Goal: Transaction & Acquisition: Purchase product/service

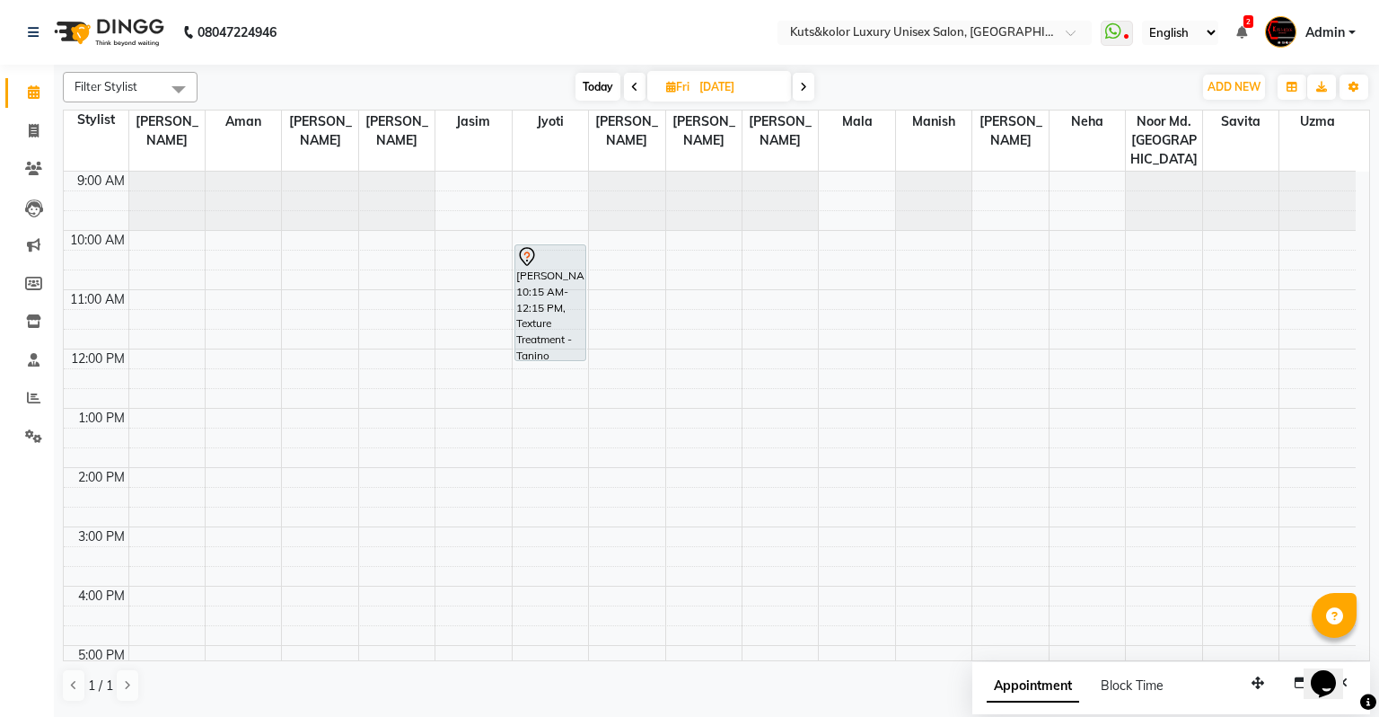
click at [603, 85] on span "Today" at bounding box center [598, 87] width 45 height 28
type input "02-09-2025"
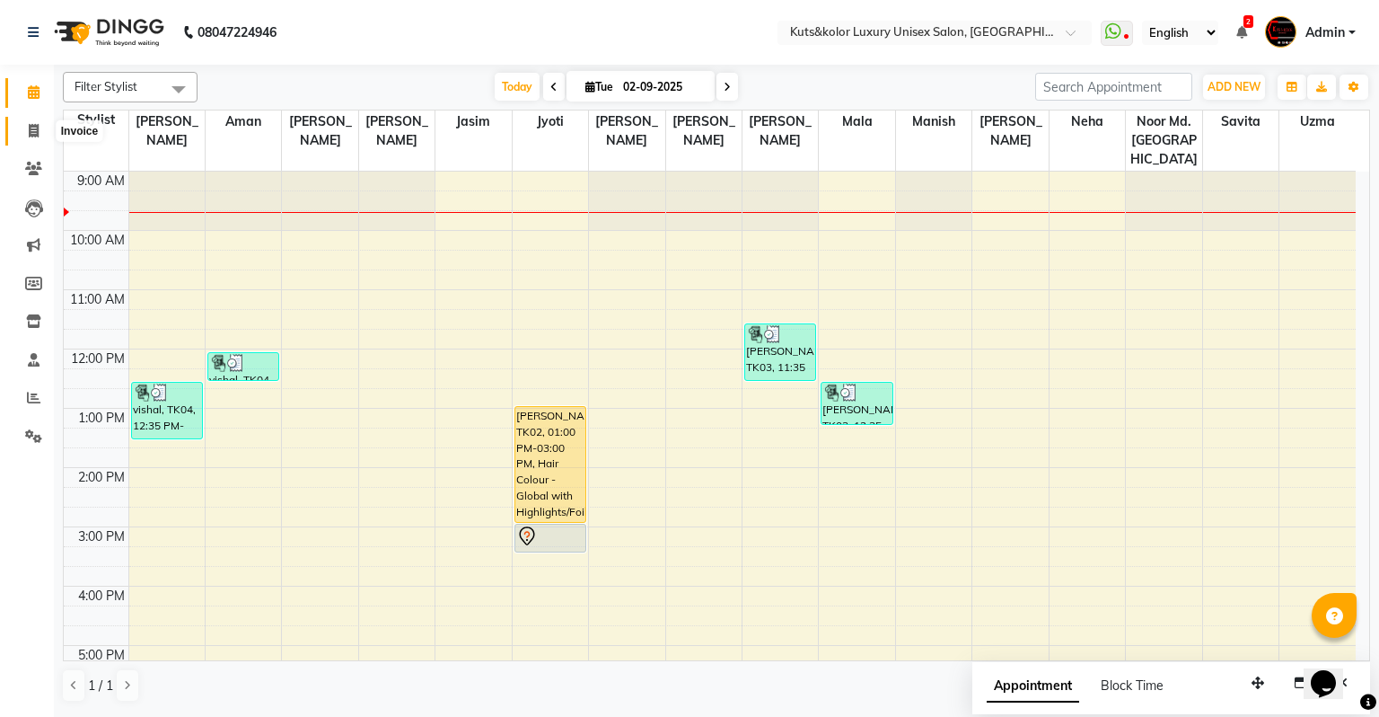
click at [30, 124] on icon at bounding box center [34, 130] width 10 height 13
select select "service"
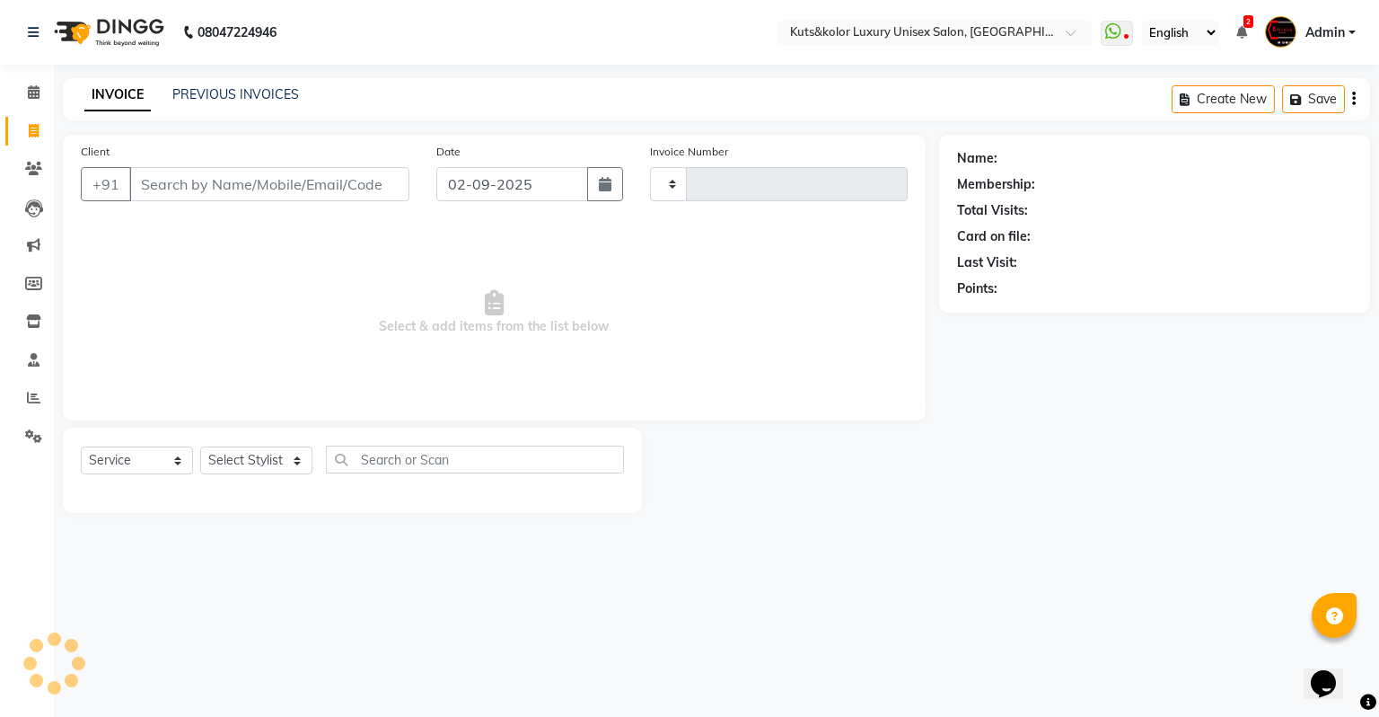
type input "2294"
select select "4172"
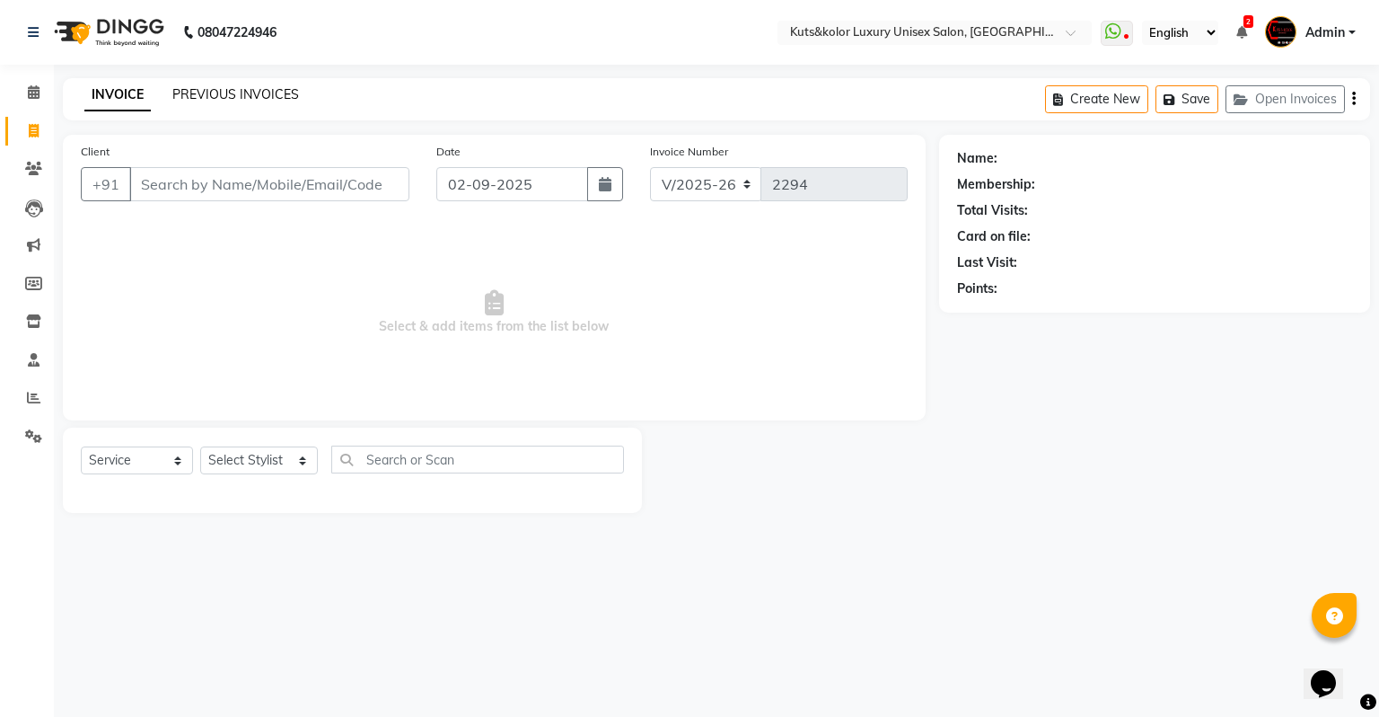
click at [220, 93] on link "PREVIOUS INVOICES" at bounding box center [235, 94] width 127 height 16
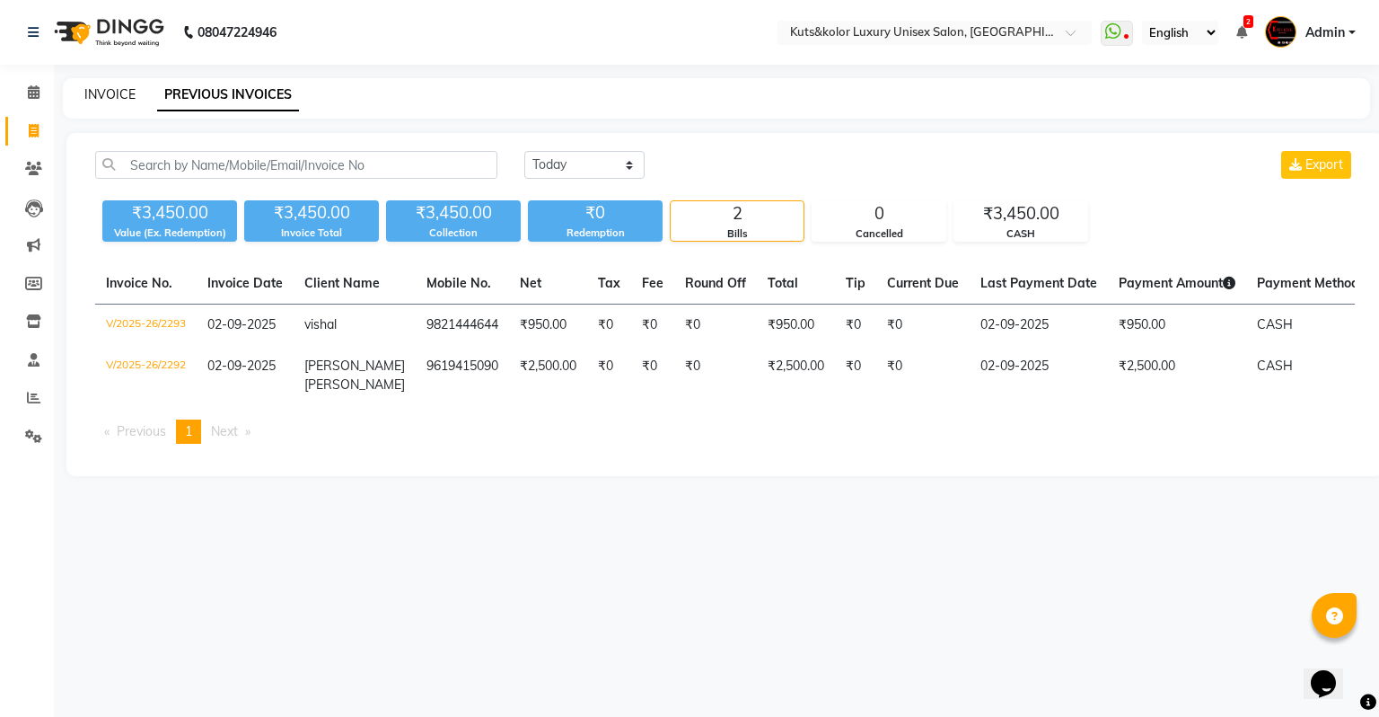
click at [110, 99] on link "INVOICE" at bounding box center [109, 94] width 51 height 16
select select "4172"
select select "service"
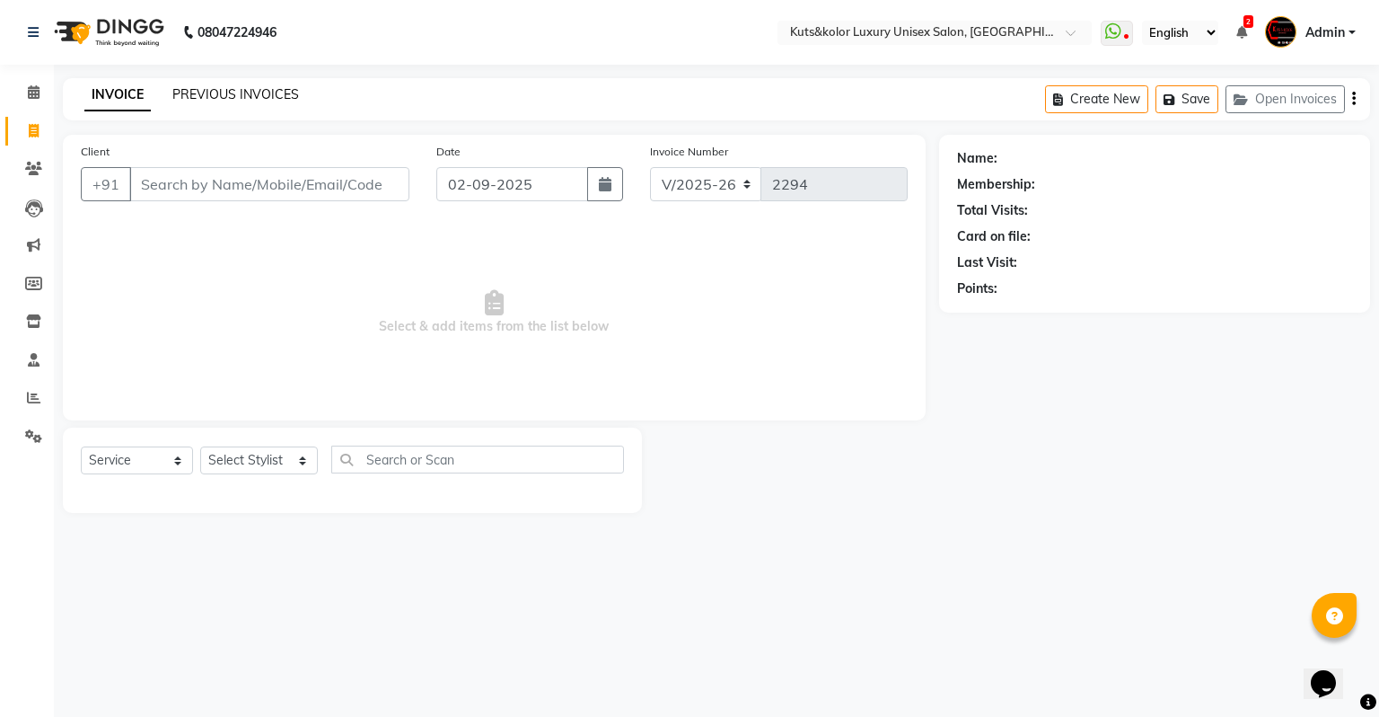
click at [263, 88] on link "PREVIOUS INVOICES" at bounding box center [235, 94] width 127 height 16
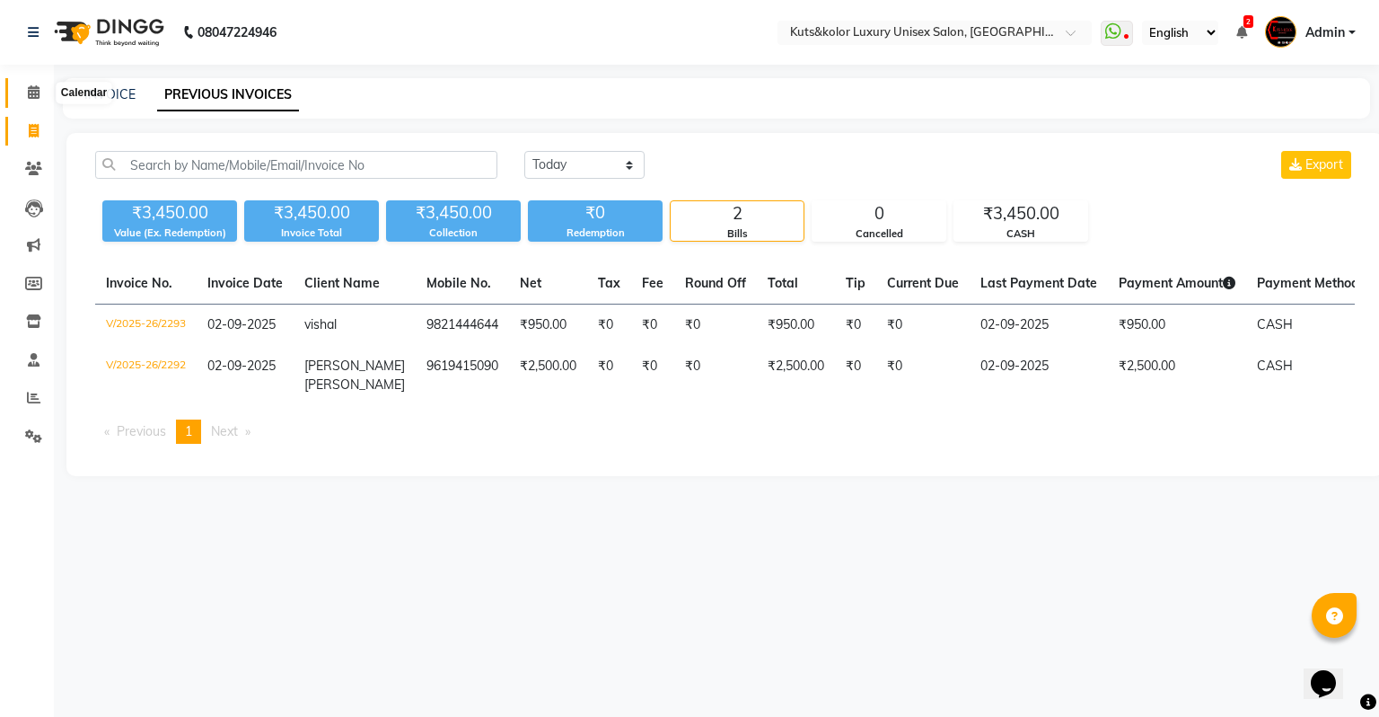
click at [29, 88] on icon at bounding box center [34, 91] width 12 height 13
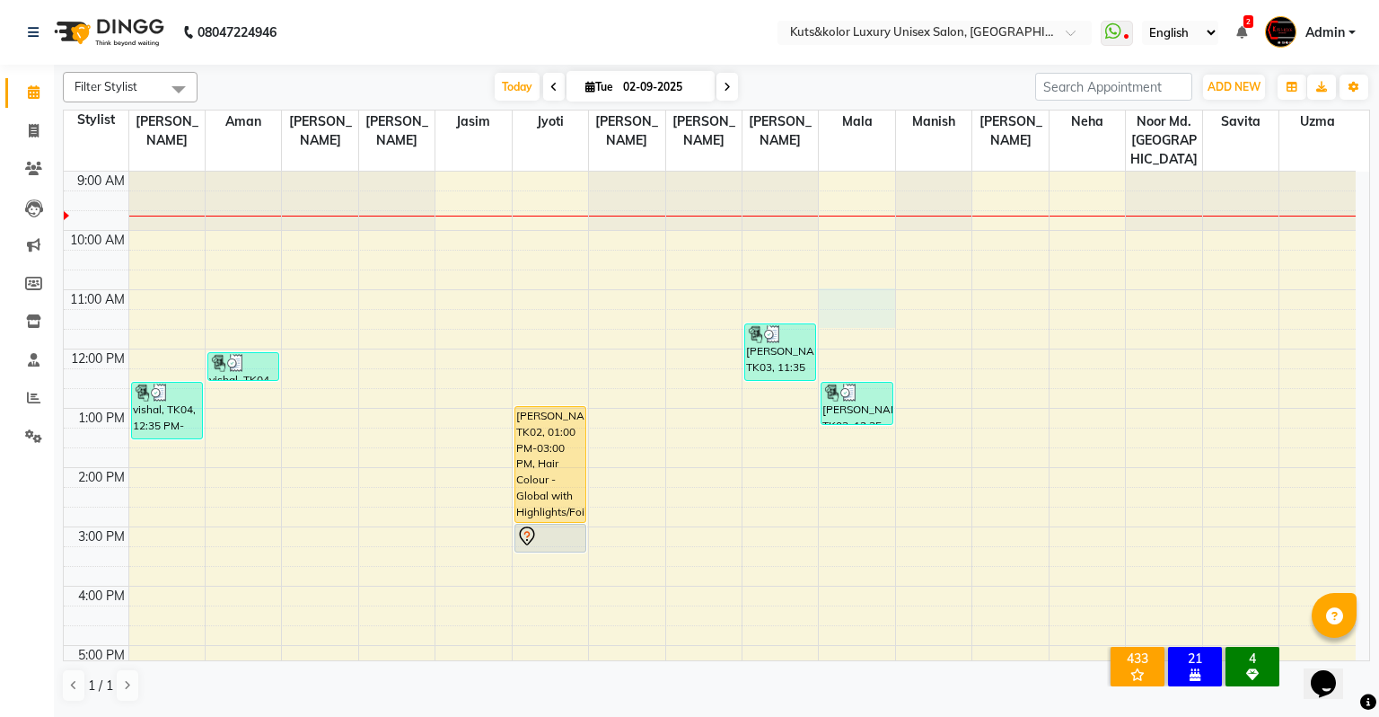
drag, startPoint x: 29, startPoint y: 88, endPoint x: 859, endPoint y: 289, distance: 853.8
click at [859, 289] on div "9:00 AM 10:00 AM 11:00 AM 12:00 PM 1:00 PM 2:00 PM 3:00 PM 4:00 PM 5:00 PM 6:00…" at bounding box center [710, 557] width 1292 height 770
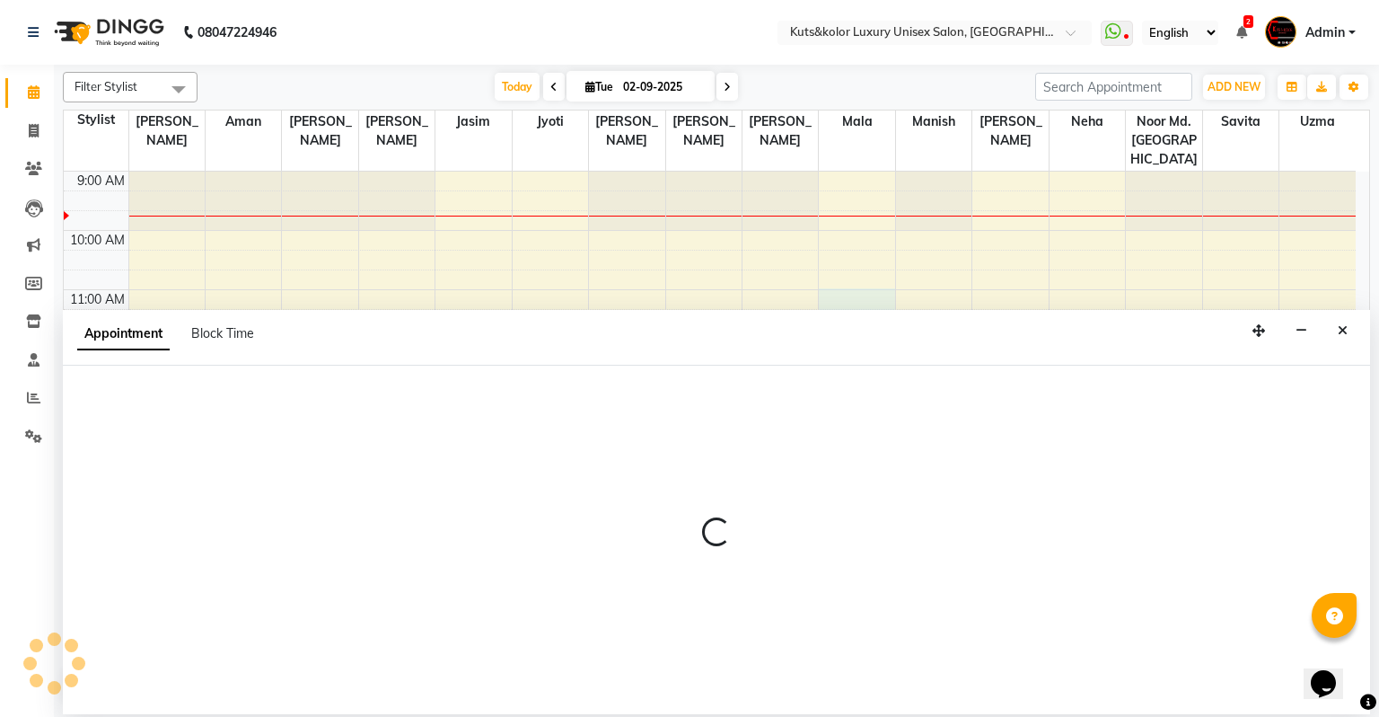
select select "22558"
select select "tentative"
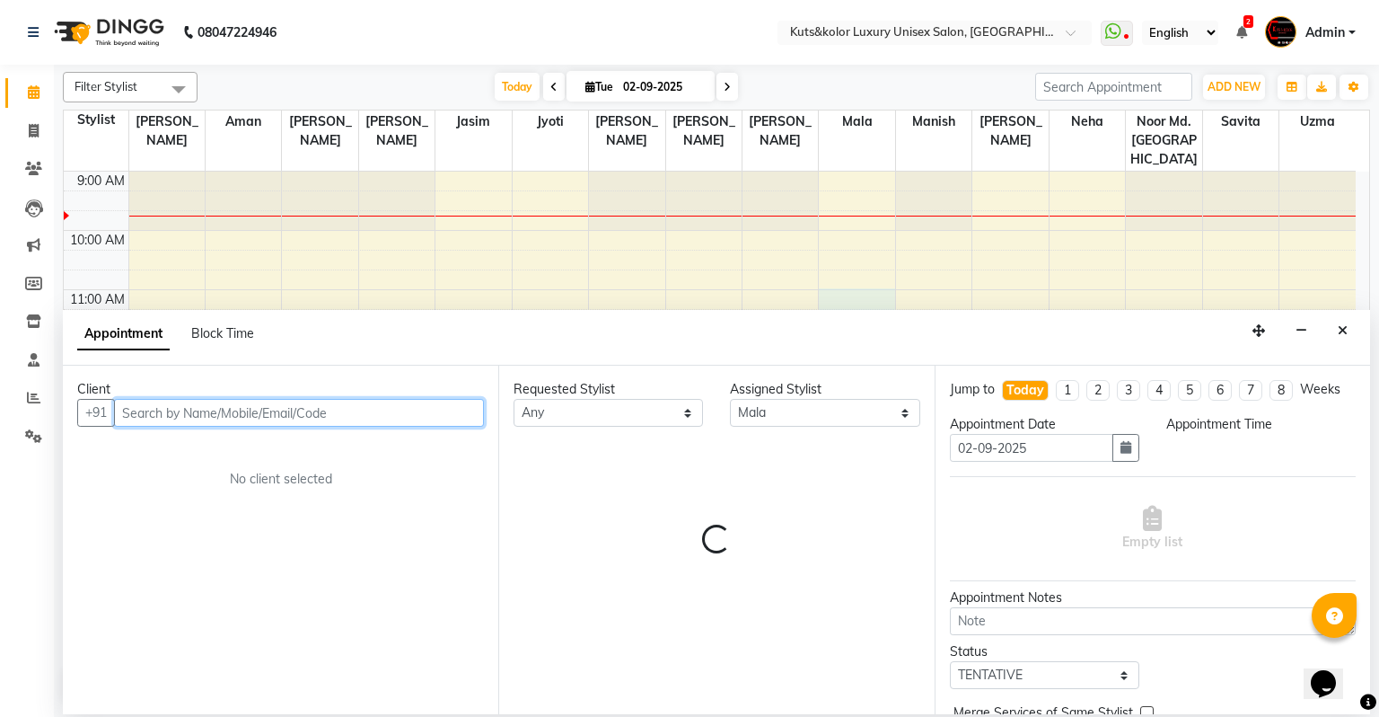
select select "660"
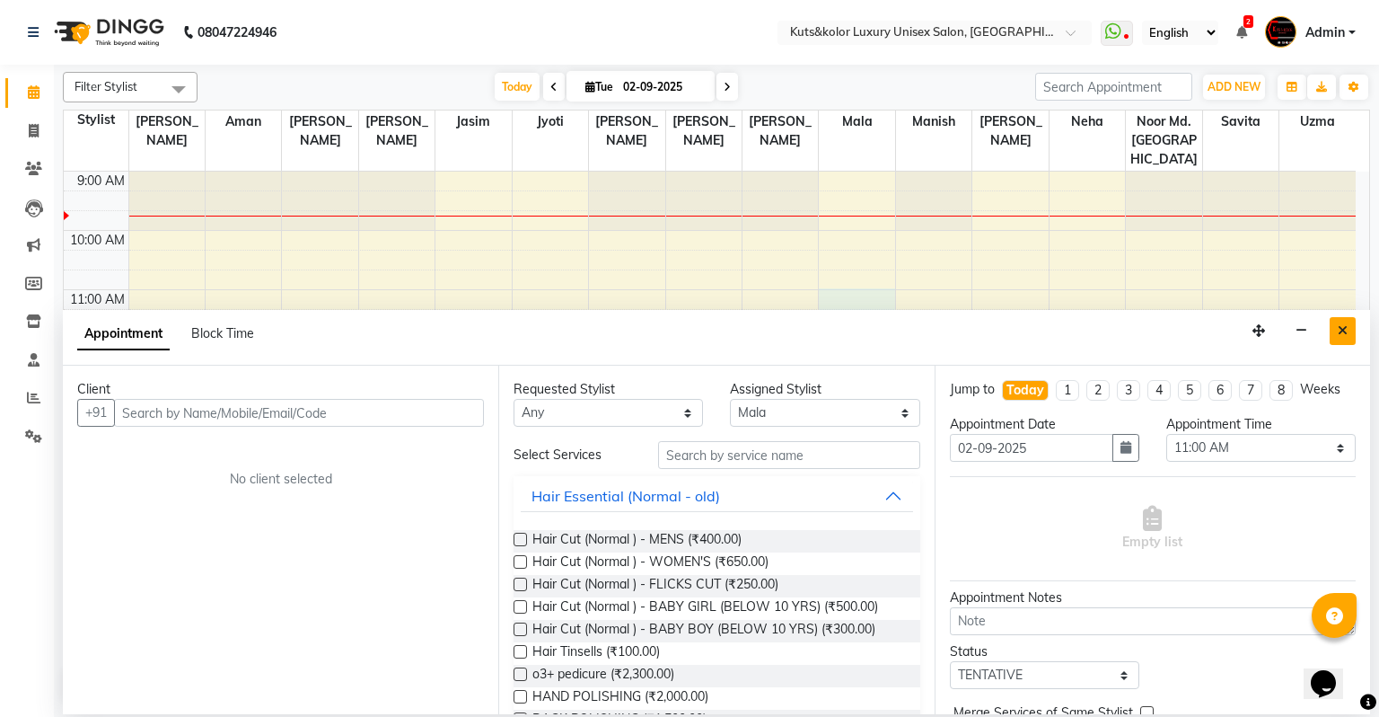
click at [1351, 332] on button "Close" at bounding box center [1343, 331] width 26 height 28
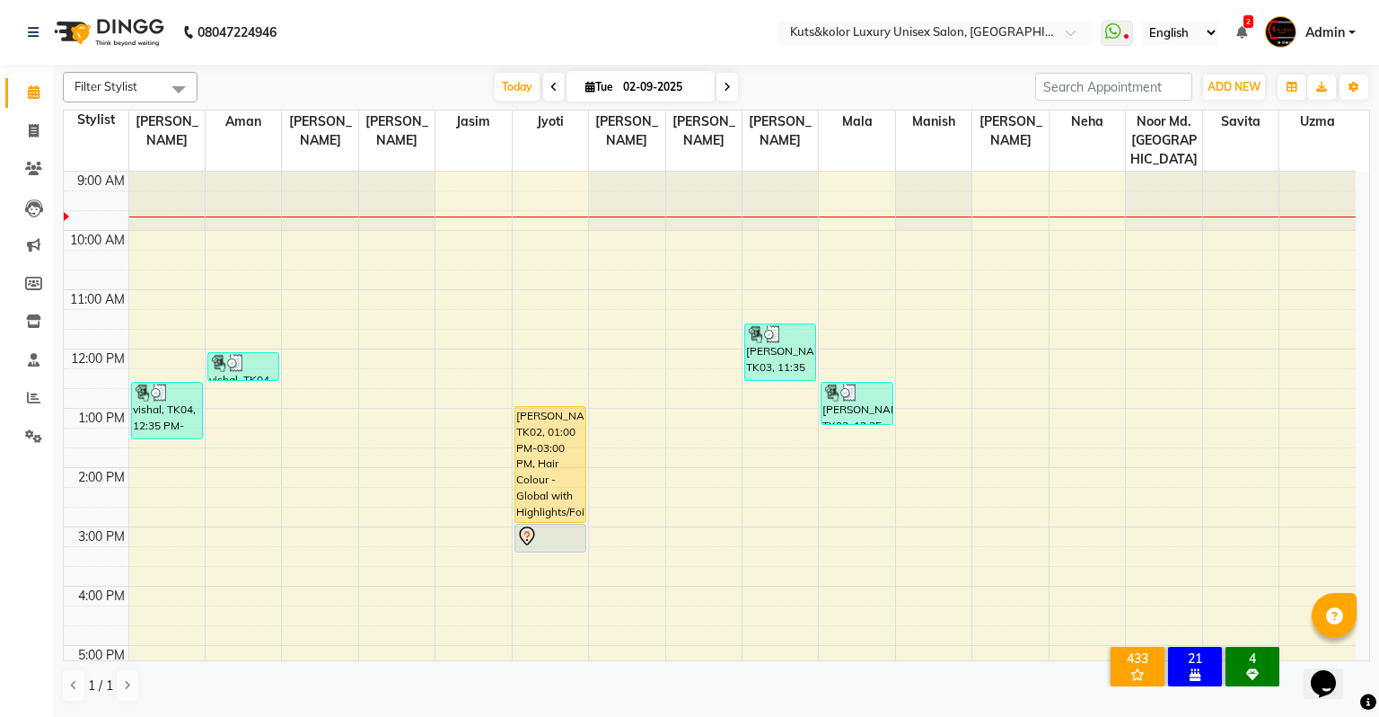
click at [29, 145] on li "Invoice" at bounding box center [27, 131] width 54 height 39
click at [32, 143] on link "Invoice" at bounding box center [26, 132] width 43 height 30
select select "4172"
select select "service"
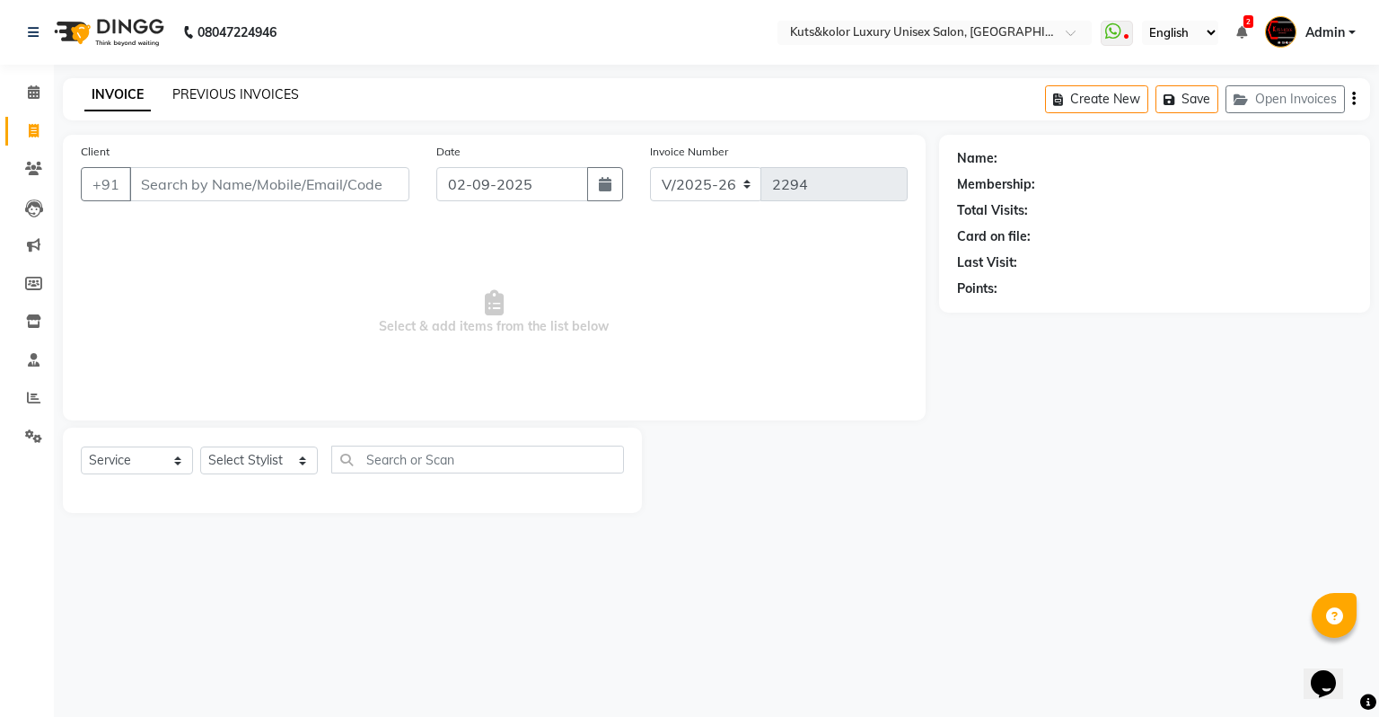
click at [244, 92] on link "PREVIOUS INVOICES" at bounding box center [235, 94] width 127 height 16
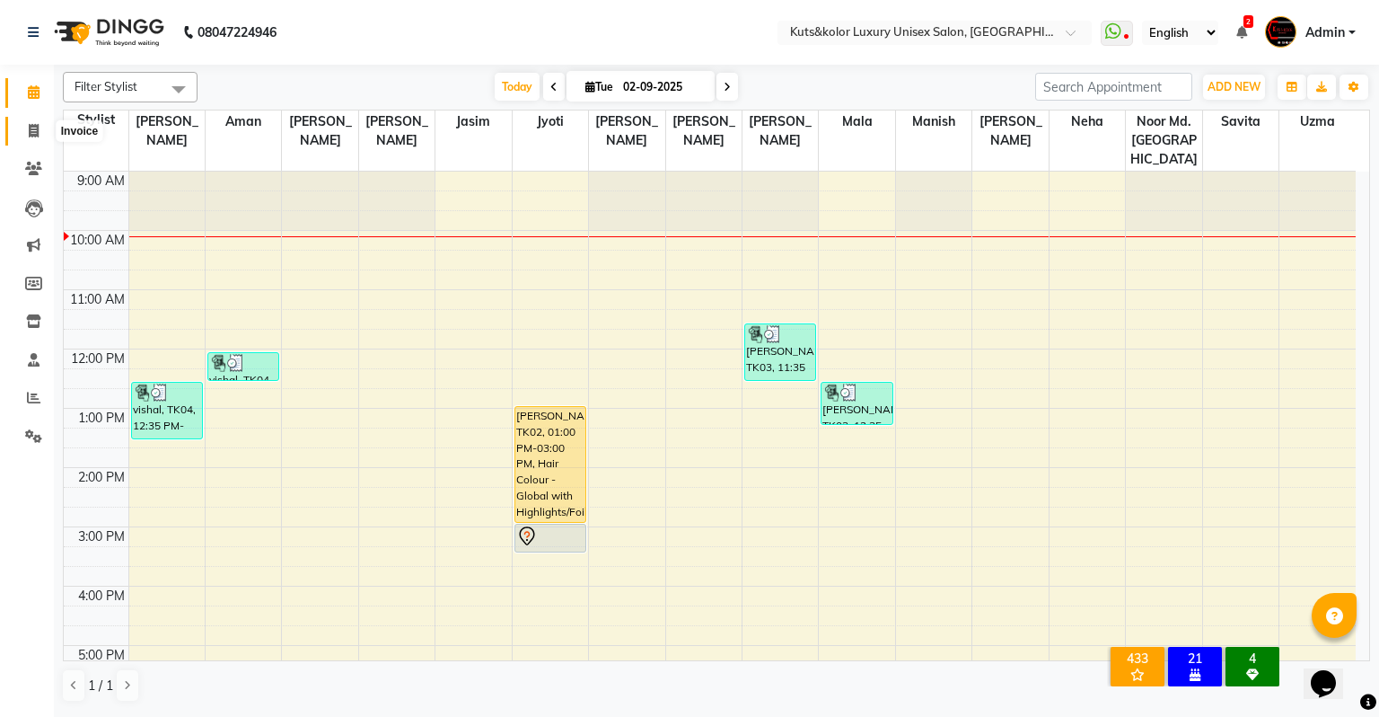
click at [18, 136] on span at bounding box center [33, 131] width 31 height 21
select select "4172"
select select "service"
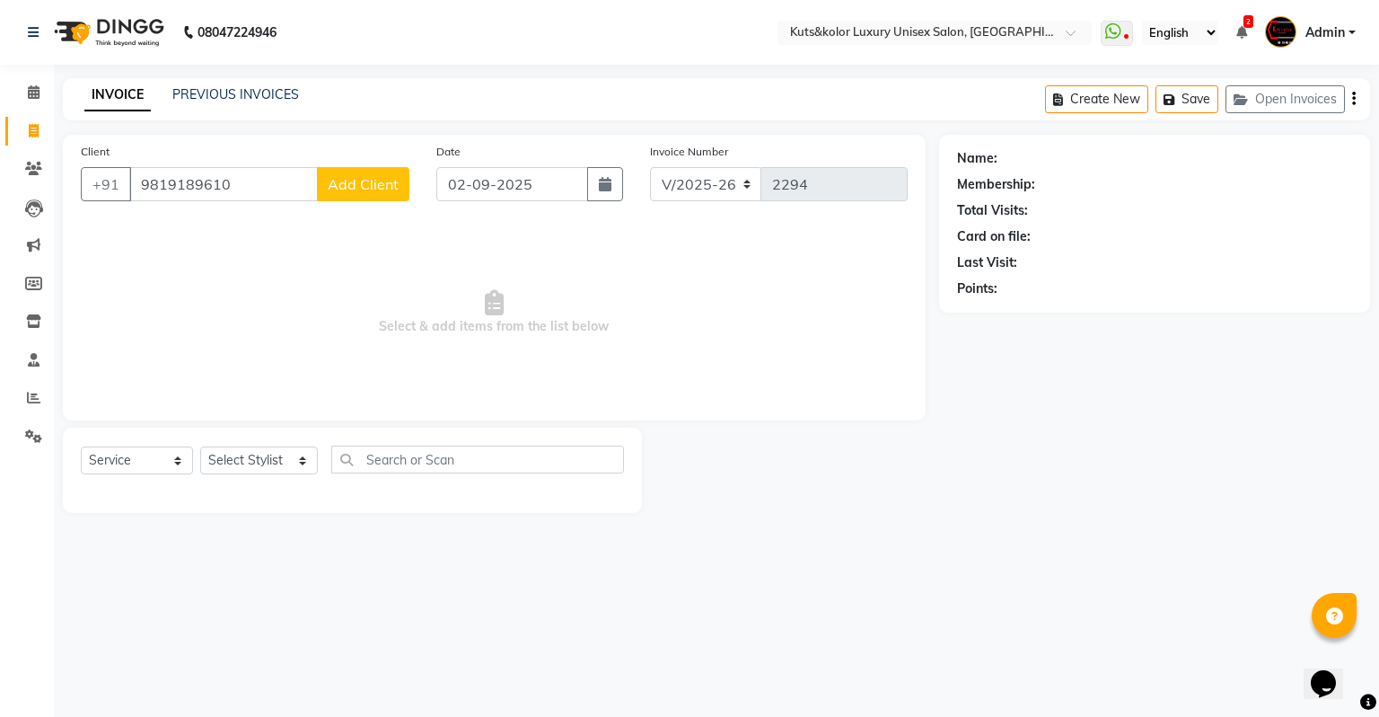
type input "9819189610"
click at [371, 167] on div "Client +91 9819189610 Add Client" at bounding box center [245, 179] width 356 height 74
click at [371, 181] on span "Add Client" at bounding box center [363, 184] width 71 height 18
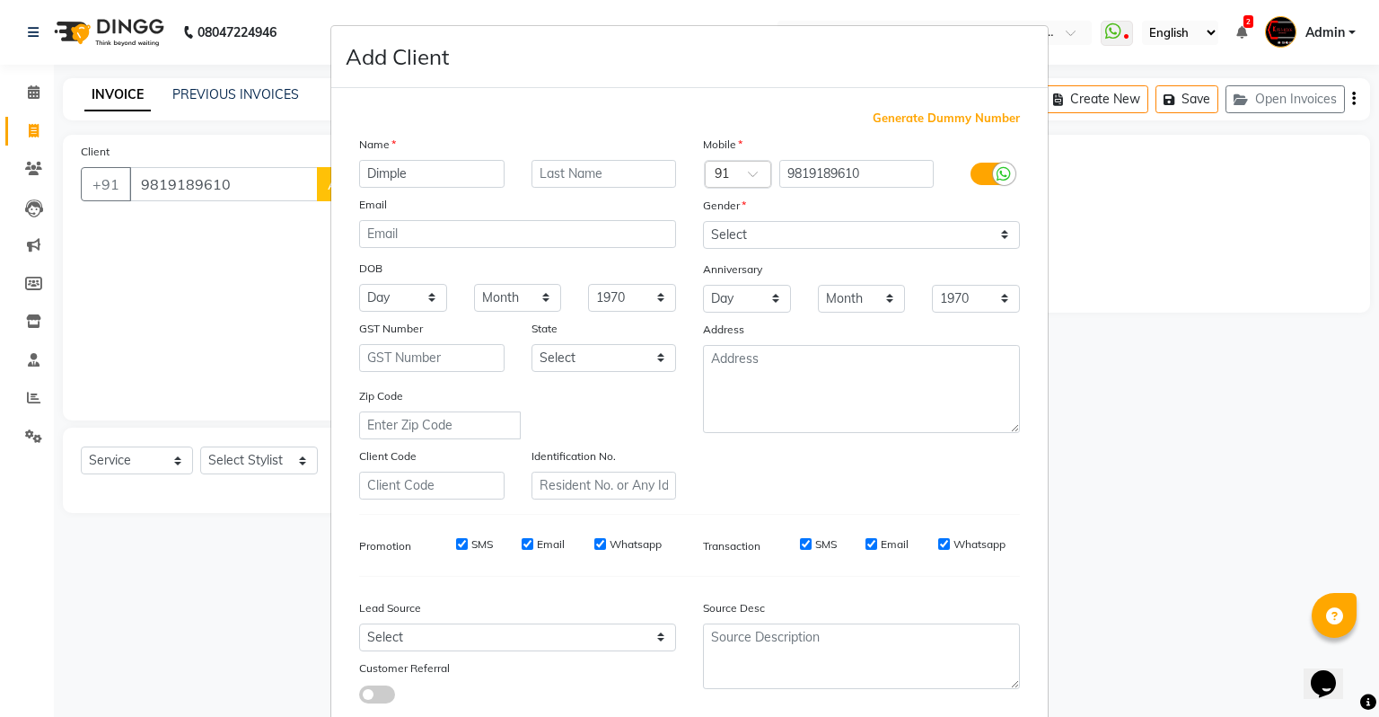
type input "Dimple"
click at [785, 233] on select "Select Male Female Other Prefer Not To Say" at bounding box center [861, 235] width 317 height 28
select select "female"
click at [703, 222] on select "Select Male Female Other Prefer Not To Say" at bounding box center [861, 235] width 317 height 28
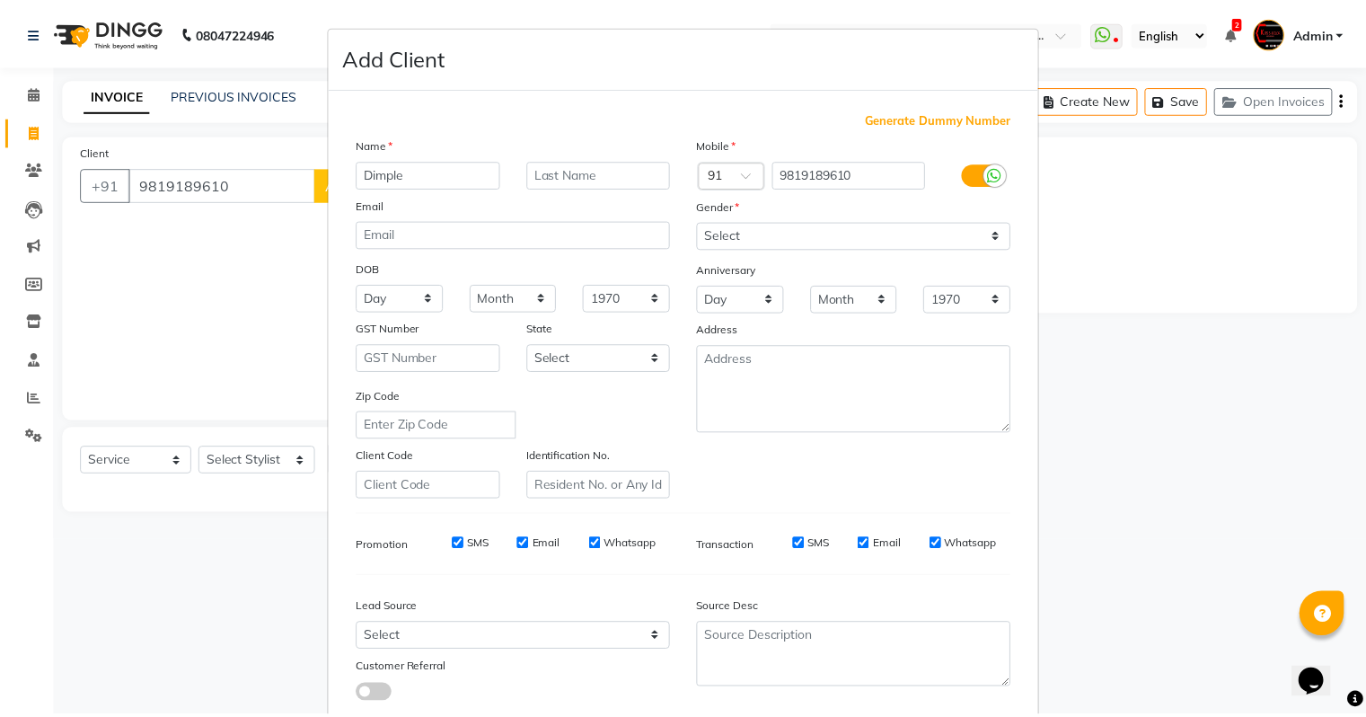
scroll to position [120, 0]
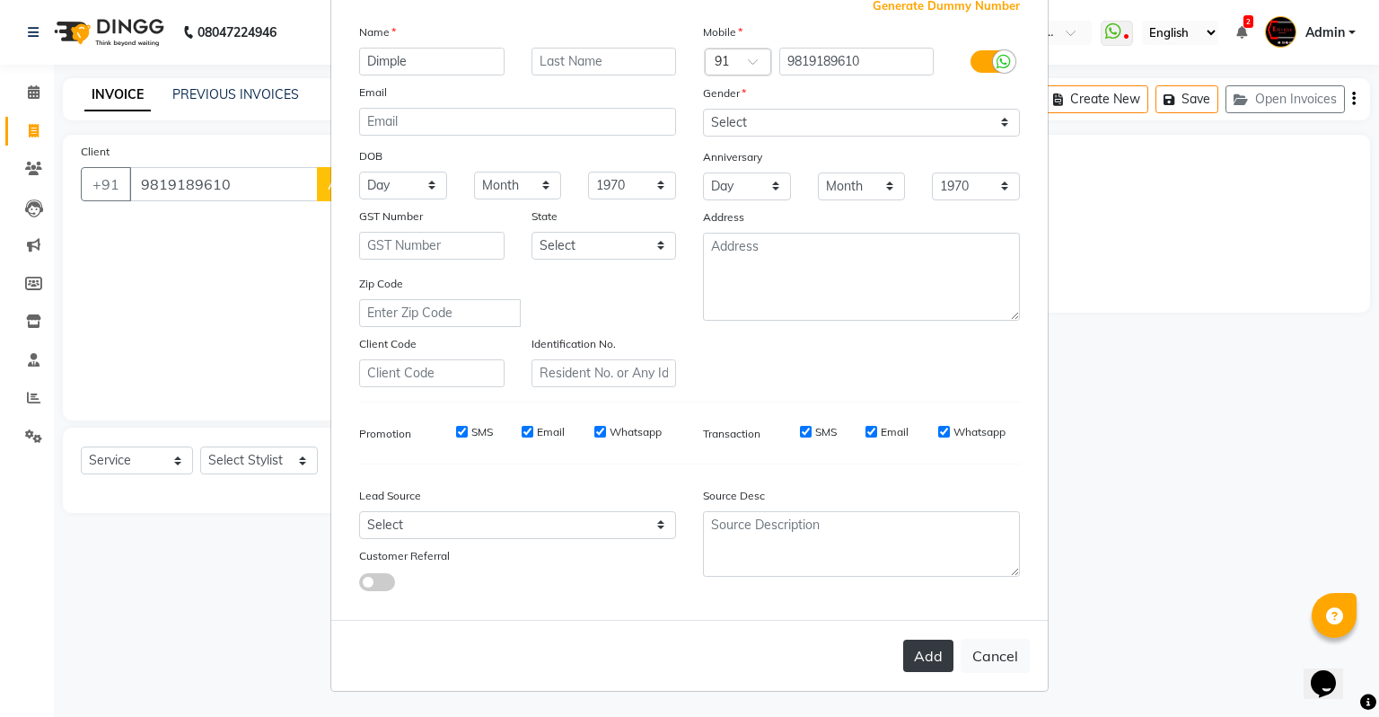
click at [929, 605] on button "Add" at bounding box center [928, 655] width 50 height 32
select select
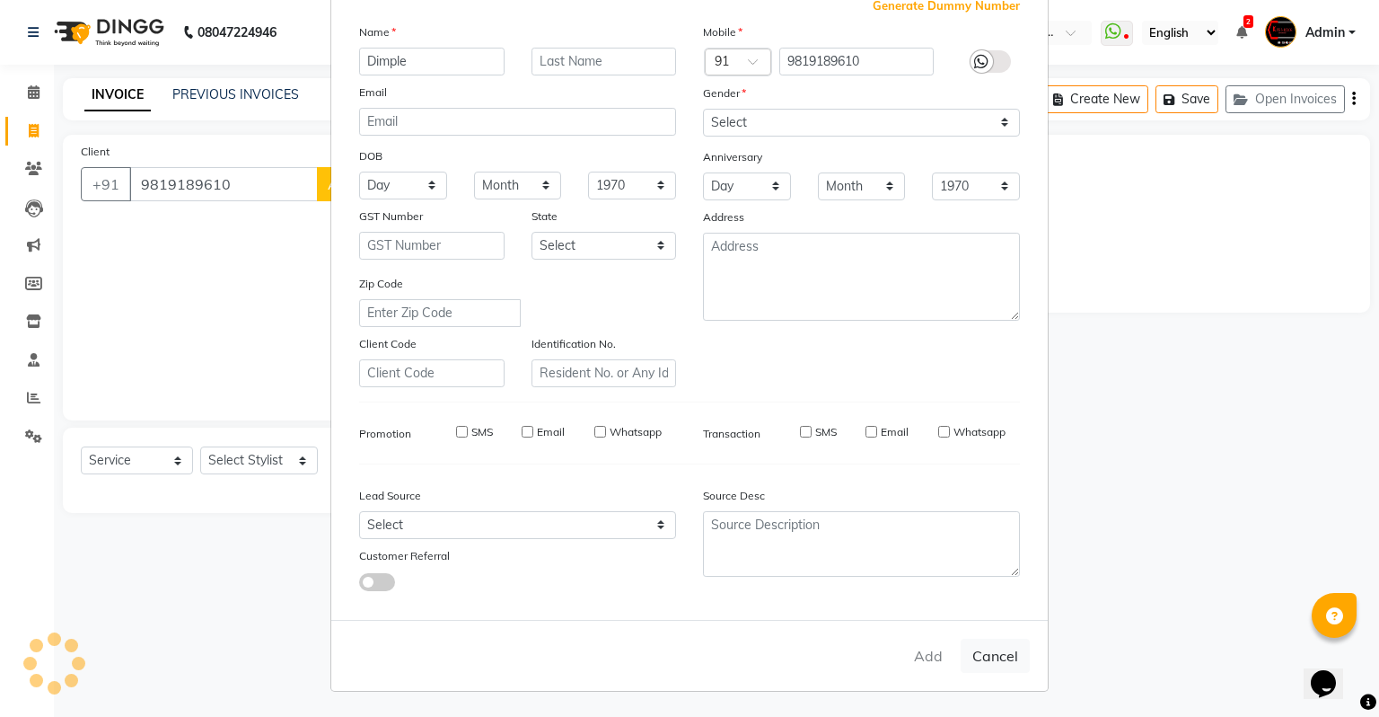
select select
checkbox input "false"
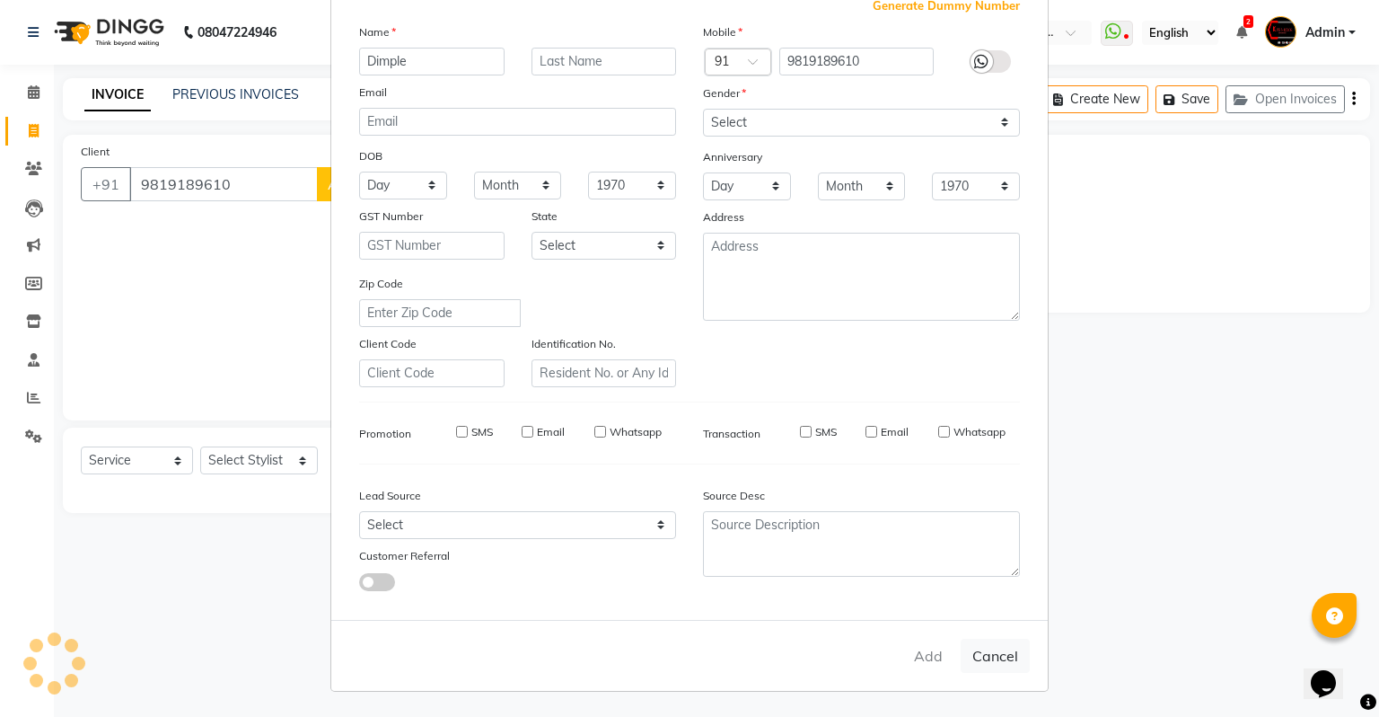
checkbox input "false"
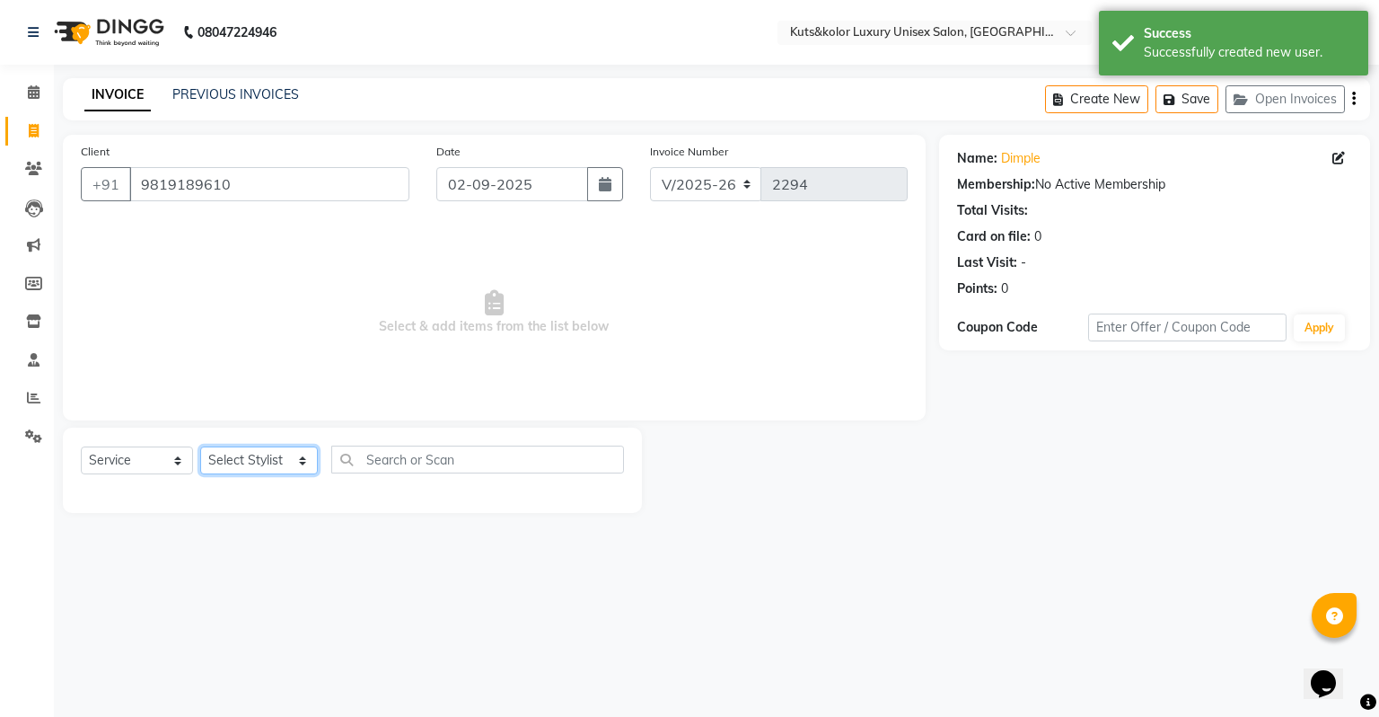
click at [260, 465] on select "Select Stylist [PERSON_NAME] [PERSON_NAME] [PERSON_NAME] [PERSON_NAME] [PERSON_…" at bounding box center [259, 460] width 118 height 28
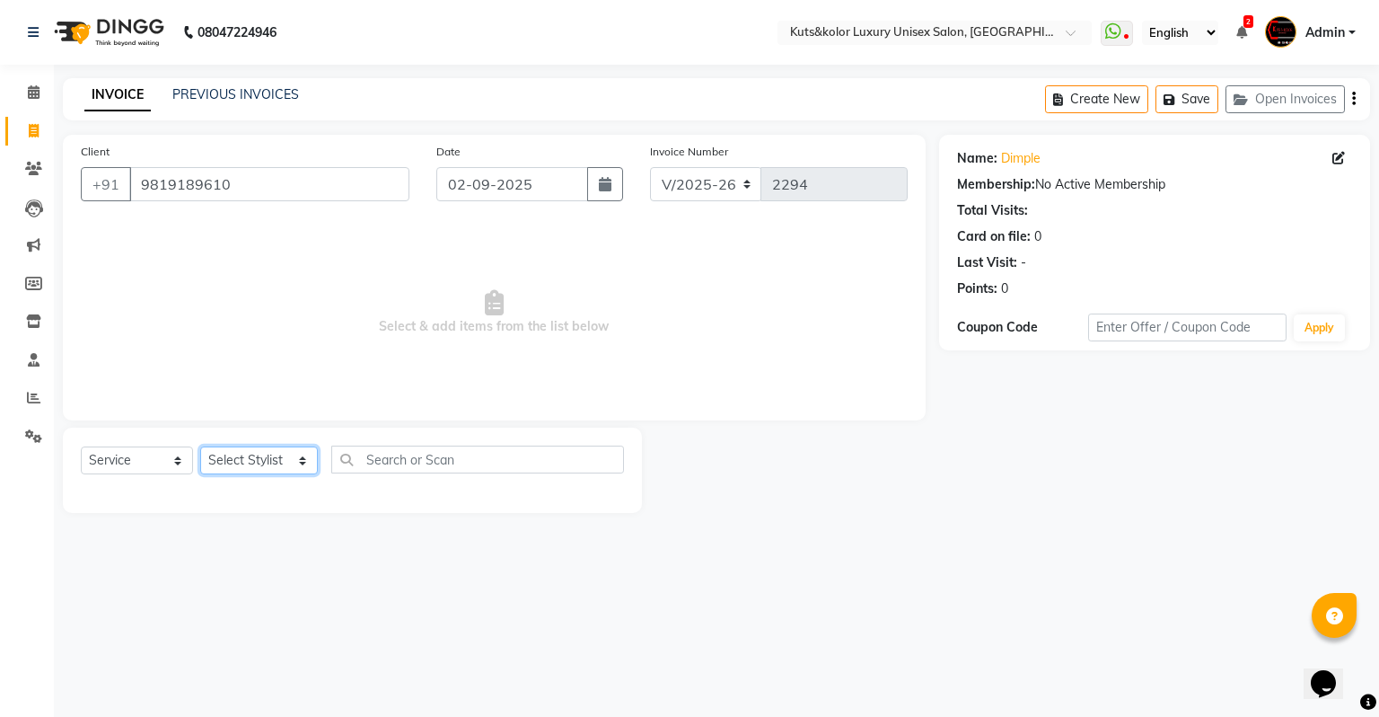
select select "72682"
click at [200, 447] on select "Select Stylist [PERSON_NAME] [PERSON_NAME] [PERSON_NAME] [PERSON_NAME] [PERSON_…" at bounding box center [259, 460] width 118 height 28
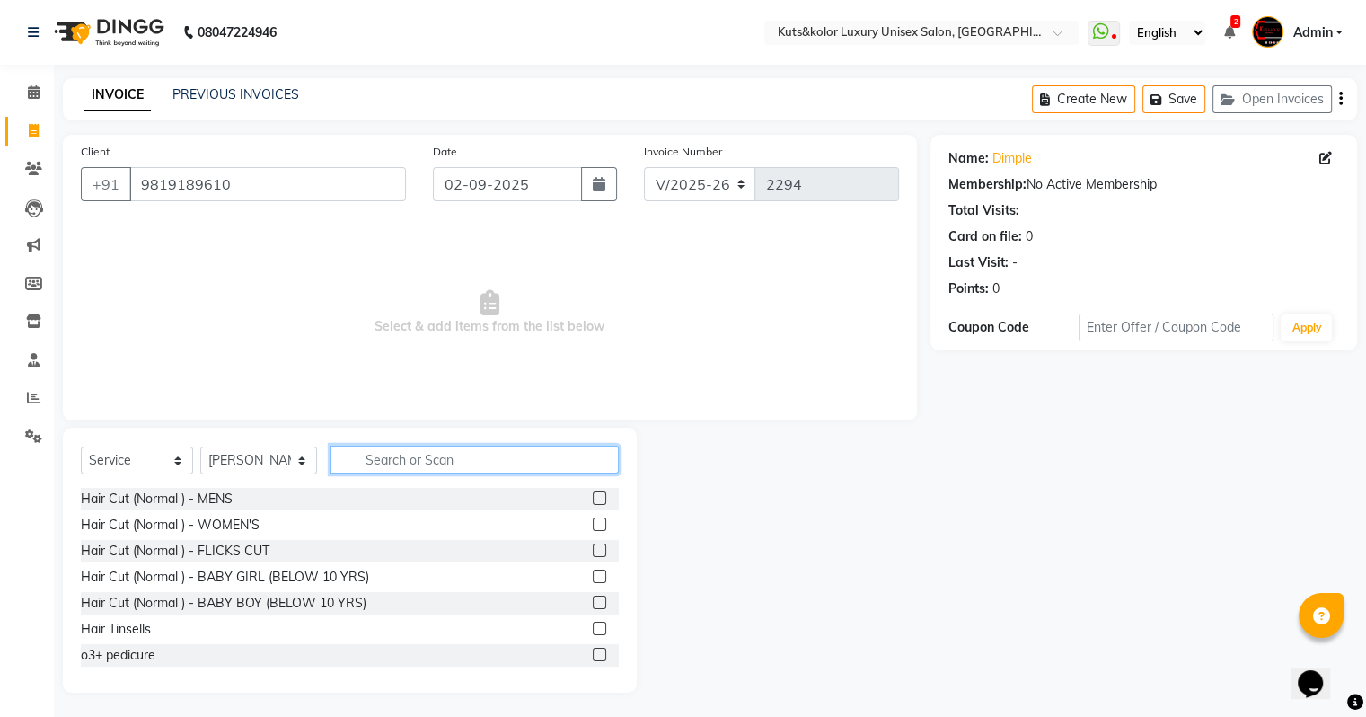
click at [401, 454] on input "text" at bounding box center [474, 459] width 288 height 28
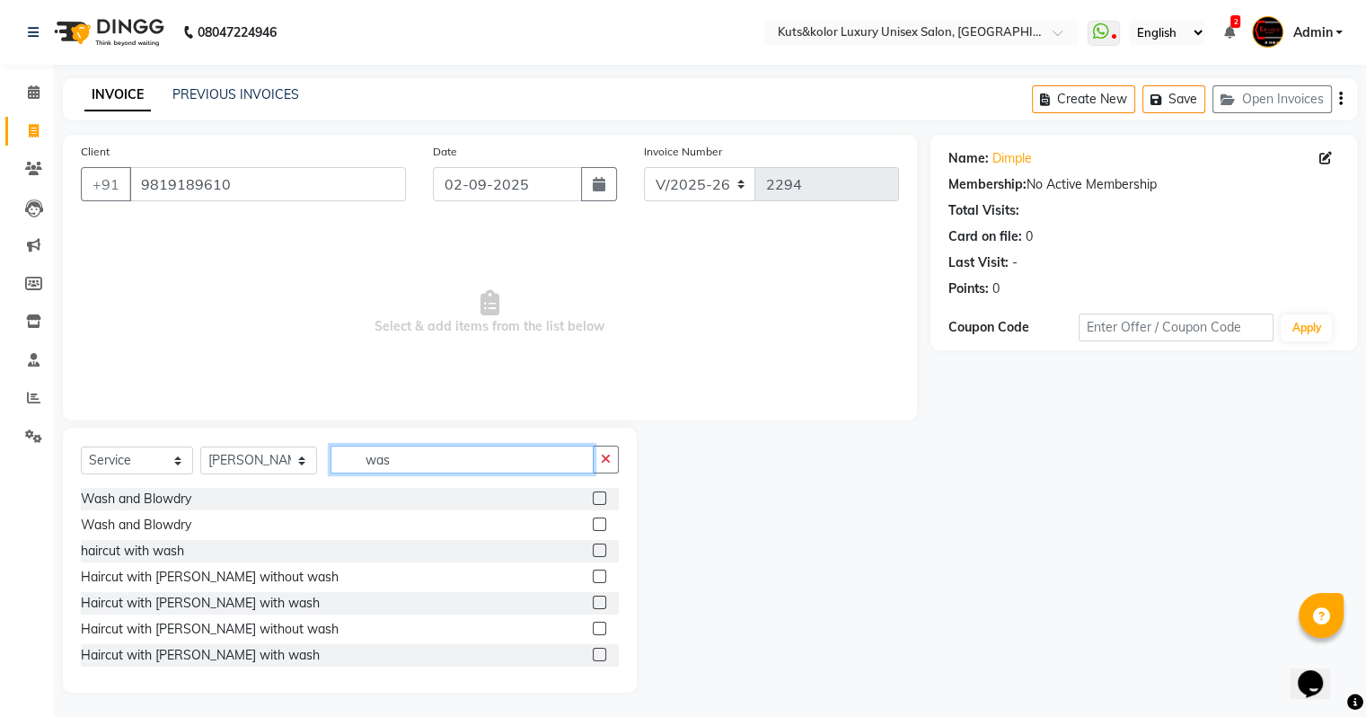
type input "was"
click at [593, 550] on label at bounding box center [599, 549] width 13 height 13
click at [593, 550] on input "checkbox" at bounding box center [599, 551] width 12 height 12
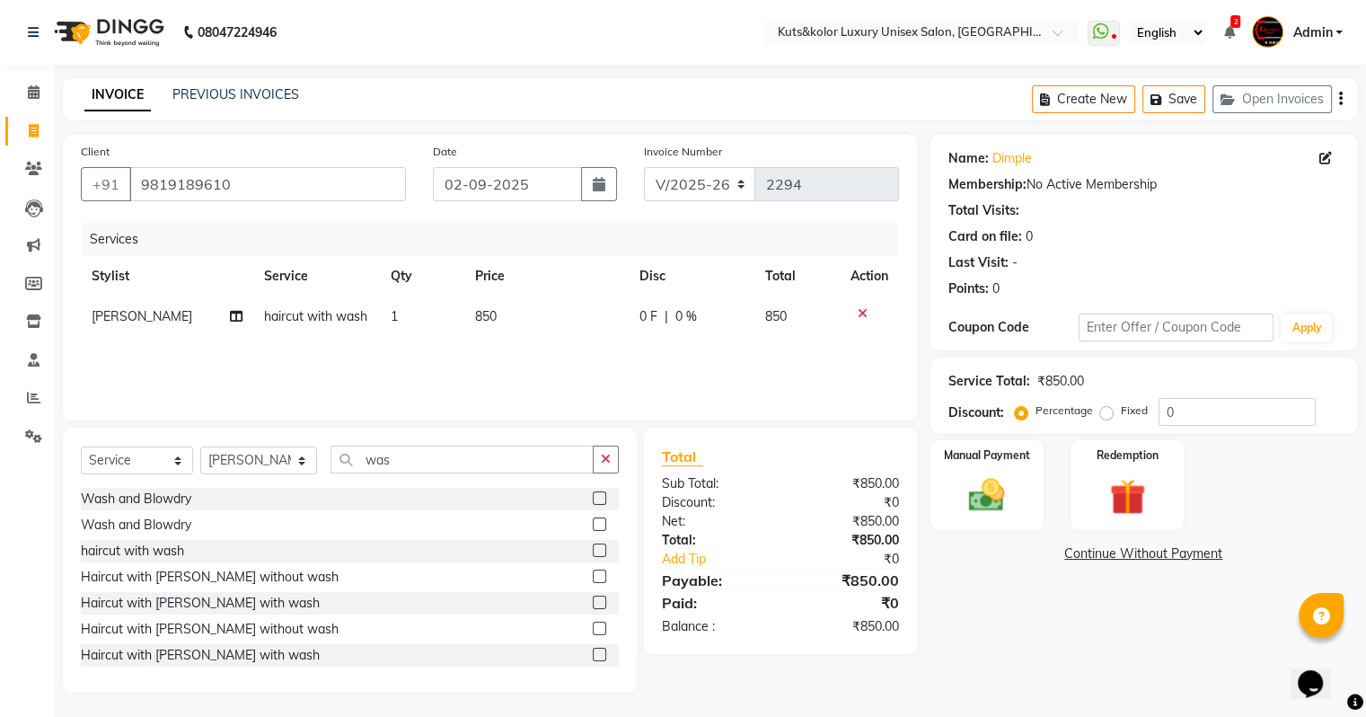
click at [593, 550] on label at bounding box center [599, 549] width 13 height 13
click at [593, 550] on input "checkbox" at bounding box center [599, 551] width 12 height 12
checkbox input "false"
click at [862, 349] on icon at bounding box center [863, 354] width 10 height 13
click at [521, 309] on td "850" at bounding box center [546, 316] width 164 height 40
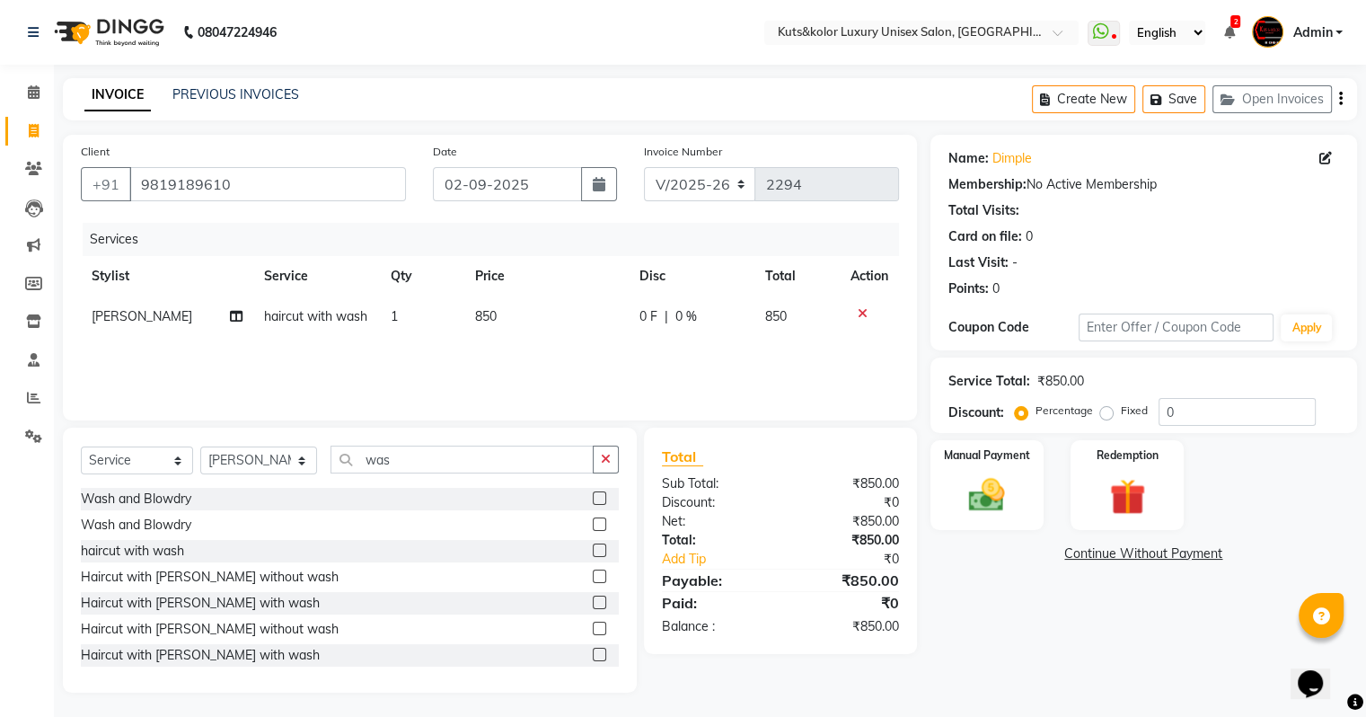
select select "72682"
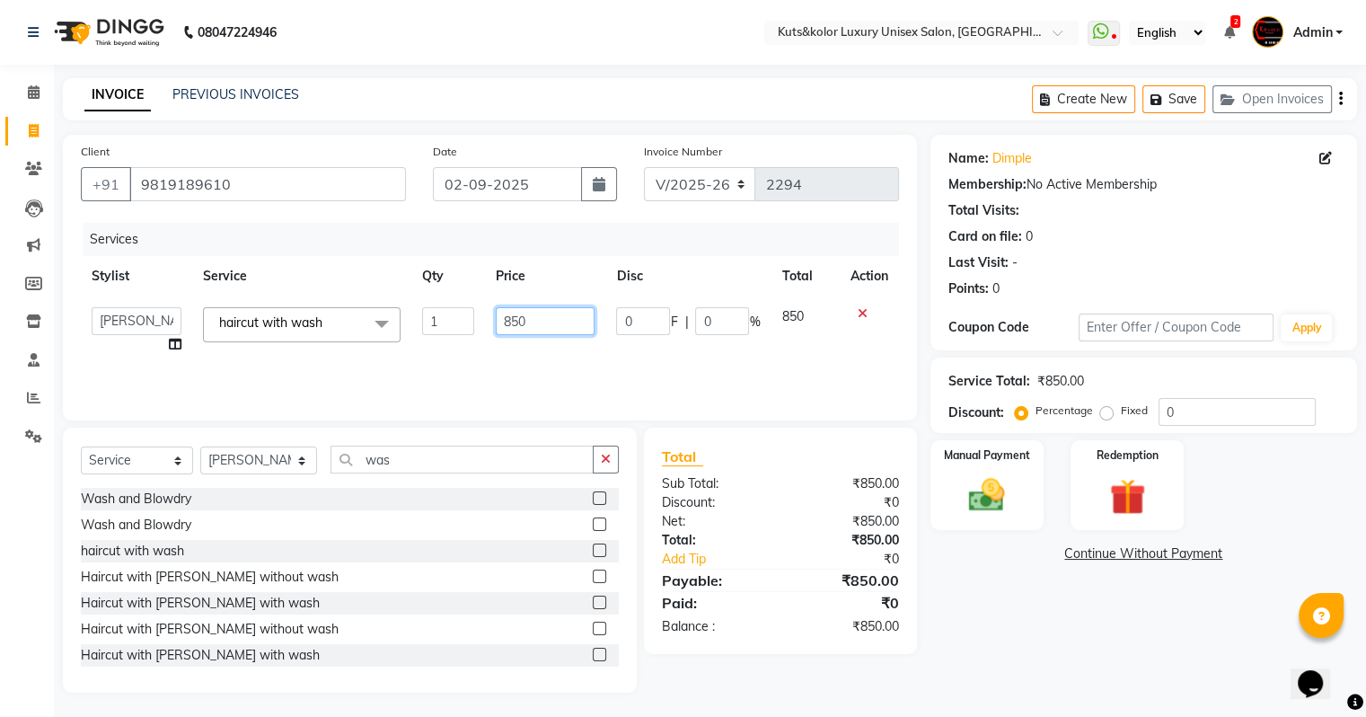
click at [533, 321] on input "850" at bounding box center [545, 321] width 99 height 28
type input "8"
type input "900"
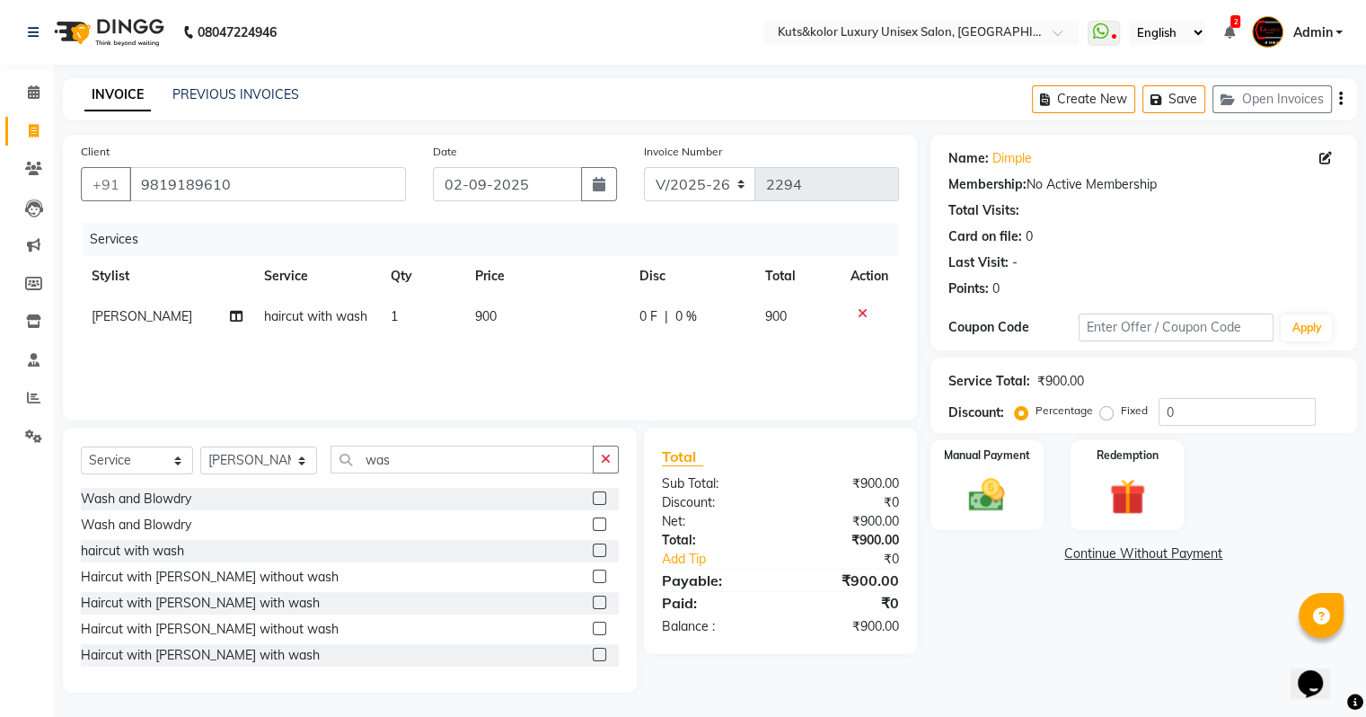
click at [449, 316] on td "1" at bounding box center [422, 316] width 84 height 40
select select "72682"
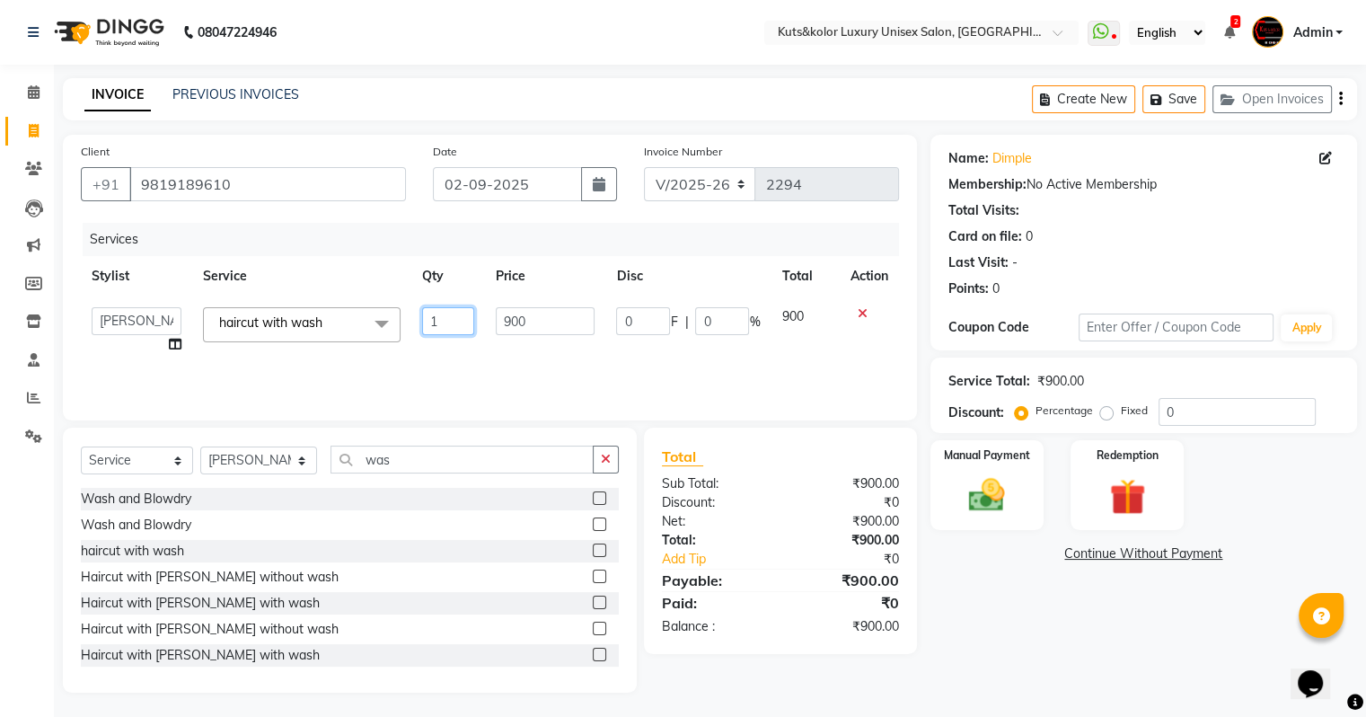
click at [449, 316] on input "1" at bounding box center [448, 321] width 52 height 28
type input "2"
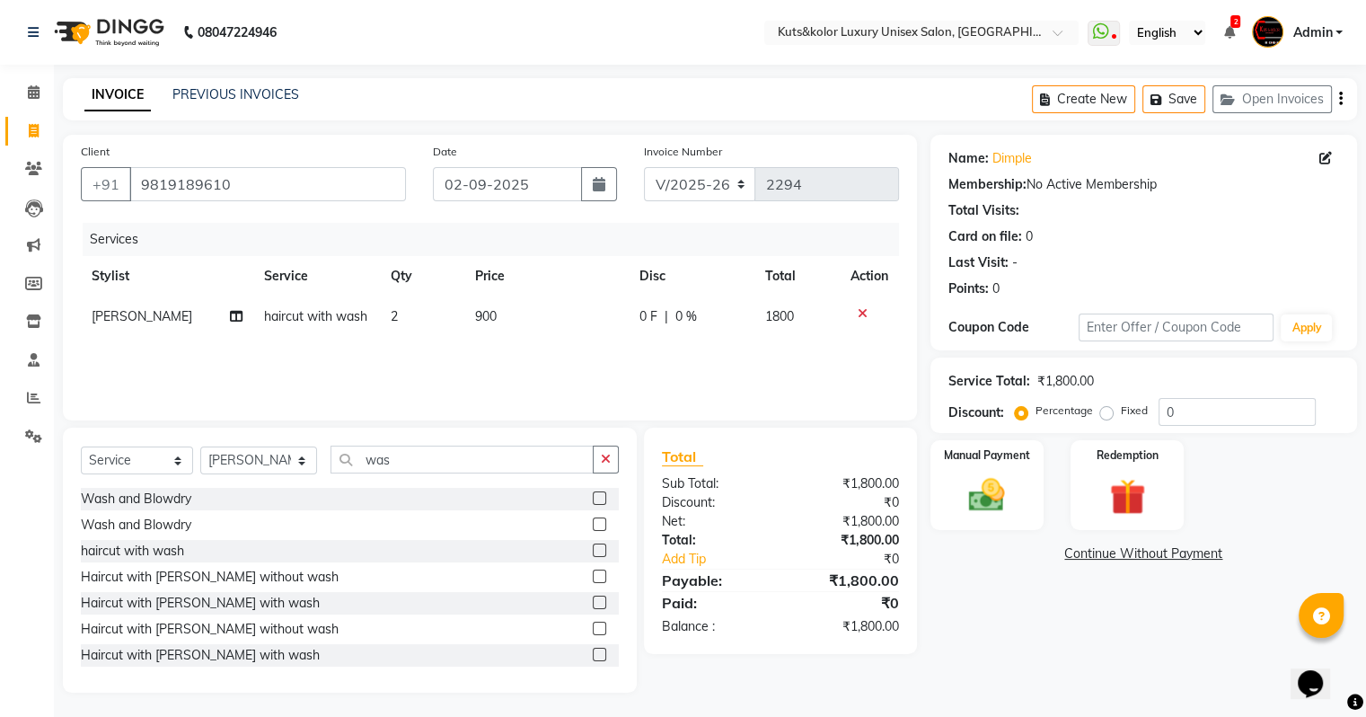
click at [686, 378] on div "Services Stylist Service Qty Price Disc Total Action kinjal haircut with wash 2…" at bounding box center [490, 313] width 818 height 180
click at [982, 459] on label "Manual Payment" at bounding box center [987, 453] width 90 height 17
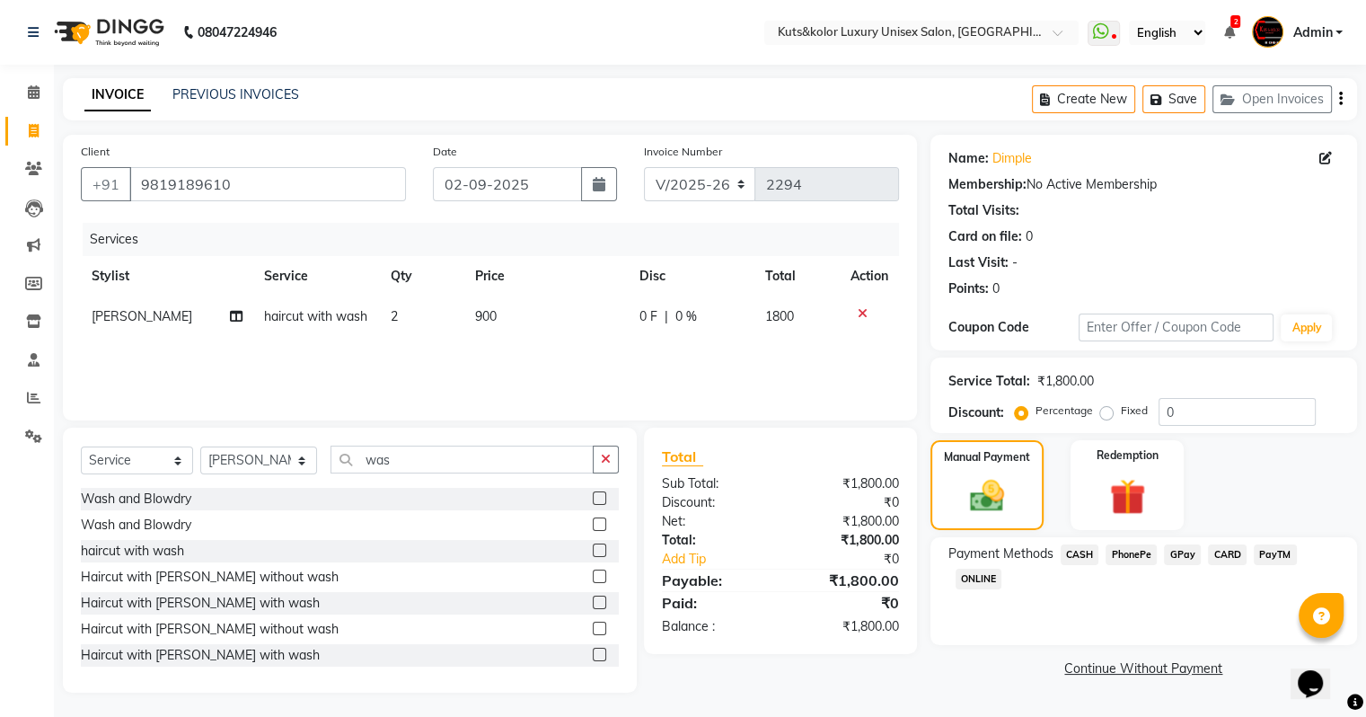
click at [982, 548] on span "CASH" at bounding box center [1080, 554] width 39 height 21
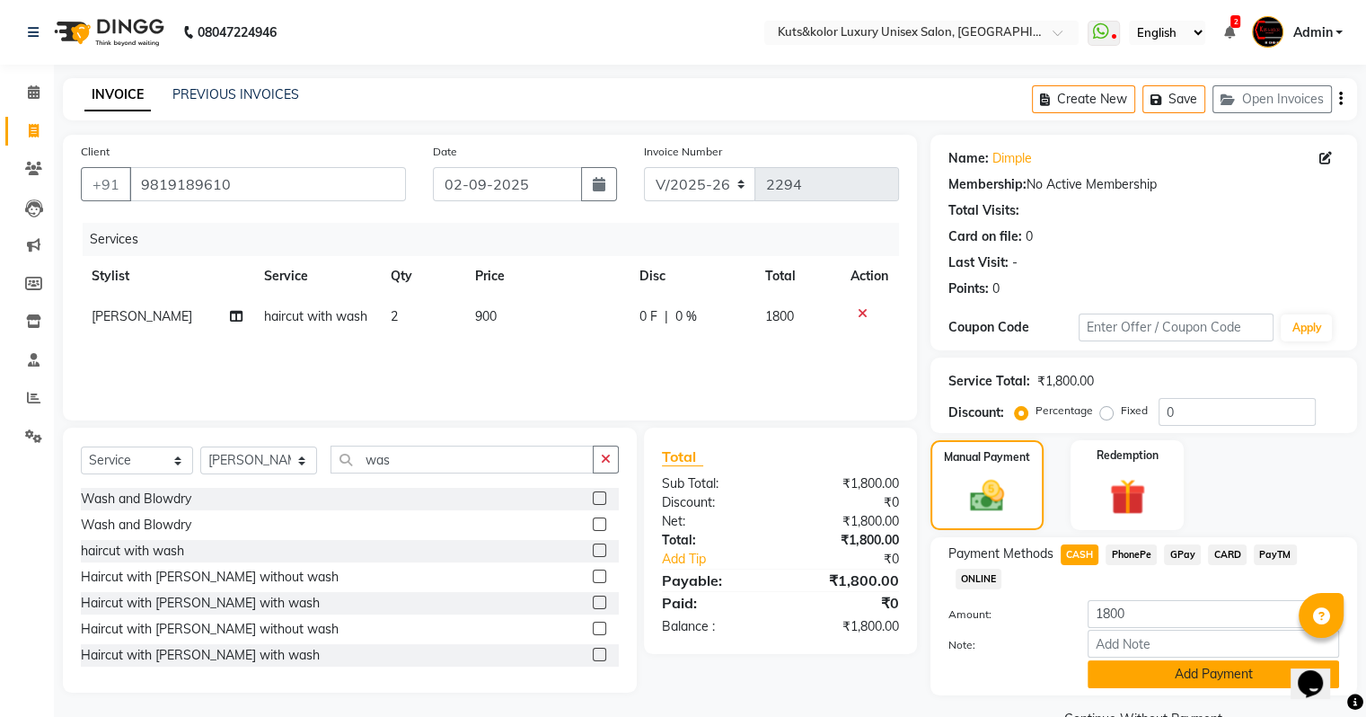
click at [982, 605] on button "Add Payment" at bounding box center [1213, 674] width 251 height 28
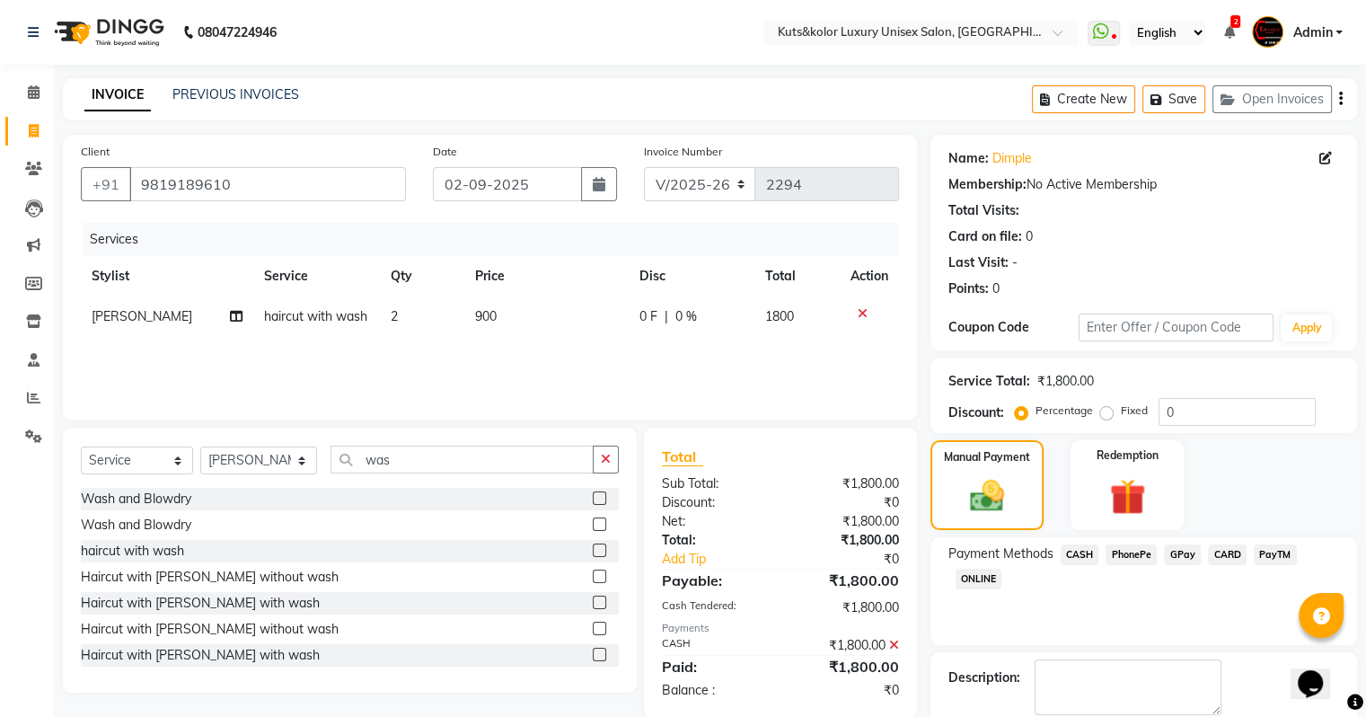
scroll to position [92, 0]
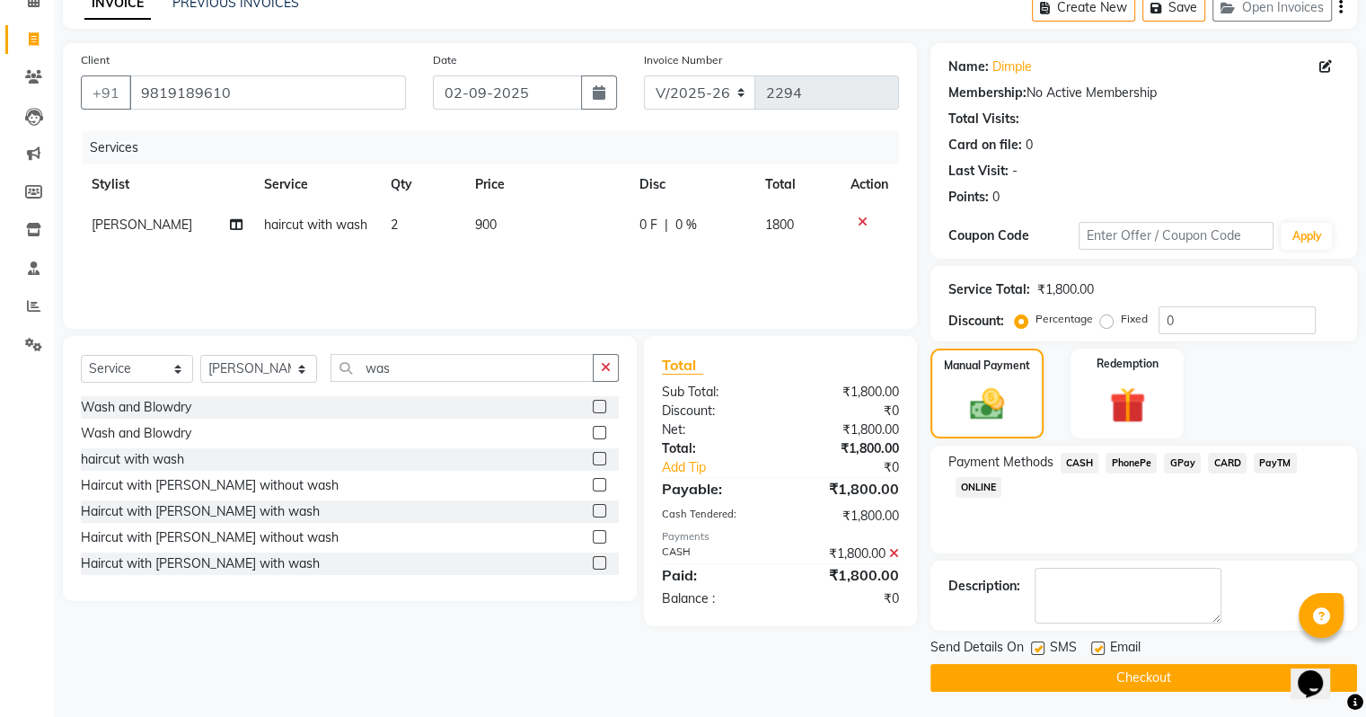
click at [982, 605] on label at bounding box center [1037, 647] width 13 height 13
click at [982, 605] on input "checkbox" at bounding box center [1037, 649] width 12 height 12
checkbox input "false"
click at [982, 605] on button "Checkout" at bounding box center [1143, 678] width 427 height 28
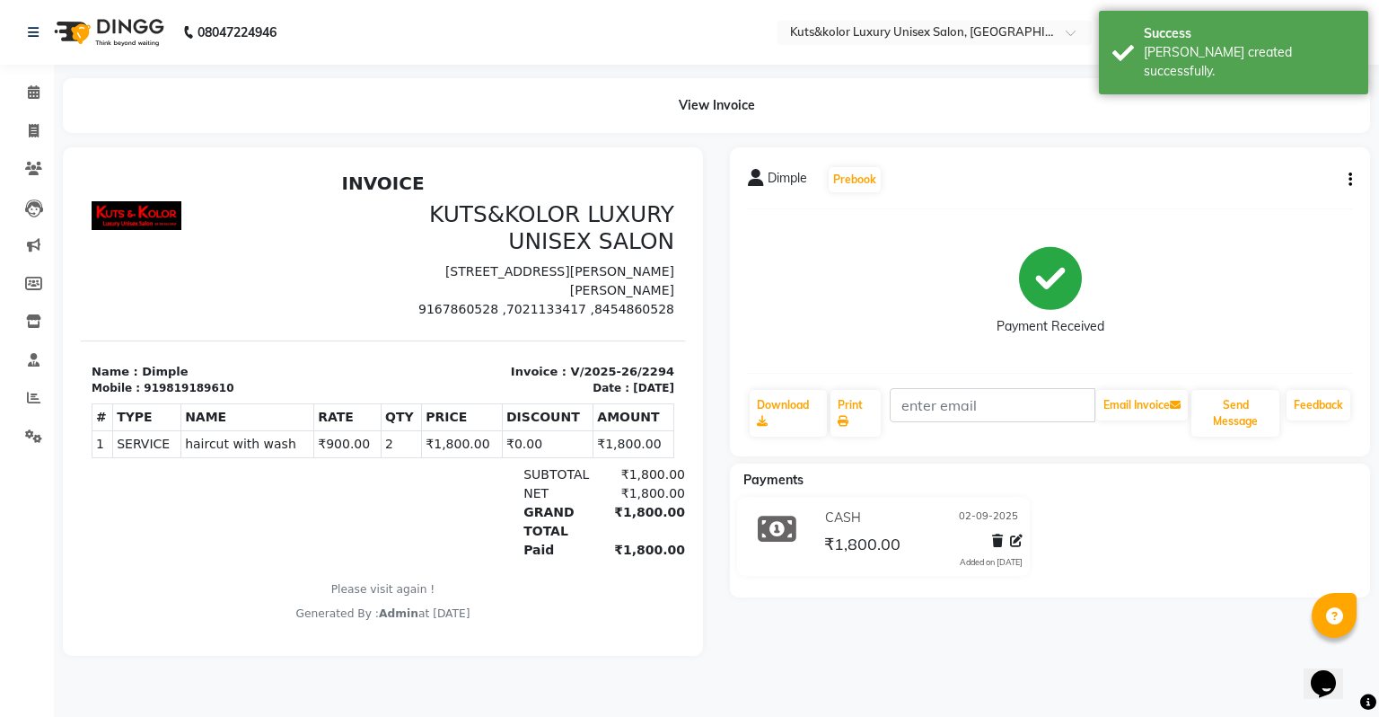
click at [368, 229] on div at bounding box center [232, 260] width 303 height 118
click at [32, 130] on icon at bounding box center [34, 130] width 10 height 13
select select "service"
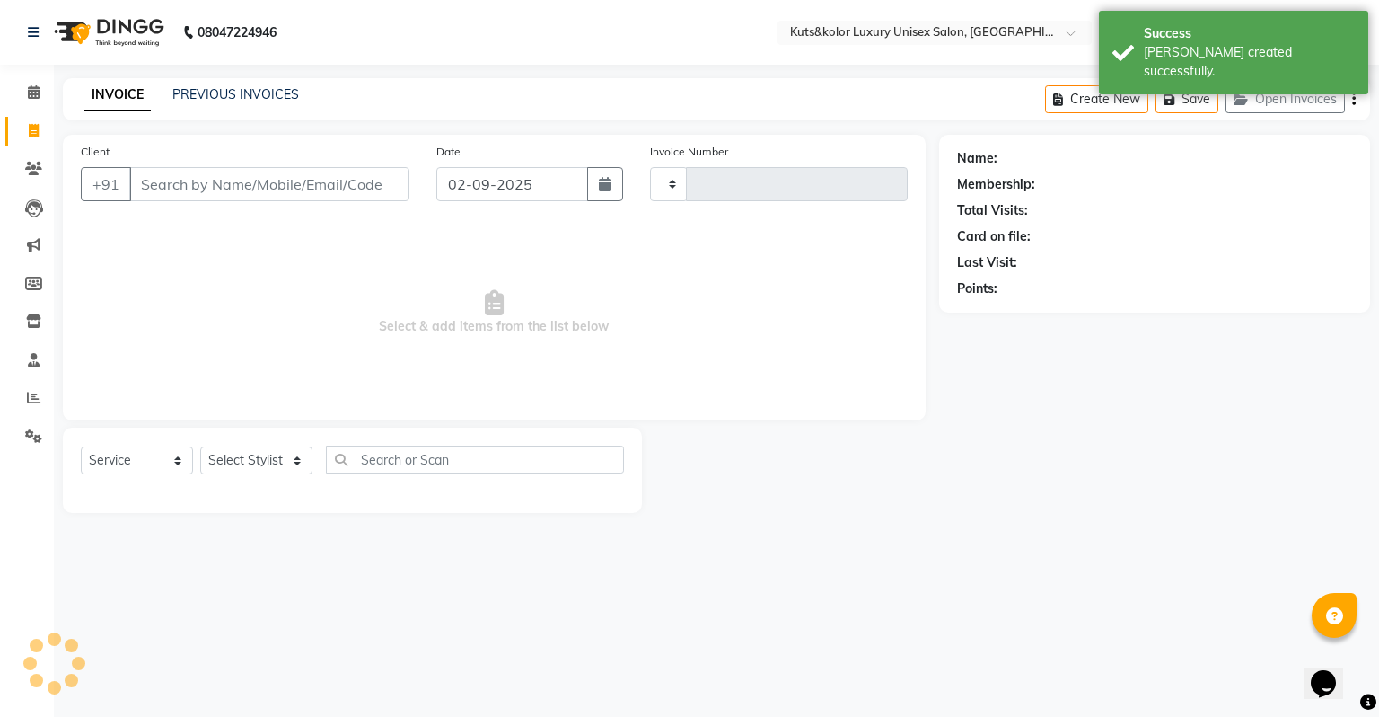
type input "2295"
select select "4172"
drag, startPoint x: 32, startPoint y: 130, endPoint x: 272, endPoint y: 91, distance: 243.0
click at [272, 91] on app-home "08047224946 Select Location × Kuts&kolor Luxury Unisex Salon, Mumbai Central Wh…" at bounding box center [689, 270] width 1379 height 540
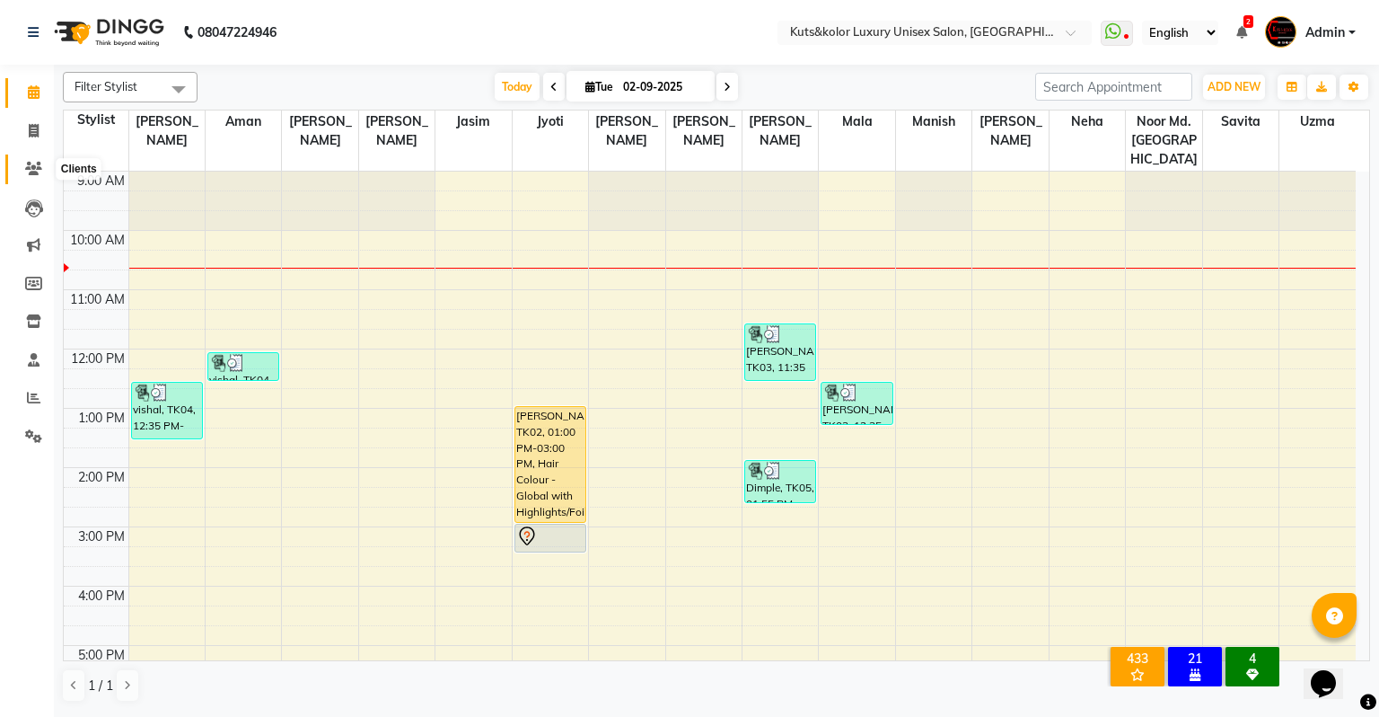
click at [30, 163] on icon at bounding box center [33, 168] width 17 height 13
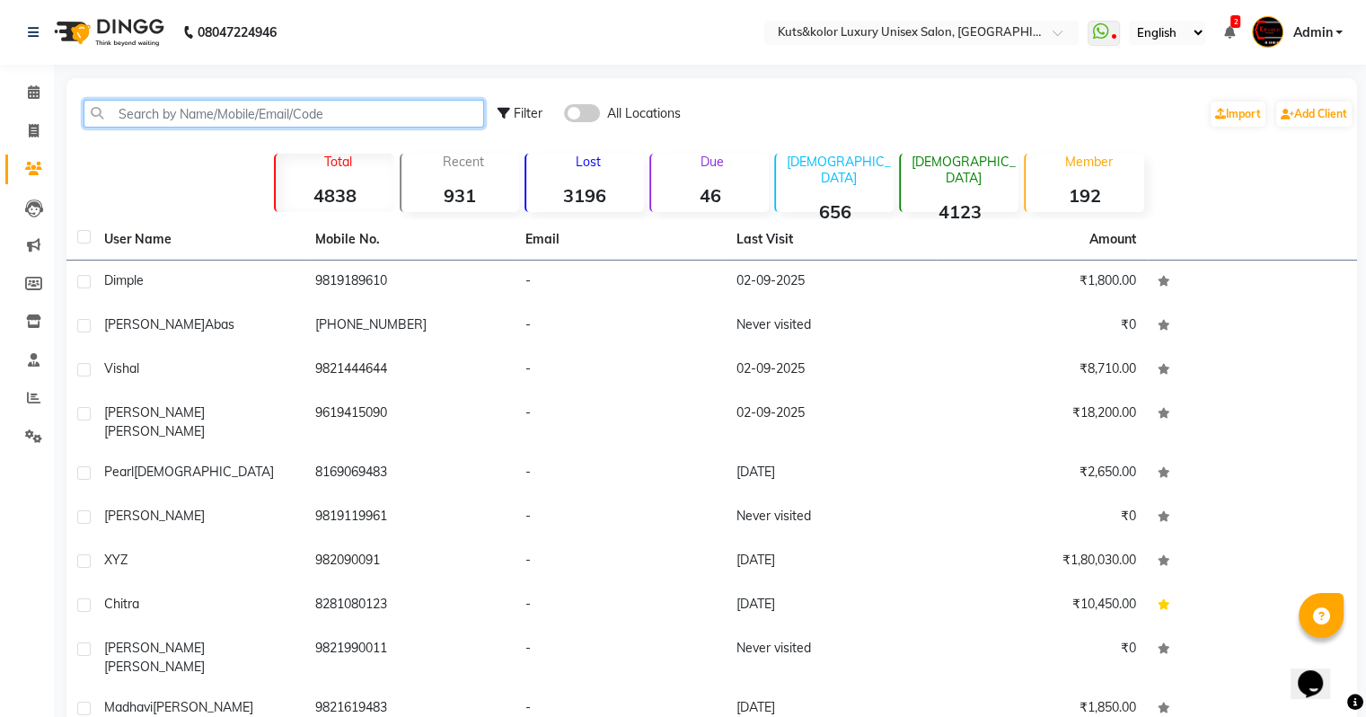
click at [223, 105] on input "text" at bounding box center [284, 114] width 401 height 28
type input "m"
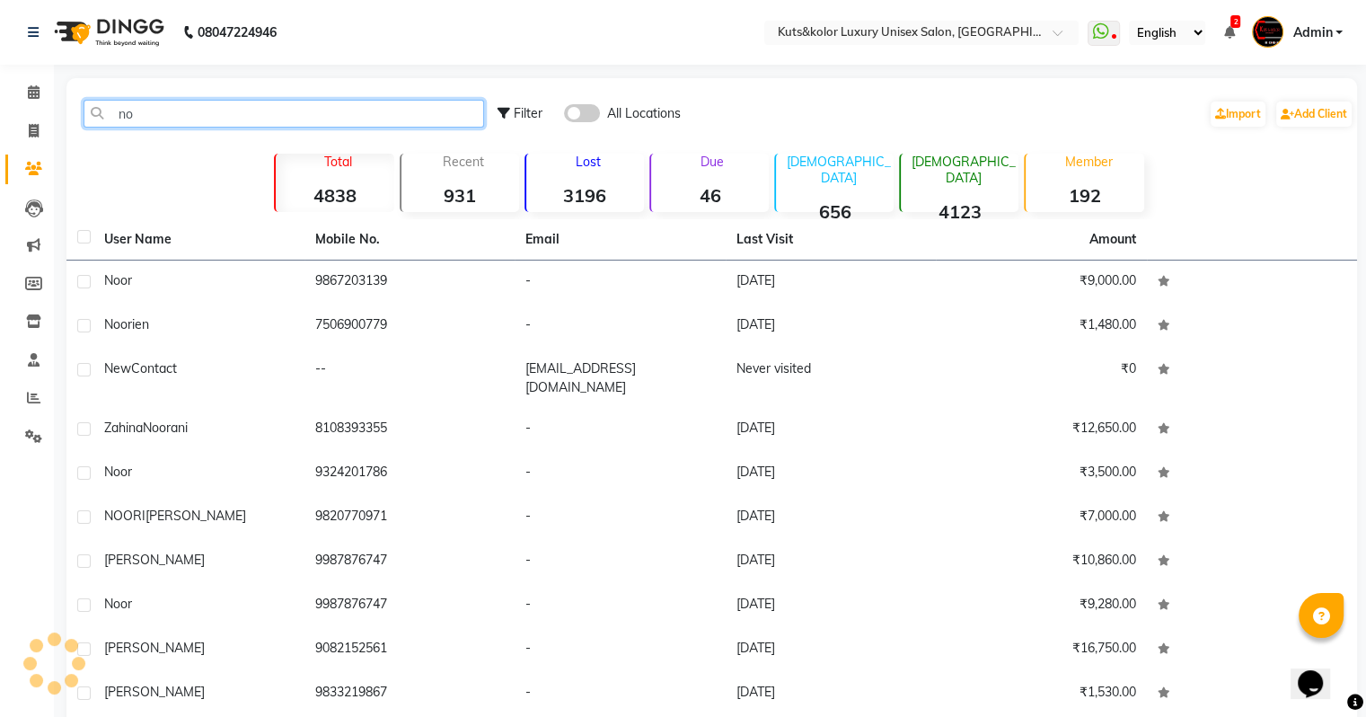
type input "n"
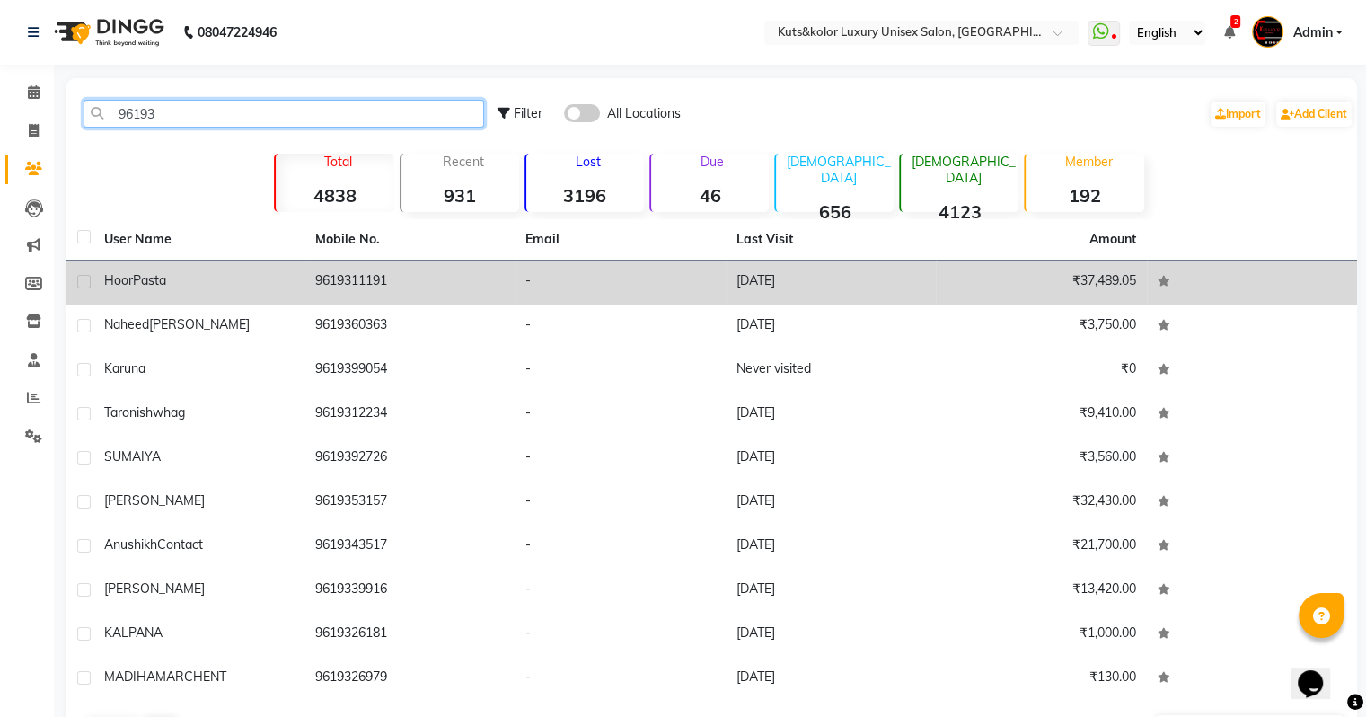
type input "96193"
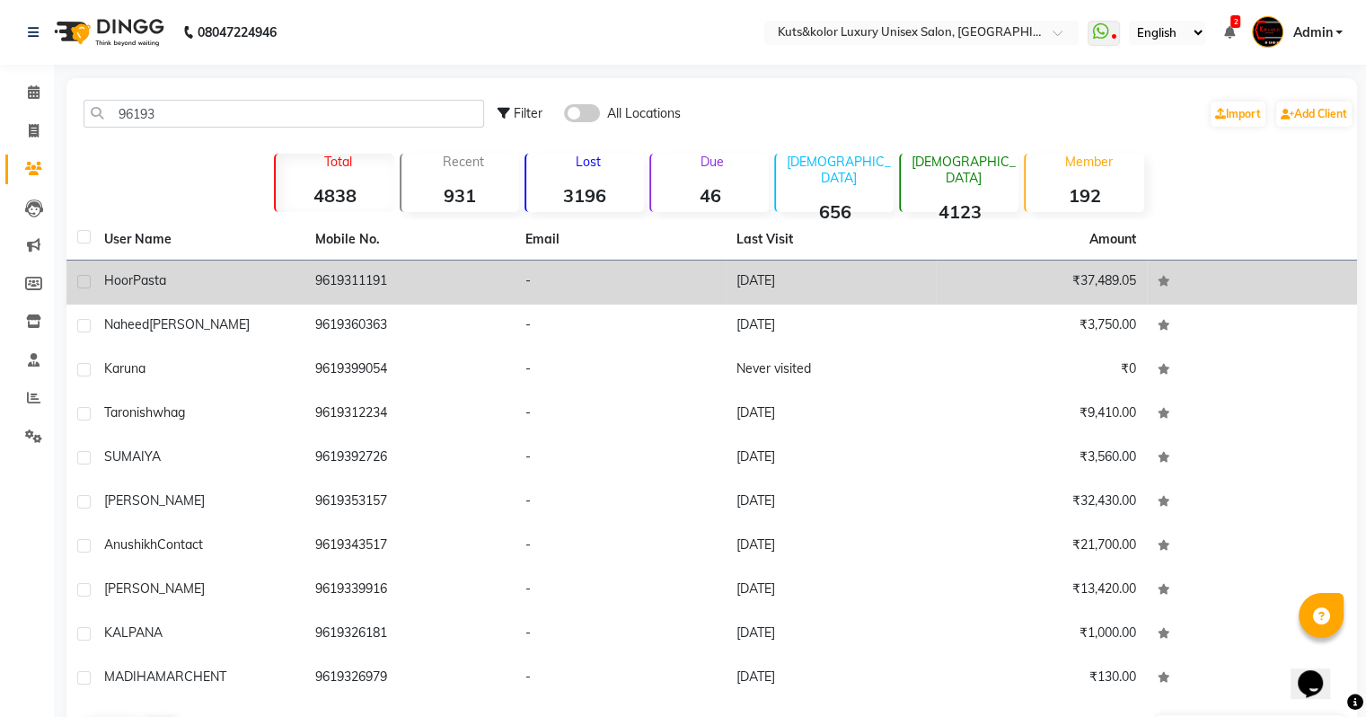
click at [262, 272] on div "Hoor Pasta" at bounding box center [198, 280] width 189 height 19
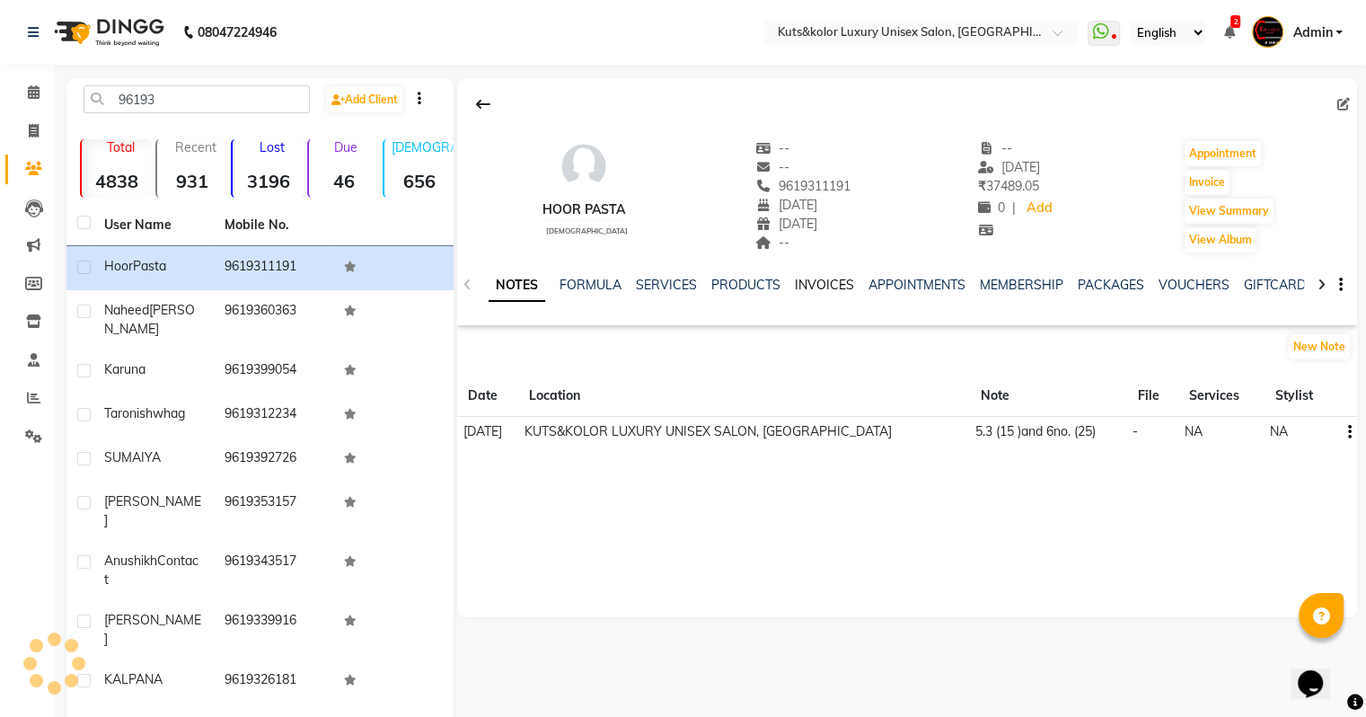
click at [837, 280] on link "INVOICES" at bounding box center [824, 285] width 59 height 16
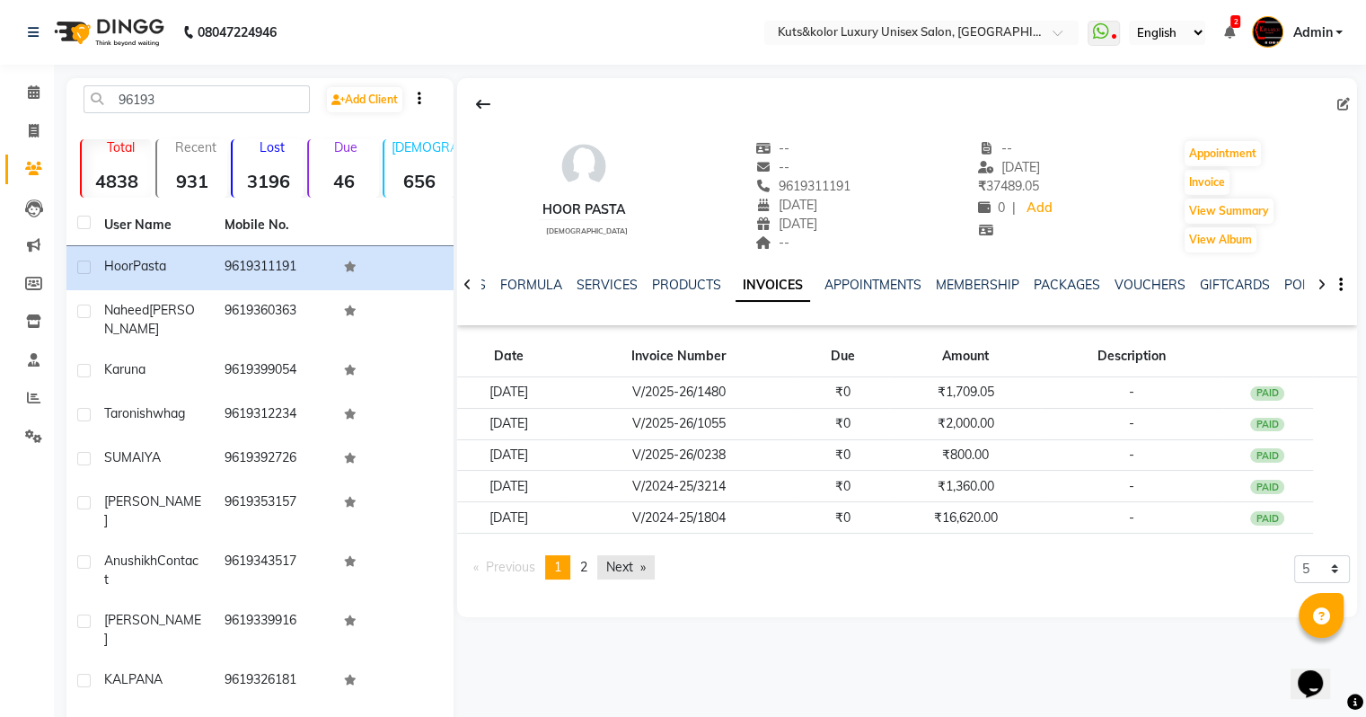
click at [624, 567] on link "Next page" at bounding box center [625, 567] width 57 height 24
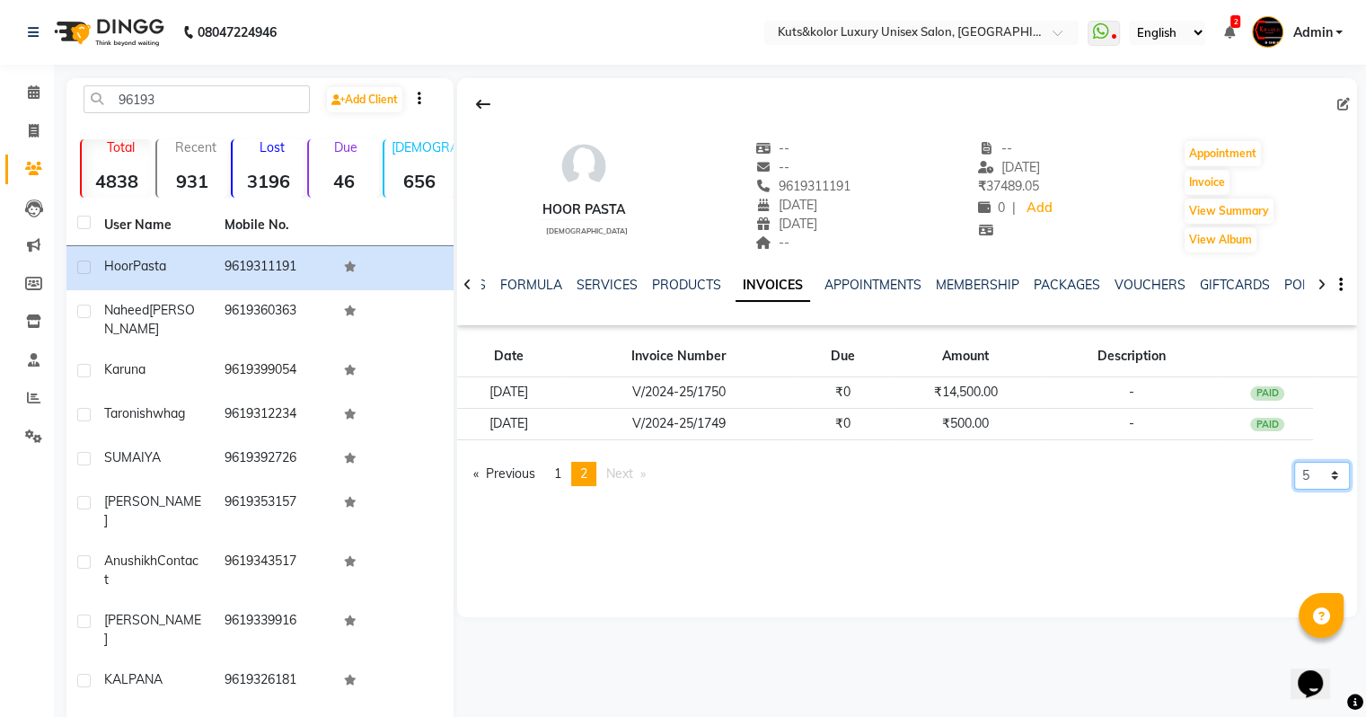
click at [982, 479] on select "5 10 50 100 500" at bounding box center [1322, 476] width 56 height 28
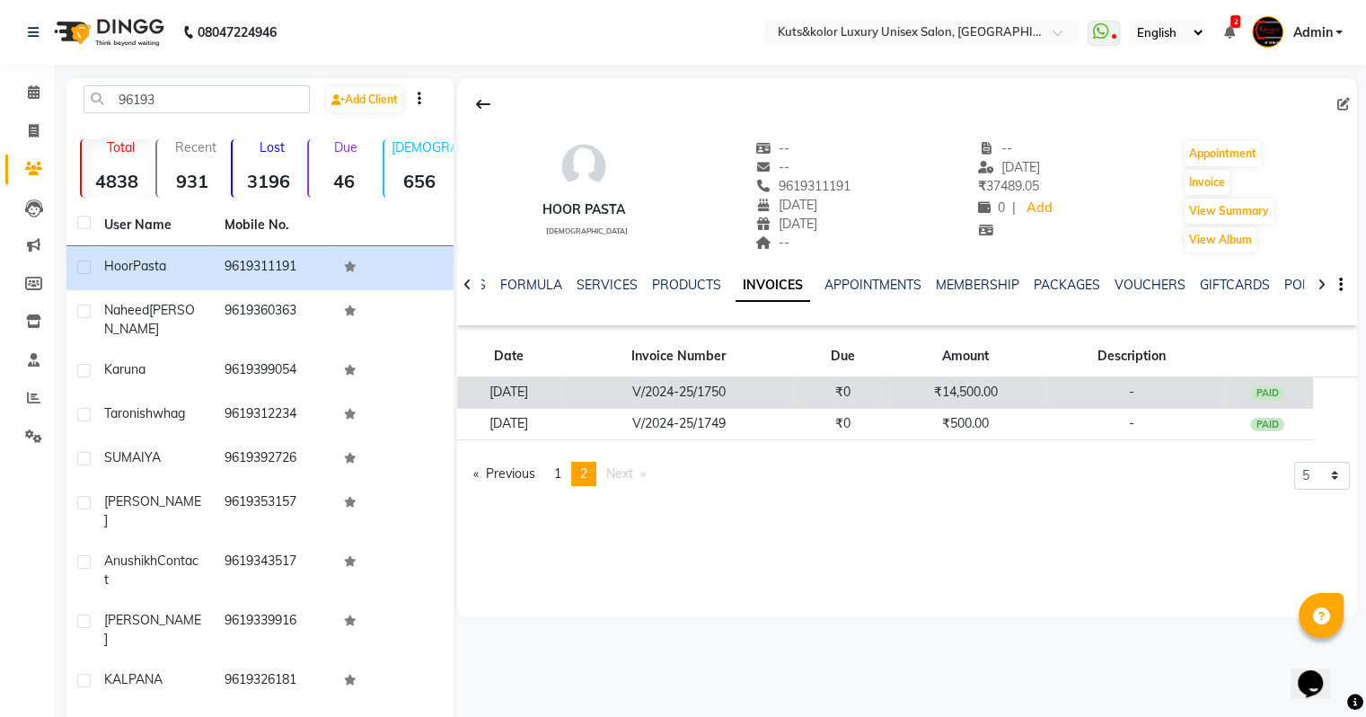
click at [974, 377] on td "₹14,500.00" at bounding box center [965, 392] width 153 height 31
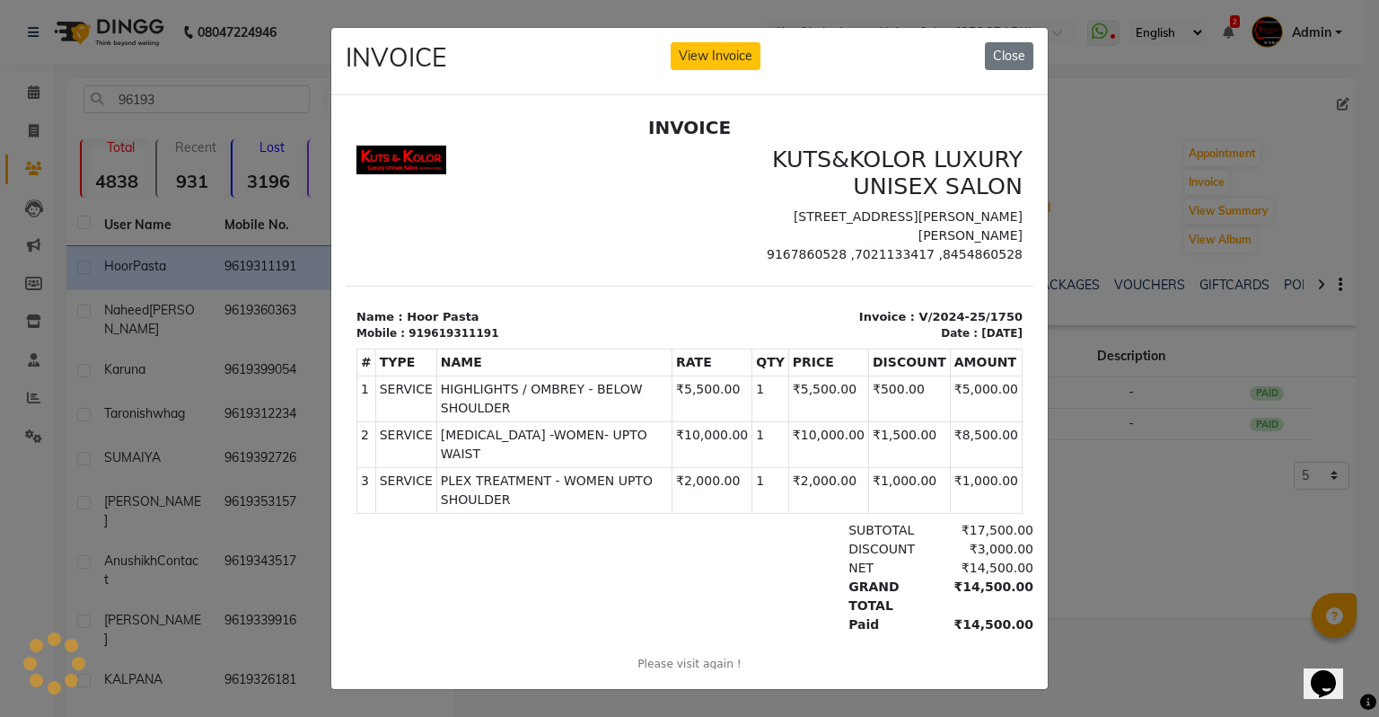
click at [982, 498] on ngb-modal-window "INVOICE View Invoice Close" at bounding box center [689, 358] width 1379 height 717
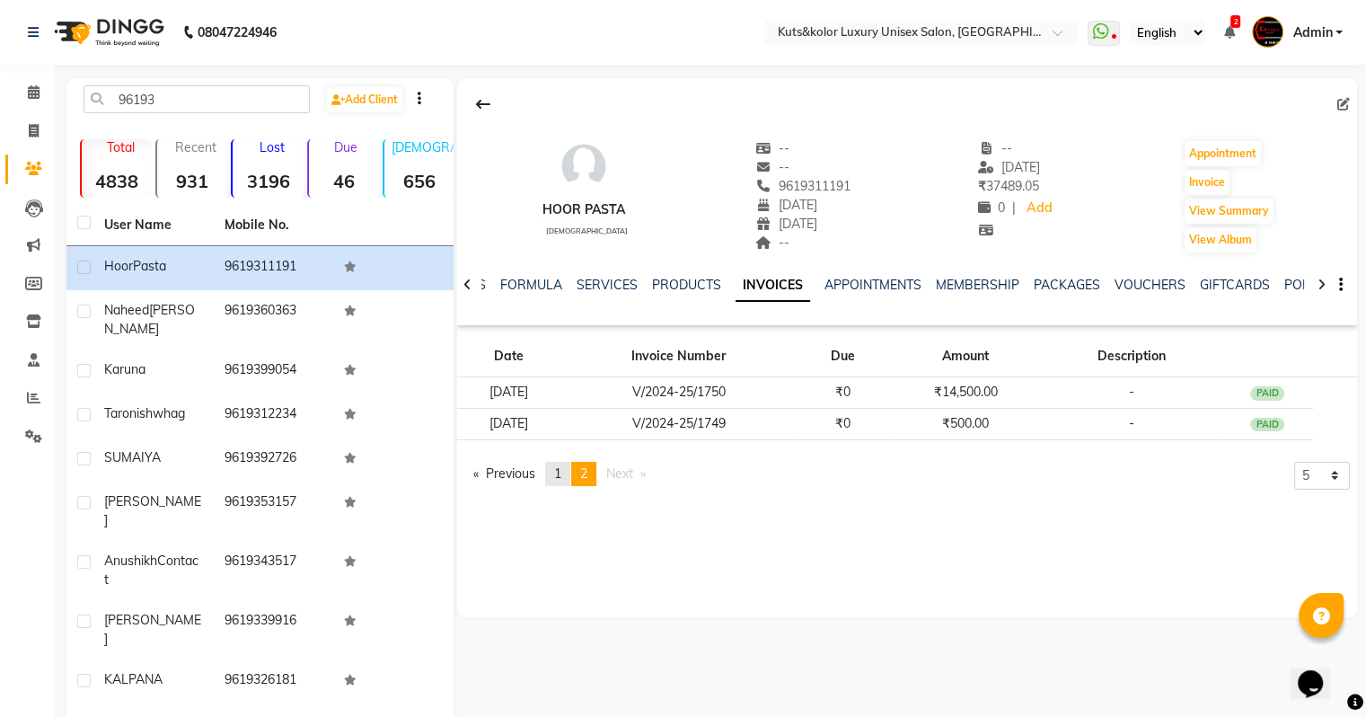
click at [554, 467] on link "page 1" at bounding box center [557, 474] width 25 height 24
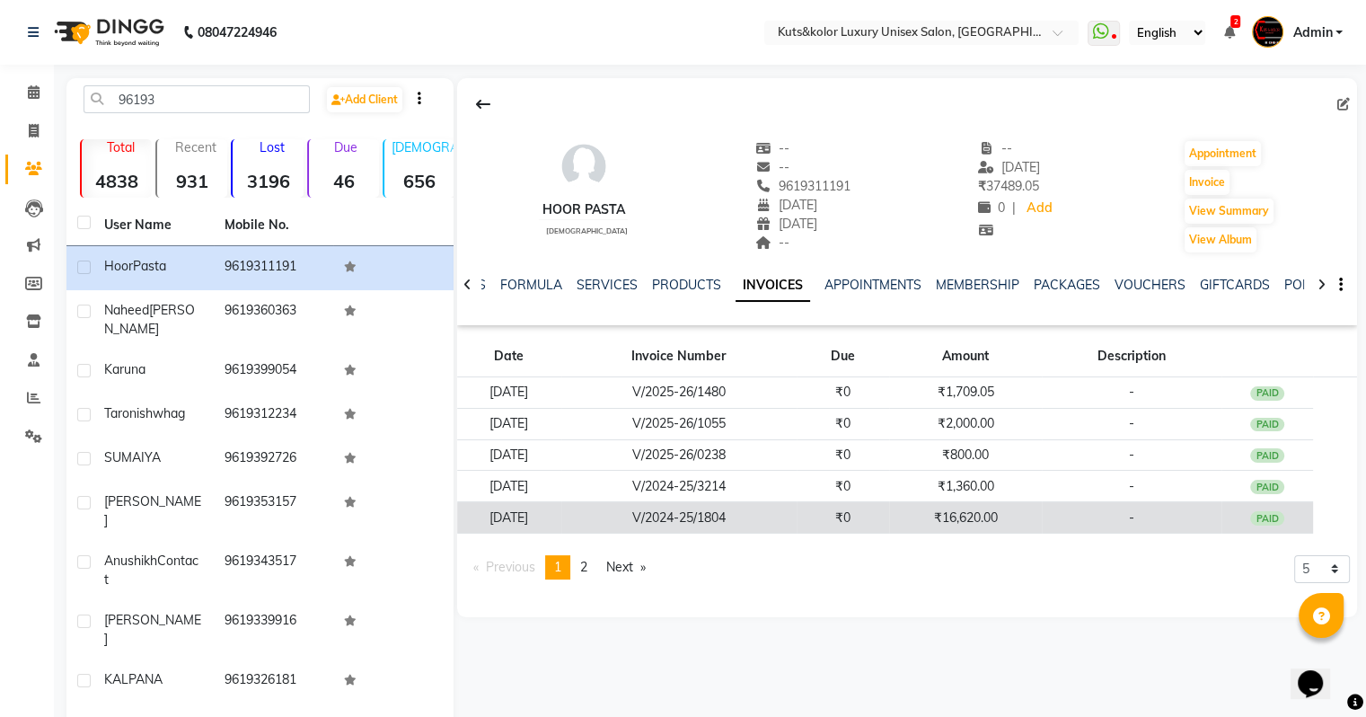
click at [971, 526] on td "₹16,620.00" at bounding box center [965, 517] width 153 height 31
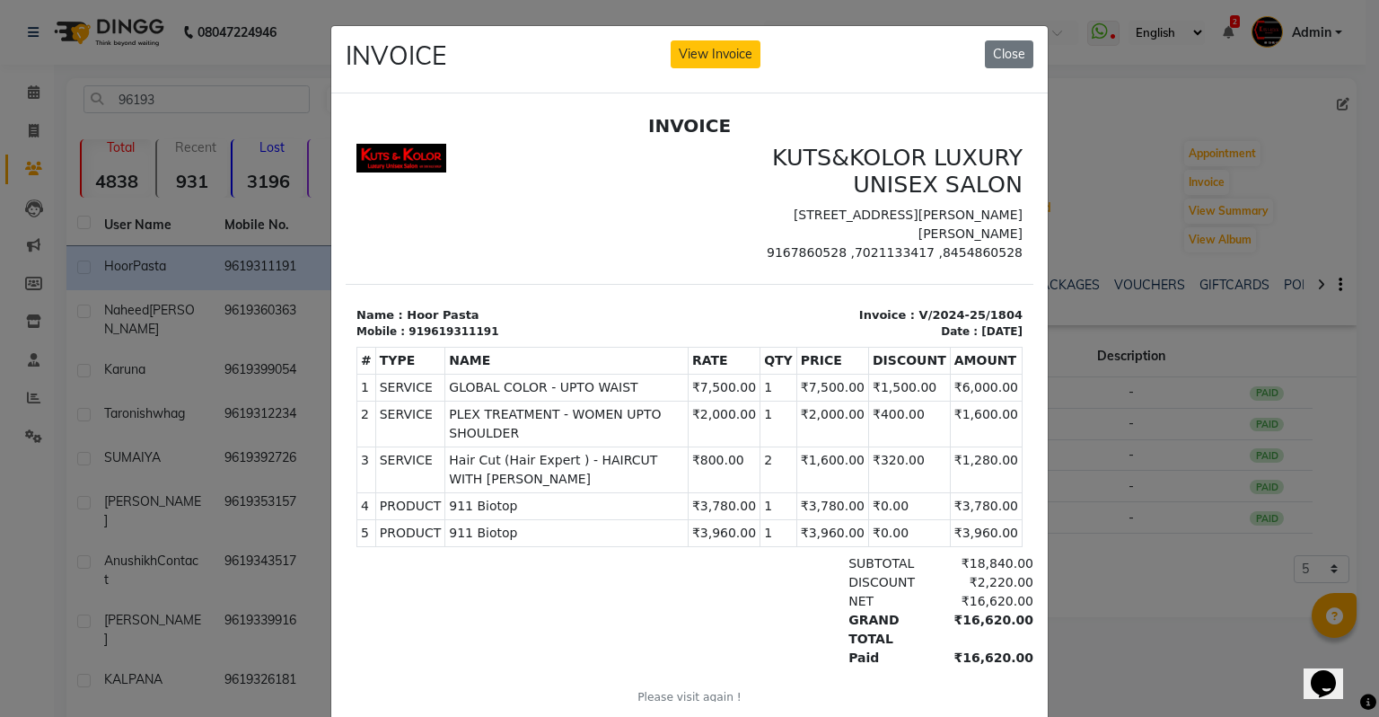
click at [982, 96] on ngb-modal-window "INVOICE View Invoice Close" at bounding box center [689, 358] width 1379 height 717
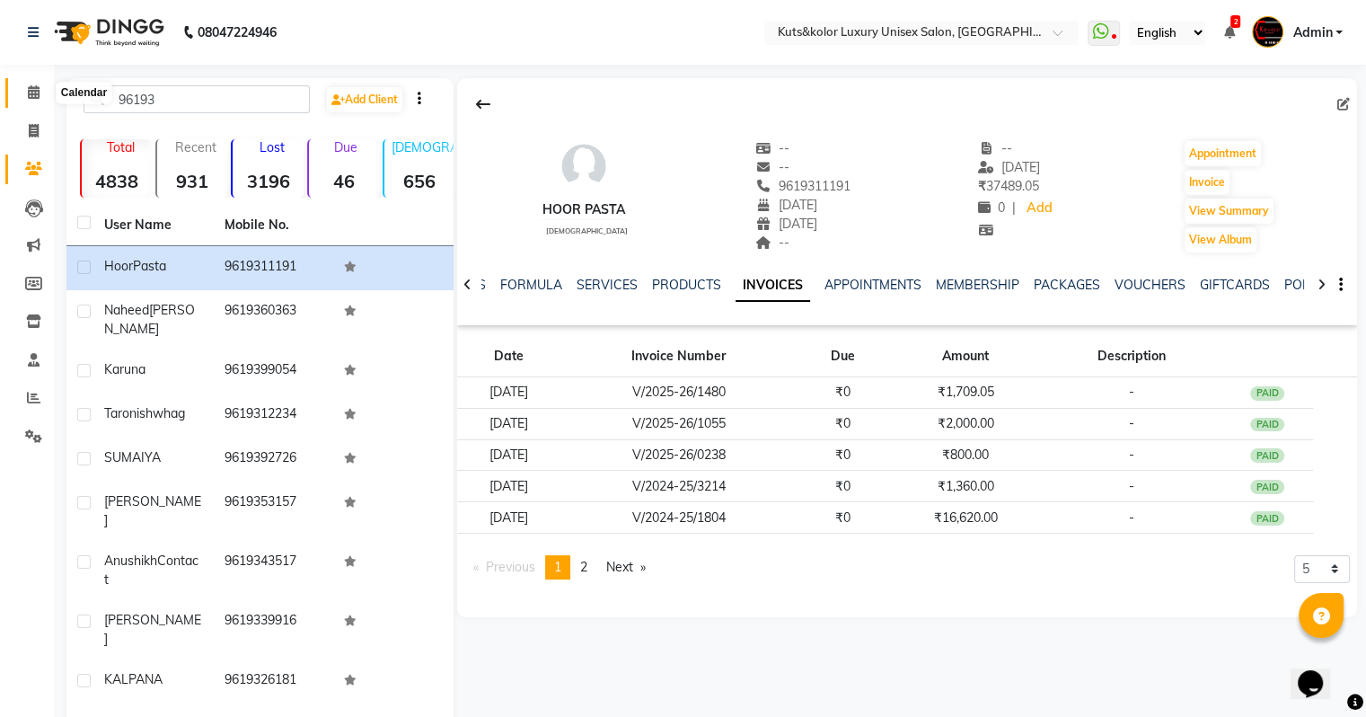
click at [34, 95] on icon at bounding box center [34, 91] width 12 height 13
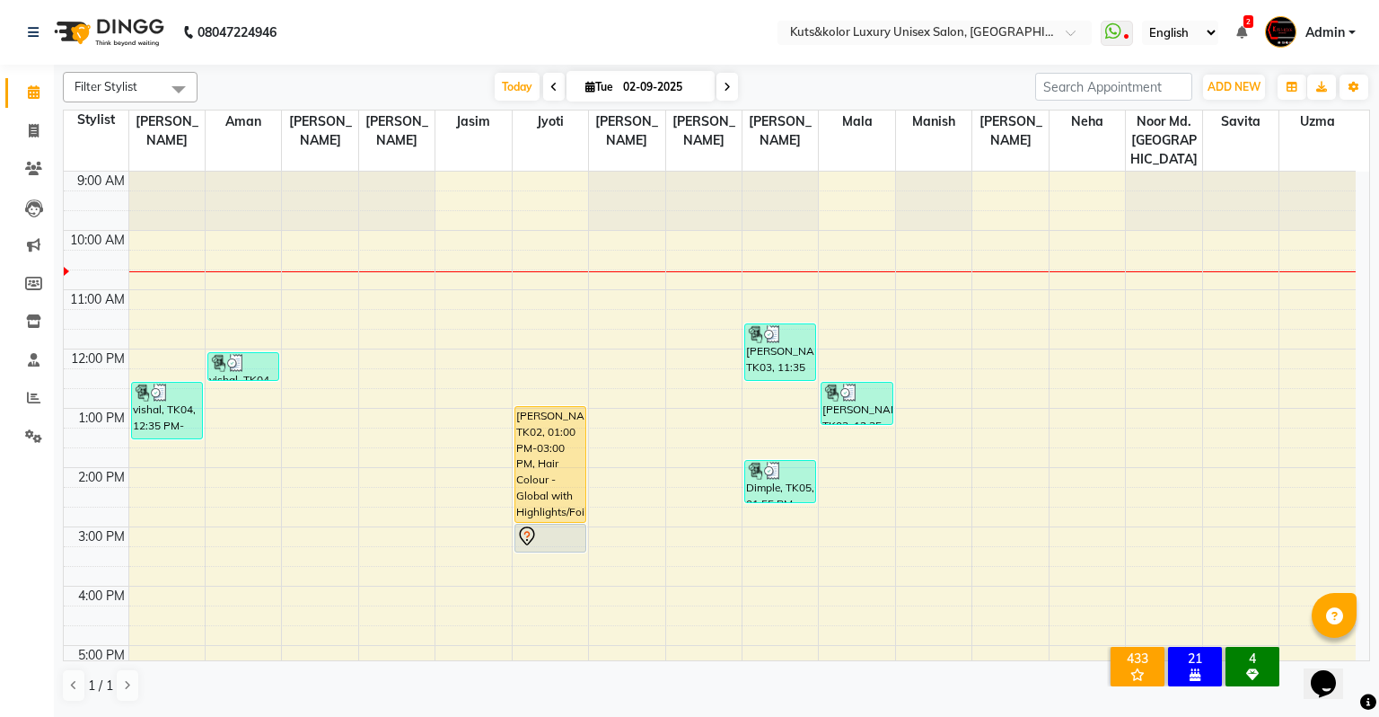
click at [618, 85] on input "02-09-2025" at bounding box center [663, 87] width 90 height 27
select select "9"
select select "2025"
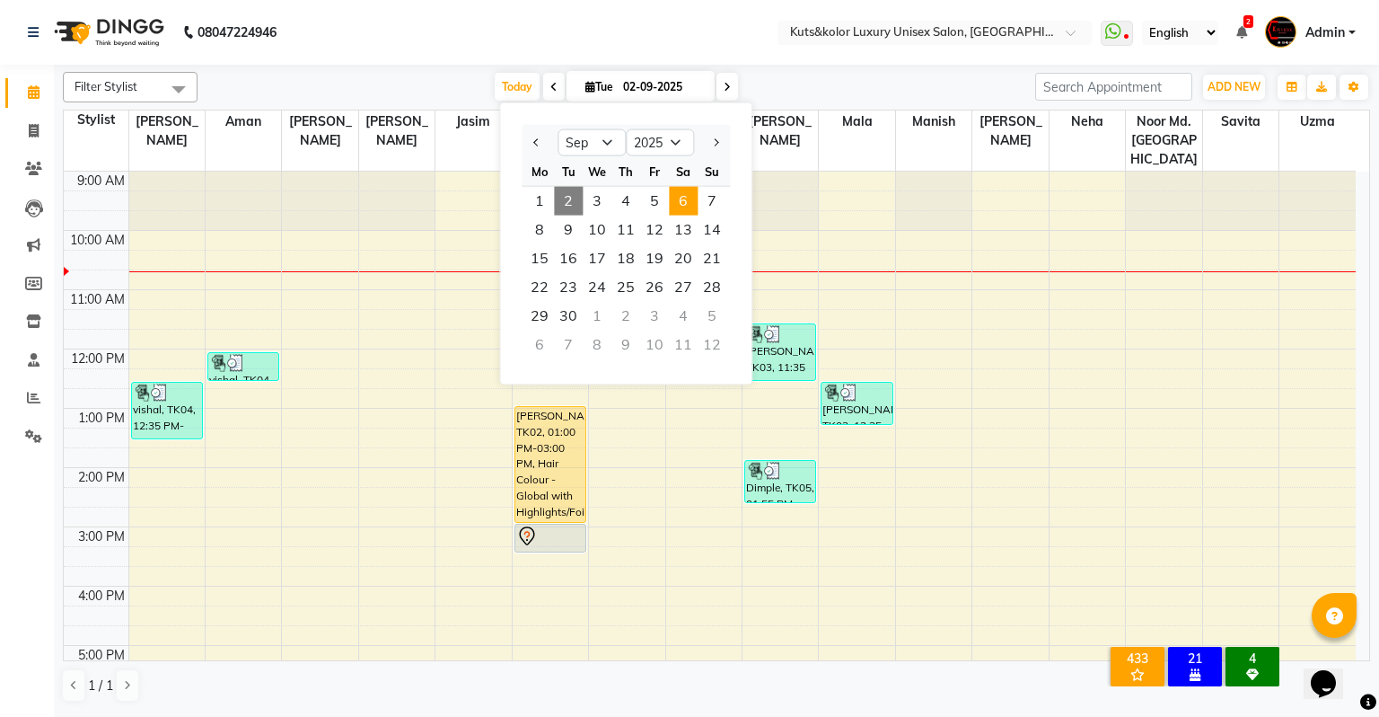
click at [674, 188] on span "6" at bounding box center [683, 201] width 29 height 29
type input "06-09-2025"
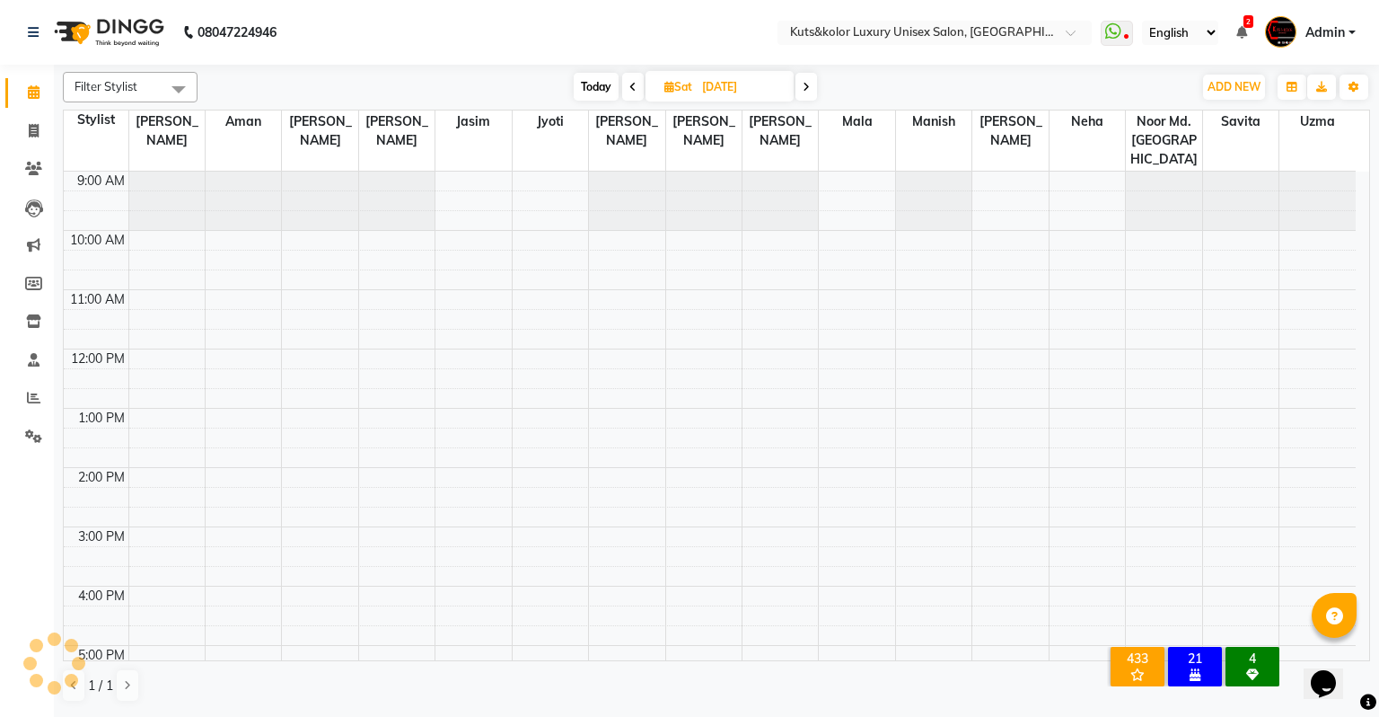
scroll to position [59, 0]
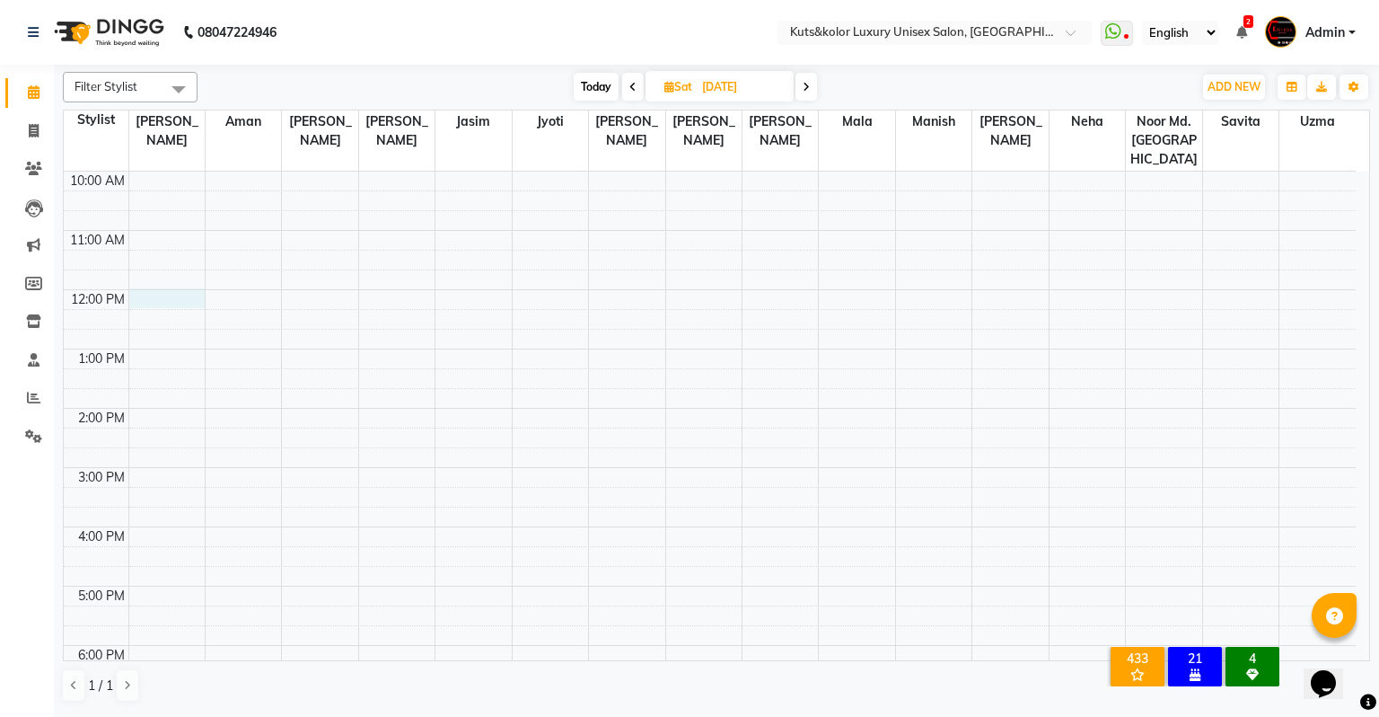
click at [154, 284] on div "9:00 AM 10:00 AM 11:00 AM 12:00 PM 1:00 PM 2:00 PM 3:00 PM 4:00 PM 5:00 PM 6:00…" at bounding box center [710, 497] width 1292 height 770
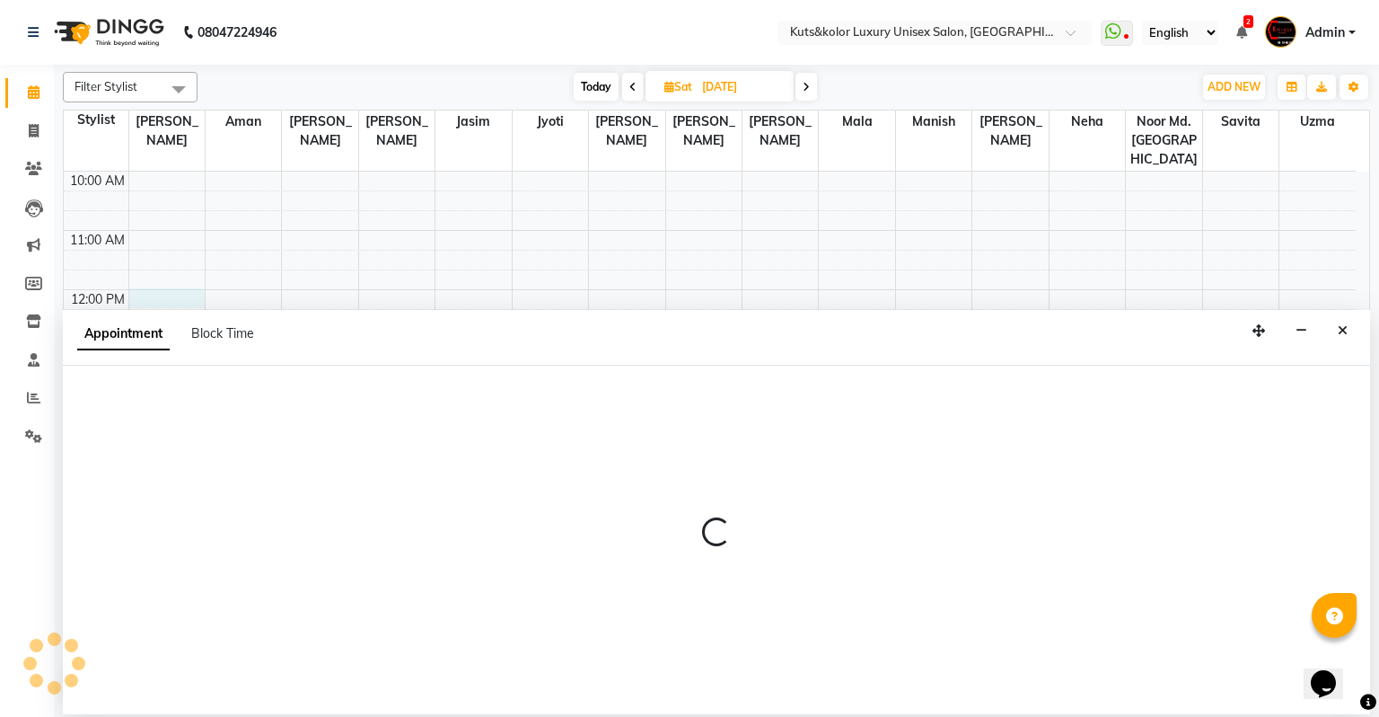
select select "67534"
select select "720"
select select "tentative"
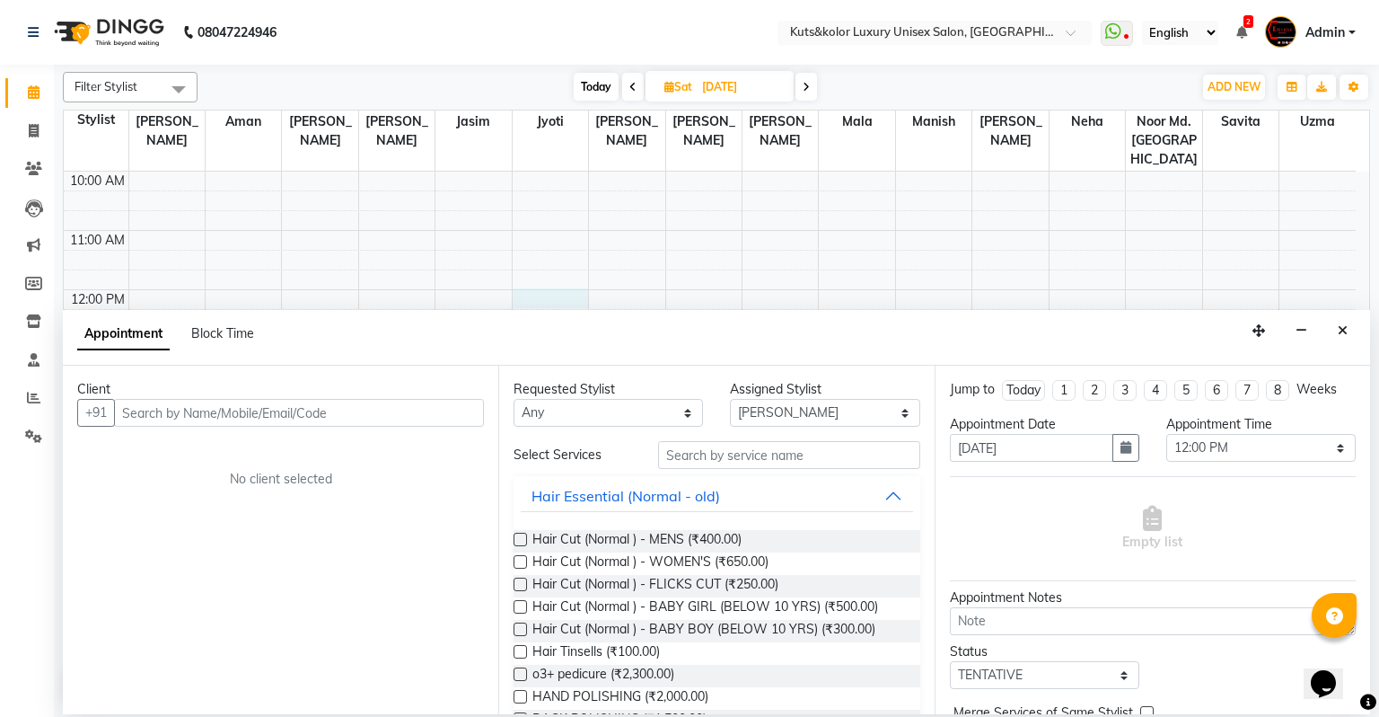
click at [559, 272] on div "9:00 AM 10:00 AM 11:00 AM 12:00 PM 1:00 PM 2:00 PM 3:00 PM 4:00 PM 5:00 PM 6:00…" at bounding box center [710, 497] width 1292 height 770
click at [378, 410] on input "text" at bounding box center [299, 413] width 370 height 28
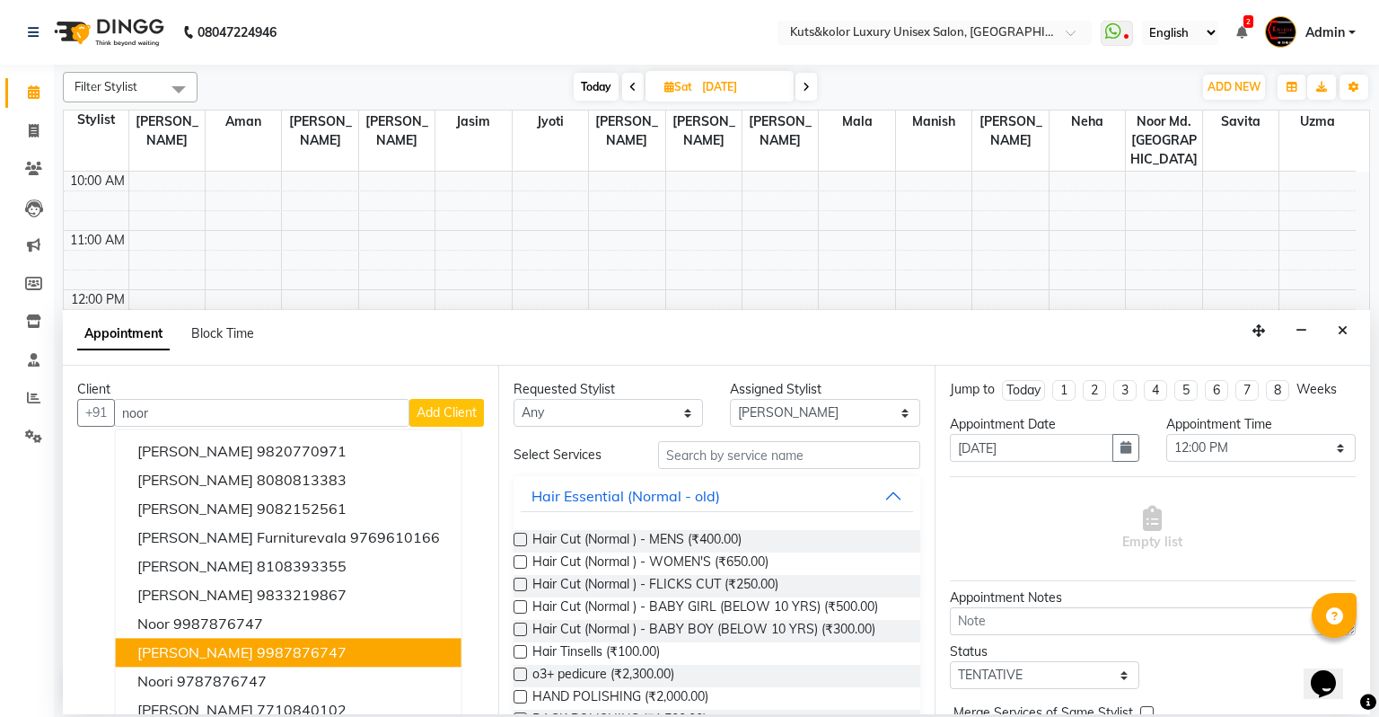
scroll to position [0, 0]
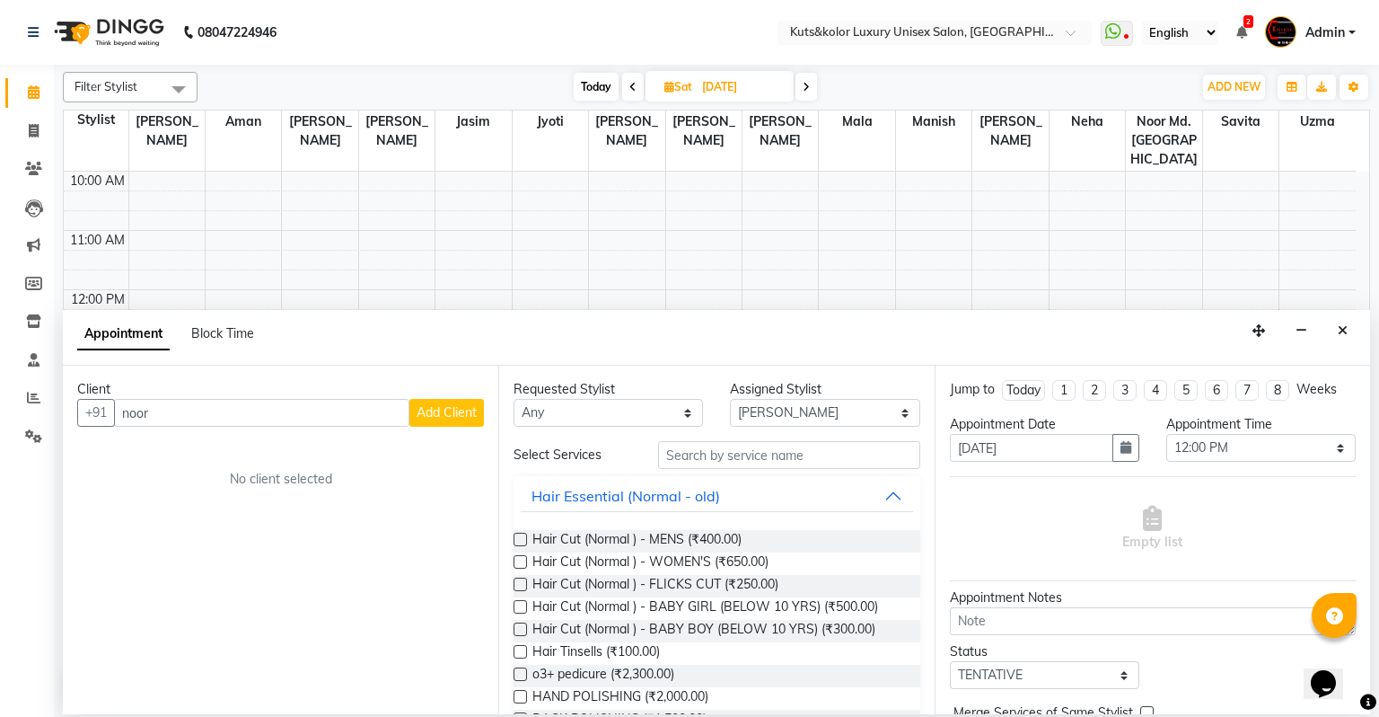
click at [492, 606] on div "Client +91 noor Add Client No client selected" at bounding box center [281, 540] width 436 height 348
click at [231, 407] on input "noor" at bounding box center [261, 413] width 295 height 28
type input "n"
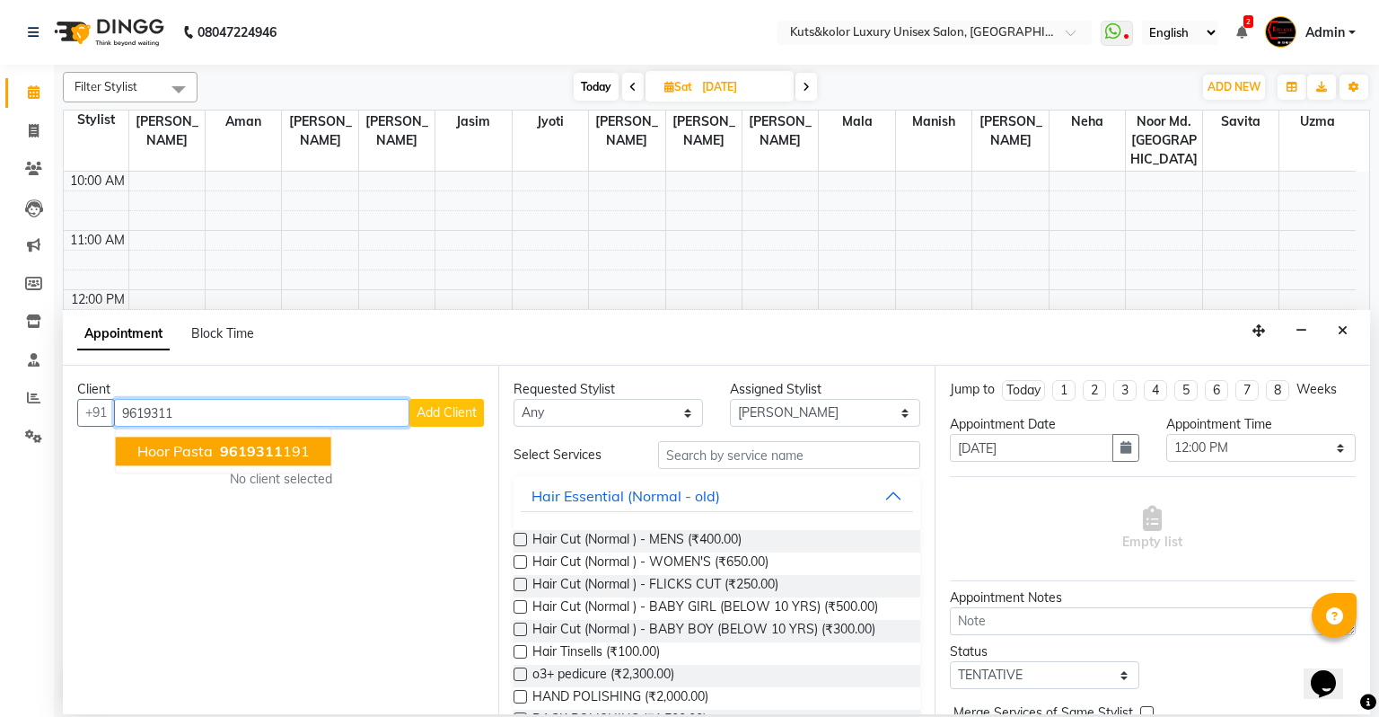
click at [261, 439] on button "Hoor Pasta 9619311 191" at bounding box center [224, 451] width 216 height 29
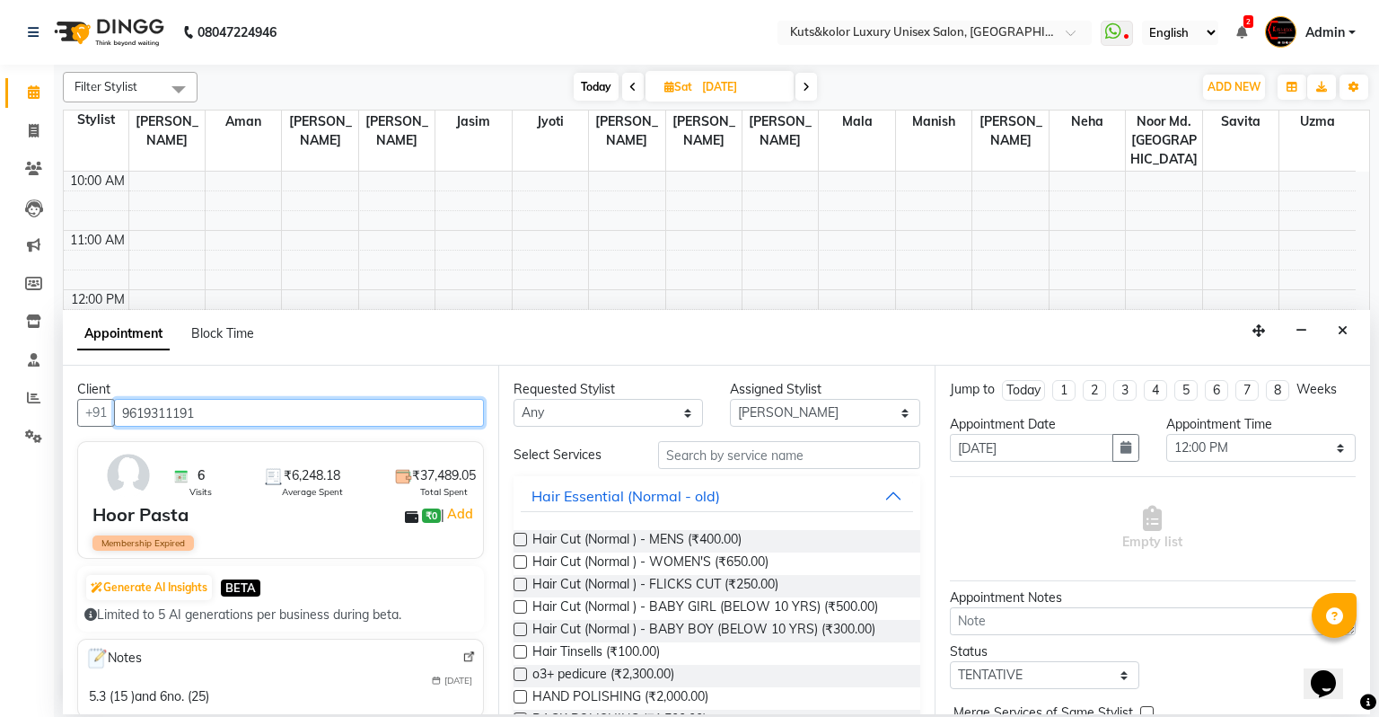
type input "9619311191"
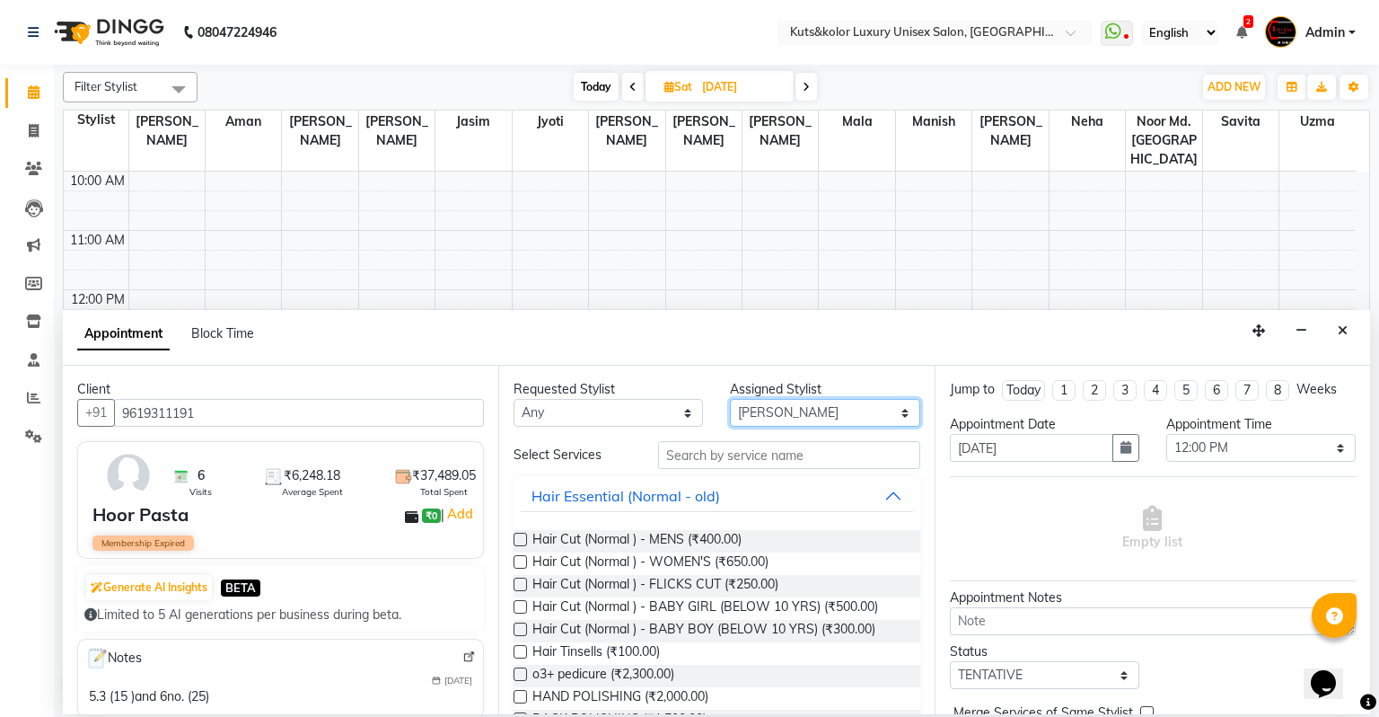
click at [770, 418] on select "Select Abhinav Aman Arif Divya pujari Jasim Jyoti Jyoti Jaiswar Kavya kinjal Ma…" at bounding box center [824, 413] width 189 height 28
select select "22535"
click at [730, 399] on select "Select Abhinav Aman Arif Divya pujari Jasim Jyoti Jyoti Jaiswar Kavya kinjal Ma…" at bounding box center [824, 413] width 189 height 28
click at [720, 455] on input "text" at bounding box center [789, 455] width 262 height 28
click at [768, 445] on input "text" at bounding box center [789, 455] width 262 height 28
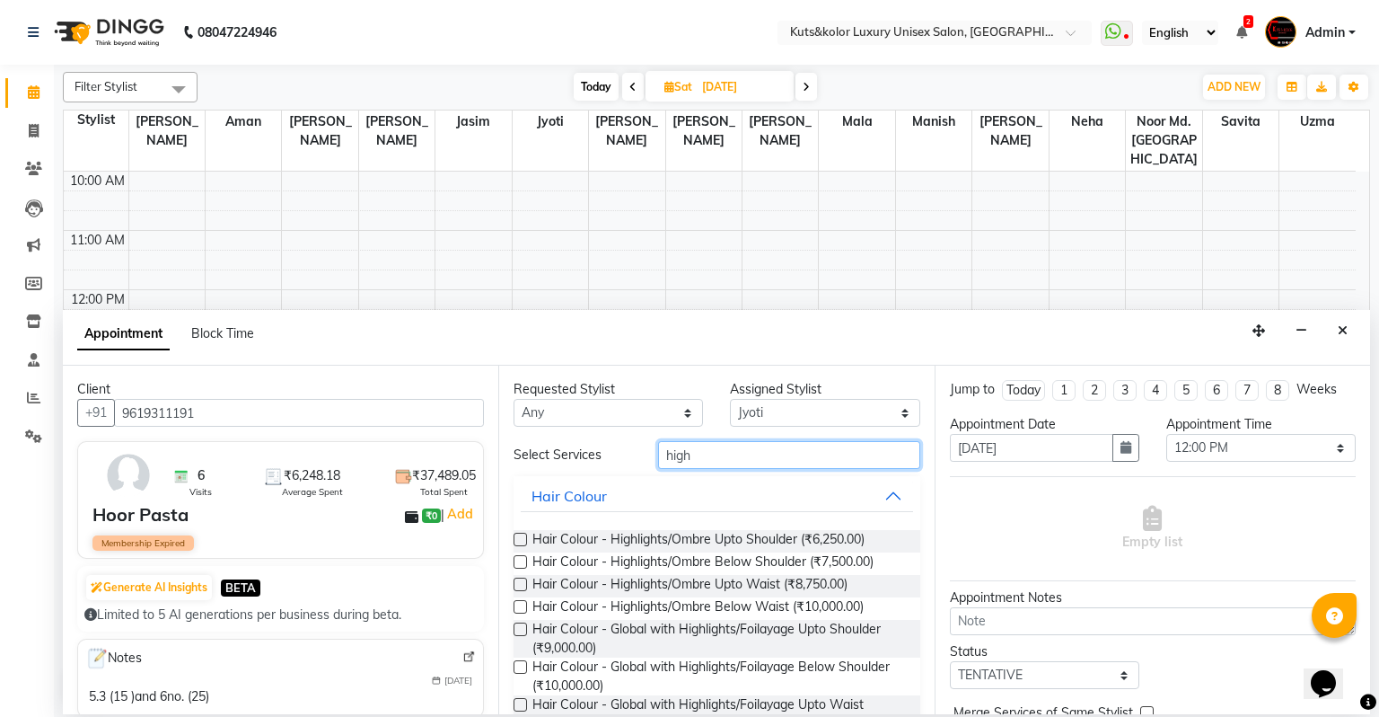
type input "high"
click at [523, 562] on label at bounding box center [520, 561] width 13 height 13
click at [523, 562] on input "checkbox" at bounding box center [520, 564] width 12 height 12
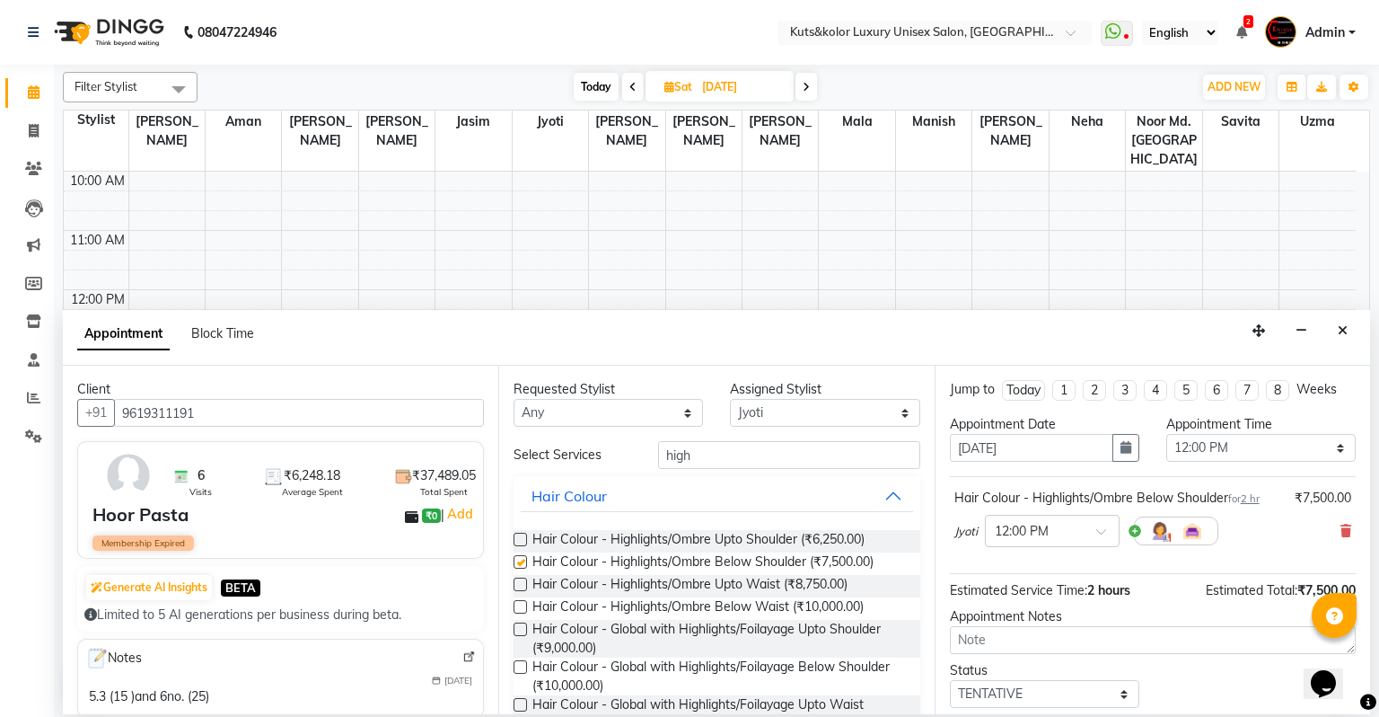
checkbox input "false"
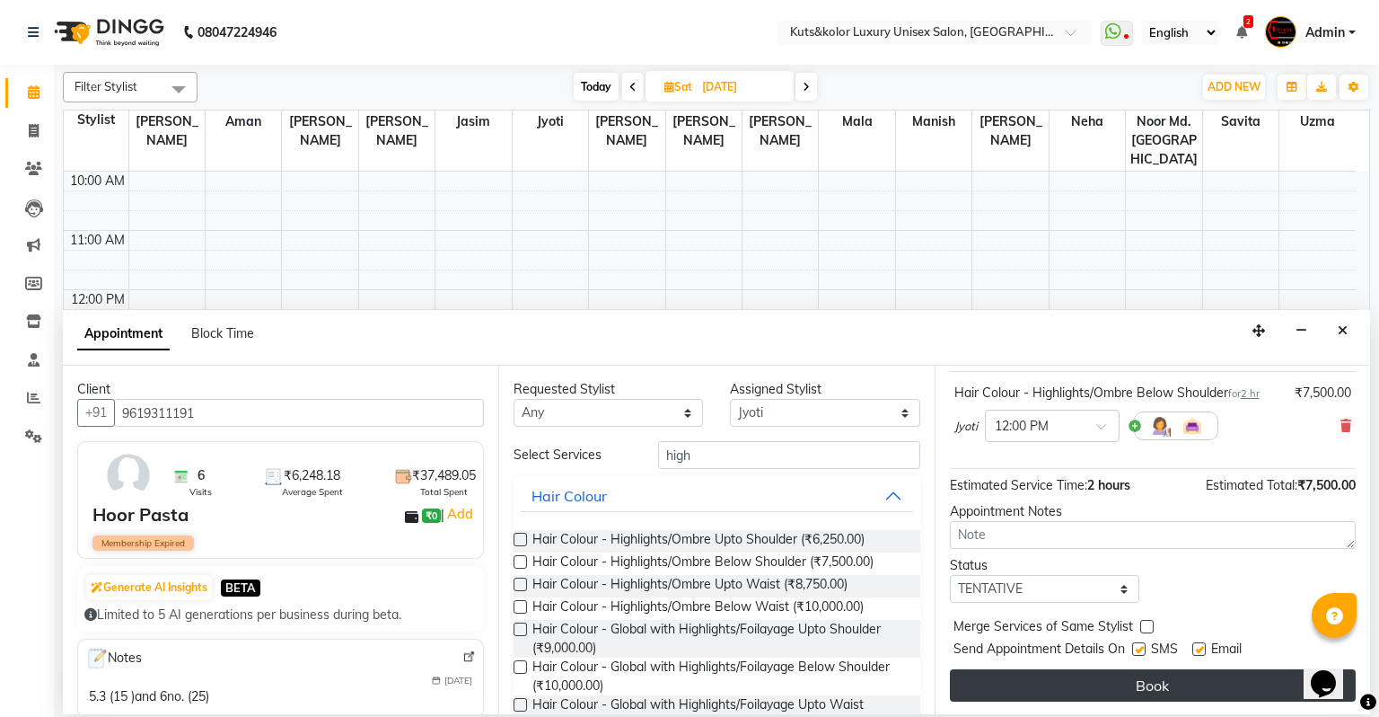
click at [982, 606] on button "Book" at bounding box center [1153, 685] width 406 height 32
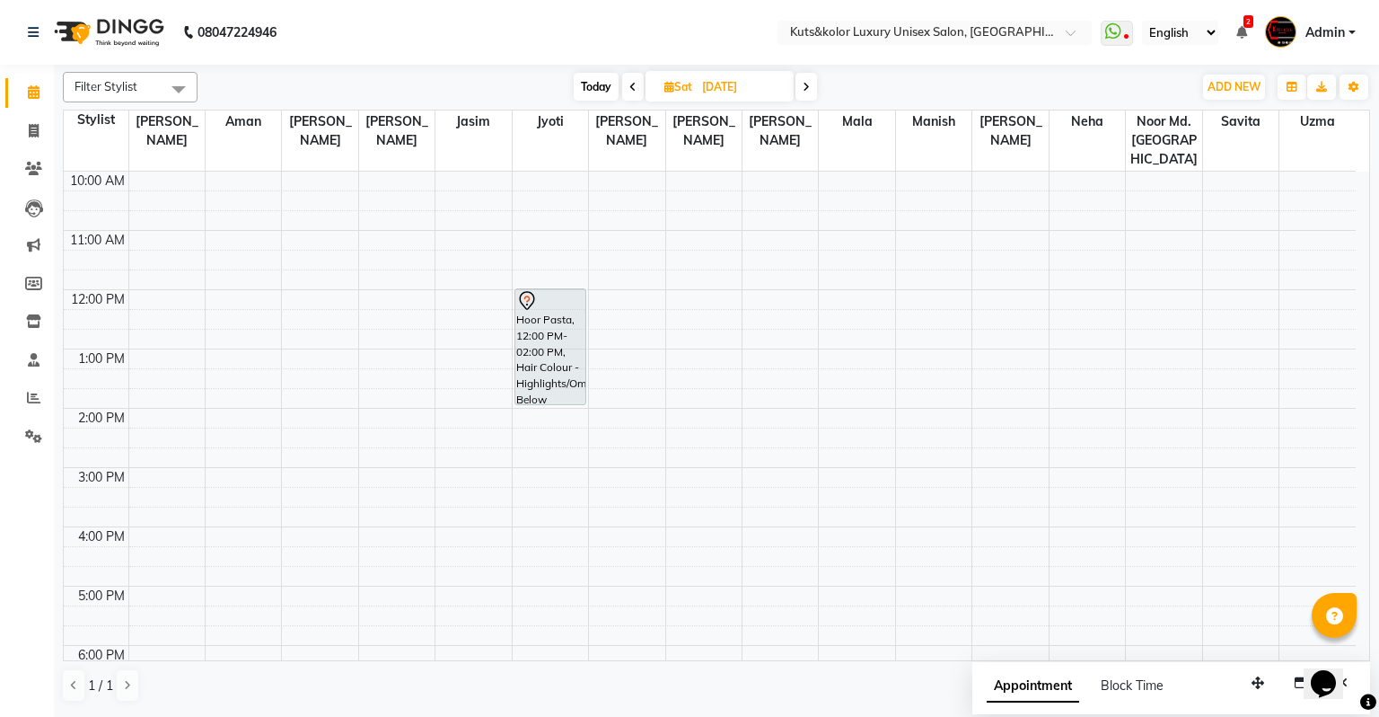
click at [982, 606] on div "Appointment Block Time" at bounding box center [1172, 690] width 398 height 56
click at [805, 87] on icon at bounding box center [806, 87] width 7 height 11
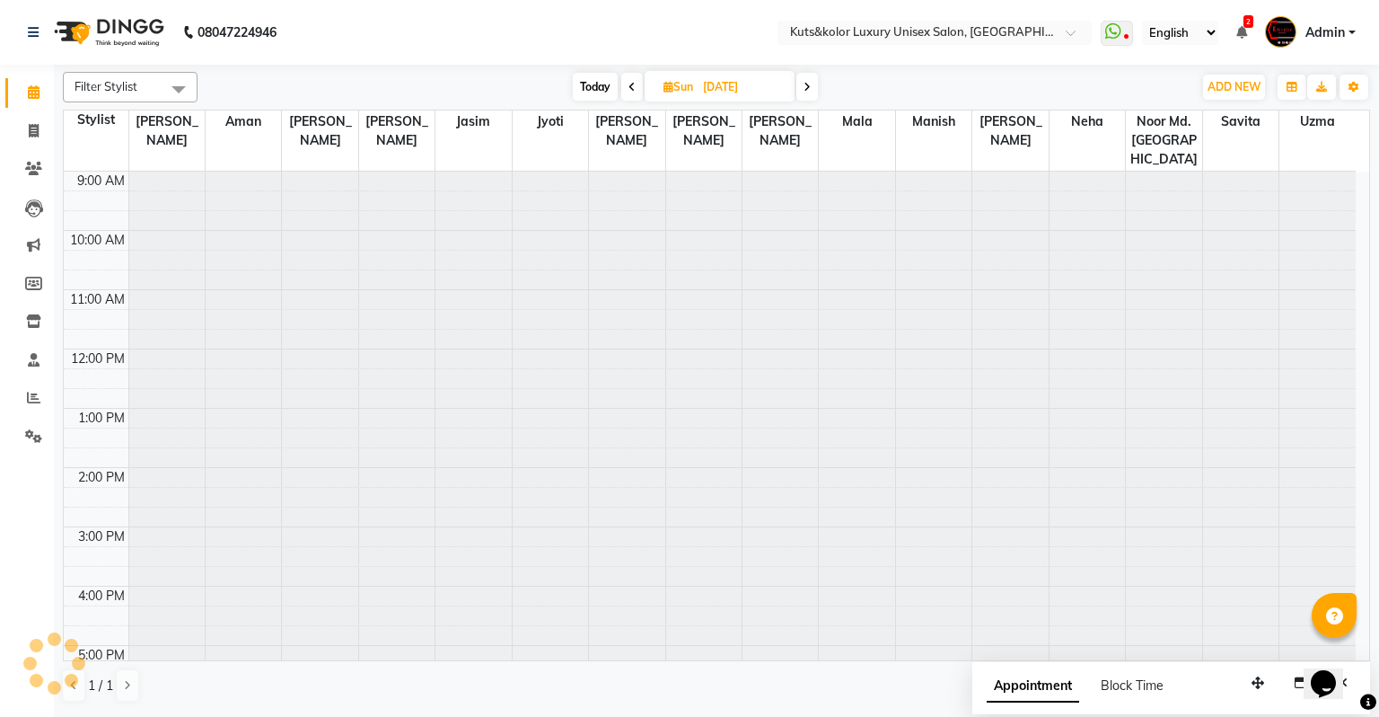
scroll to position [60, 0]
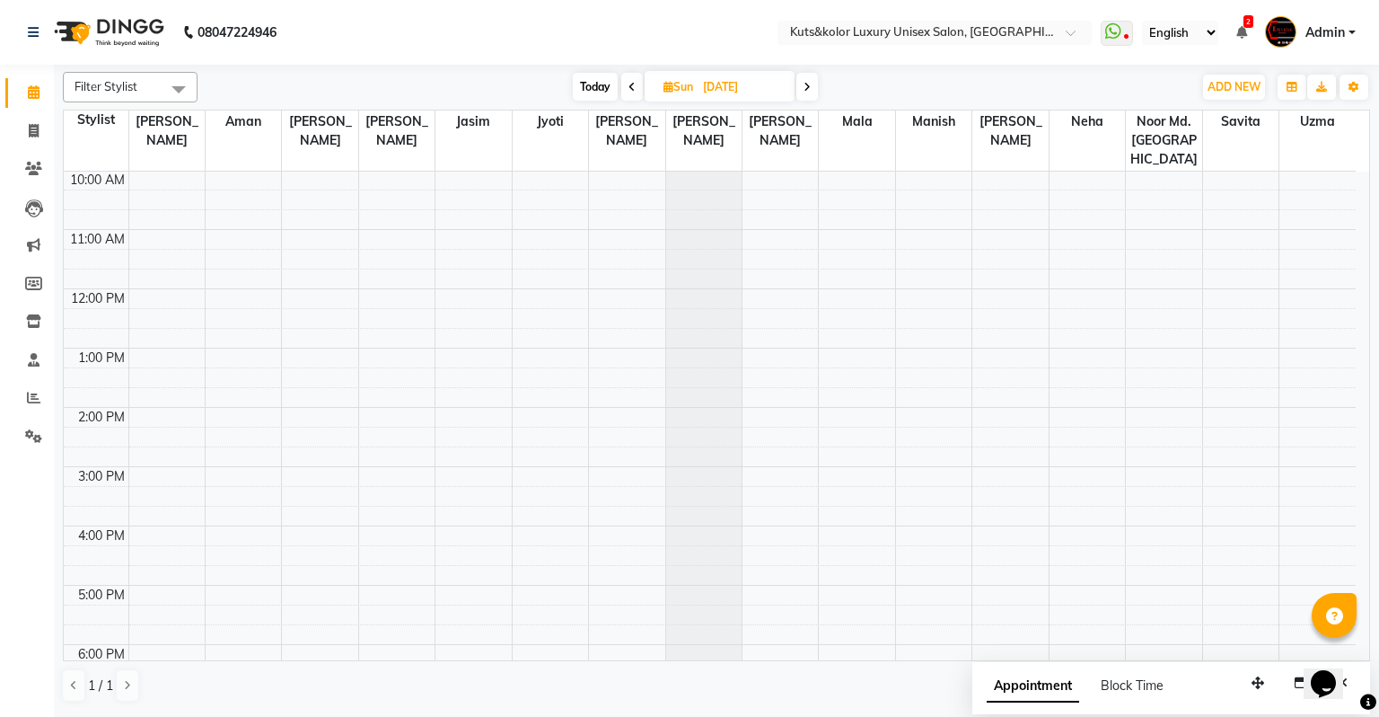
click at [600, 87] on span "Today" at bounding box center [595, 87] width 45 height 28
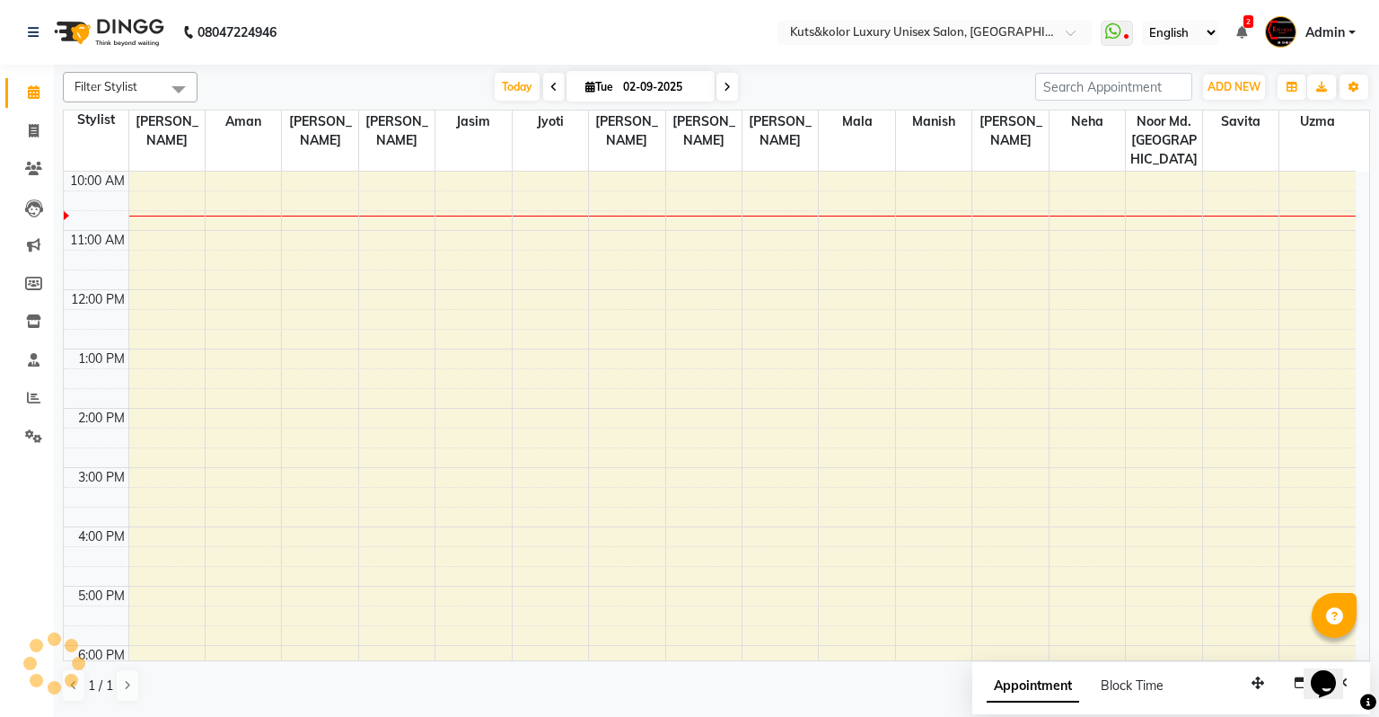
click at [727, 74] on span at bounding box center [728, 87] width 22 height 28
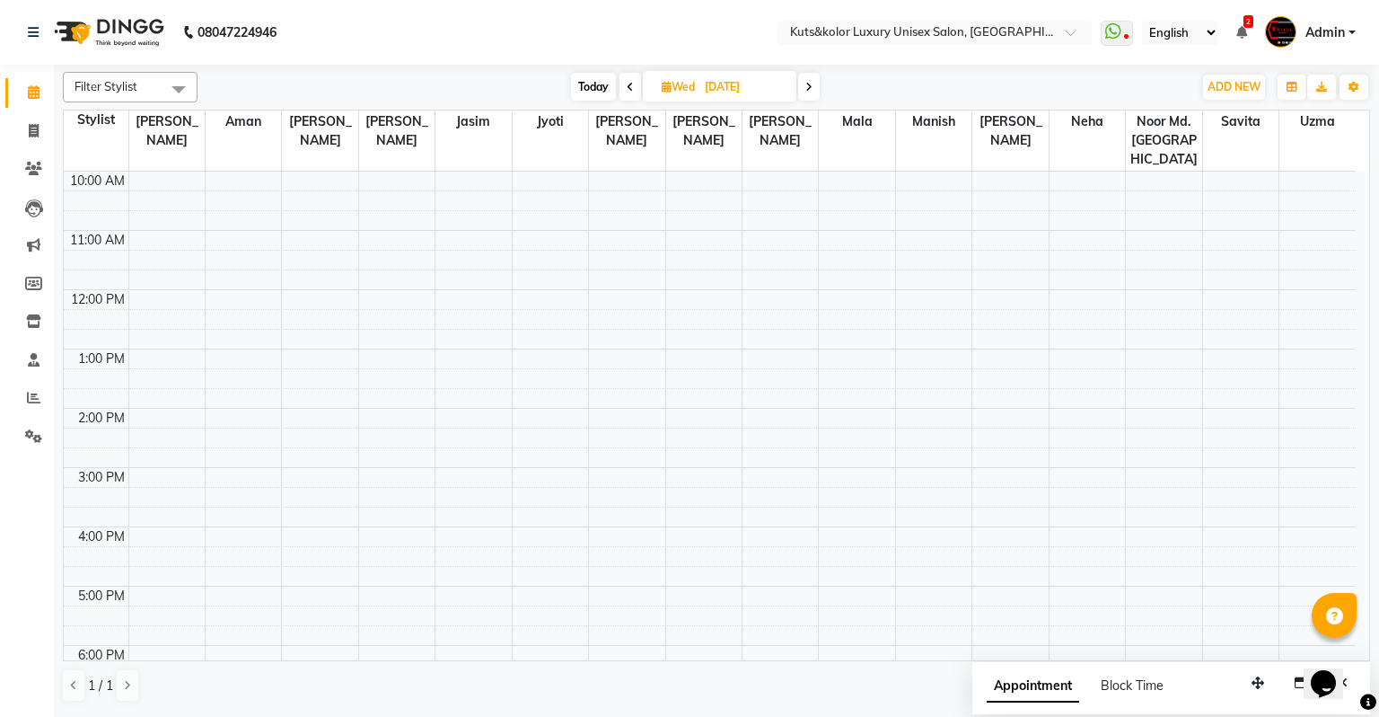
click at [806, 79] on span at bounding box center [809, 87] width 22 height 28
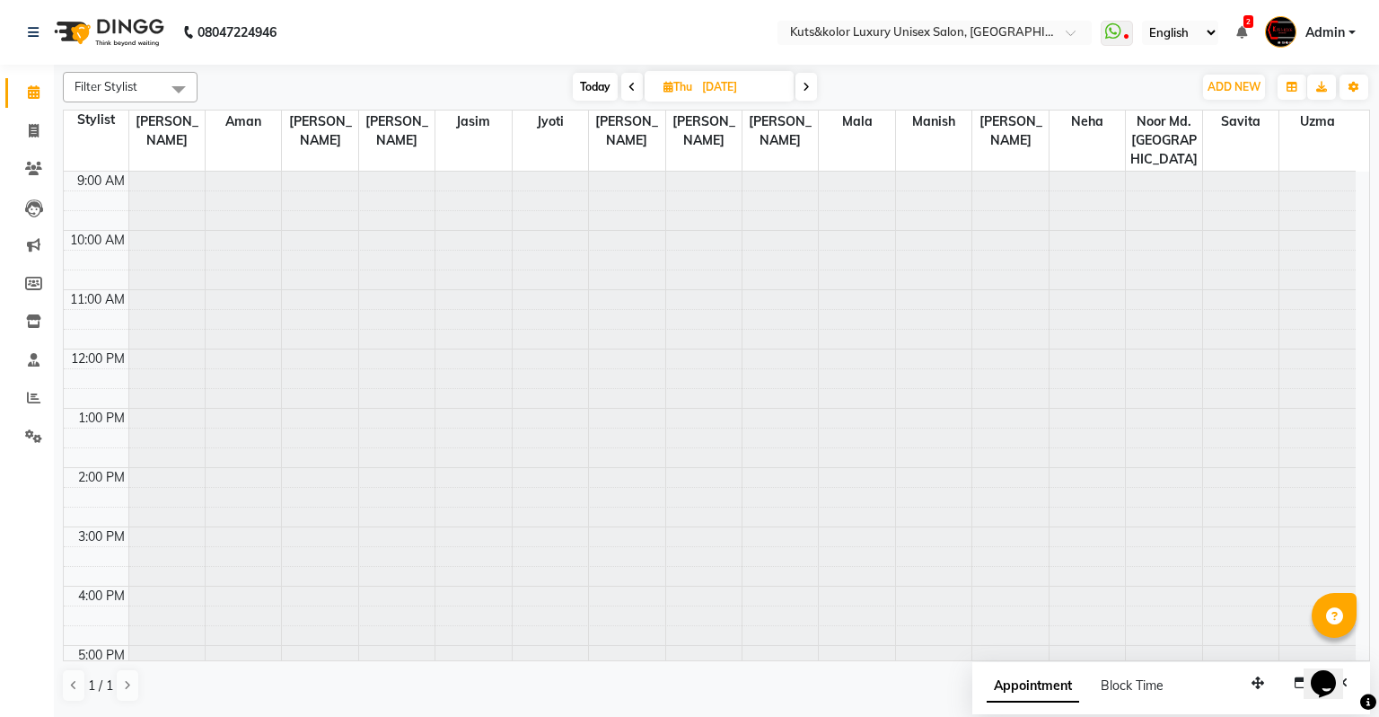
scroll to position [60, 0]
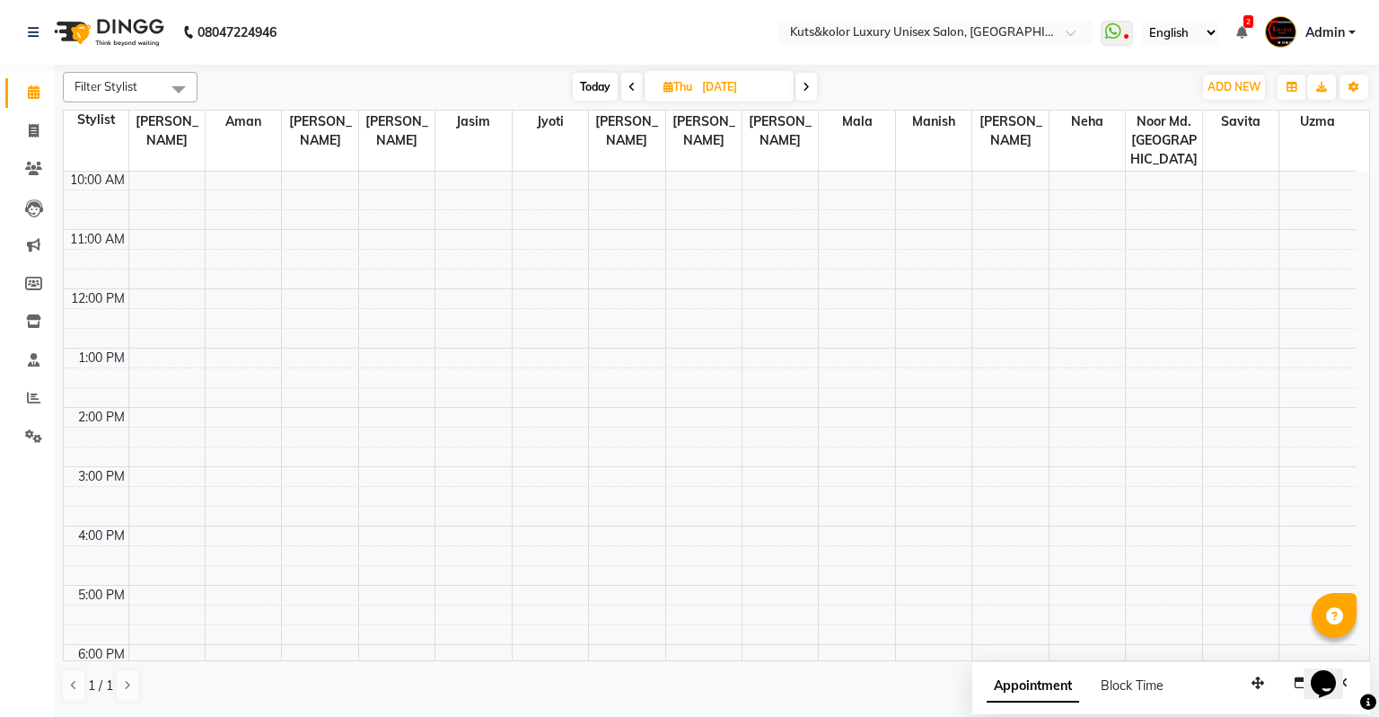
click at [806, 79] on span at bounding box center [807, 87] width 22 height 28
click at [806, 79] on span at bounding box center [804, 87] width 22 height 28
click at [806, 79] on span at bounding box center [807, 87] width 22 height 28
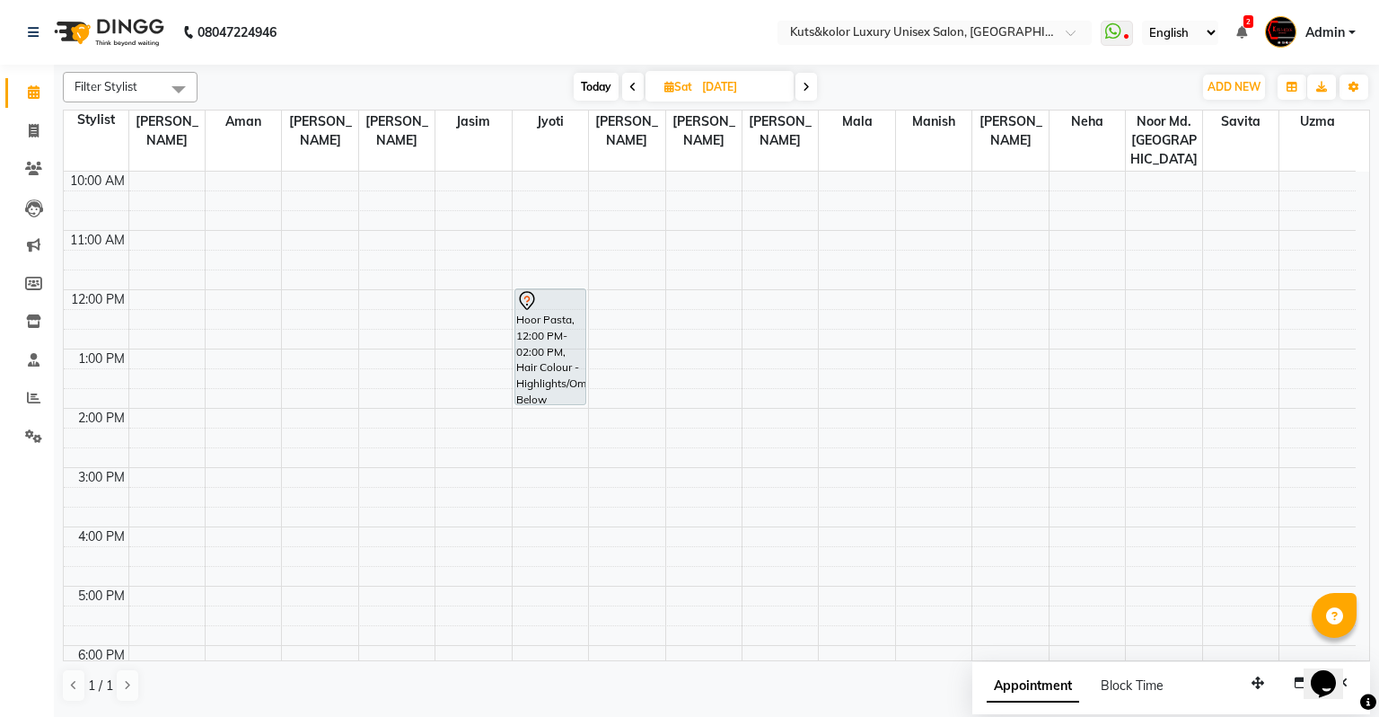
scroll to position [60, 0]
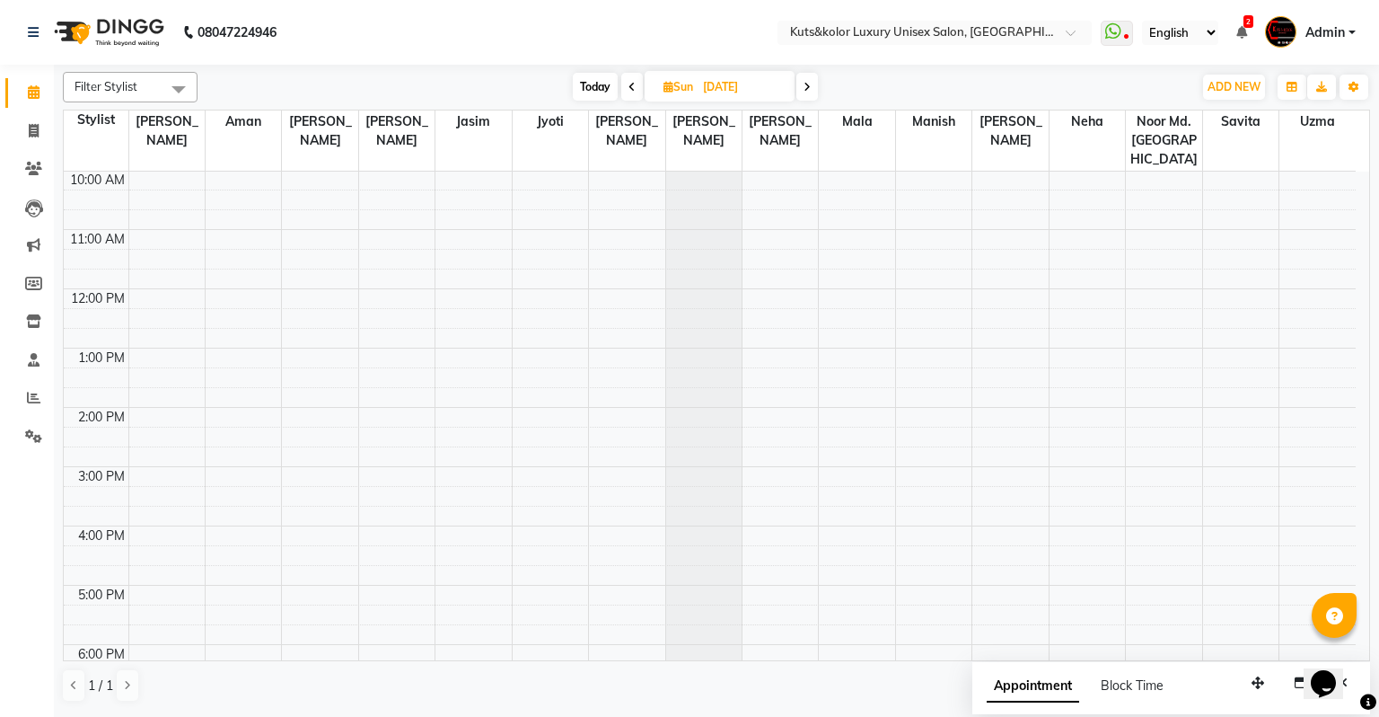
click at [635, 84] on span at bounding box center [632, 87] width 22 height 28
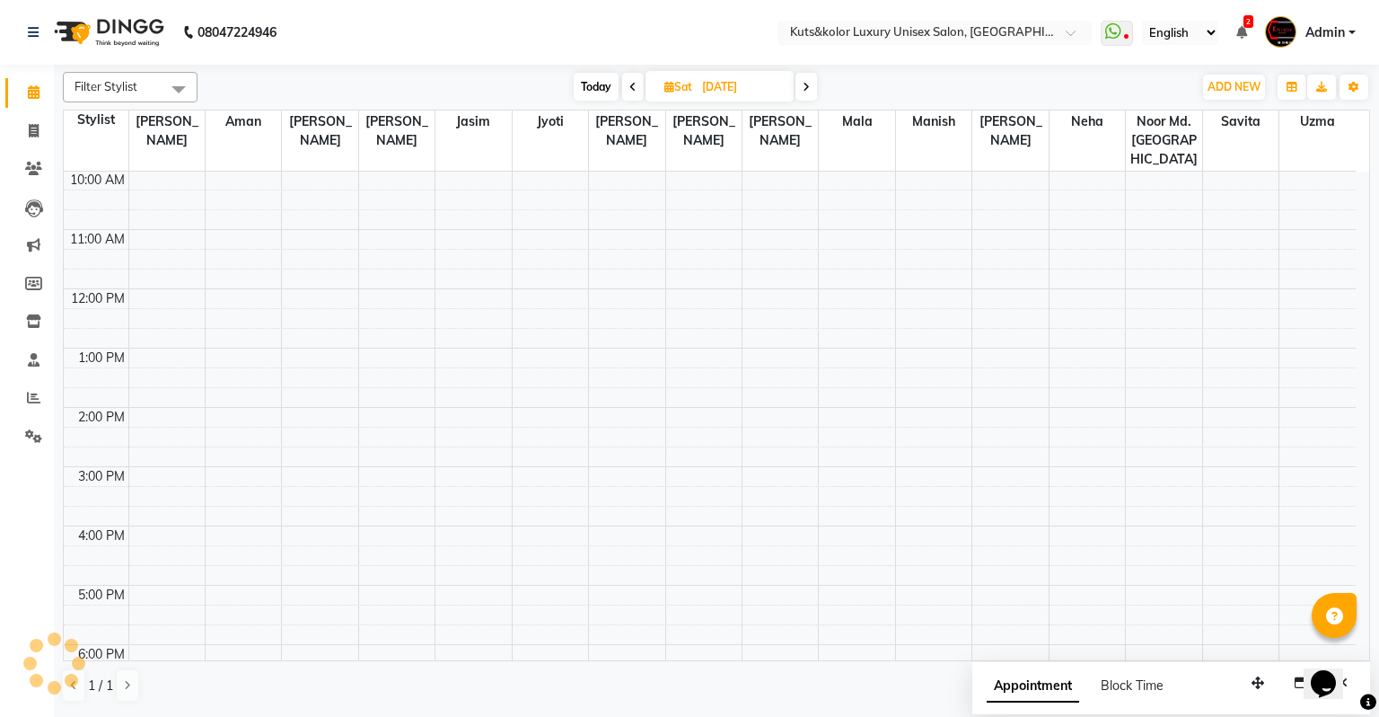
scroll to position [59, 0]
click at [798, 92] on span at bounding box center [807, 87] width 22 height 28
type input "07-09-2025"
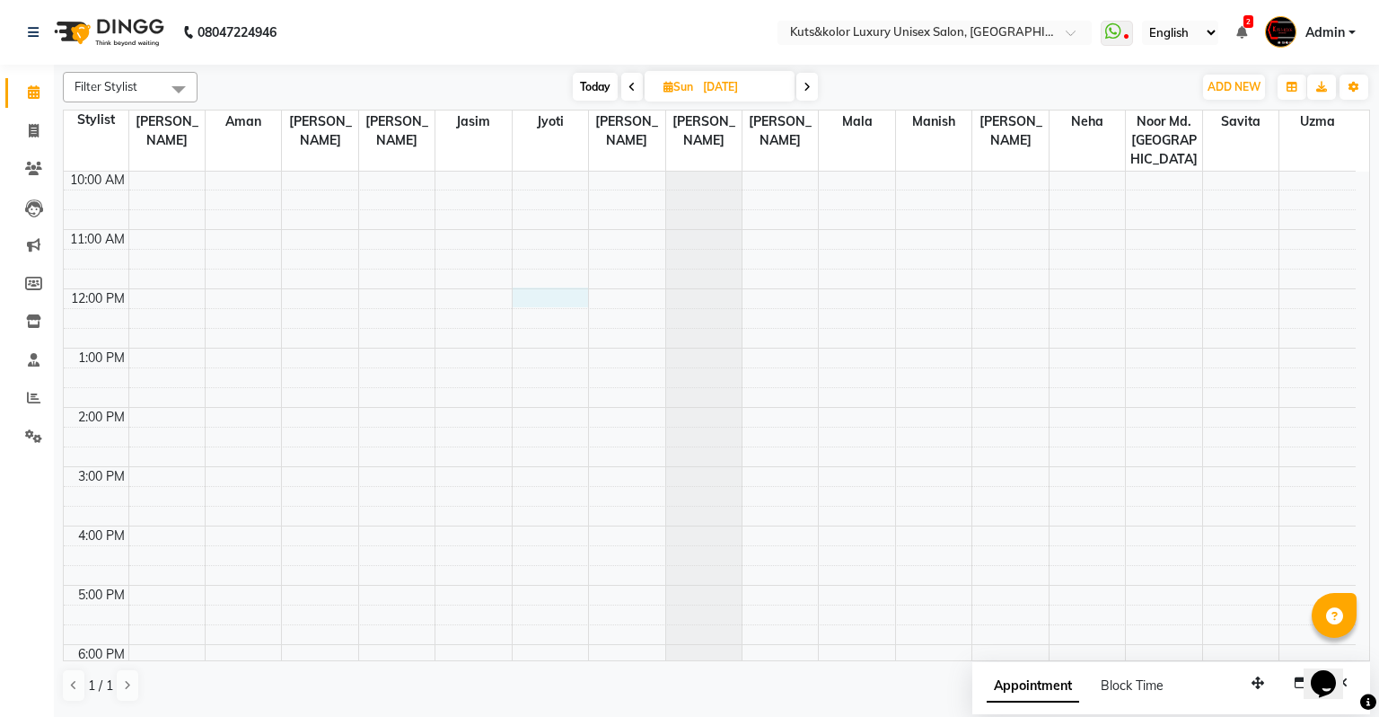
click at [542, 275] on div "9:00 AM 10:00 AM 11:00 AM 12:00 PM 1:00 PM 2:00 PM 3:00 PM 4:00 PM 5:00 PM 6:00…" at bounding box center [710, 496] width 1292 height 770
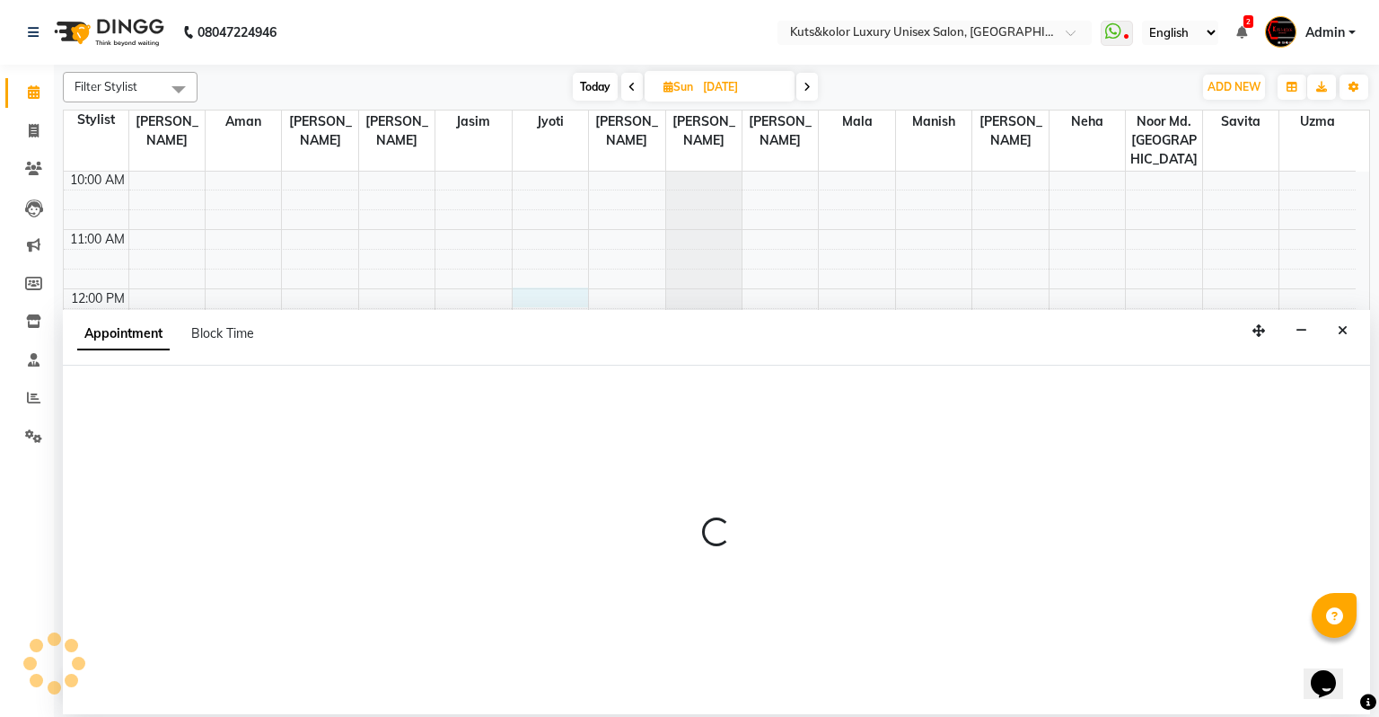
select select "22535"
select select "720"
select select "tentative"
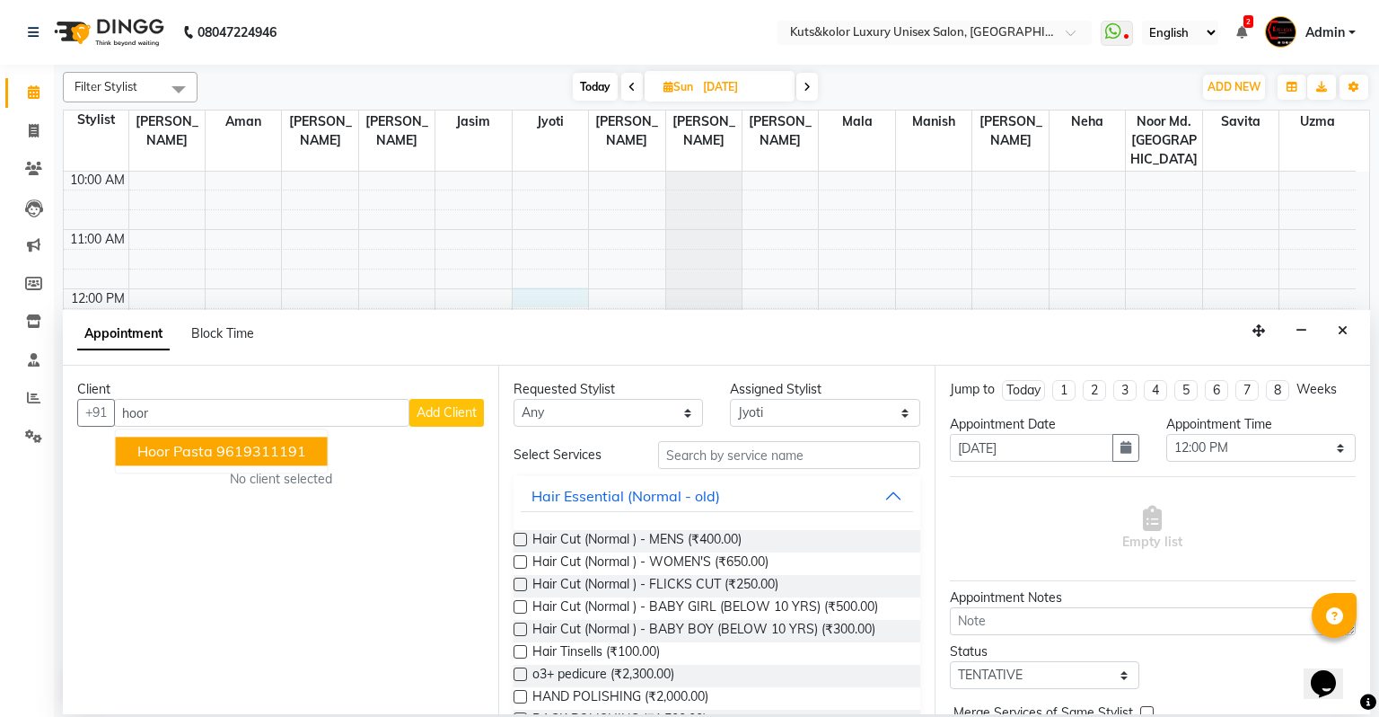
click at [246, 461] on button "Hoor Pasta 9619311191" at bounding box center [222, 451] width 212 height 29
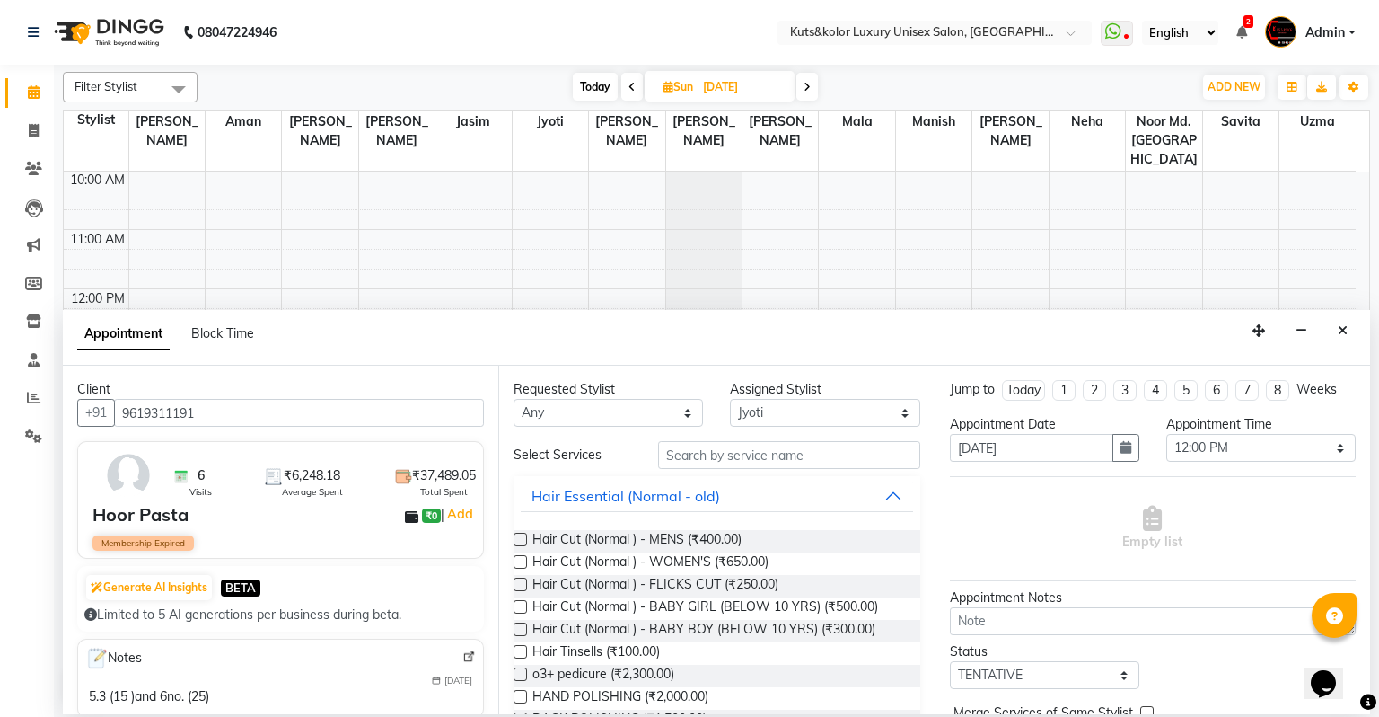
type input "9619311191"
click at [703, 450] on input "text" at bounding box center [789, 455] width 262 height 28
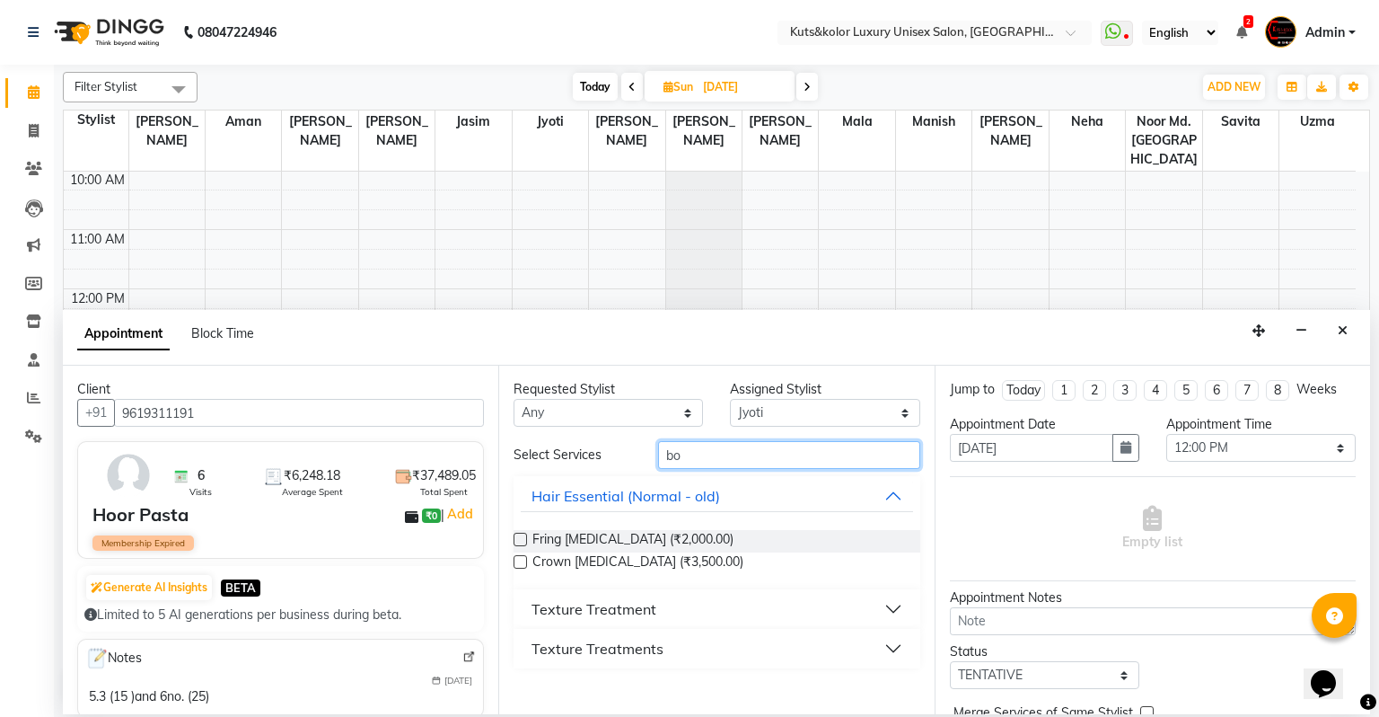
type input "b"
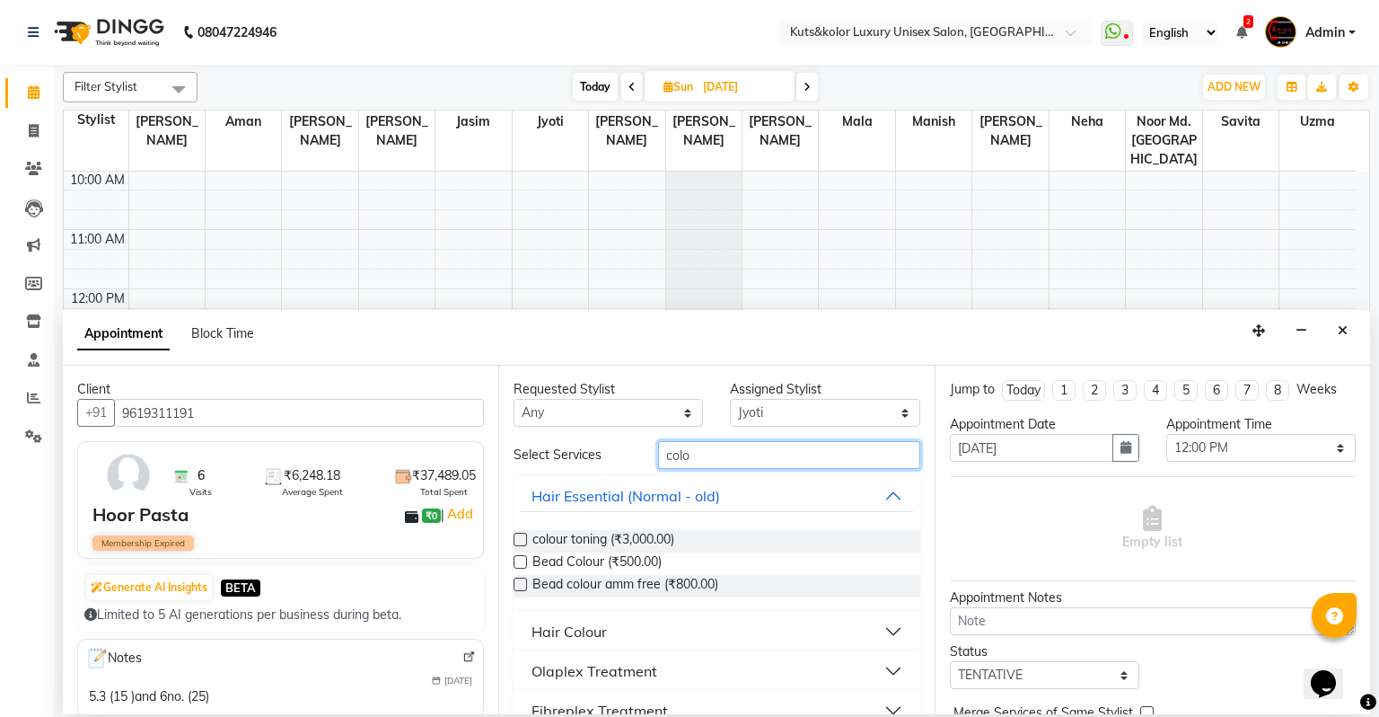
type input "colo"
click at [880, 606] on button "Hair Colour" at bounding box center [717, 631] width 392 height 32
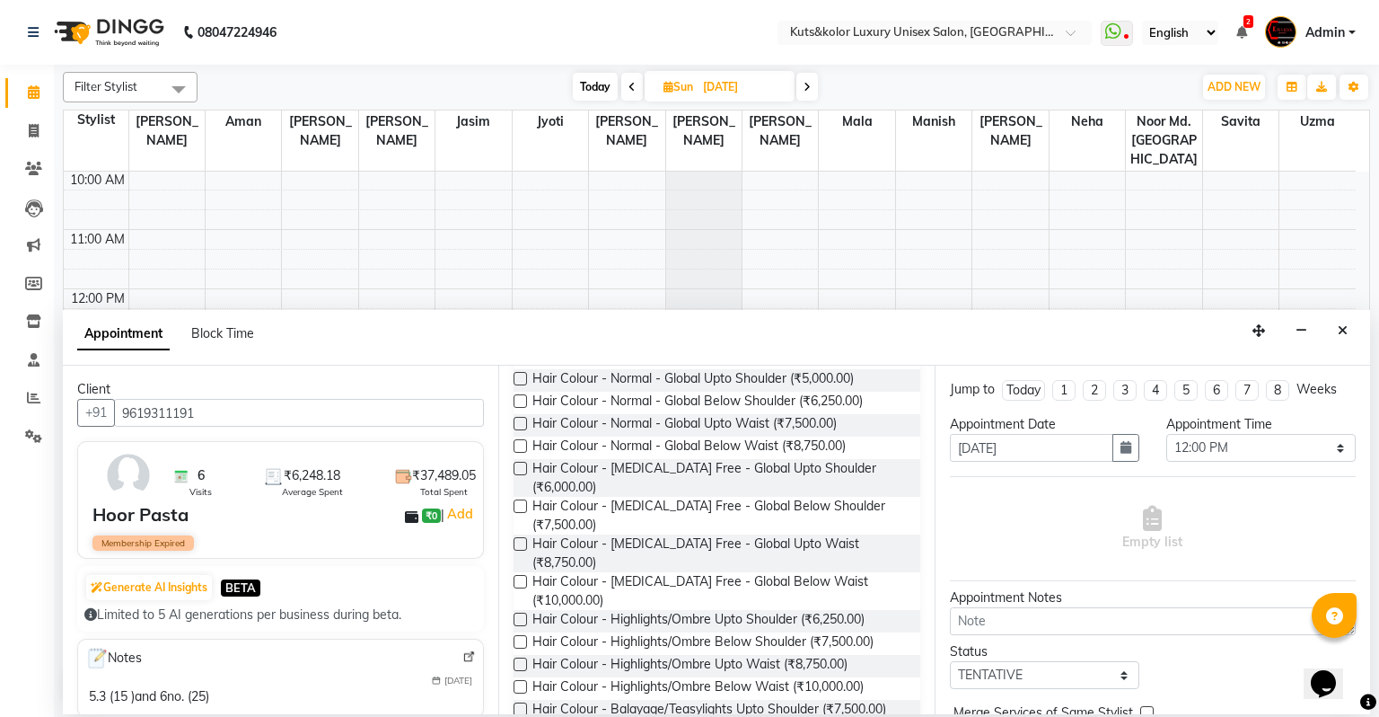
scroll to position [304, 0]
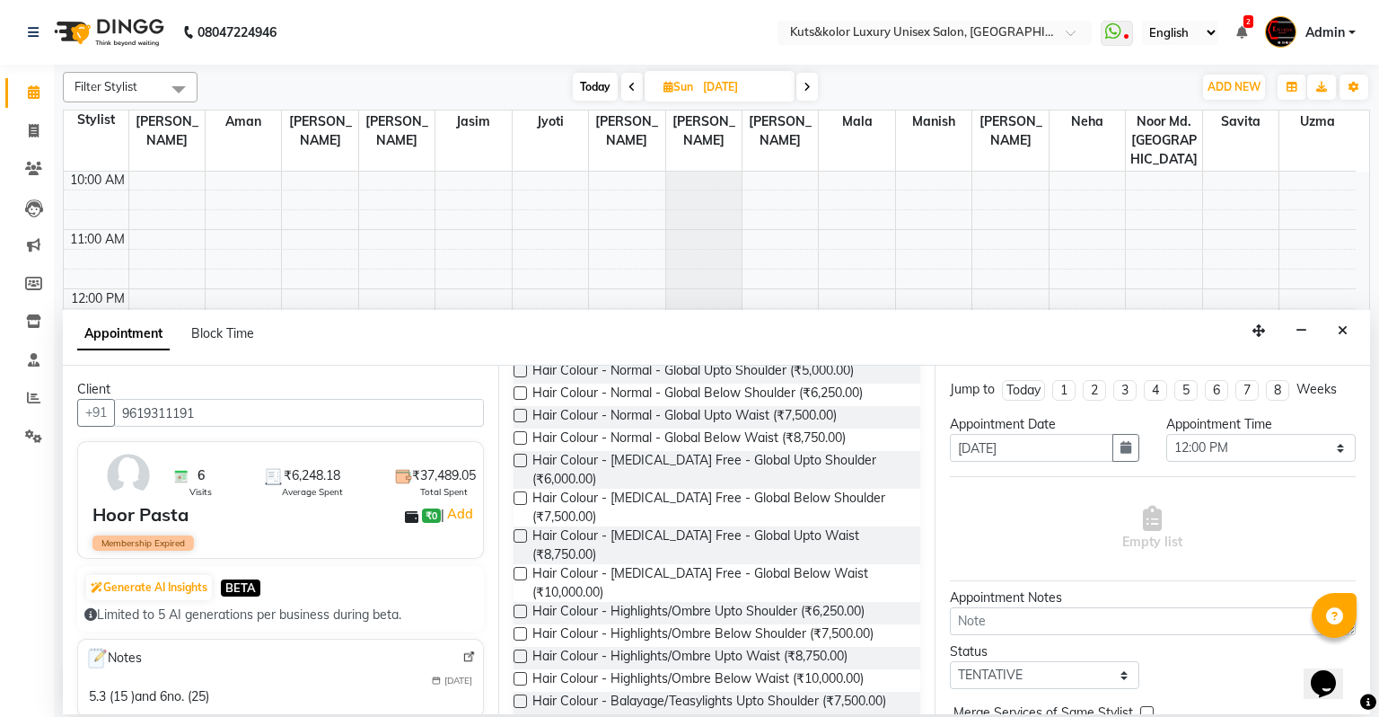
click at [515, 460] on label at bounding box center [520, 460] width 13 height 13
click at [515, 460] on input "checkbox" at bounding box center [520, 462] width 12 height 12
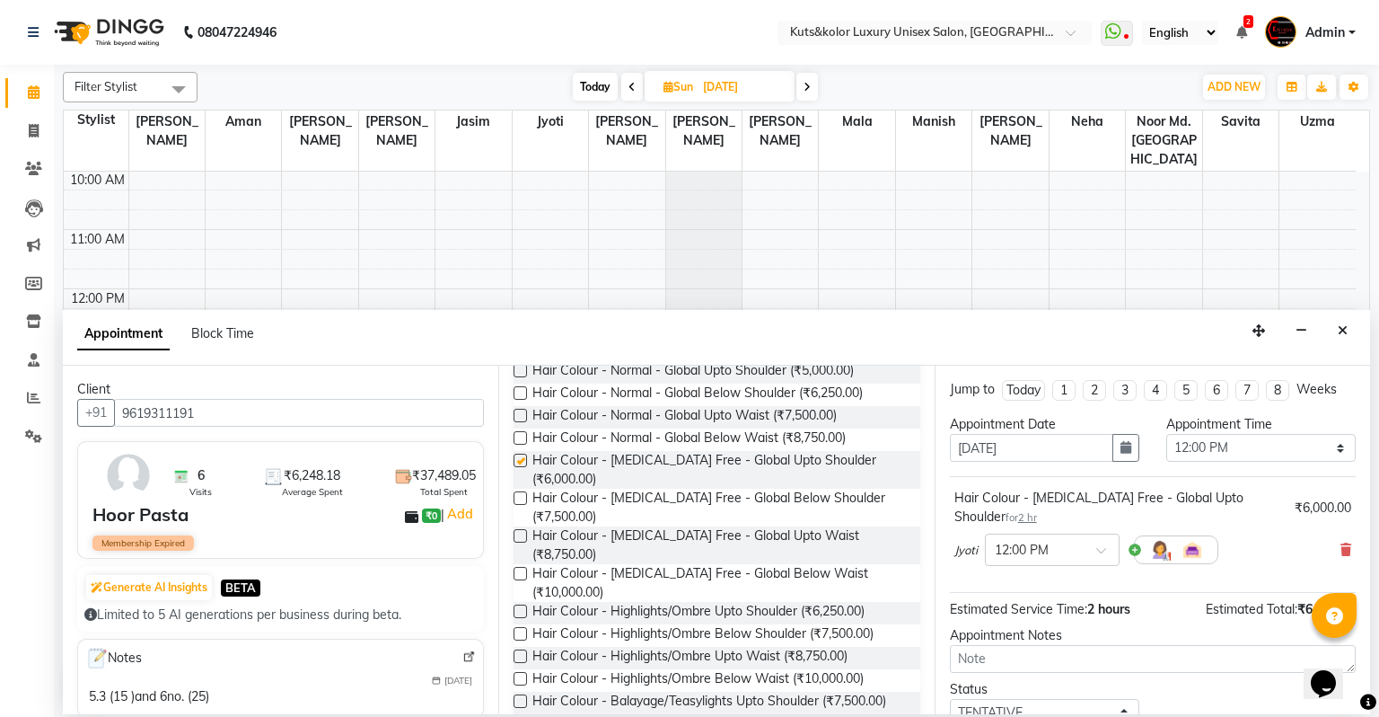
checkbox input "false"
click at [982, 551] on icon at bounding box center [1346, 549] width 11 height 13
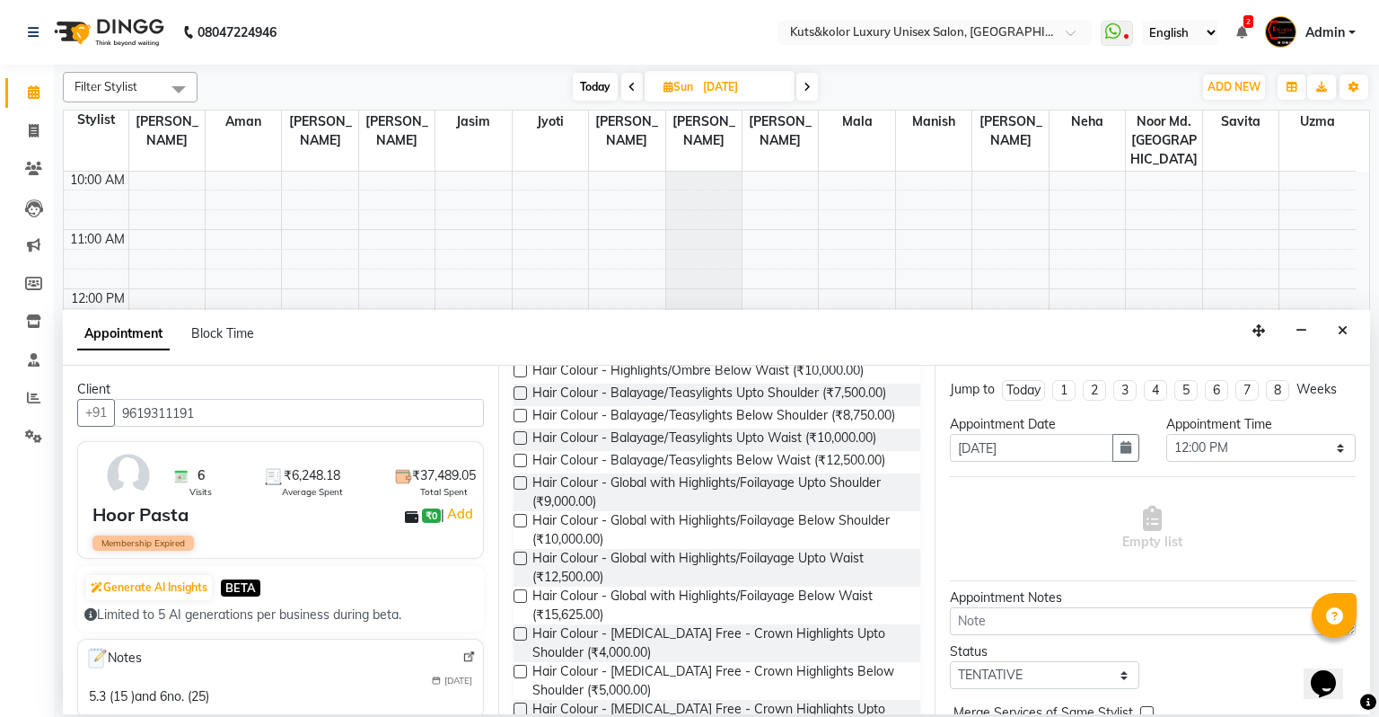
scroll to position [609, 0]
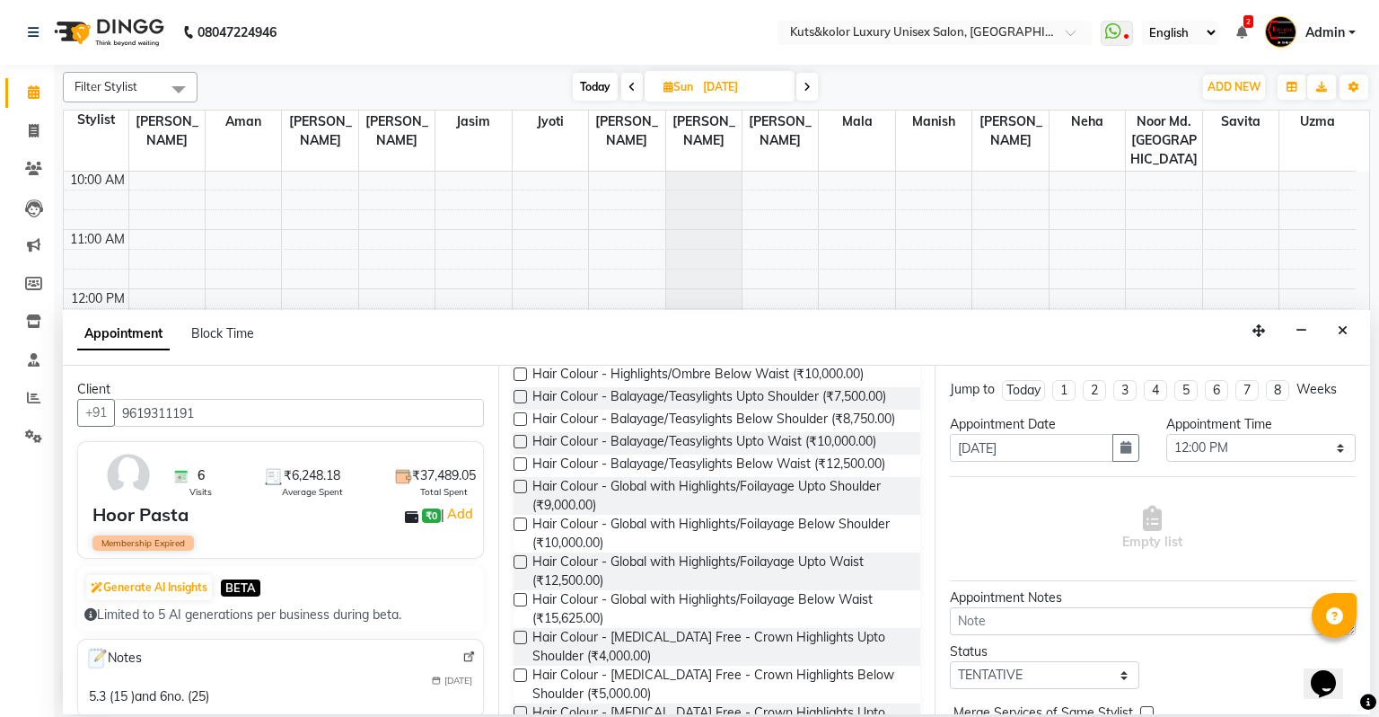
click at [521, 486] on label at bounding box center [520, 486] width 13 height 13
click at [521, 486] on input "checkbox" at bounding box center [520, 488] width 12 height 12
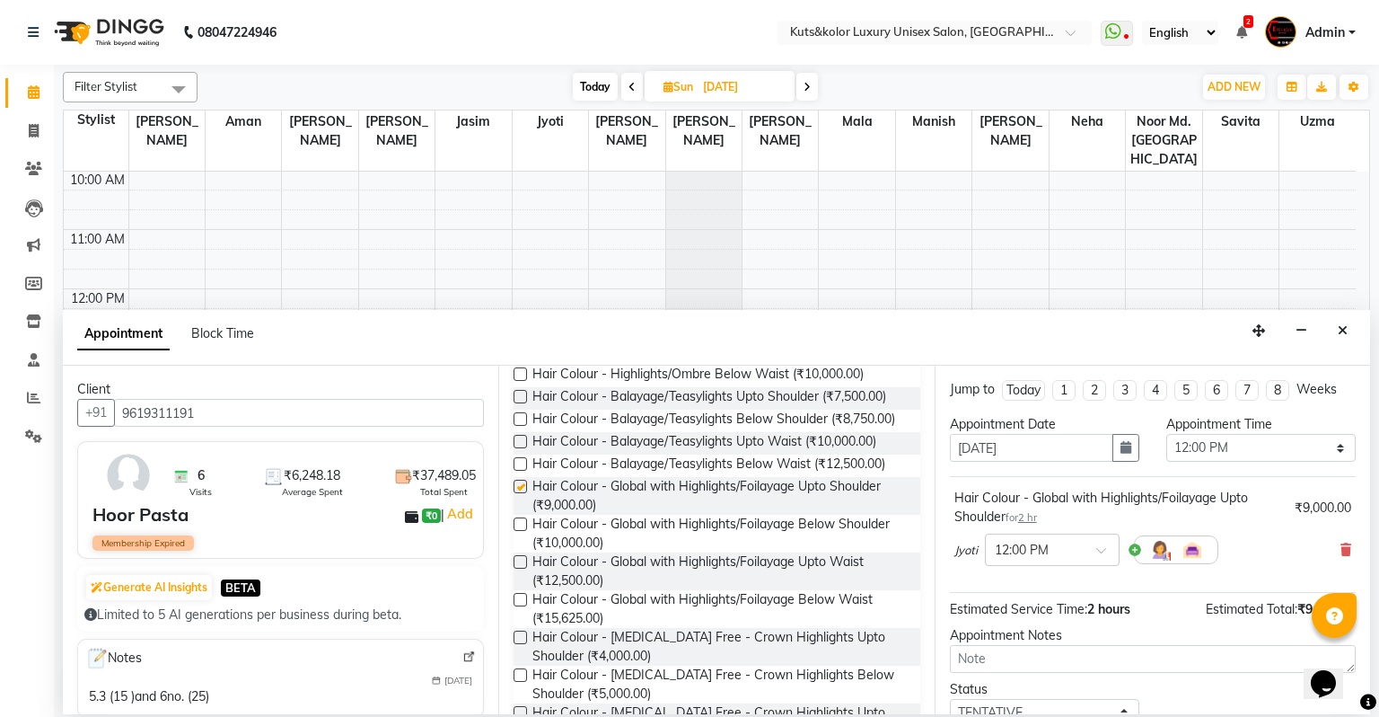
checkbox input "false"
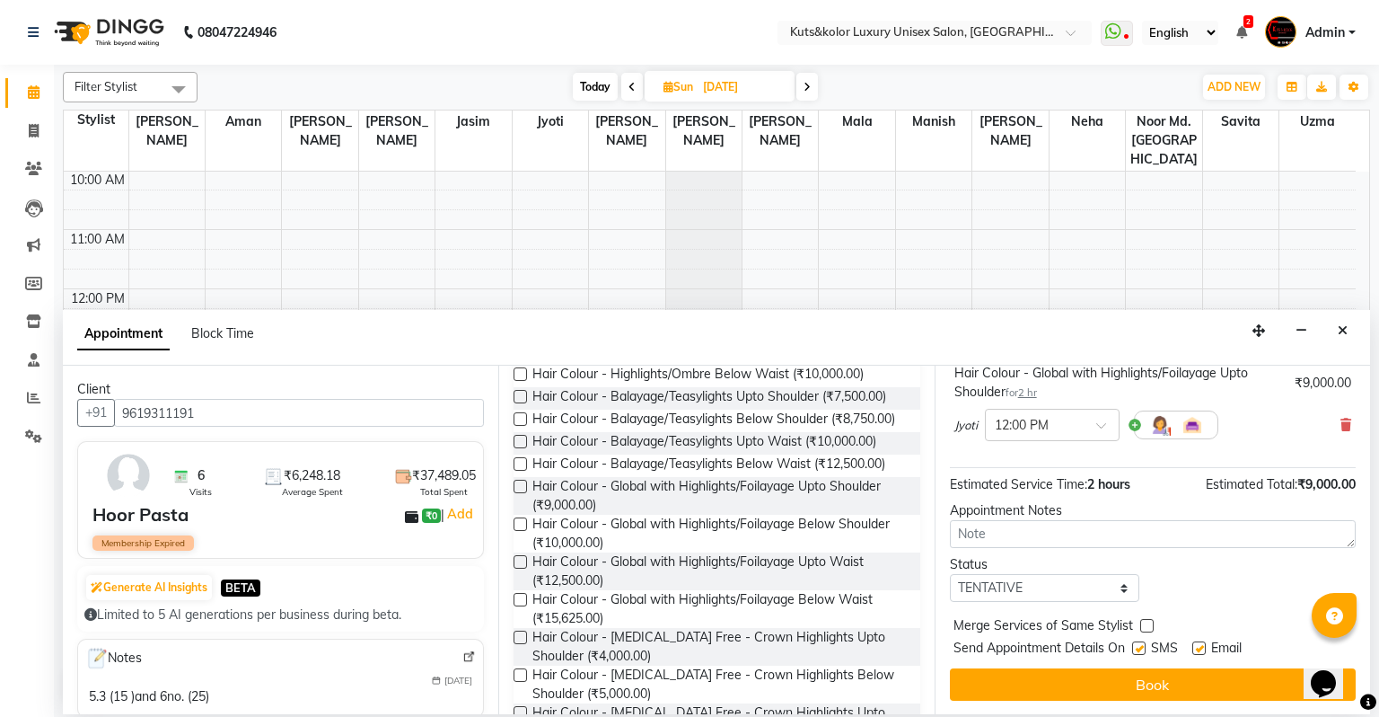
click at [982, 606] on div at bounding box center [1138, 651] width 12 height 19
click at [982, 606] on label at bounding box center [1138, 647] width 13 height 13
click at [982, 606] on input "checkbox" at bounding box center [1138, 650] width 12 height 12
checkbox input "false"
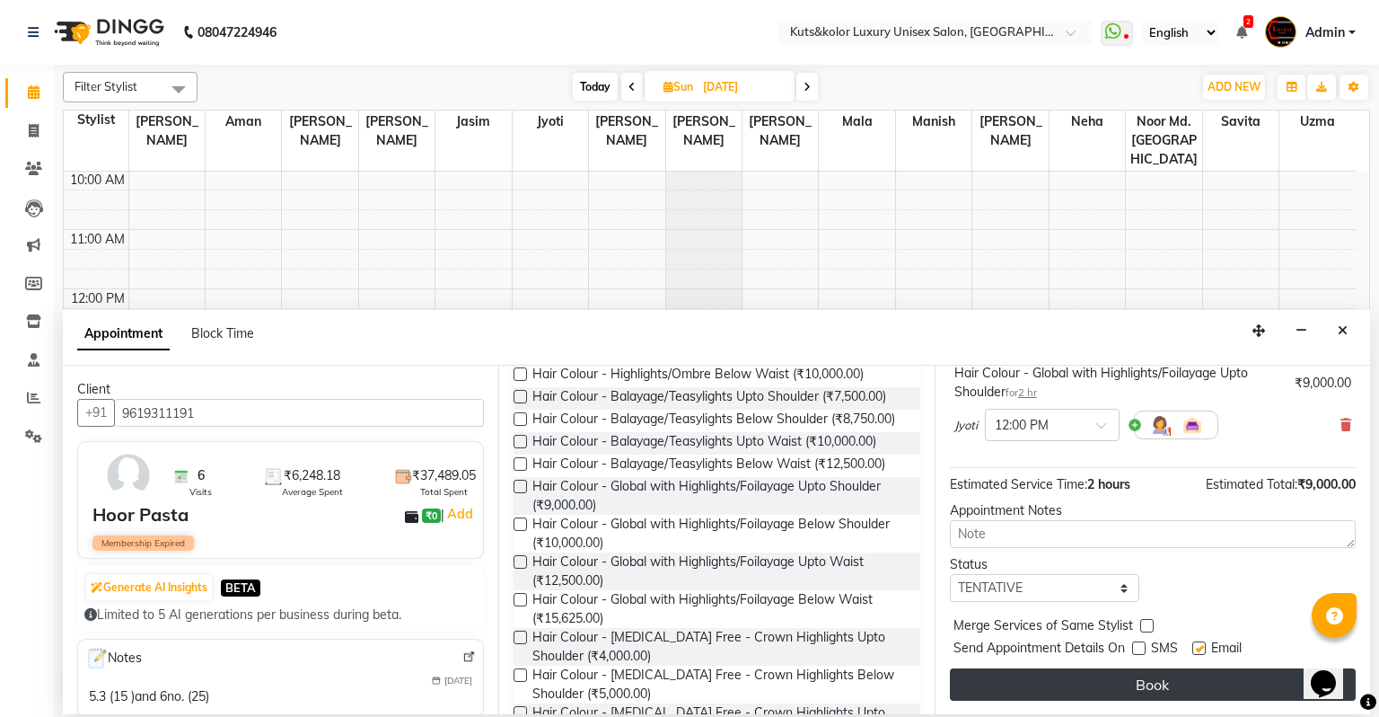
click at [982, 606] on button "Book" at bounding box center [1153, 684] width 406 height 32
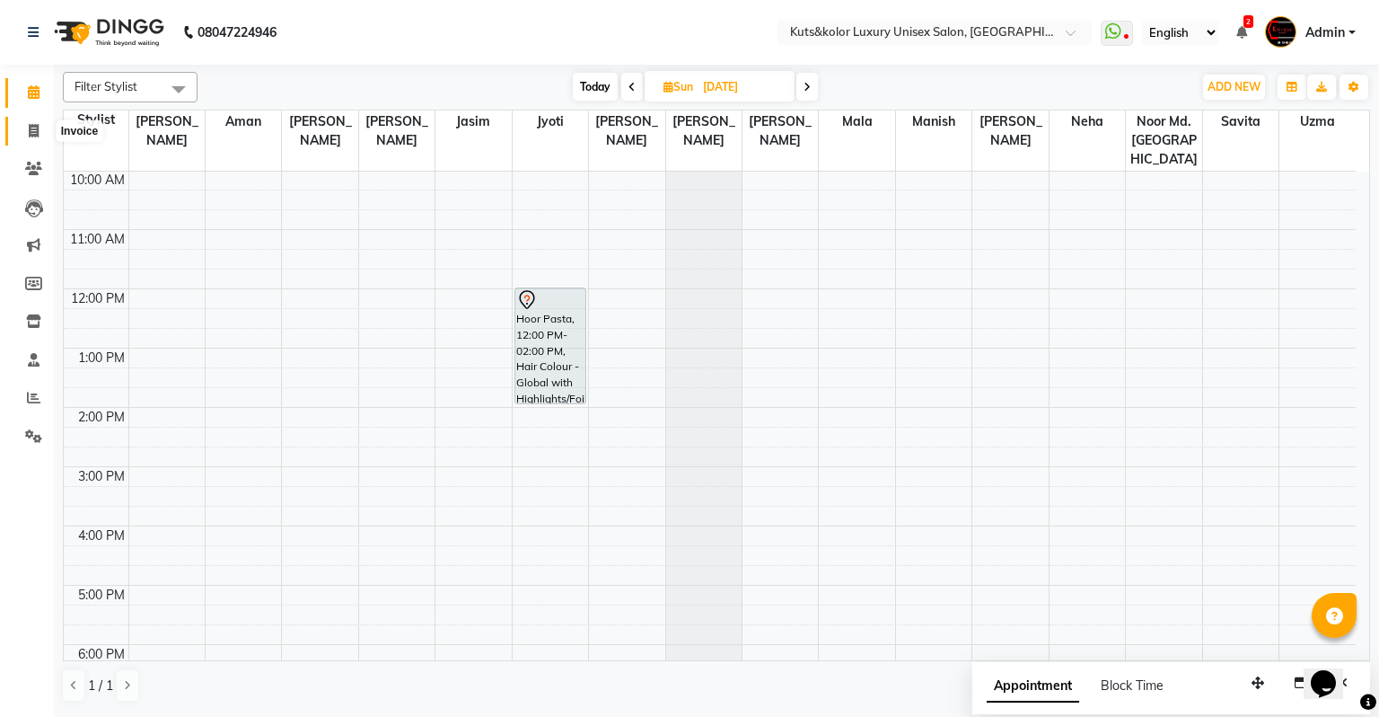
click at [29, 137] on icon at bounding box center [34, 130] width 10 height 13
select select "4172"
select select "service"
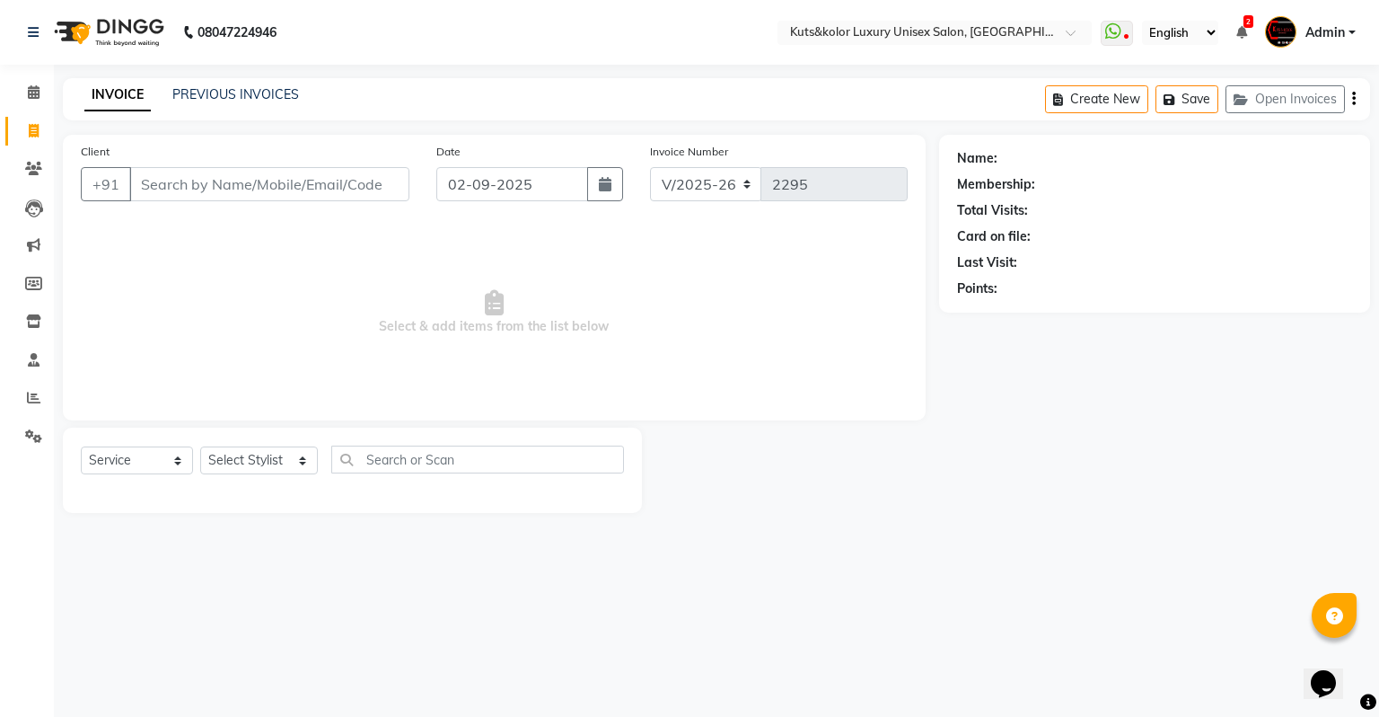
click at [168, 181] on input "Client" at bounding box center [269, 184] width 280 height 34
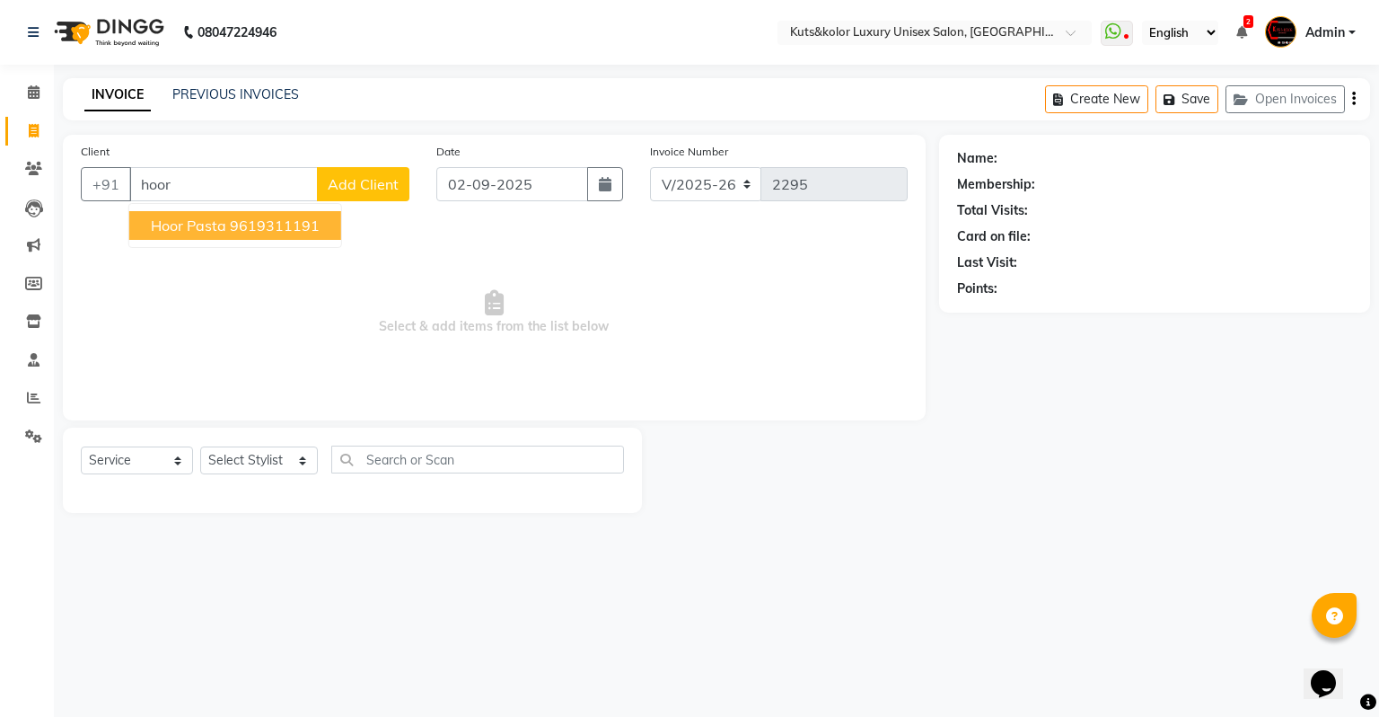
click at [204, 225] on span "Hoor Pasta" at bounding box center [188, 225] width 75 height 18
type input "9619311191"
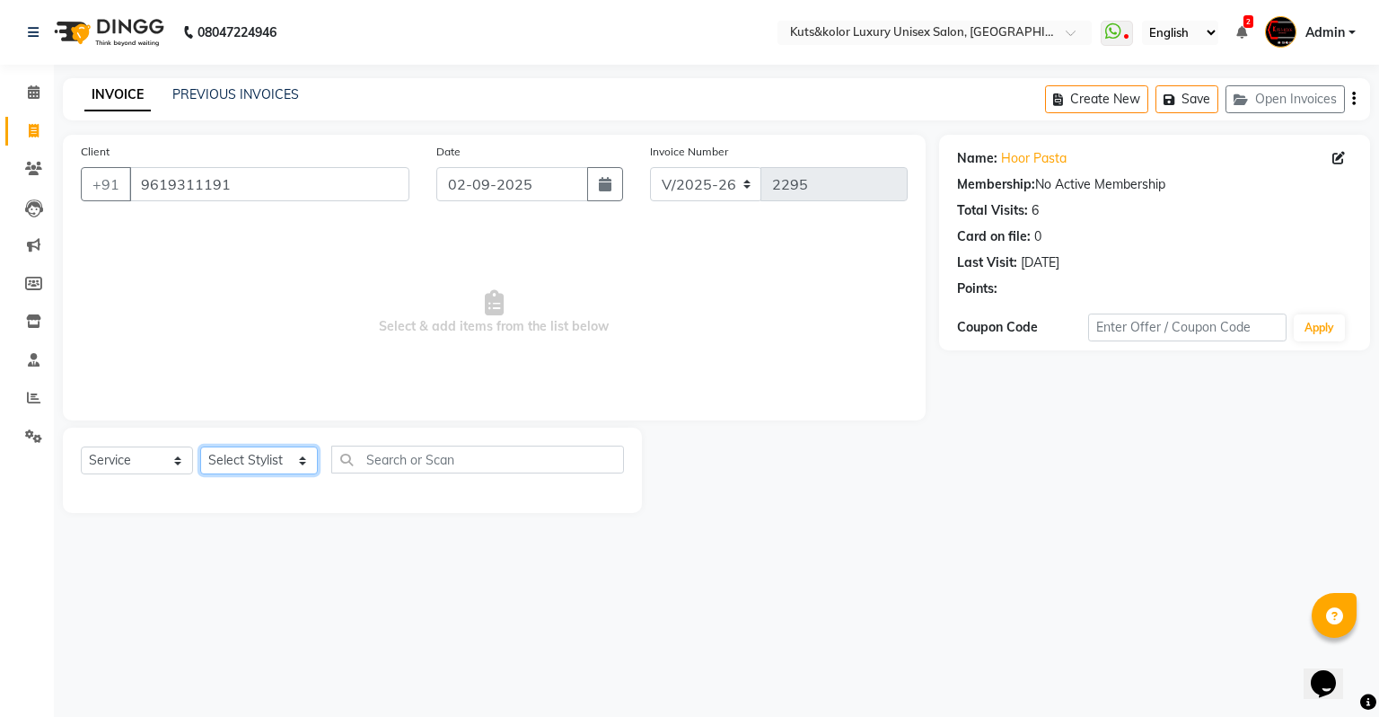
click at [249, 470] on select "Select Stylist [PERSON_NAME] [PERSON_NAME] [PERSON_NAME] [PERSON_NAME] [PERSON_…" at bounding box center [259, 460] width 118 height 28
select select "57343"
click at [200, 447] on select "Select Stylist [PERSON_NAME] [PERSON_NAME] [PERSON_NAME] [PERSON_NAME] [PERSON_…" at bounding box center [259, 460] width 118 height 28
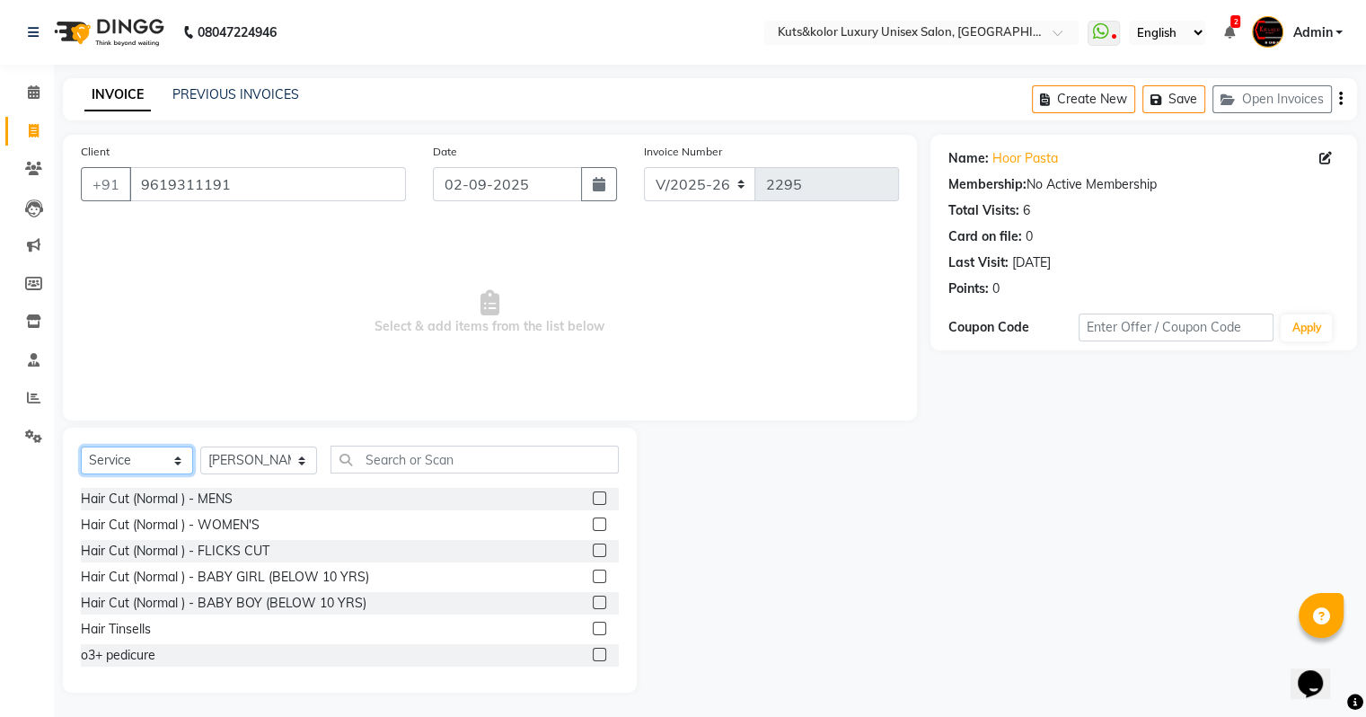
click at [125, 463] on select "Select Service Product Membership Package Voucher Prepaid Gift Card" at bounding box center [137, 460] width 112 height 28
click at [81, 447] on select "Select Service Product Membership Package Voucher Prepaid Gift Card" at bounding box center [137, 460] width 112 height 28
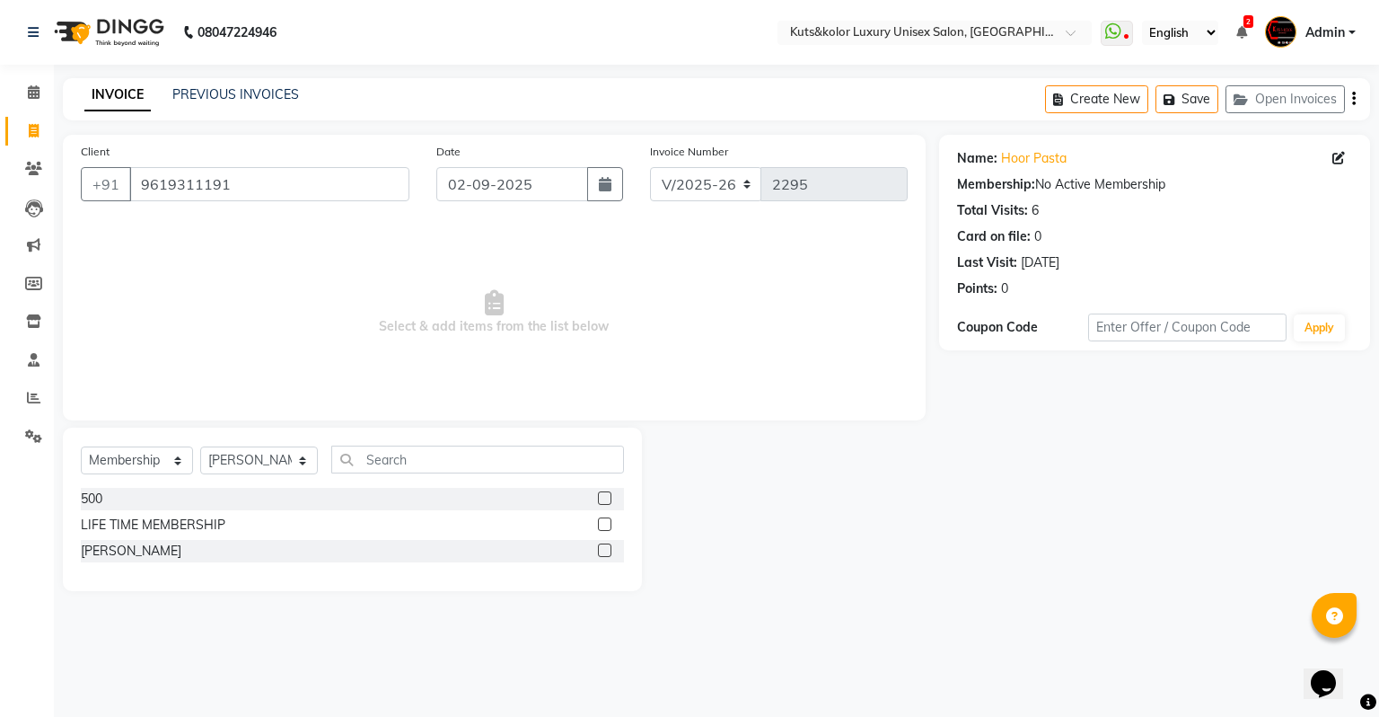
click at [606, 498] on label at bounding box center [604, 497] width 13 height 13
click at [606, 498] on input "checkbox" at bounding box center [604, 499] width 12 height 12
select select "select"
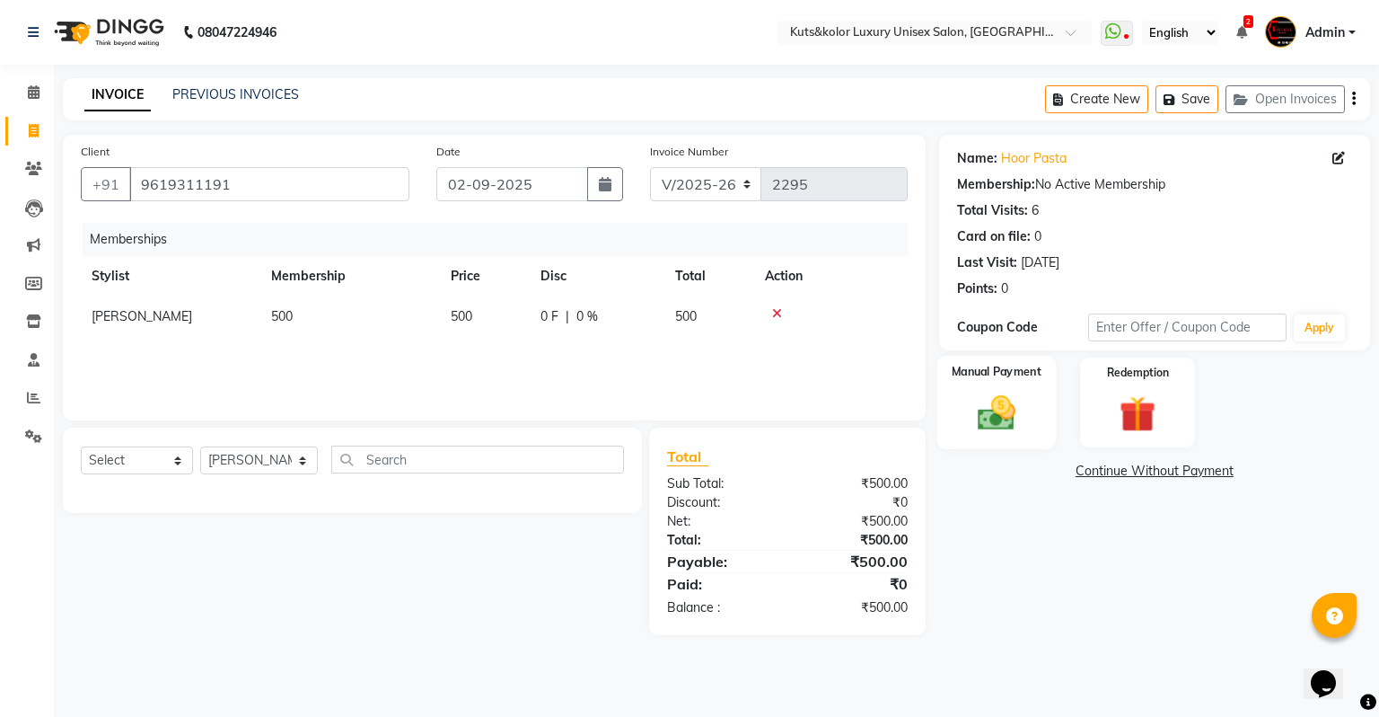
click at [982, 430] on img at bounding box center [995, 413] width 61 height 43
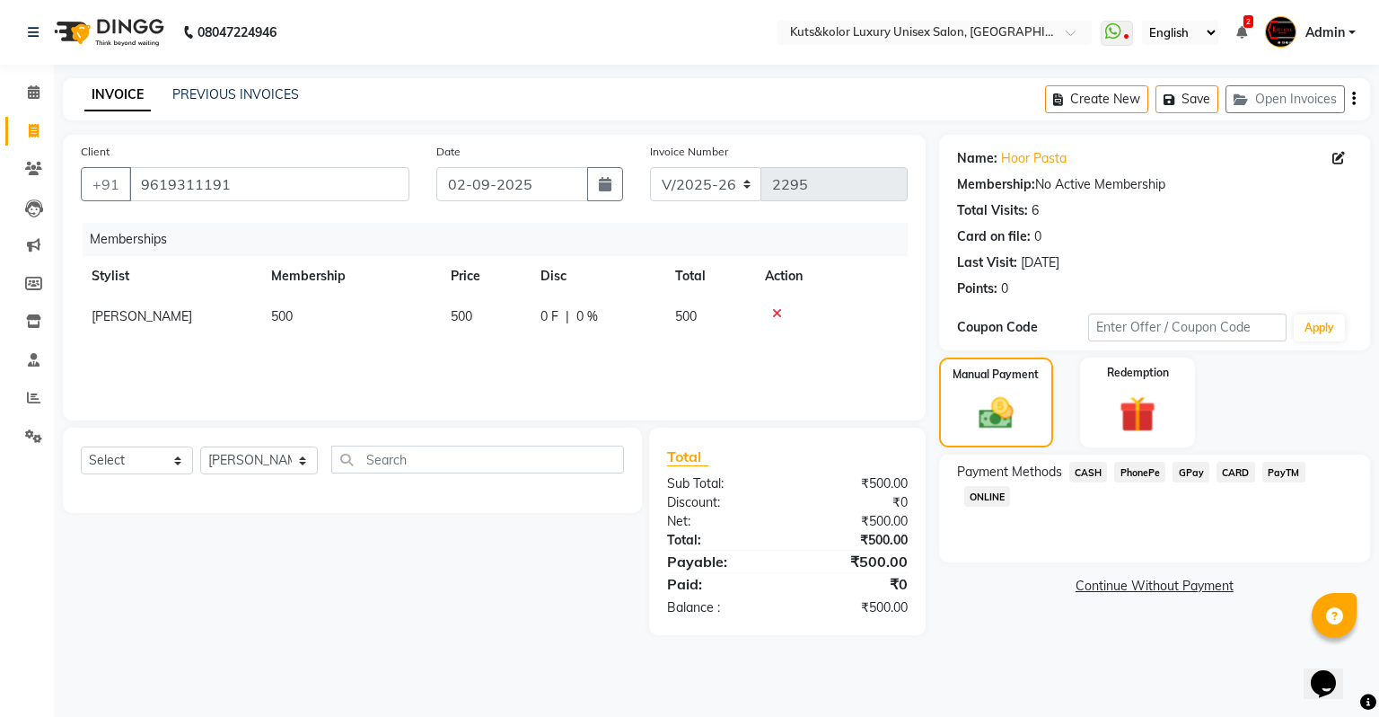
click at [982, 477] on span "CASH" at bounding box center [1089, 472] width 39 height 21
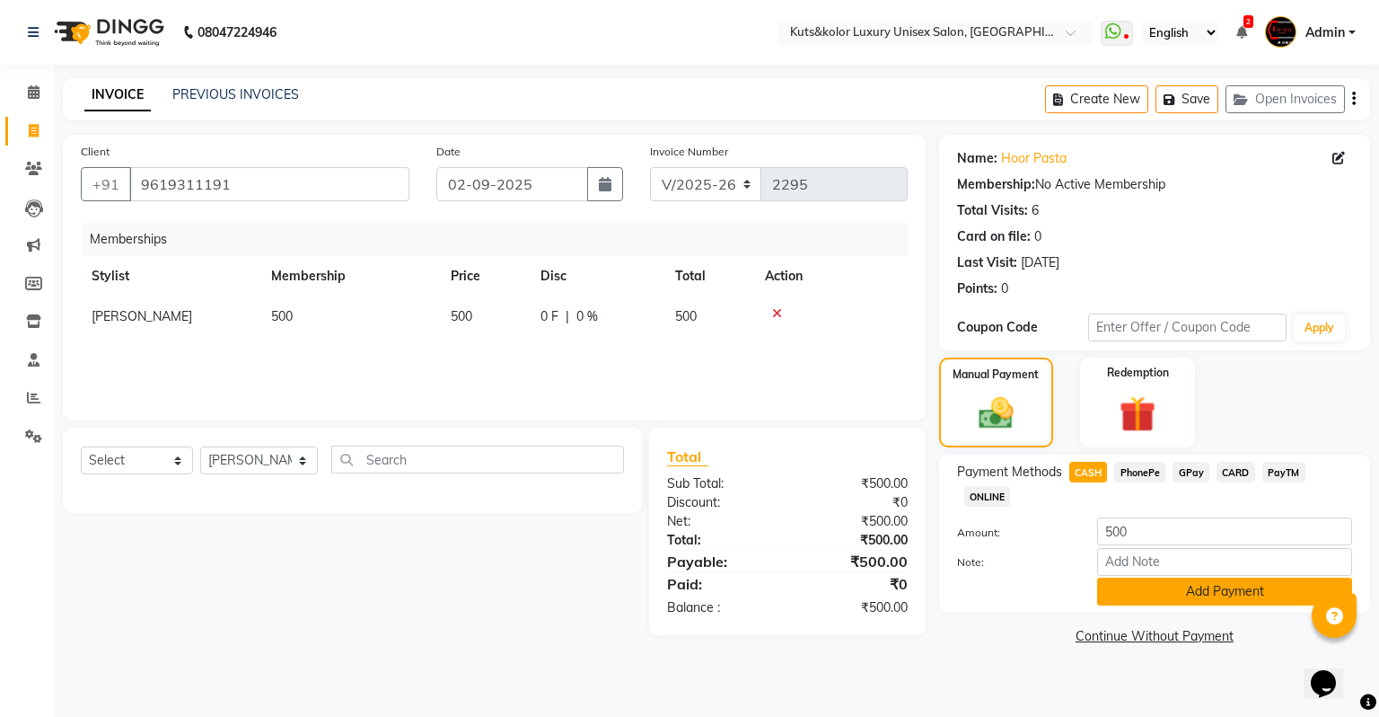
click at [982, 595] on button "Add Payment" at bounding box center [1224, 591] width 255 height 28
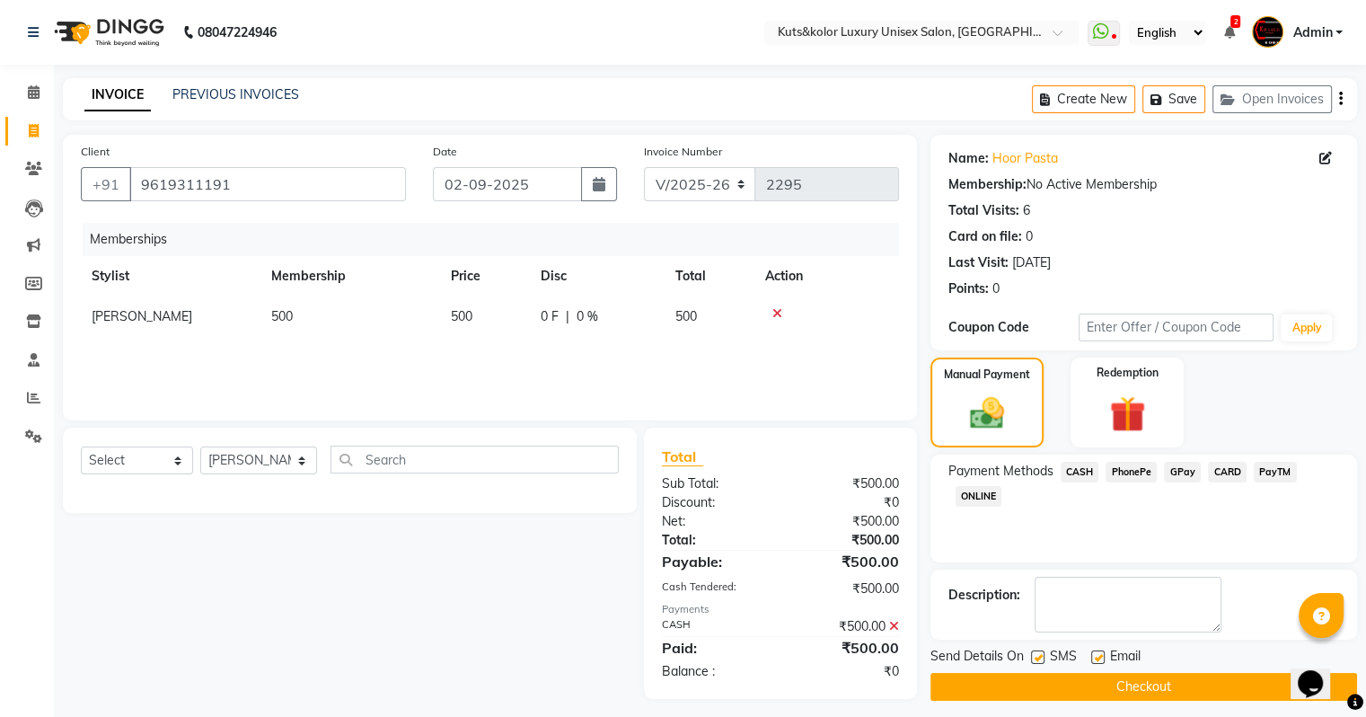
click at [982, 606] on label at bounding box center [1037, 656] width 13 height 13
click at [982, 606] on input "checkbox" at bounding box center [1037, 658] width 12 height 12
checkbox input "false"
click at [982, 155] on icon at bounding box center [1325, 158] width 13 height 13
select select "11"
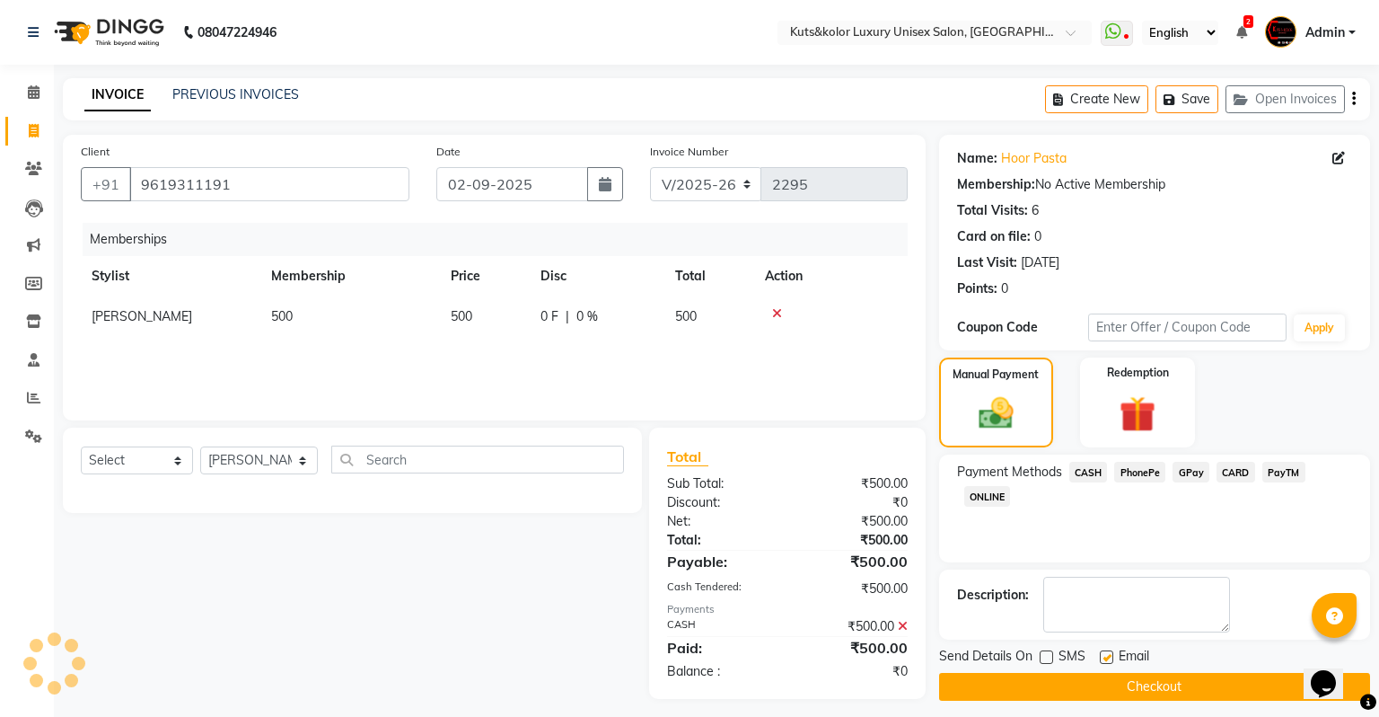
select select "10"
select select "1986"
select select "female"
select select "29"
select select "05"
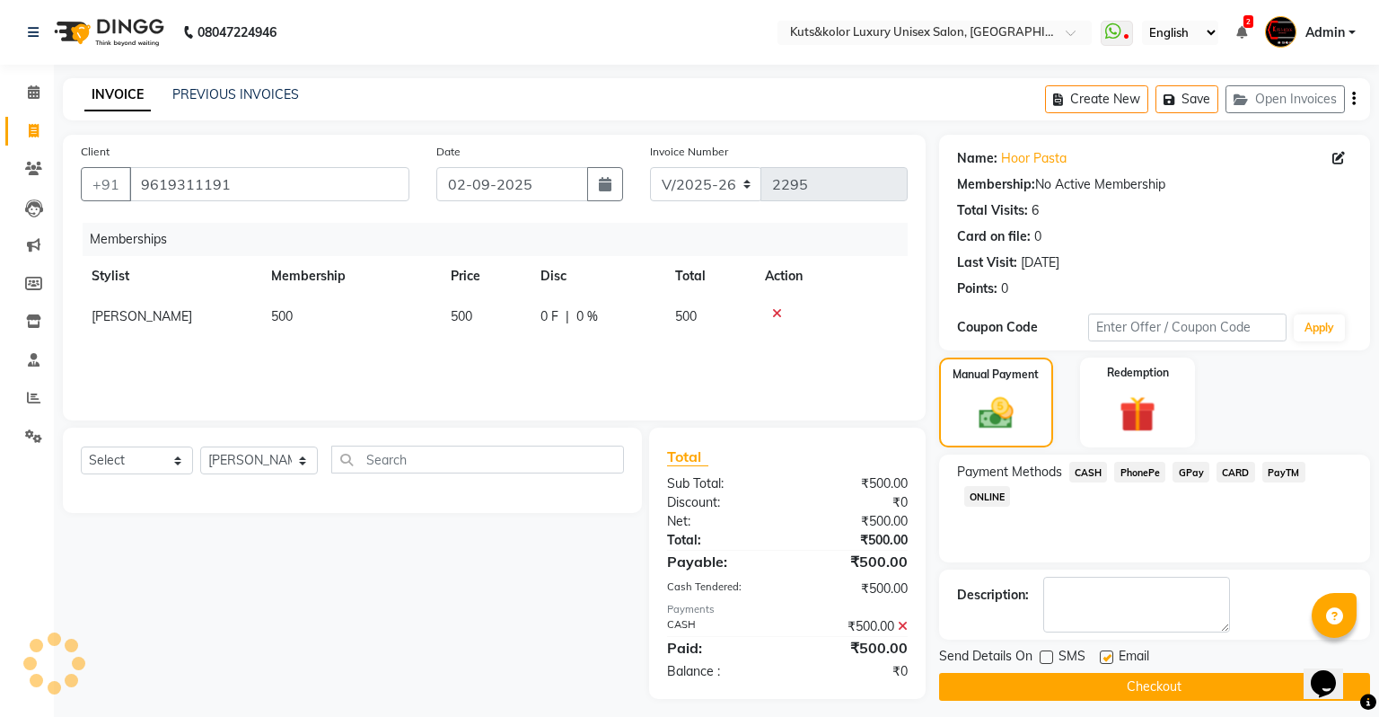
select select "2006"
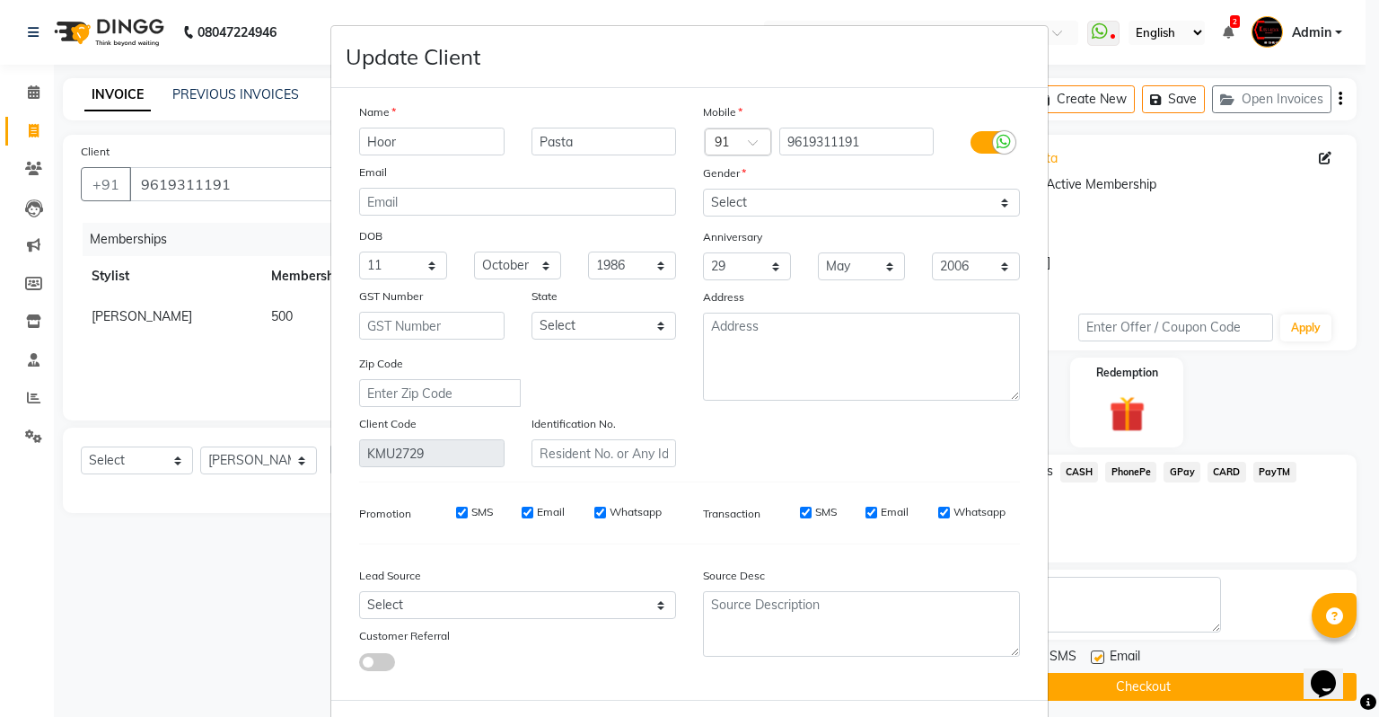
click at [982, 293] on ngb-modal-window "Update Client Name Hoor Pasta Email DOB Day 01 02 03 04 05 06 07 08 09 10 11 12…" at bounding box center [689, 358] width 1379 height 717
click at [982, 560] on ngb-modal-window "Update Client Name Hoor Pasta Email DOB Day 01 02 03 04 05 06 07 08 09 10 11 12…" at bounding box center [689, 358] width 1379 height 717
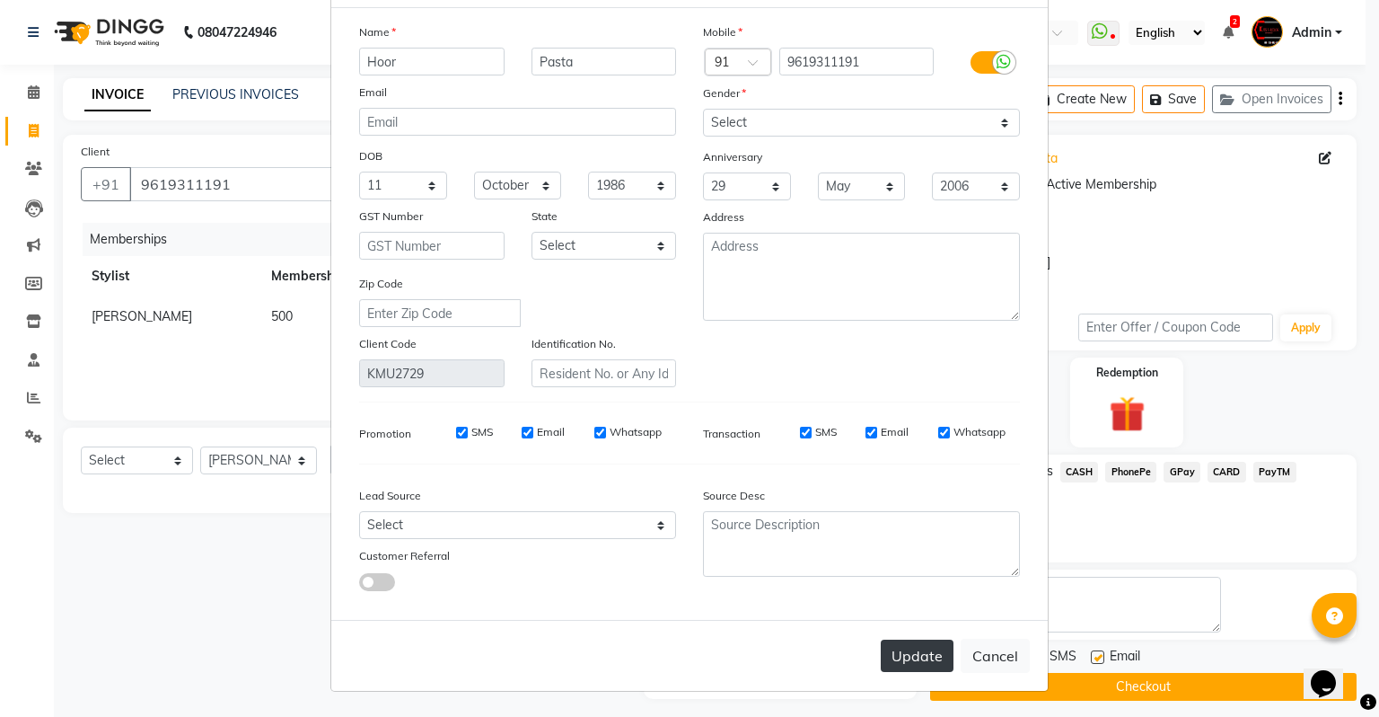
click at [909, 606] on button "Update" at bounding box center [917, 655] width 73 height 32
select select
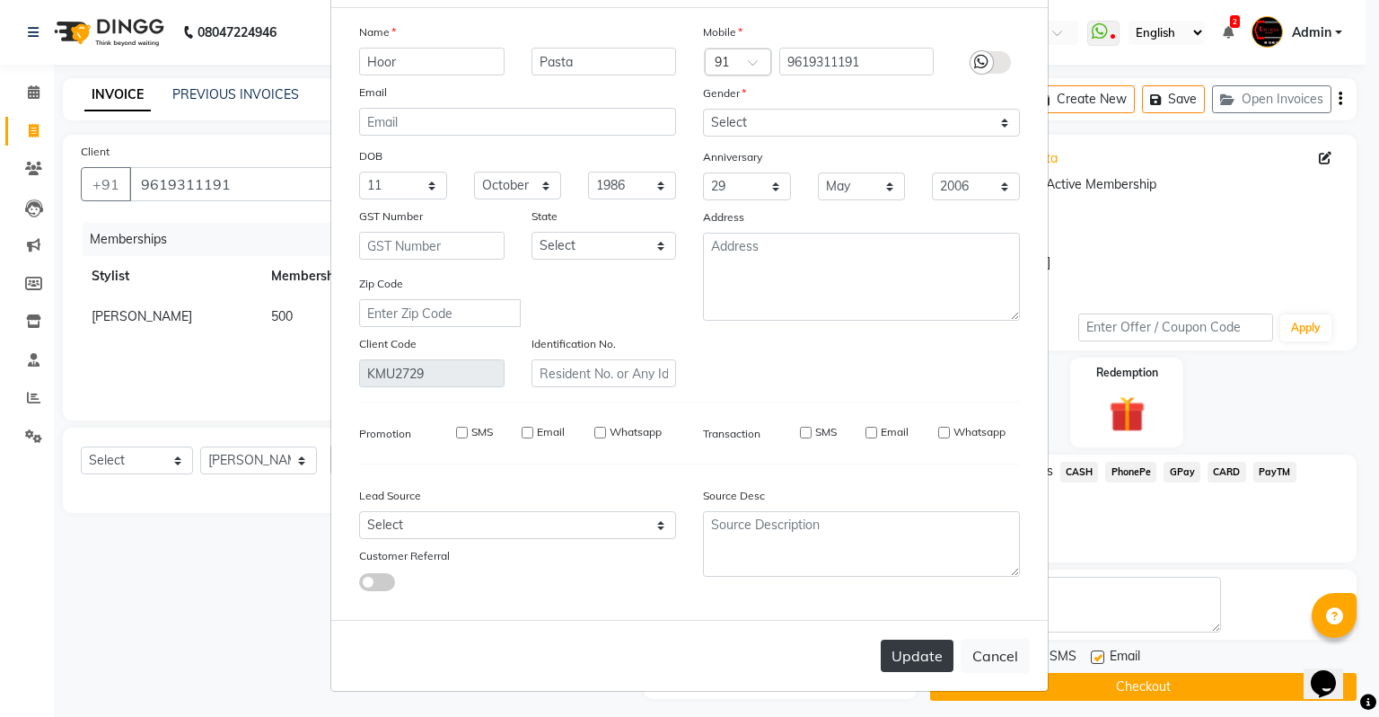
select select
checkbox input "false"
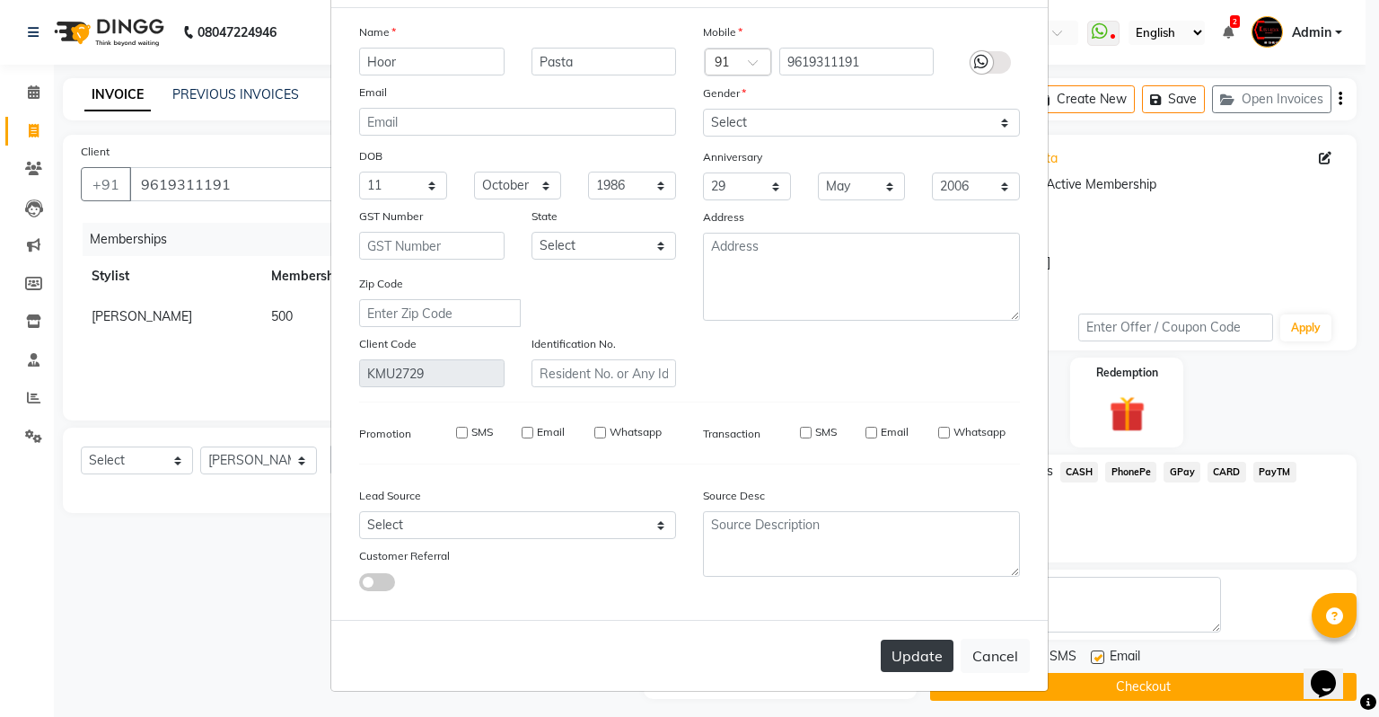
checkbox input "false"
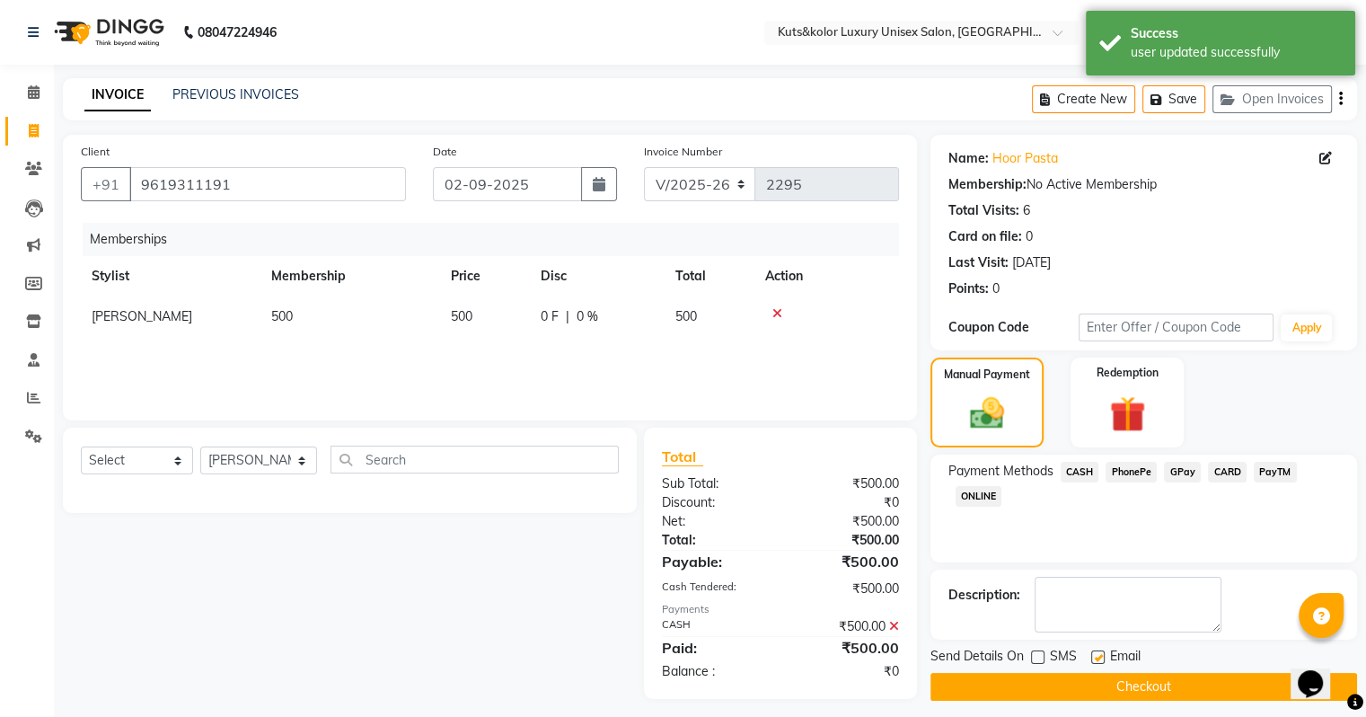
click at [982, 606] on button "Checkout" at bounding box center [1143, 687] width 427 height 28
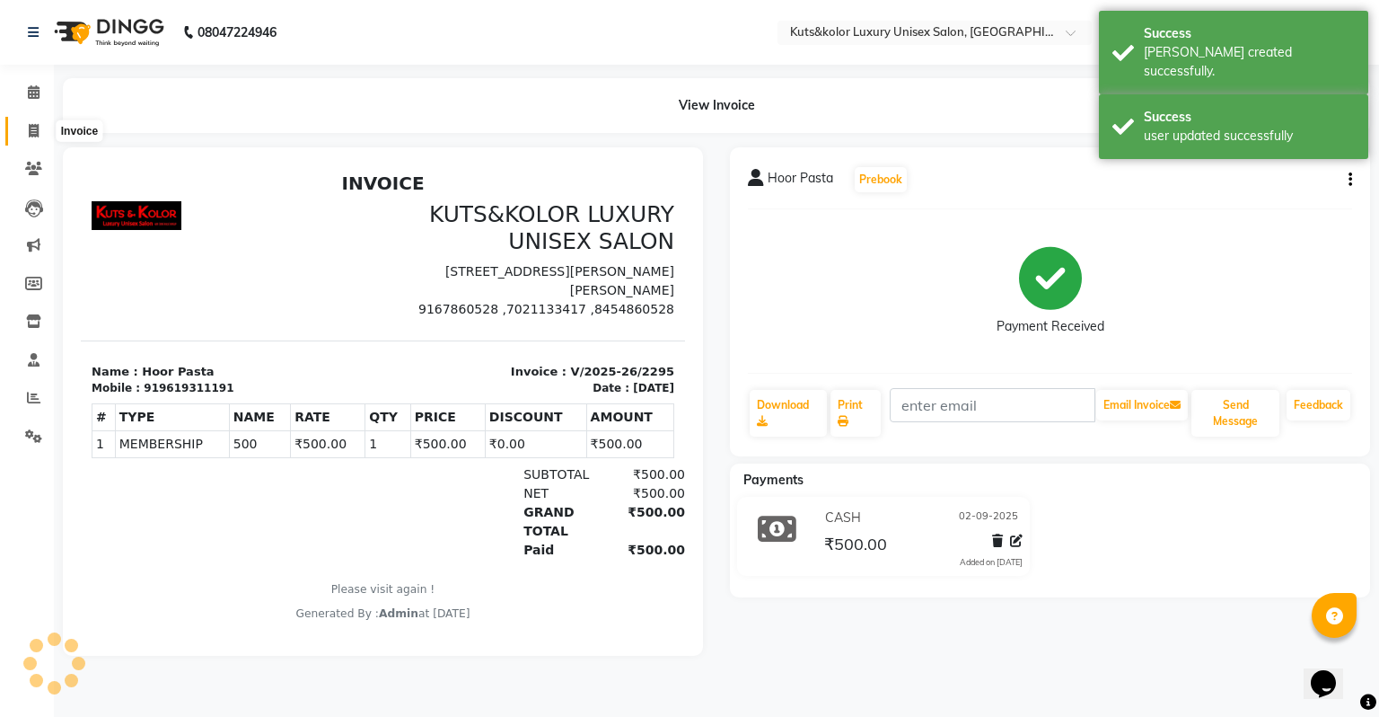
click at [35, 128] on icon at bounding box center [34, 130] width 10 height 13
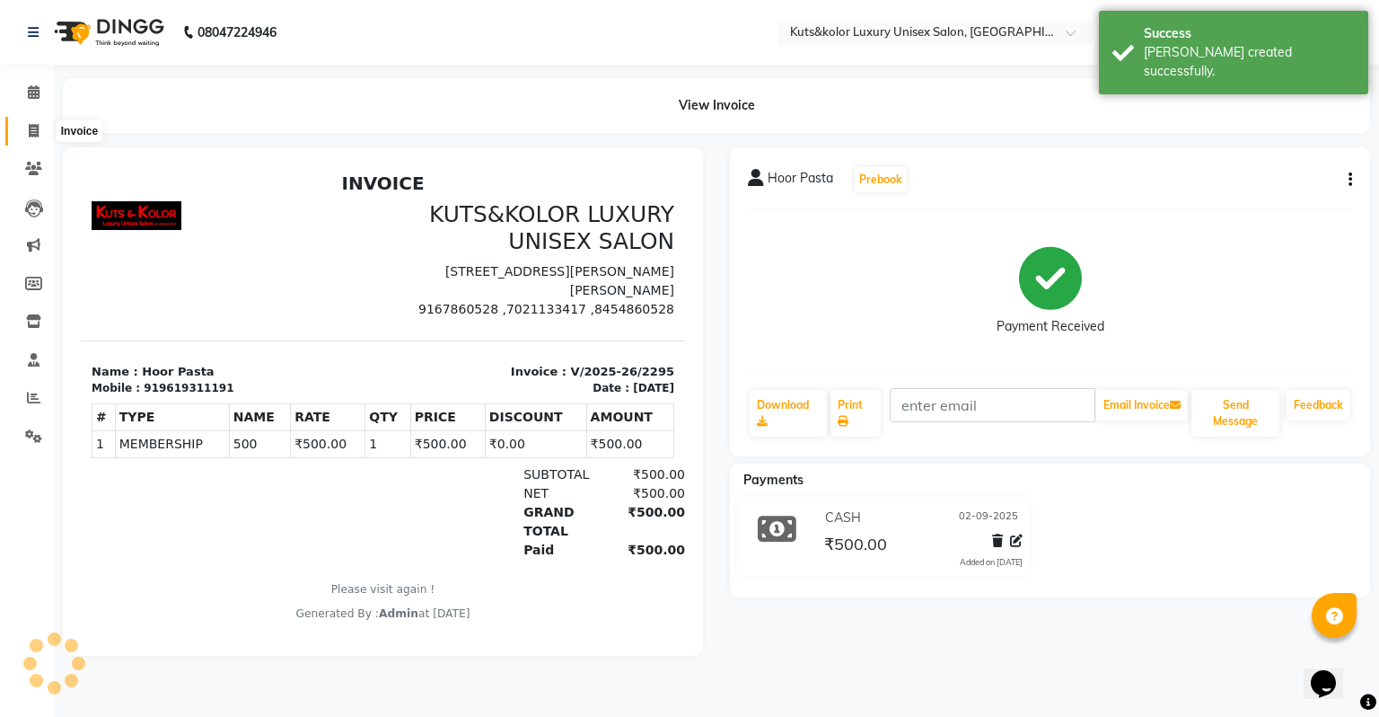
select select "4172"
select select "service"
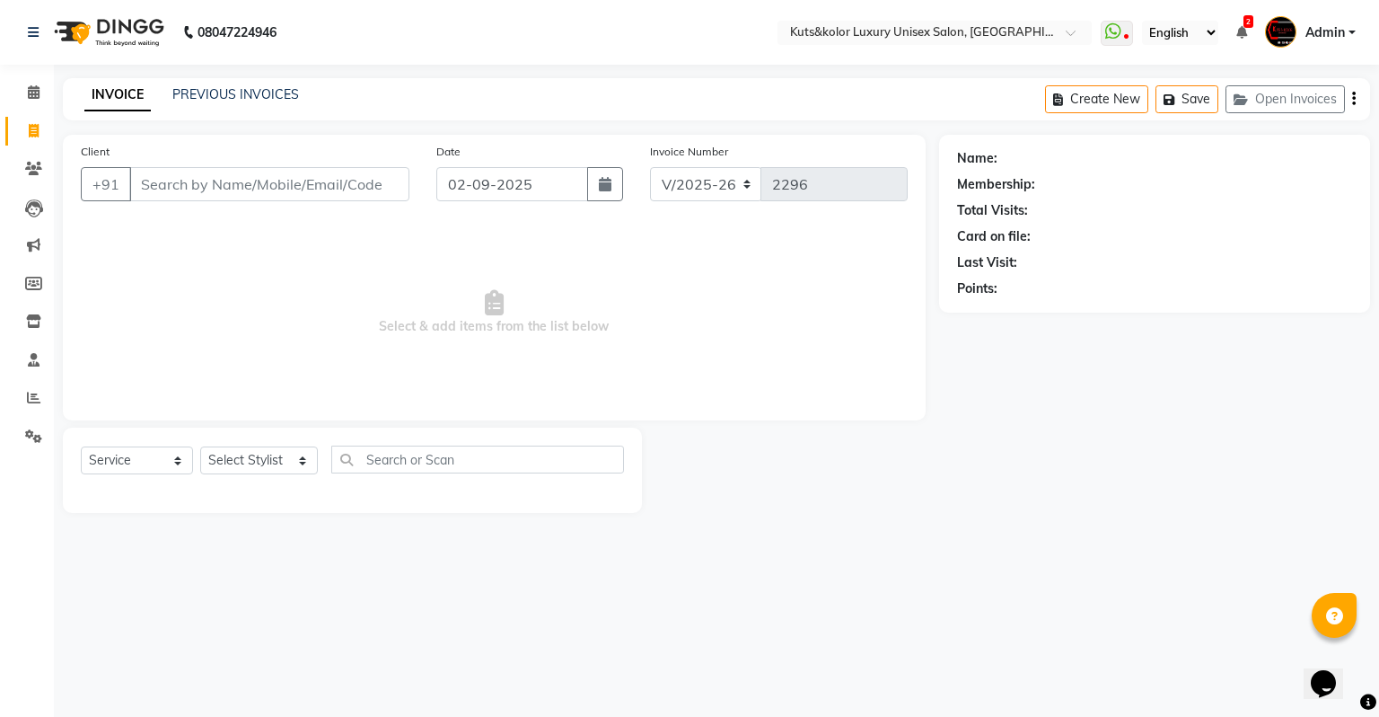
drag, startPoint x: 203, startPoint y: 78, endPoint x: 251, endPoint y: 149, distance: 85.9
drag, startPoint x: 251, startPoint y: 149, endPoint x: 765, endPoint y: 278, distance: 529.7
click at [765, 278] on span "Select & add items from the list below" at bounding box center [494, 313] width 827 height 180
click at [33, 98] on icon at bounding box center [34, 91] width 12 height 13
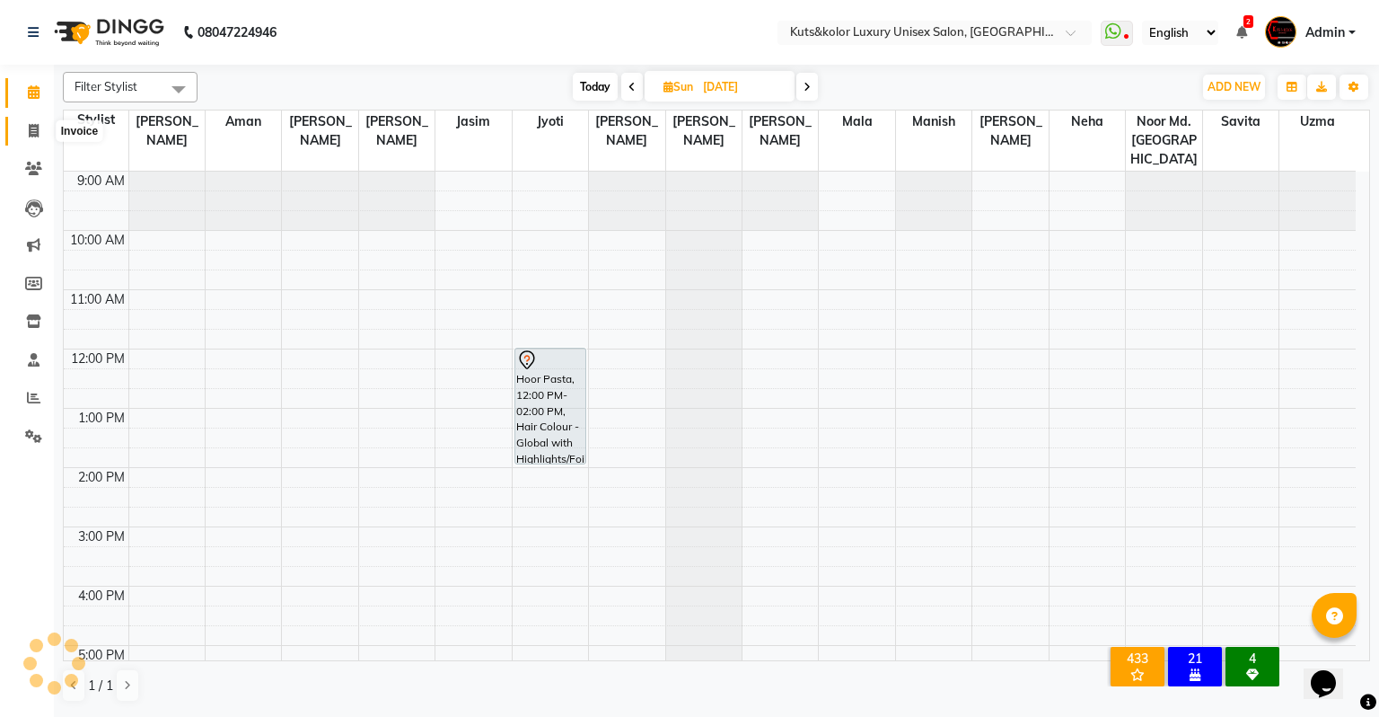
click at [37, 133] on icon at bounding box center [34, 130] width 10 height 13
select select "4172"
select select "service"
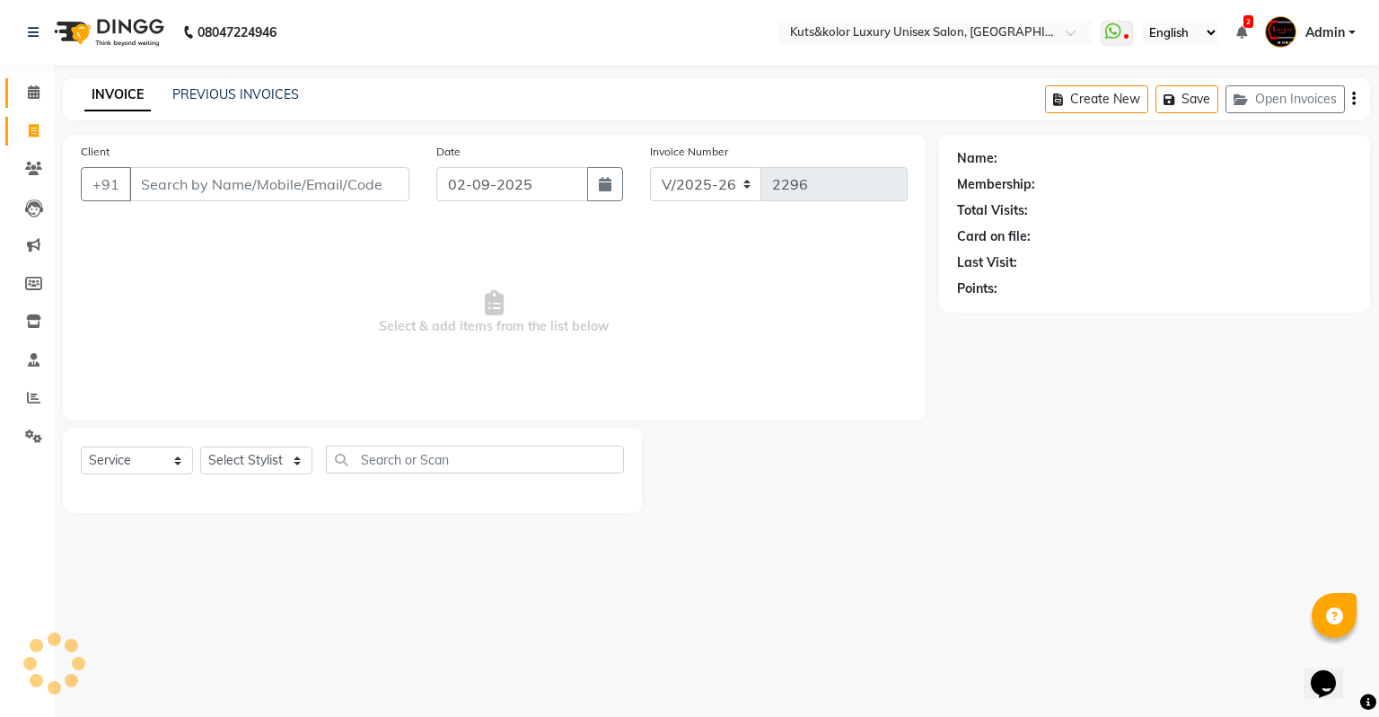
click at [32, 80] on link "Calendar" at bounding box center [26, 93] width 43 height 30
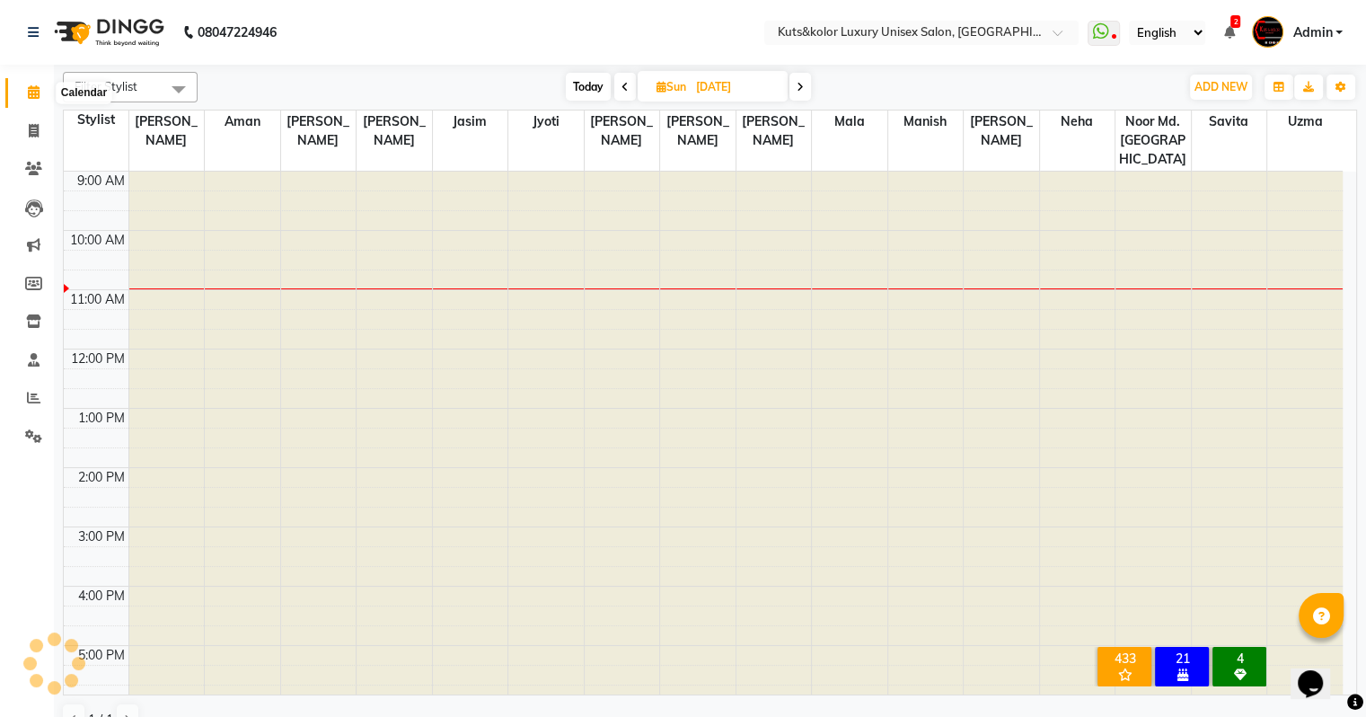
click at [34, 99] on icon at bounding box center [34, 91] width 12 height 13
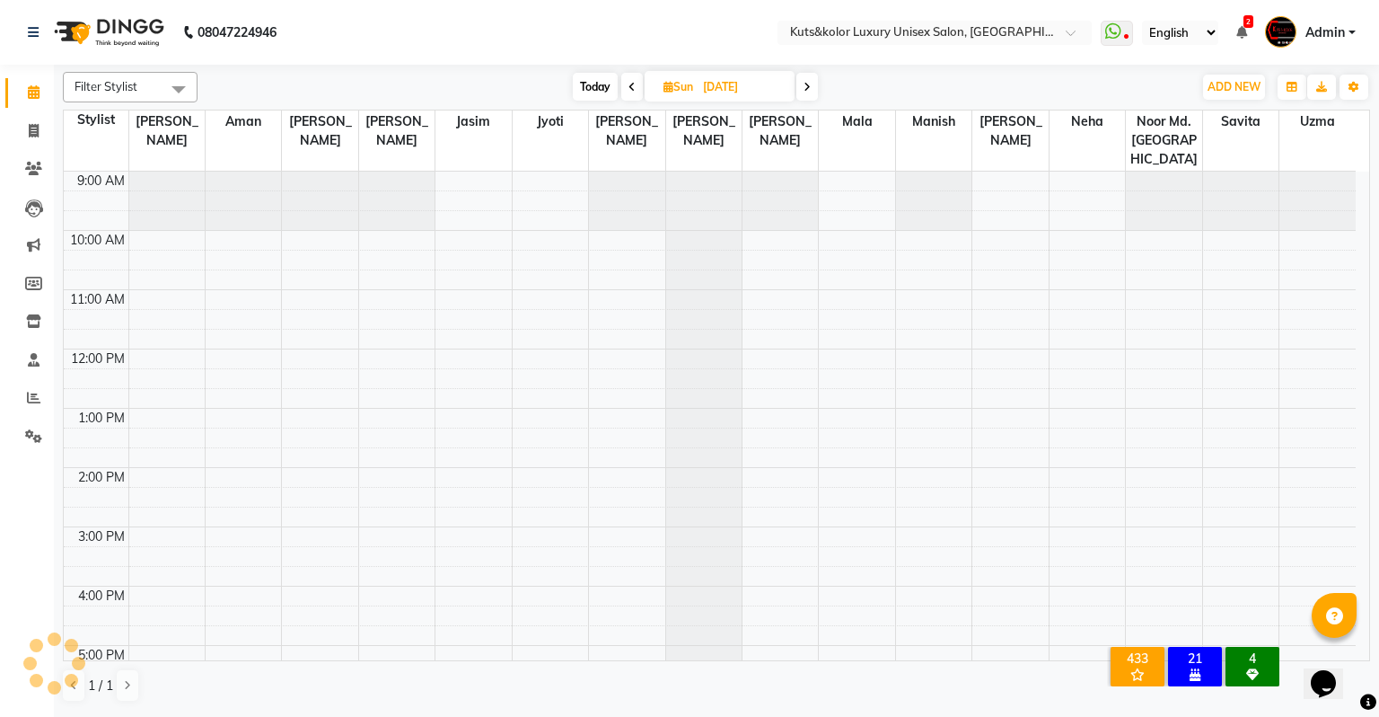
click at [805, 88] on icon at bounding box center [807, 87] width 7 height 11
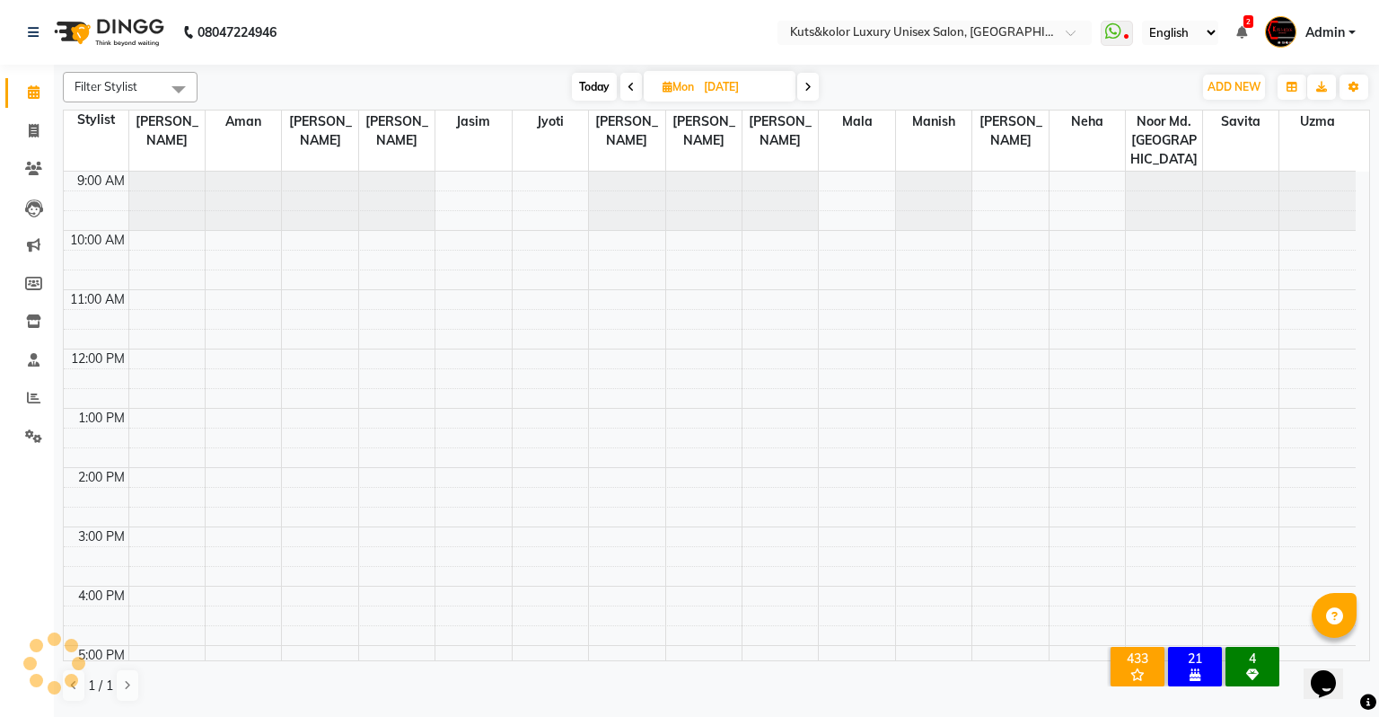
scroll to position [119, 0]
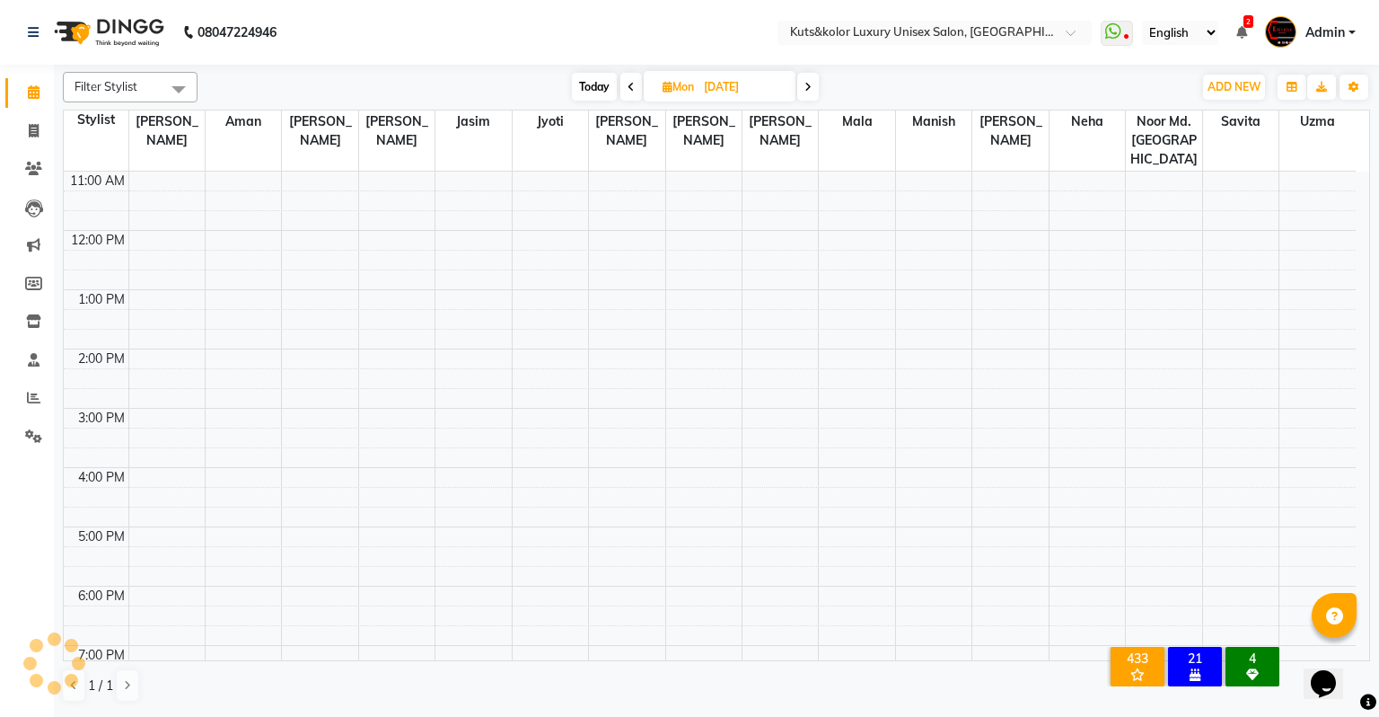
click at [629, 86] on icon at bounding box center [631, 87] width 7 height 11
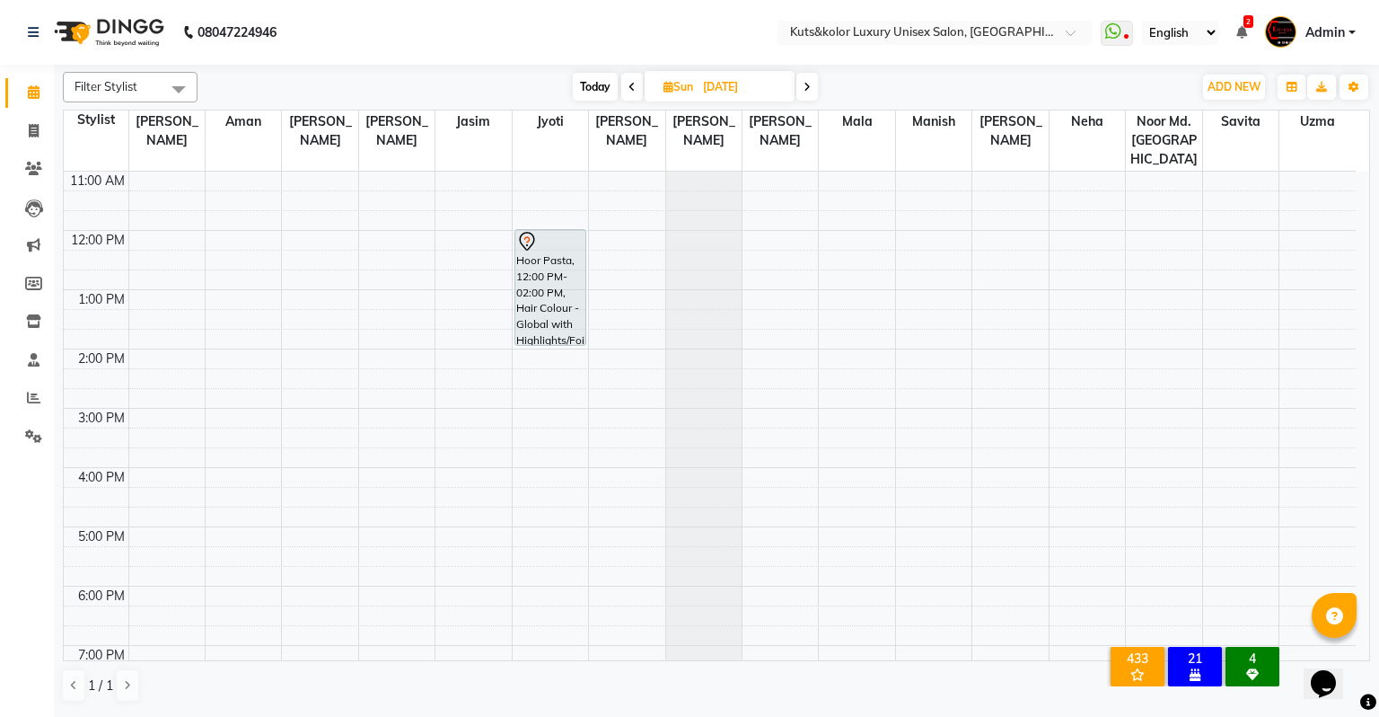
click at [806, 82] on icon at bounding box center [807, 87] width 7 height 11
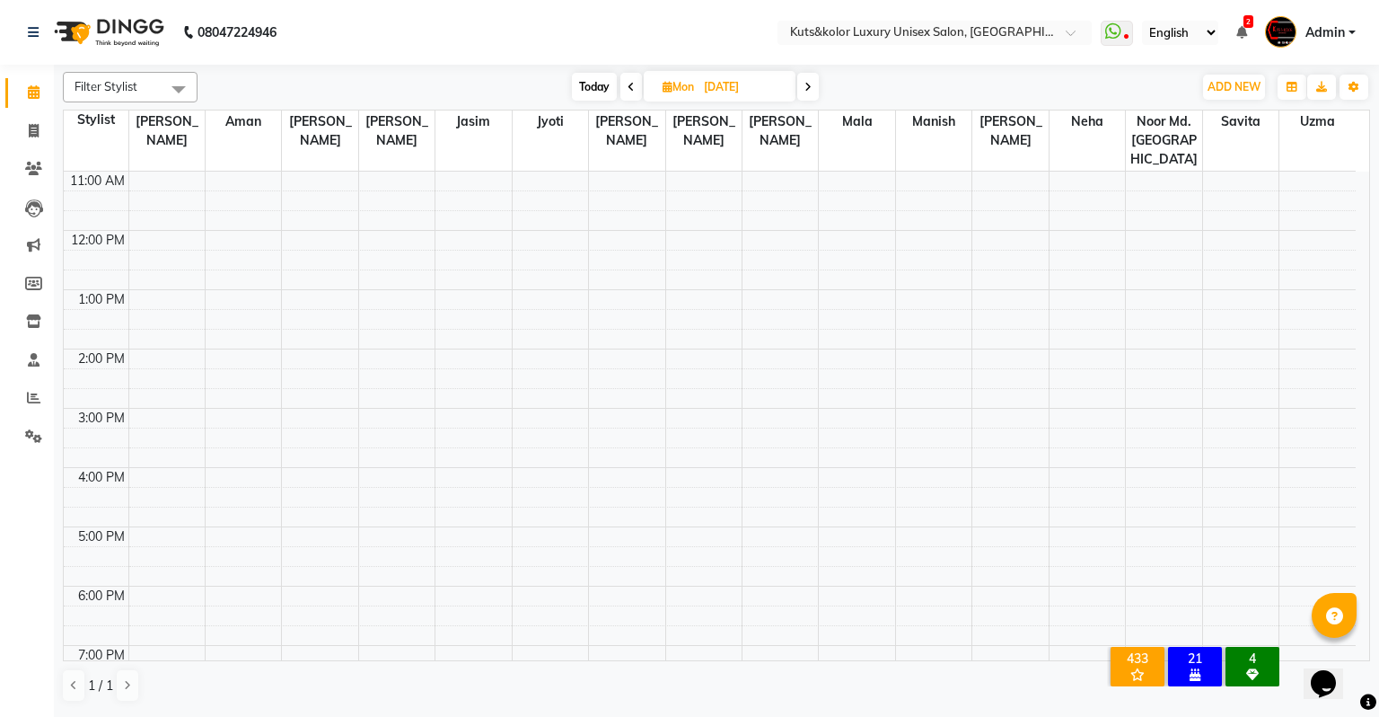
click at [582, 88] on span "Today" at bounding box center [594, 87] width 45 height 28
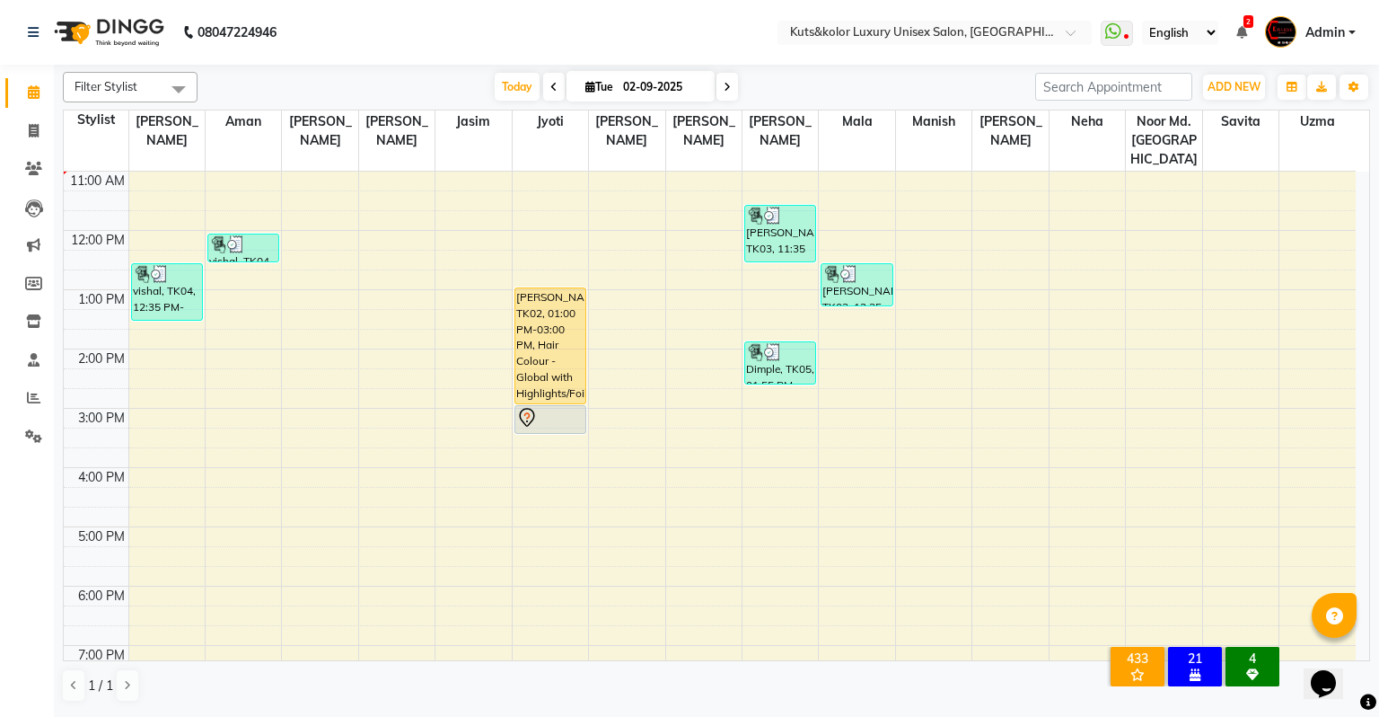
click at [729, 78] on span at bounding box center [728, 87] width 22 height 28
type input "03-09-2025"
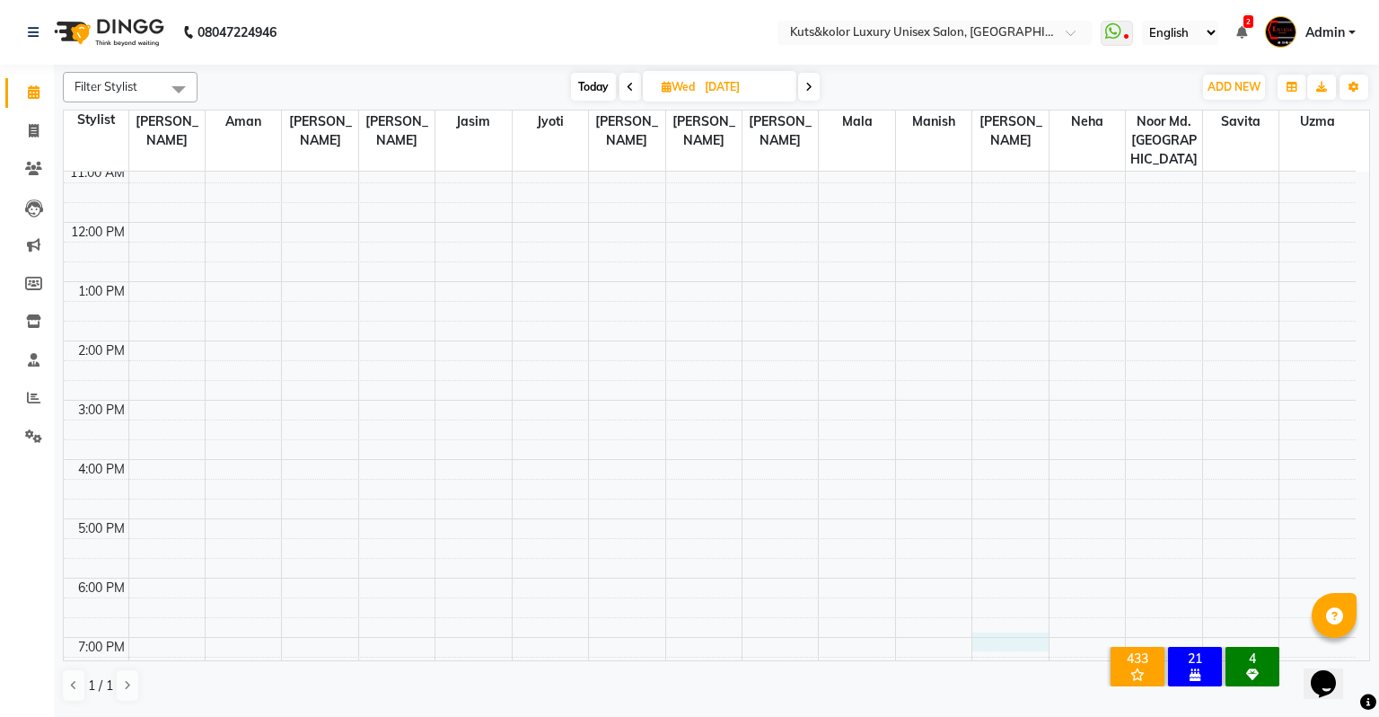
click at [982, 606] on div "9:00 AM 10:00 AM 11:00 AM 12:00 PM 1:00 PM 2:00 PM 3:00 PM 4:00 PM 5:00 PM 6:00…" at bounding box center [710, 430] width 1292 height 770
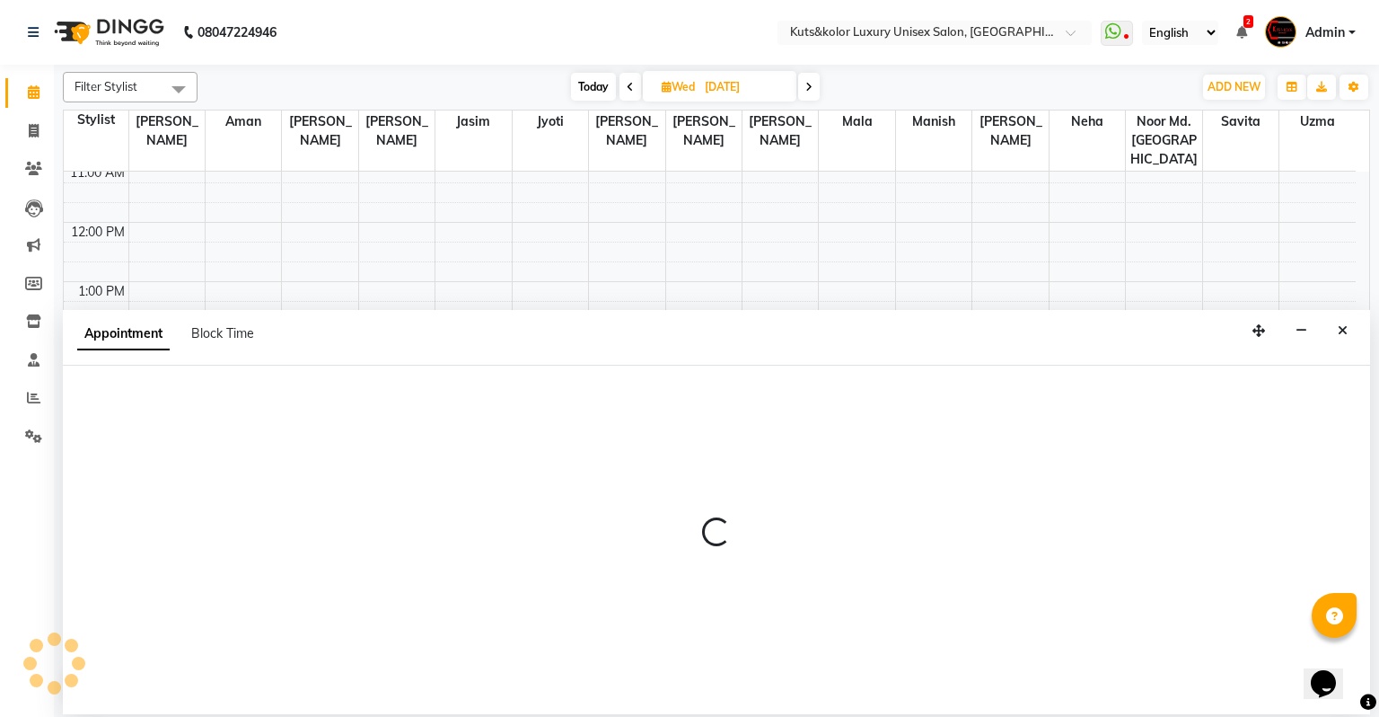
scroll to position [131, 0]
select select "22556"
select select "1140"
select select "tentative"
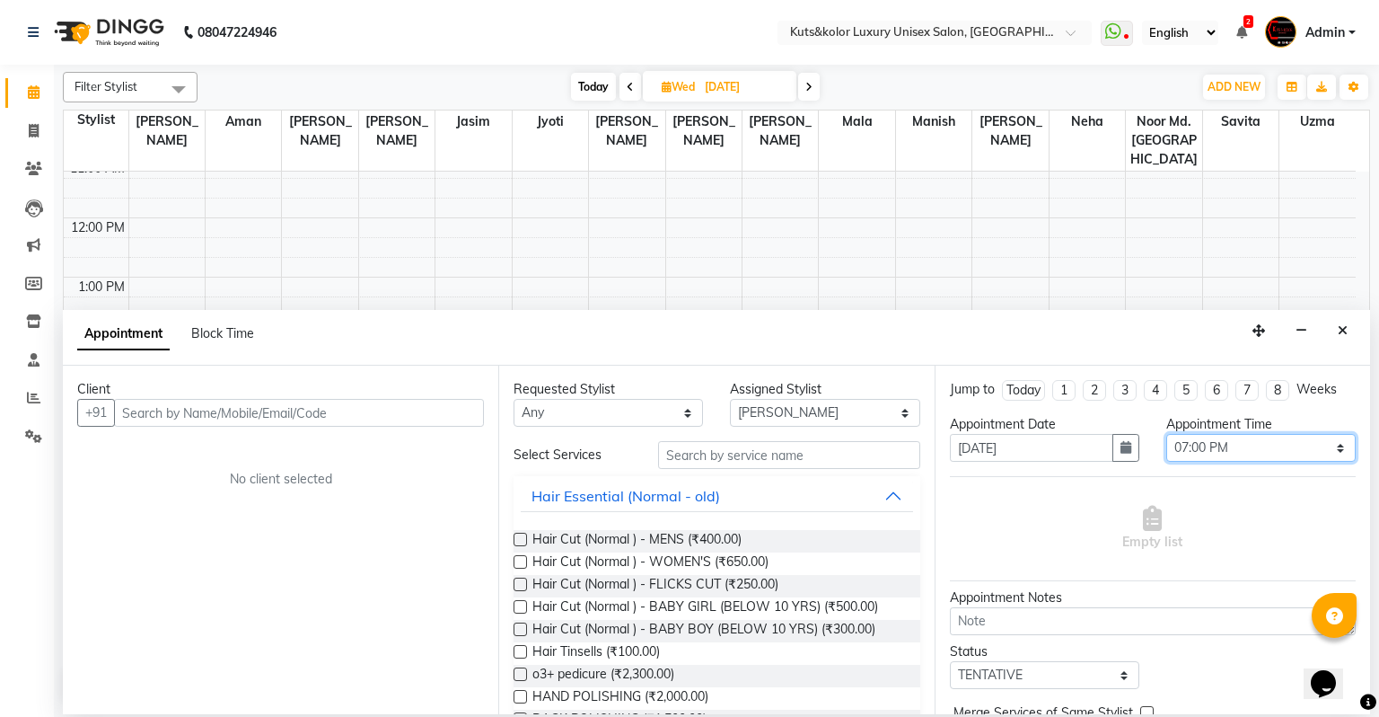
click at [982, 447] on select "Select 10:00 AM 10:15 AM 10:30 AM 10:45 AM 11:00 AM 11:15 AM 11:30 AM 11:45 AM …" at bounding box center [1261, 448] width 189 height 28
select select "1200"
click at [982, 434] on select "Select 10:00 AM 10:15 AM 10:30 AM 10:45 AM 11:00 AM 11:15 AM 11:30 AM 11:45 AM …" at bounding box center [1261, 448] width 189 height 28
click at [773, 463] on input "text" at bounding box center [789, 455] width 262 height 28
type input "c"
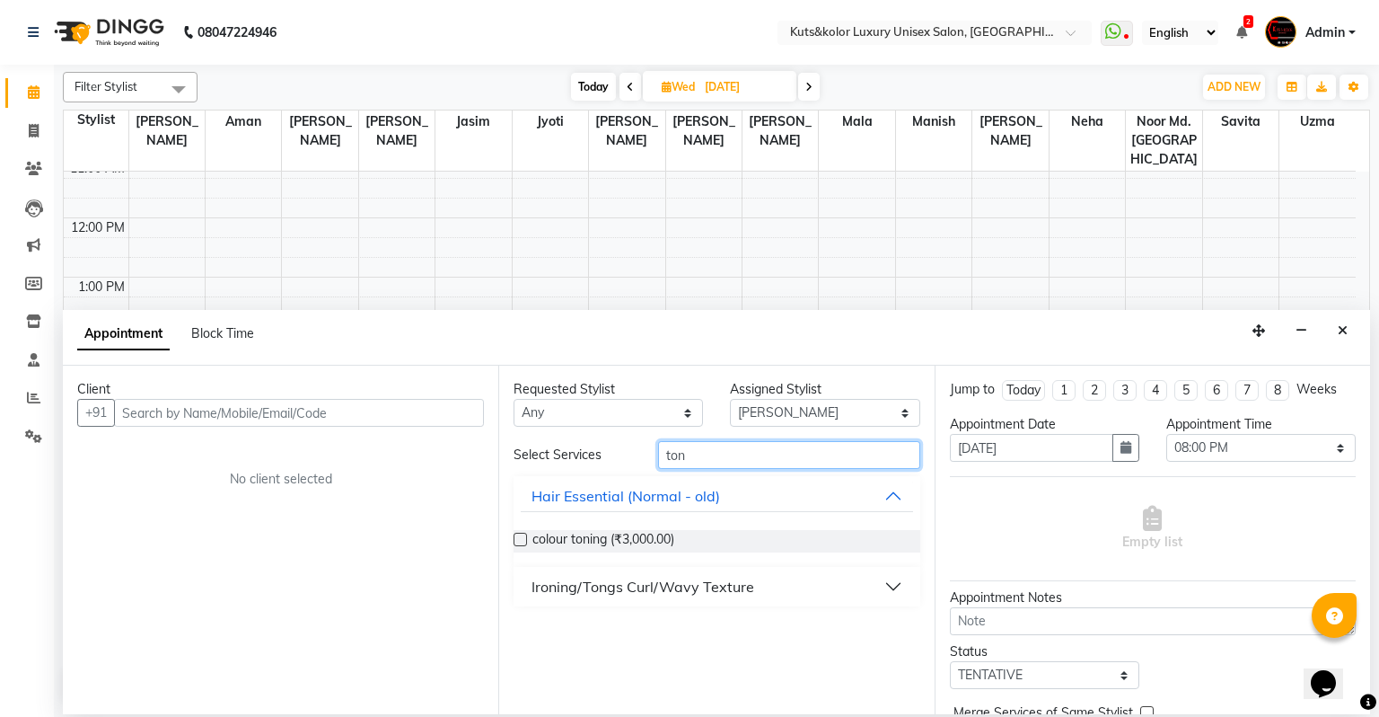
type input "ton"
click at [562, 587] on div "Ironing/Tongs Curl/Wavy Texture" at bounding box center [643, 587] width 223 height 22
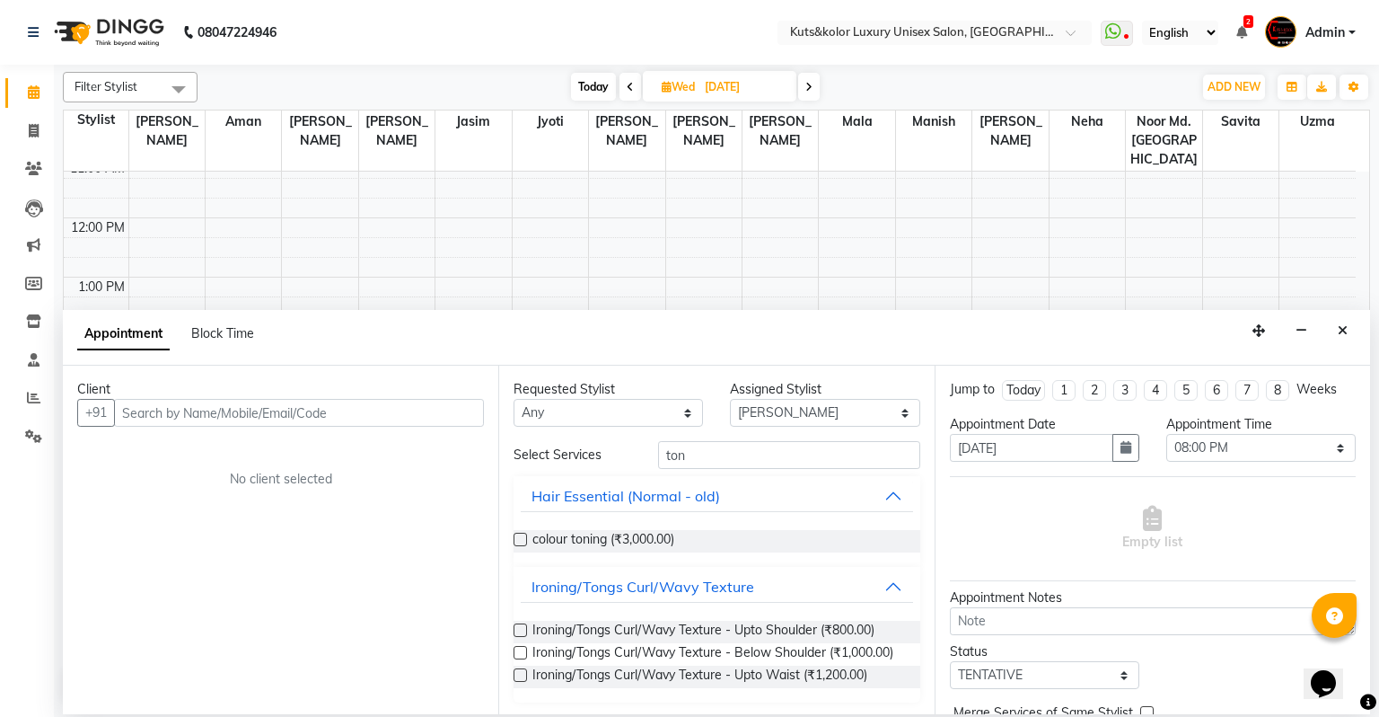
click at [516, 606] on label at bounding box center [520, 652] width 13 height 13
click at [516, 606] on input "checkbox" at bounding box center [520, 654] width 12 height 12
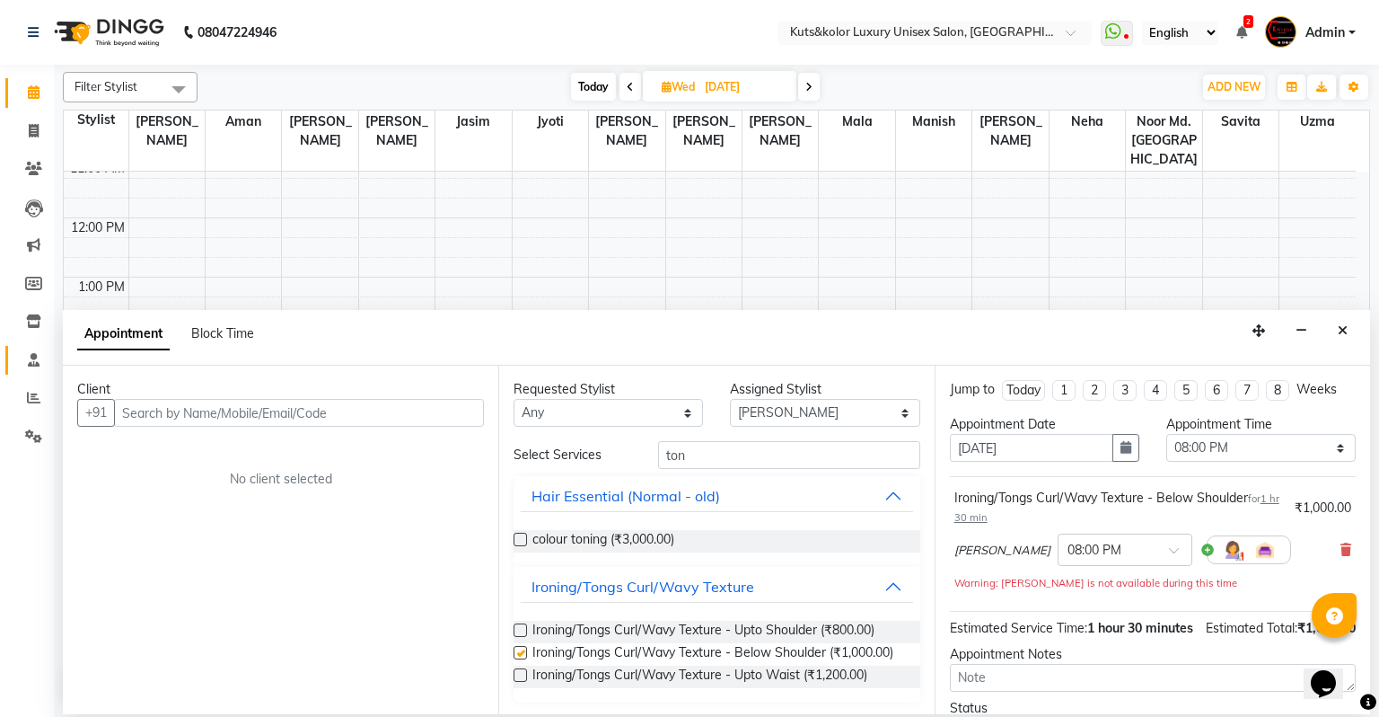
checkbox input "false"
click at [145, 408] on input "text" at bounding box center [299, 413] width 370 height 28
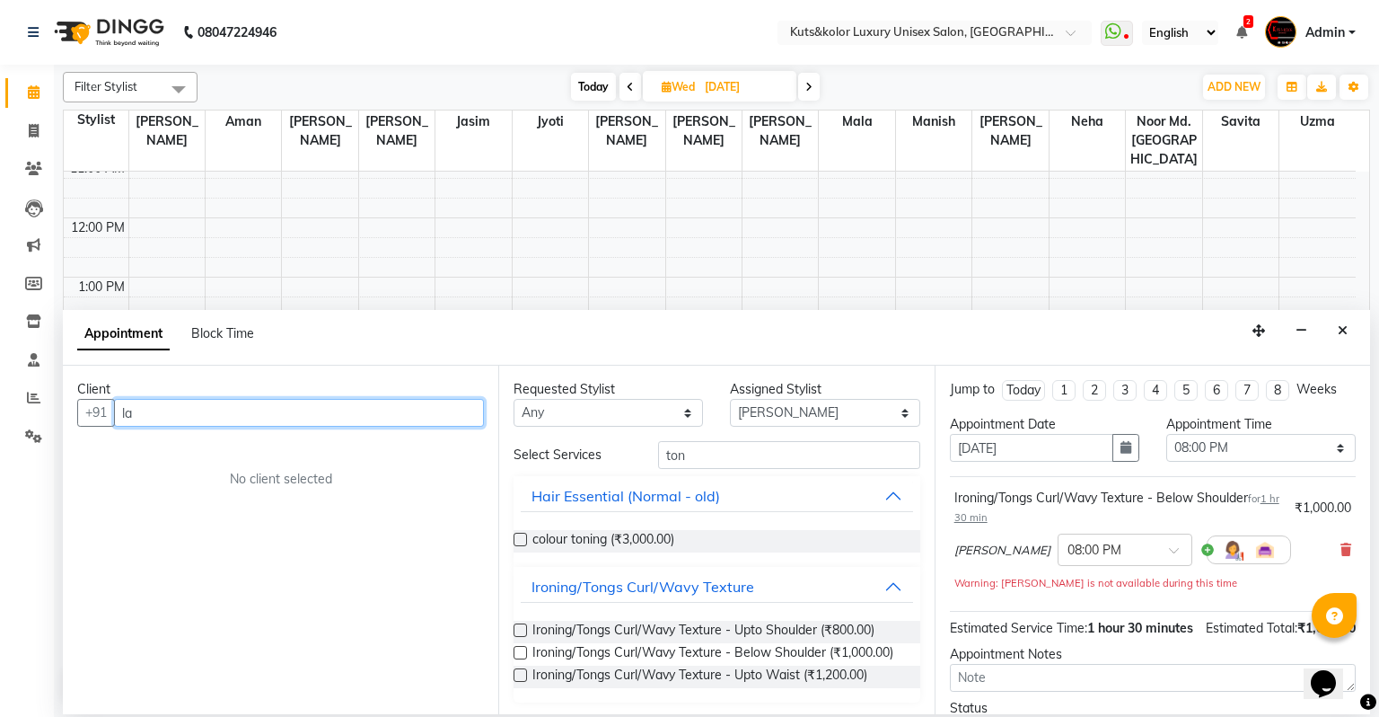
type input "l"
type input "9167714095"
click at [472, 411] on span "Add Client" at bounding box center [447, 412] width 60 height 16
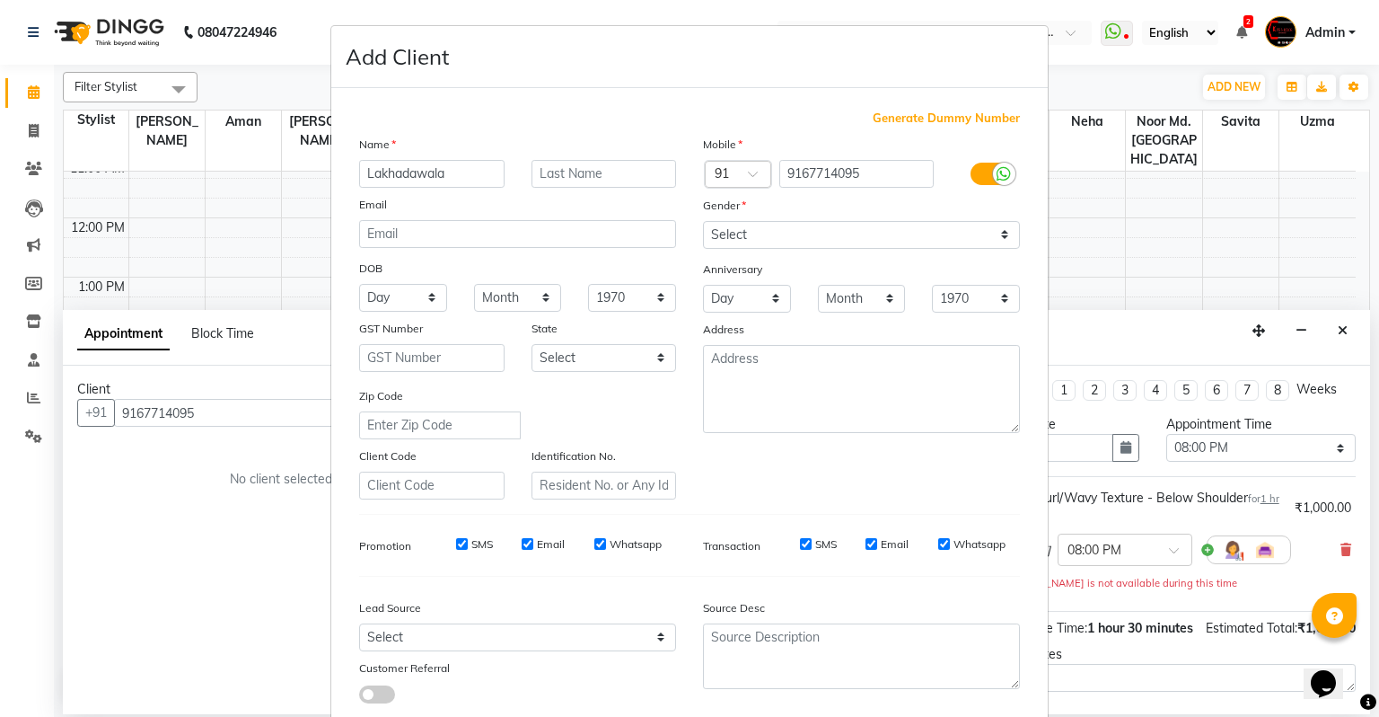
type input "Lakhadawala"
click at [769, 226] on select "Select Male Female Other Prefer Not To Say" at bounding box center [861, 235] width 317 height 28
select select "female"
click at [703, 222] on select "Select Male Female Other Prefer Not To Say" at bounding box center [861, 235] width 317 height 28
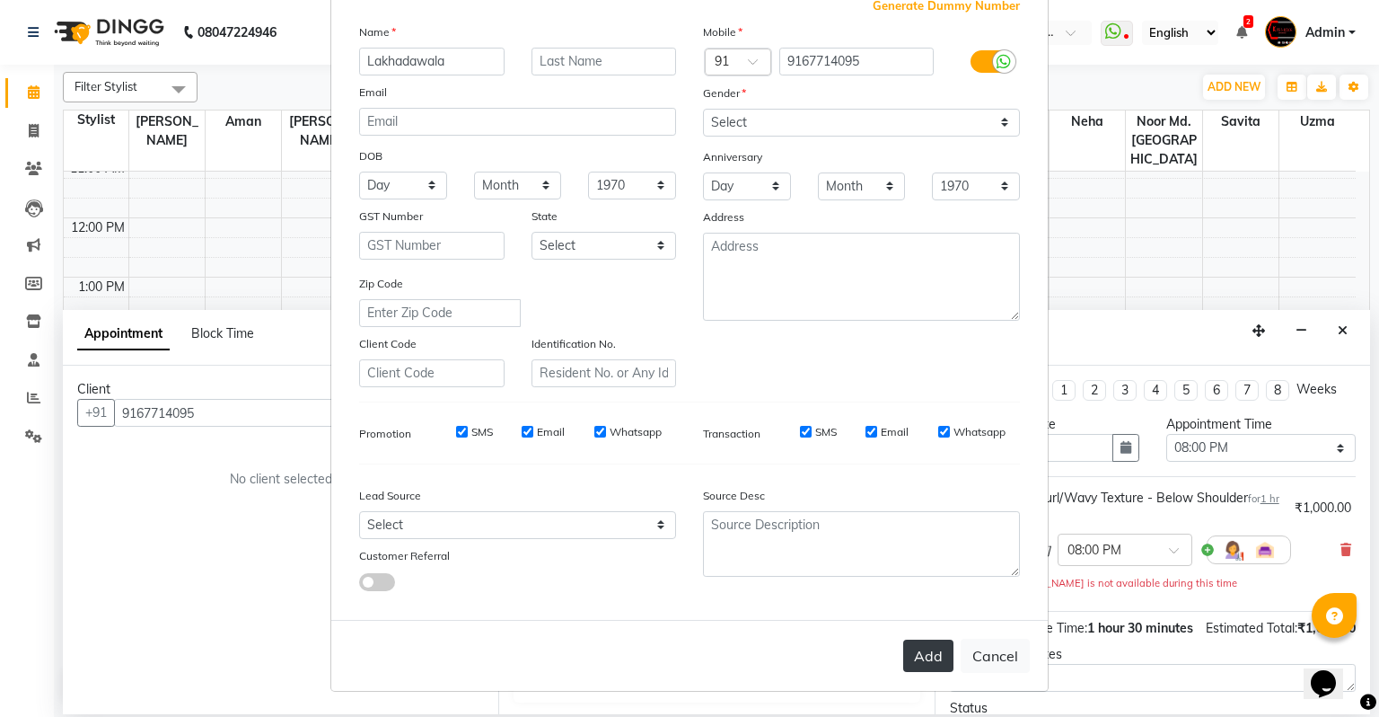
click at [916, 606] on button "Add" at bounding box center [928, 655] width 50 height 32
select select
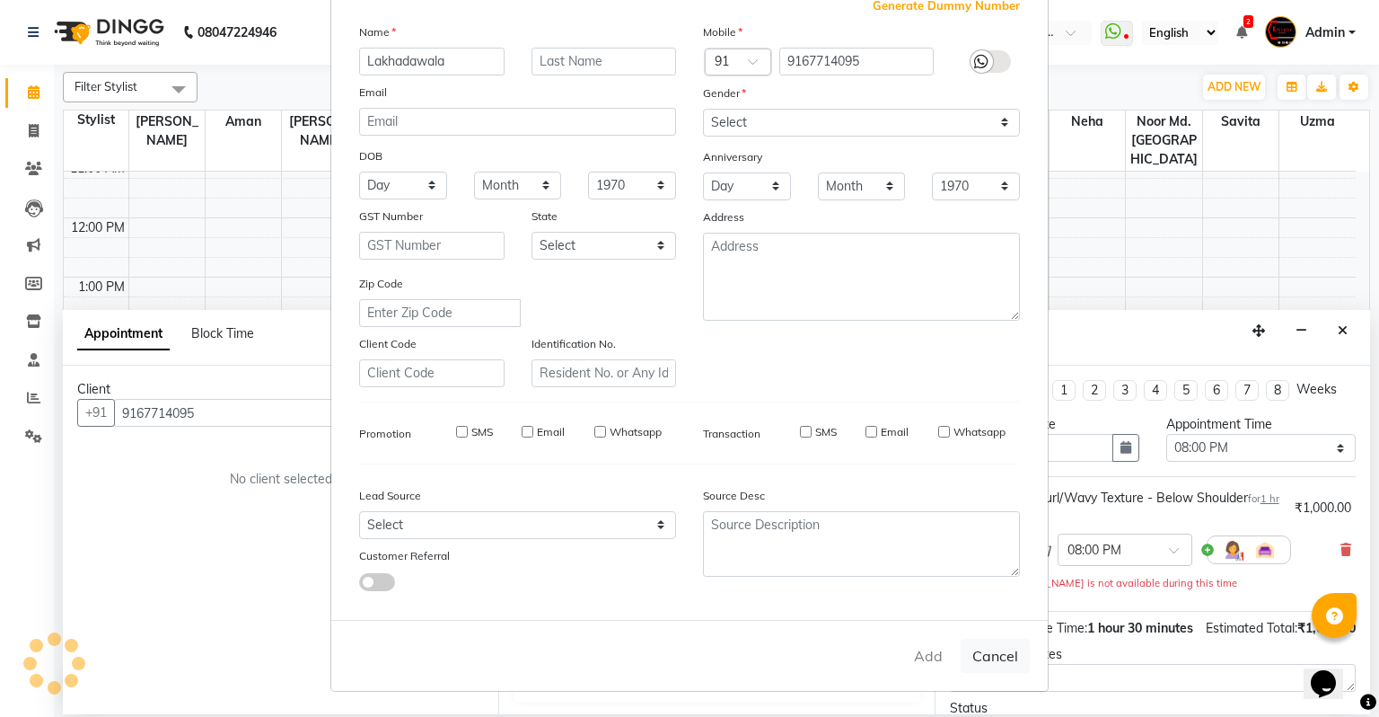
select select
checkbox input "false"
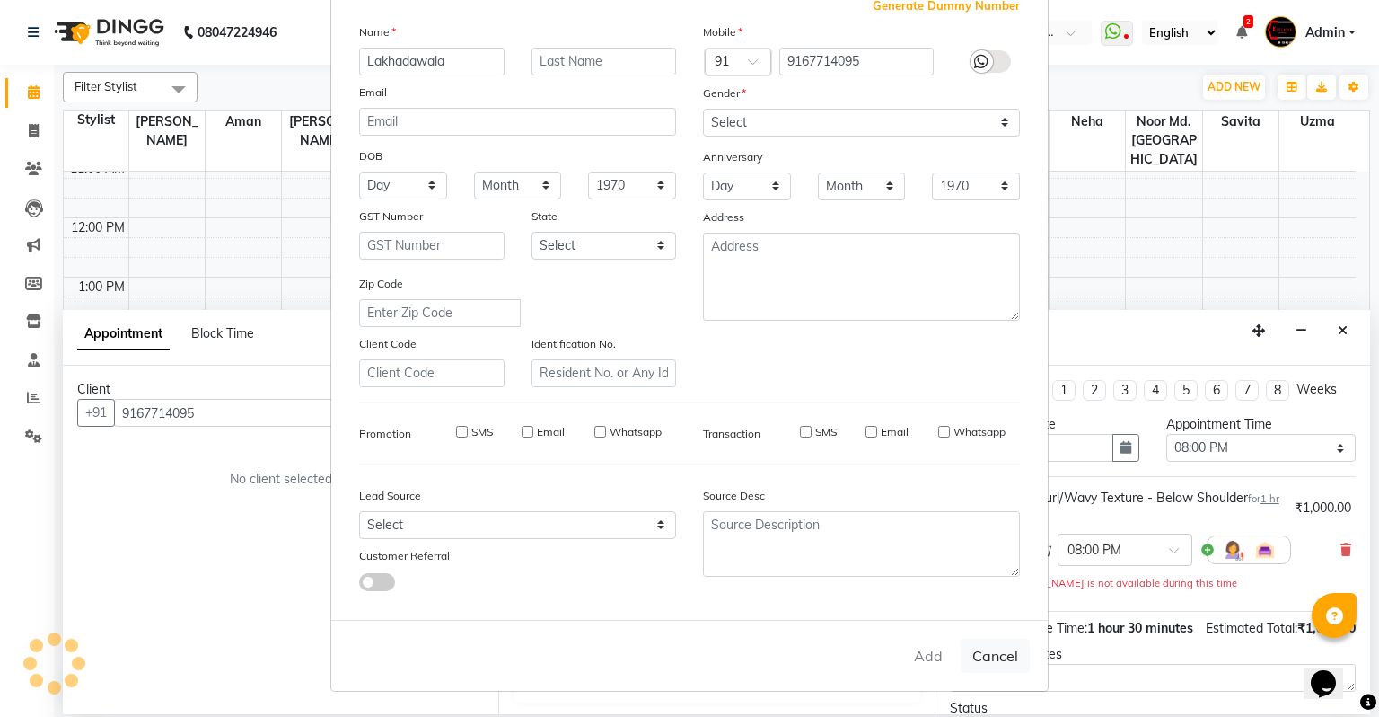
checkbox input "false"
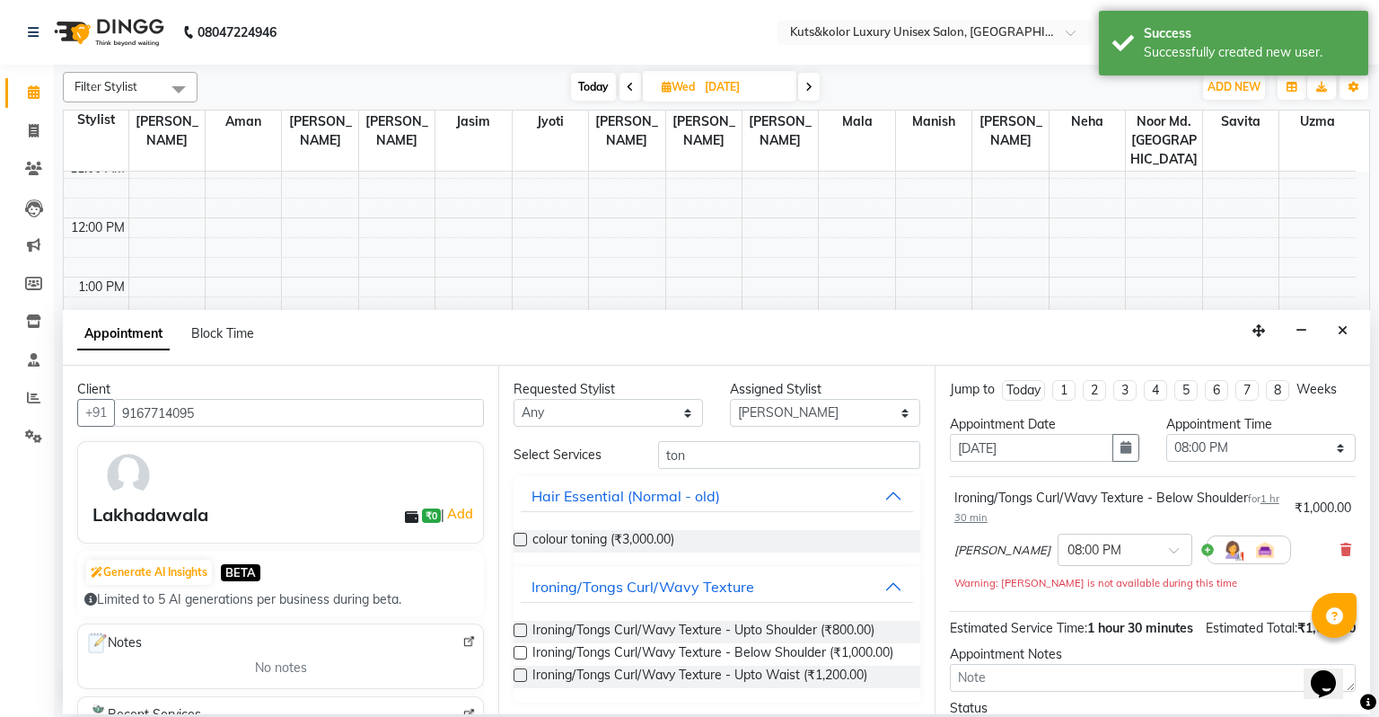
click at [982, 606] on div "Filter Stylist Select All Abhinav Aman Arif Divya pujari Jasim Jyoti Jyoti Jais…" at bounding box center [717, 389] width 1326 height 649
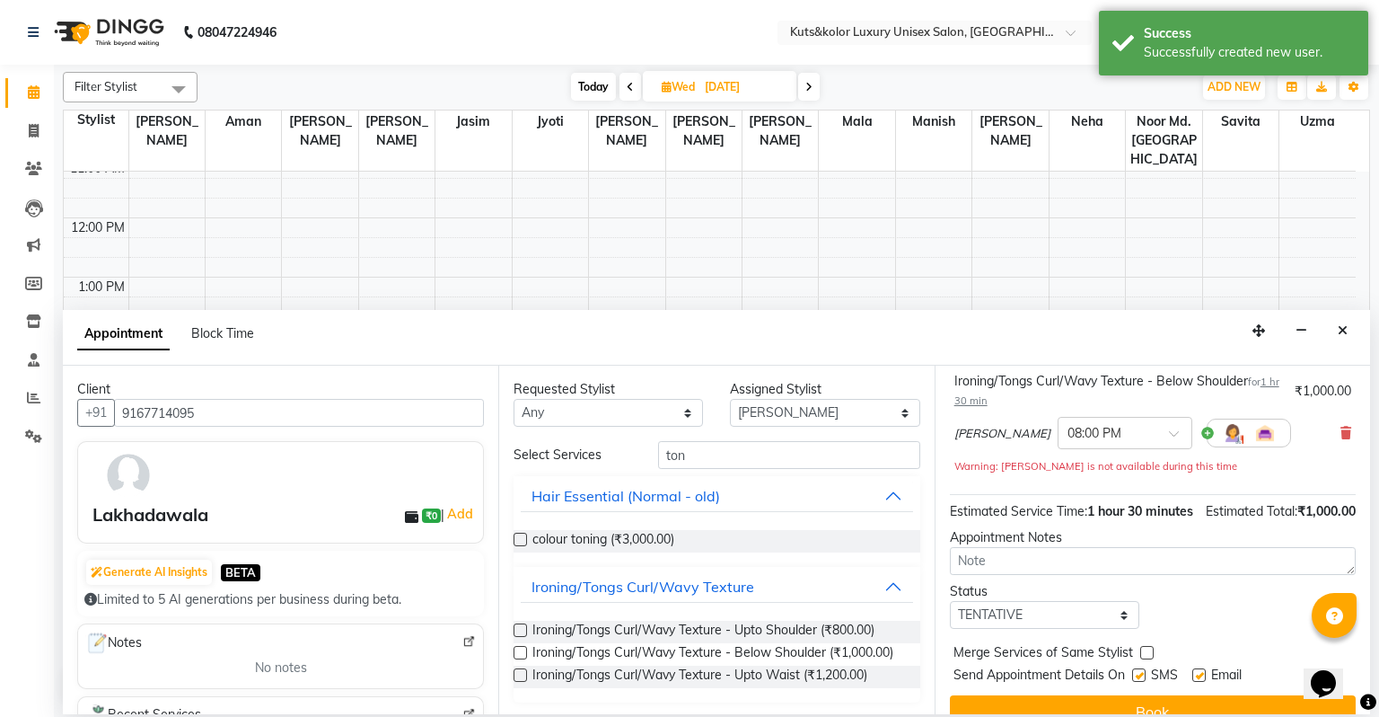
scroll to position [162, 0]
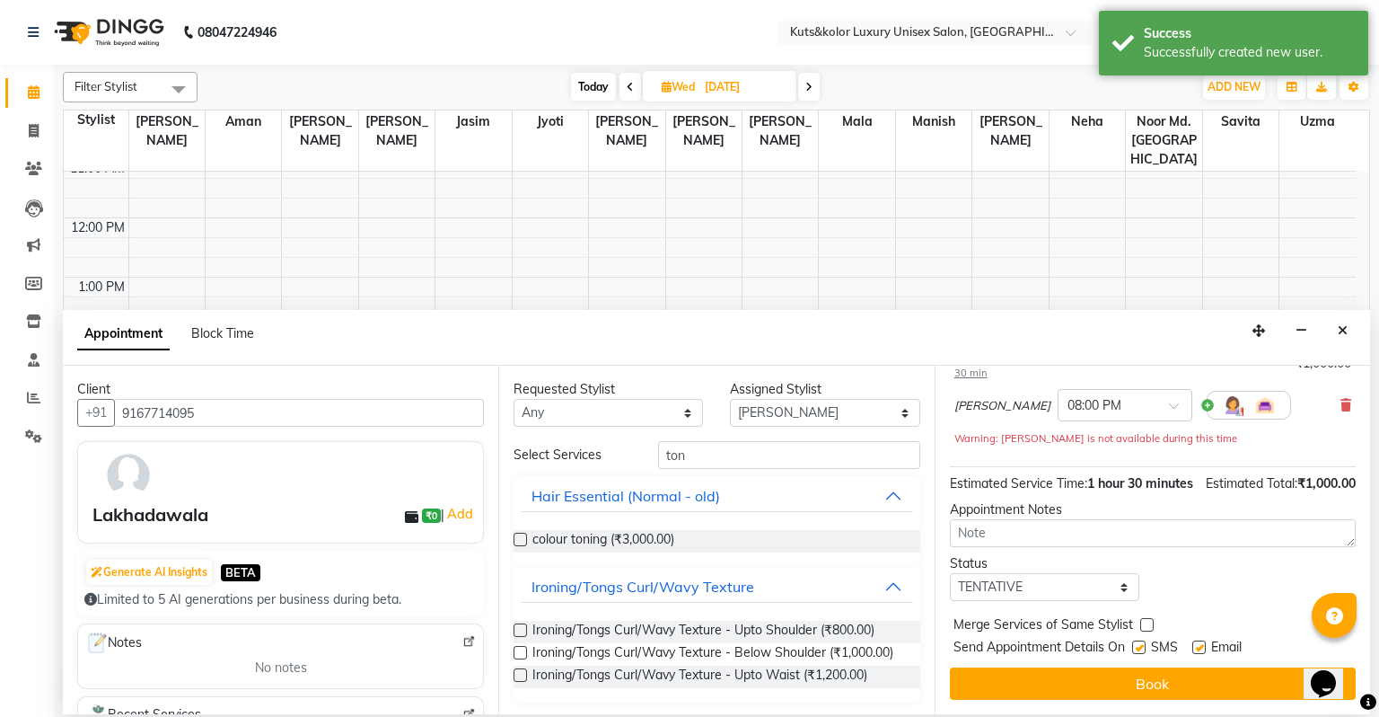
click at [982, 606] on label at bounding box center [1138, 646] width 13 height 13
click at [982, 606] on input "checkbox" at bounding box center [1138, 649] width 12 height 12
checkbox input "false"
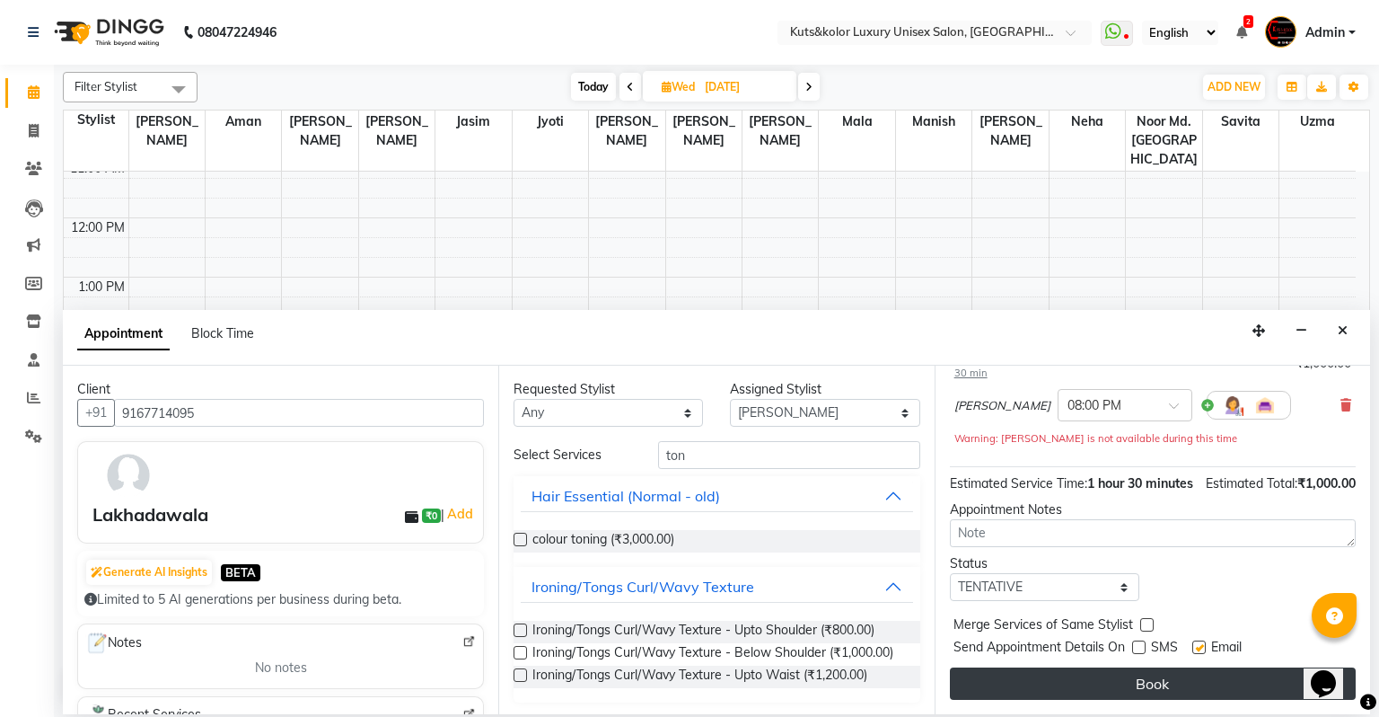
click at [982, 606] on button "Book" at bounding box center [1153, 683] width 406 height 32
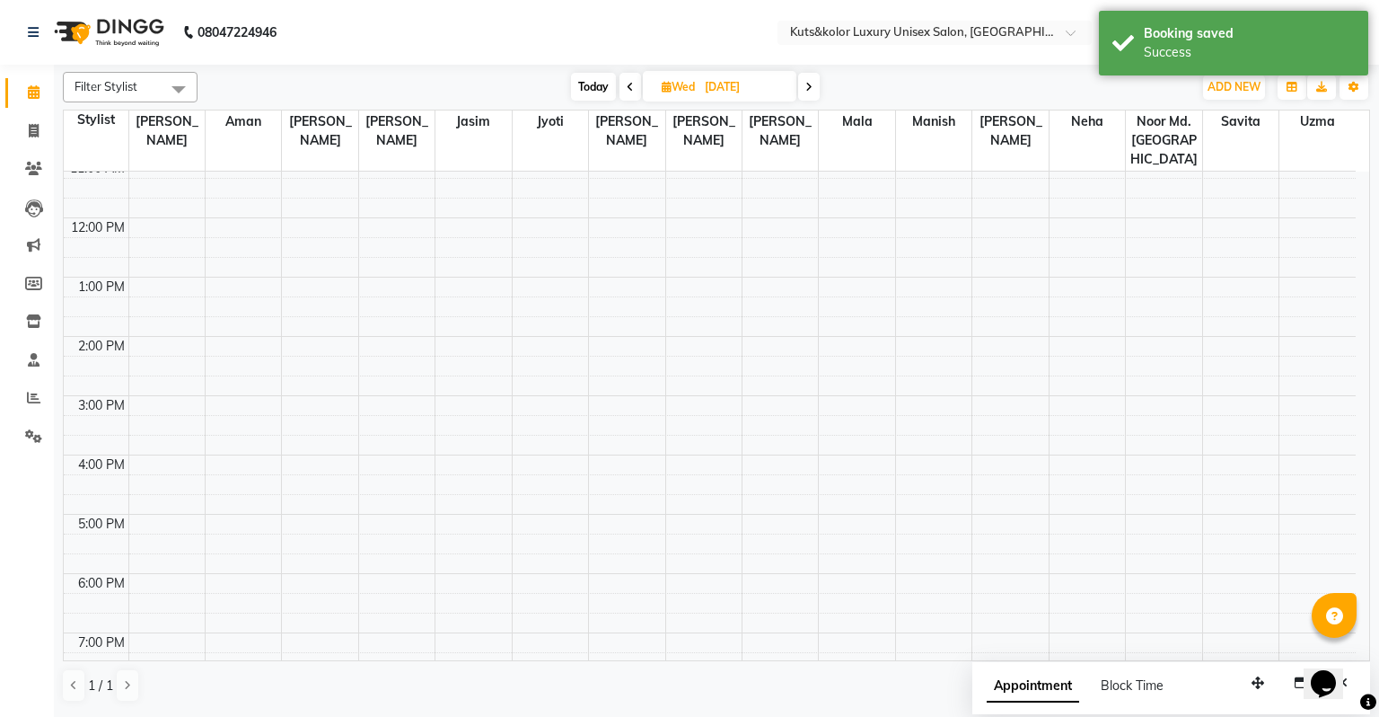
click at [593, 92] on span "Today" at bounding box center [593, 87] width 45 height 28
type input "02-09-2025"
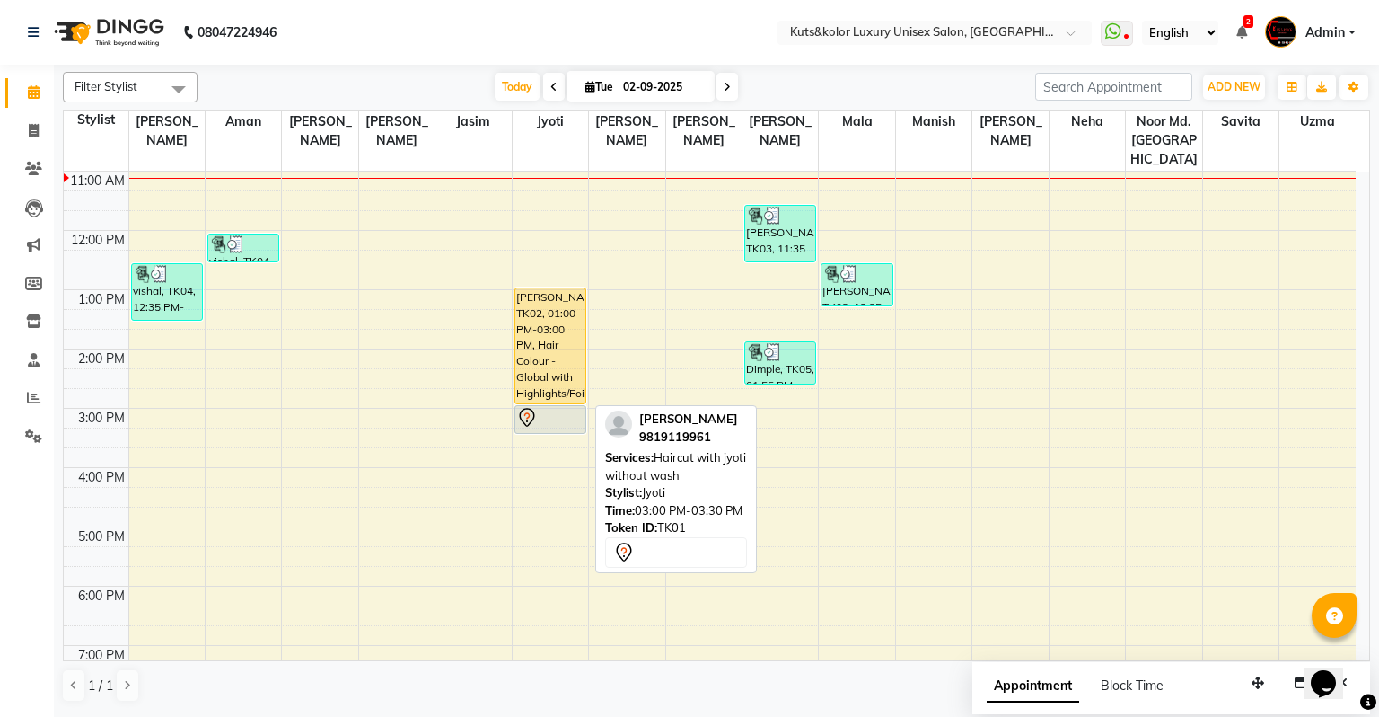
click at [544, 407] on div at bounding box center [550, 418] width 68 height 22
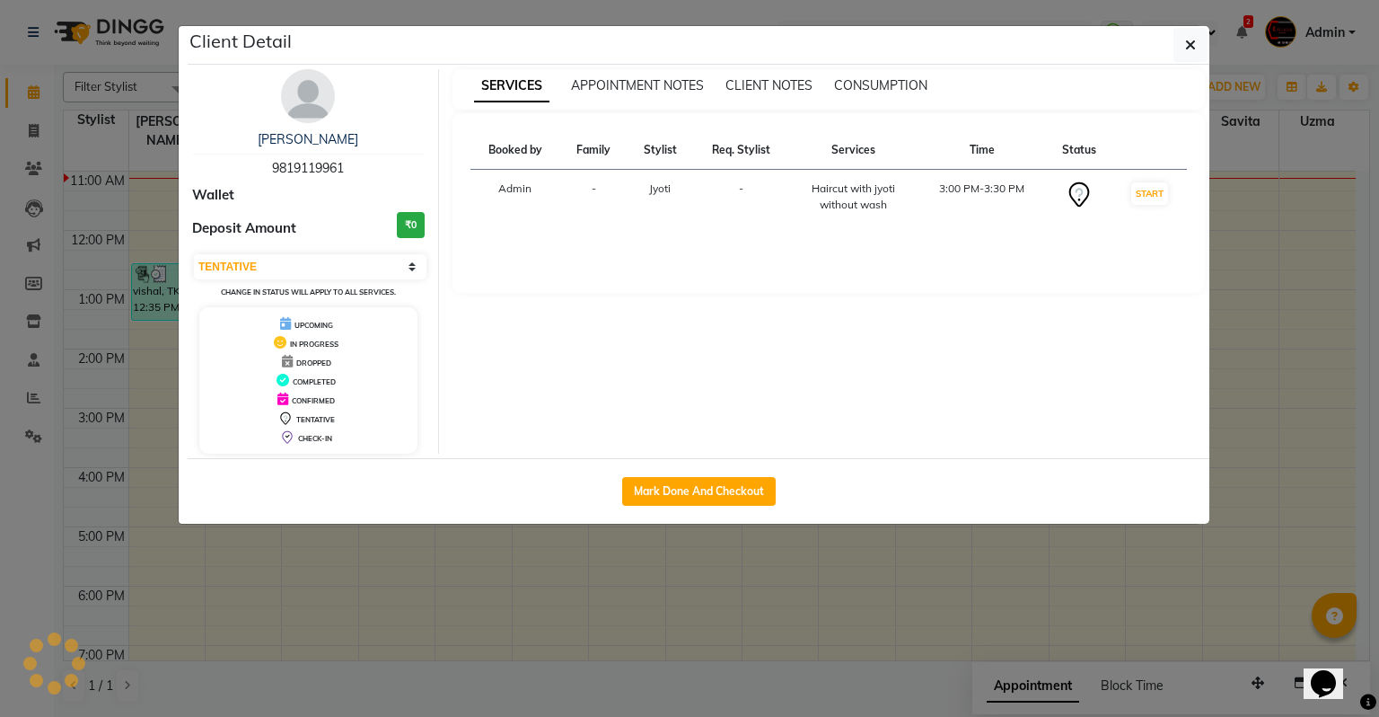
click at [544, 404] on div "Client Detail tina 9819119961 Wallet Deposit Amount ₹0 Select IN SERVICE CONFIR…" at bounding box center [699, 275] width 1022 height 498
click at [982, 189] on button "START" at bounding box center [1150, 193] width 37 height 22
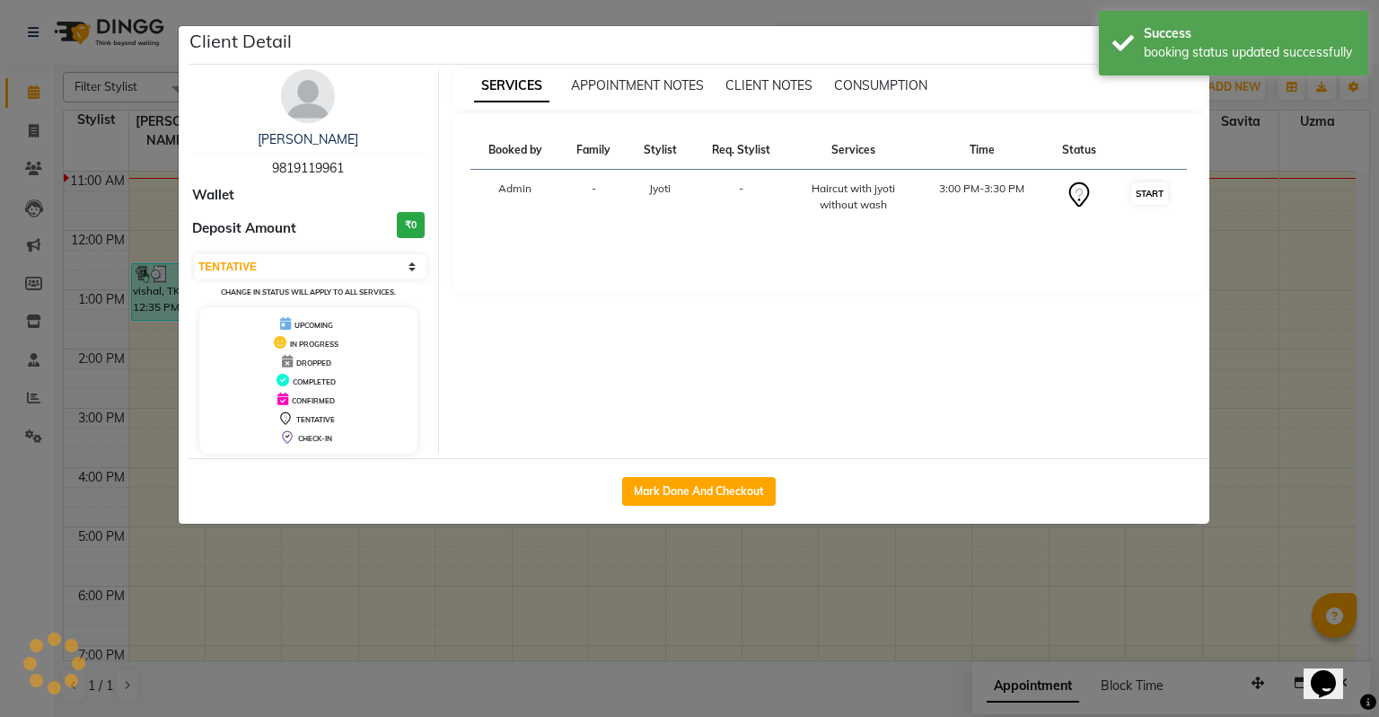
select select "1"
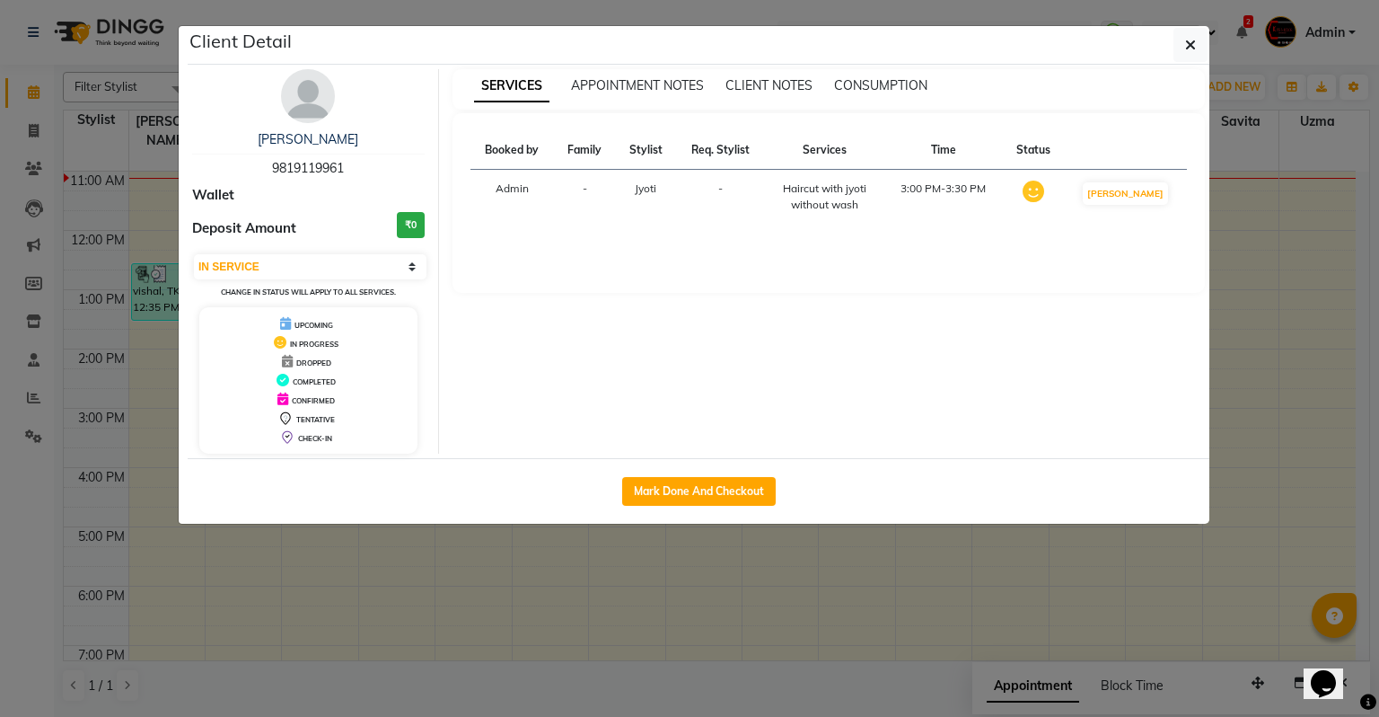
click at [982, 165] on ngb-modal-window "Client Detail tina 9819119961 Wallet Deposit Amount ₹0 Select IN SERVICE CONFIR…" at bounding box center [689, 358] width 1379 height 717
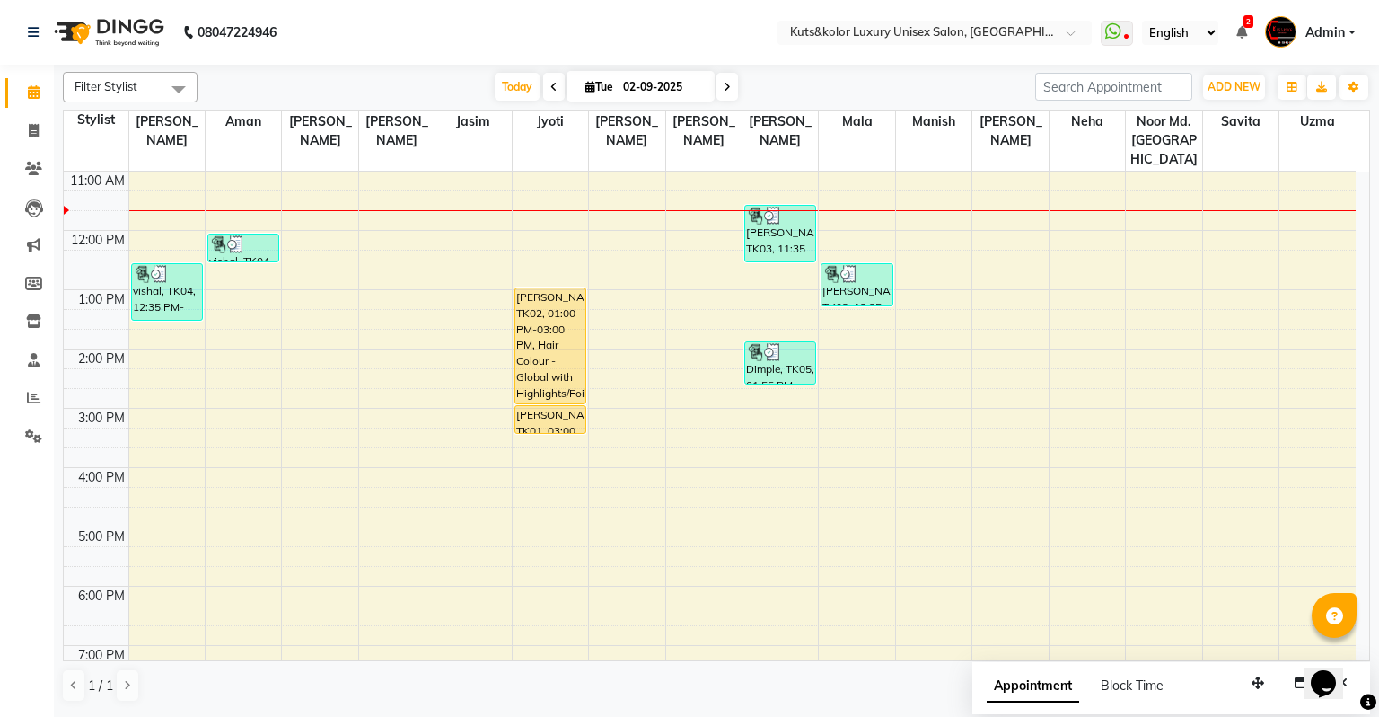
click at [726, 84] on icon at bounding box center [727, 87] width 7 height 11
type input "03-09-2025"
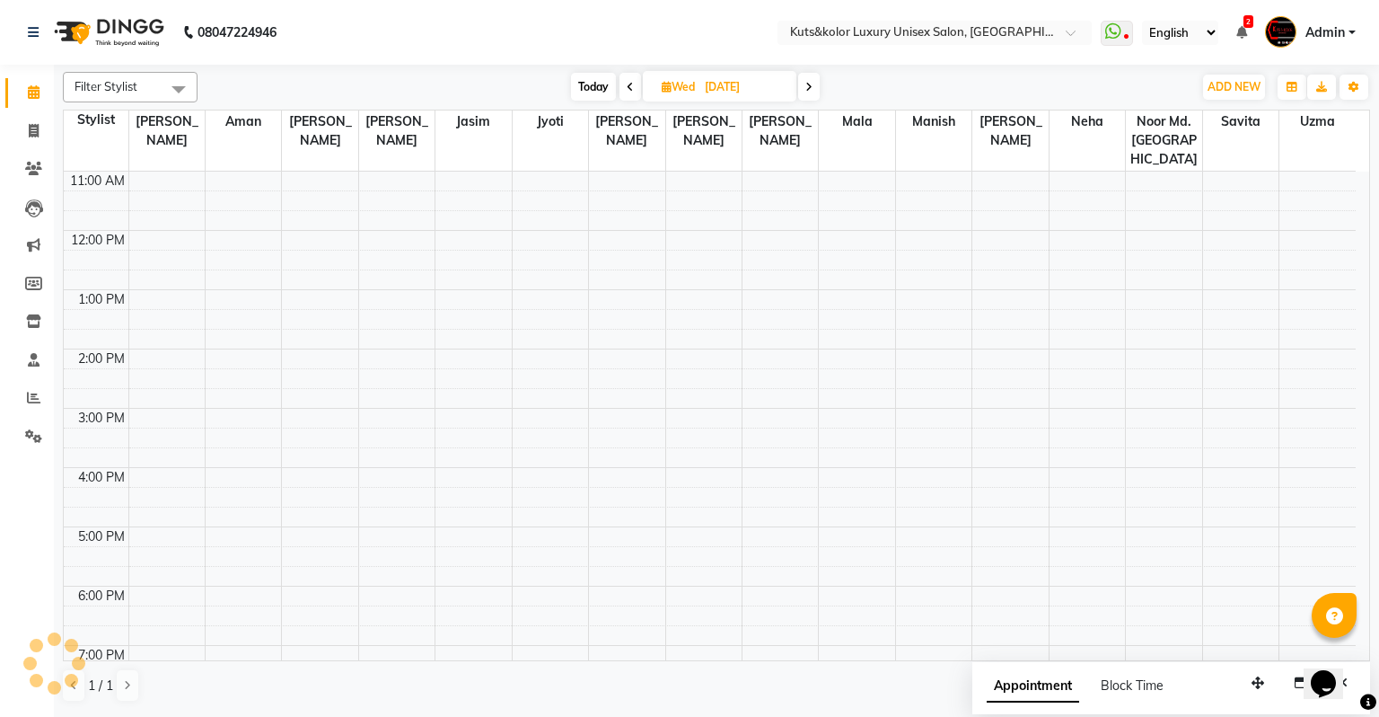
click at [698, 86] on span "Wed" at bounding box center [678, 86] width 42 height 13
select select "9"
select select "2025"
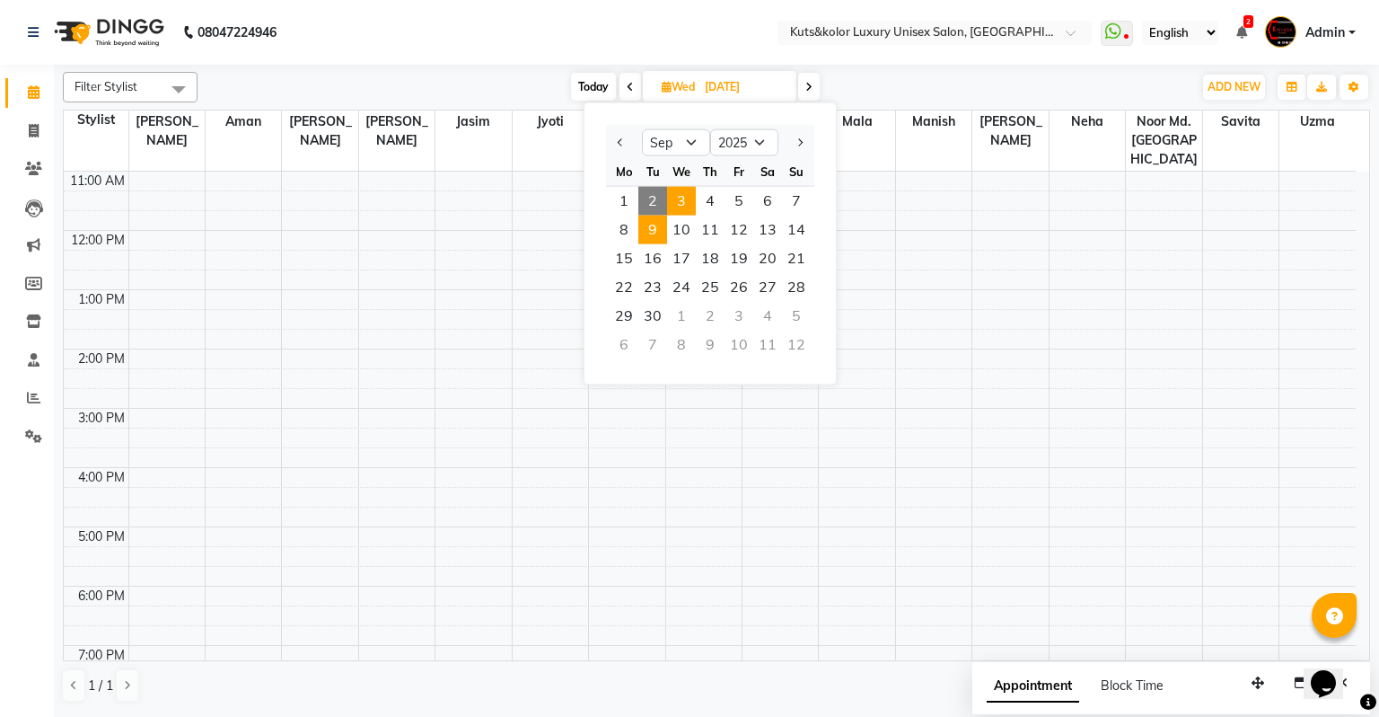
click at [660, 233] on span "9" at bounding box center [653, 230] width 29 height 29
type input "09-09-2025"
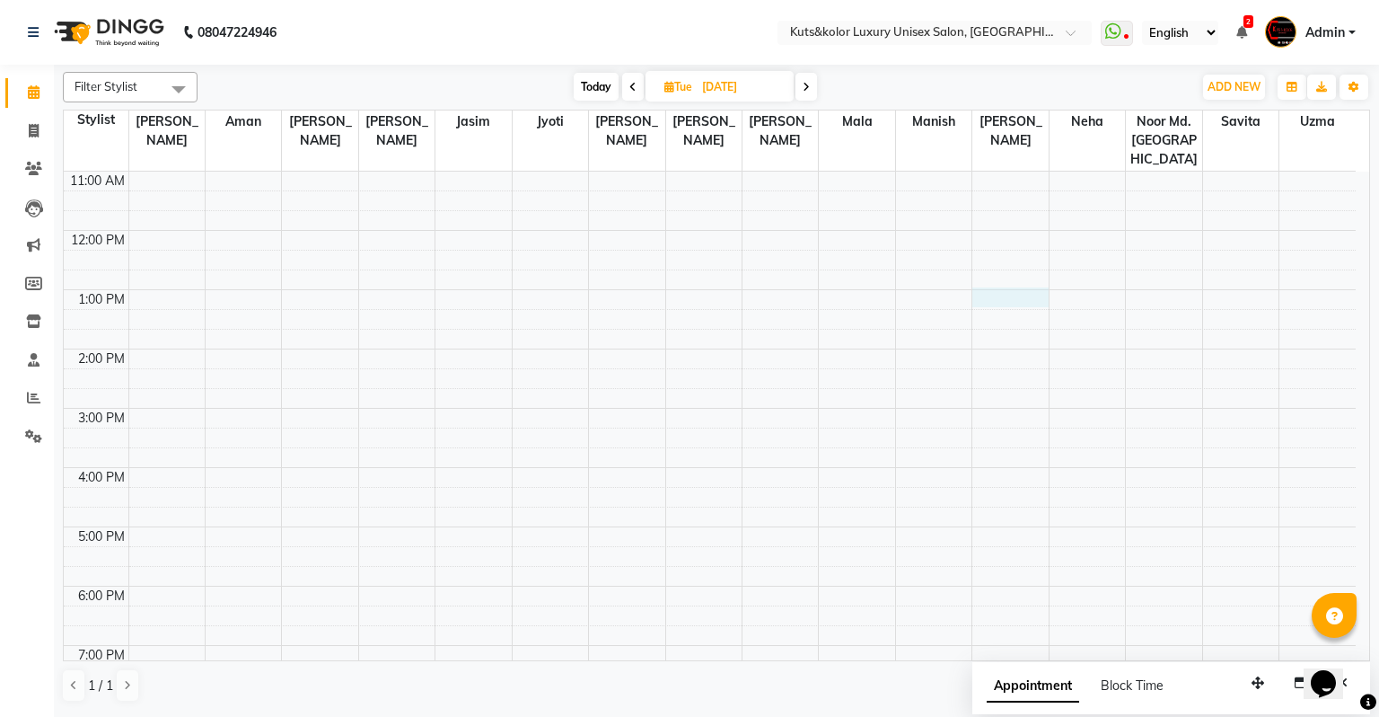
click at [982, 272] on div "9:00 AM 10:00 AM 11:00 AM 12:00 PM 1:00 PM 2:00 PM 3:00 PM 4:00 PM 5:00 PM 6:00…" at bounding box center [710, 438] width 1292 height 770
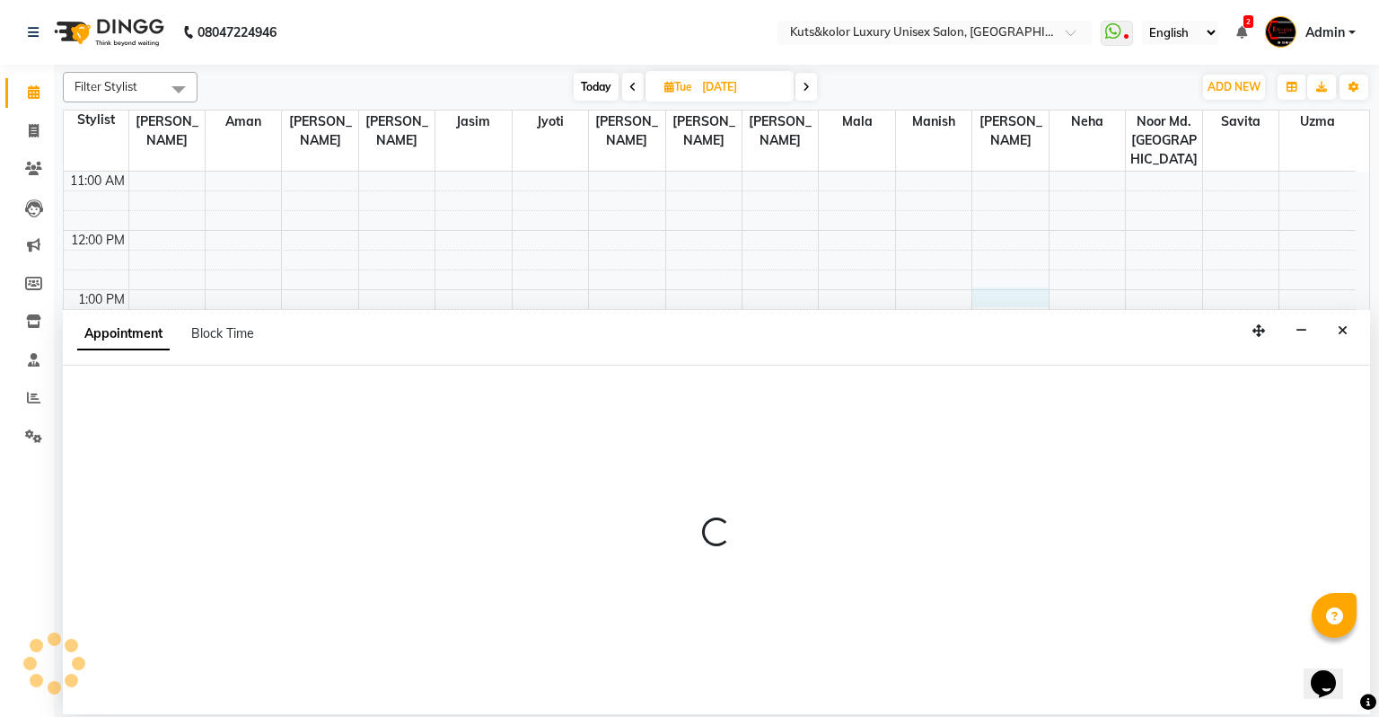
select select "22556"
select select "tentative"
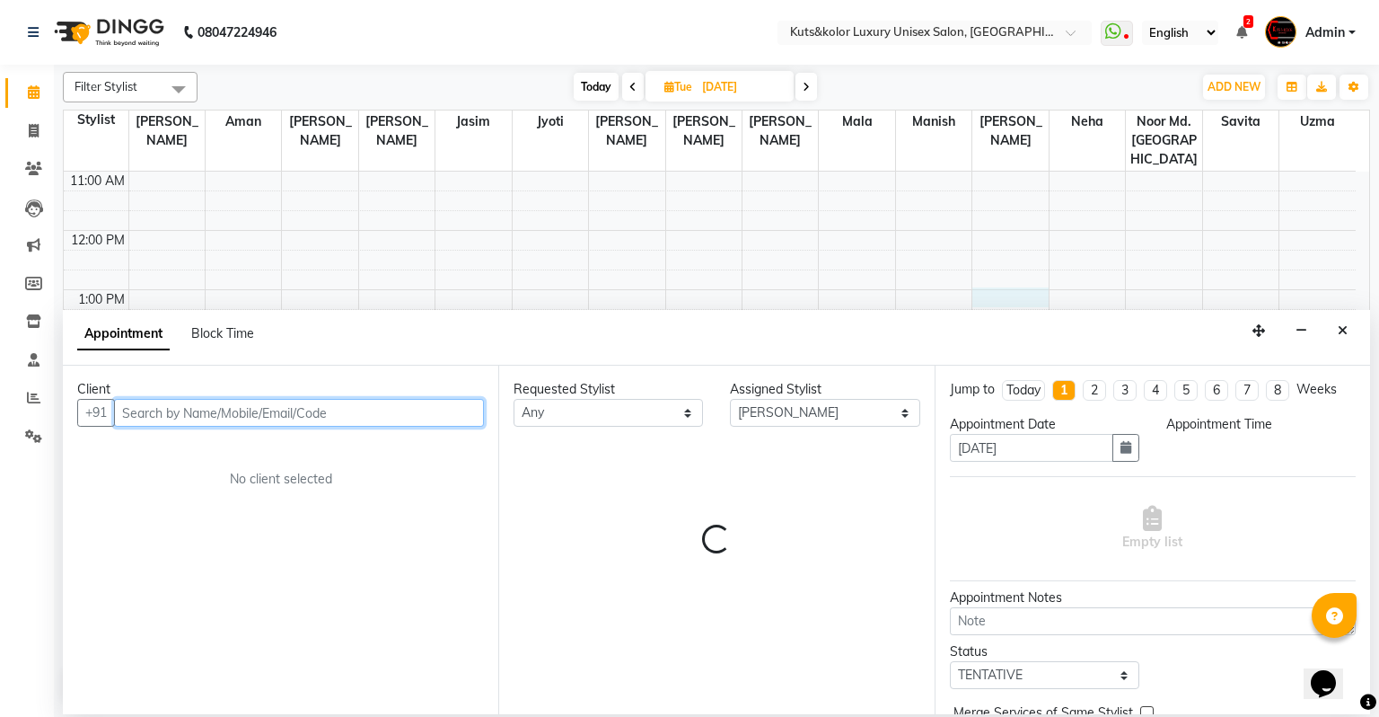
select select "780"
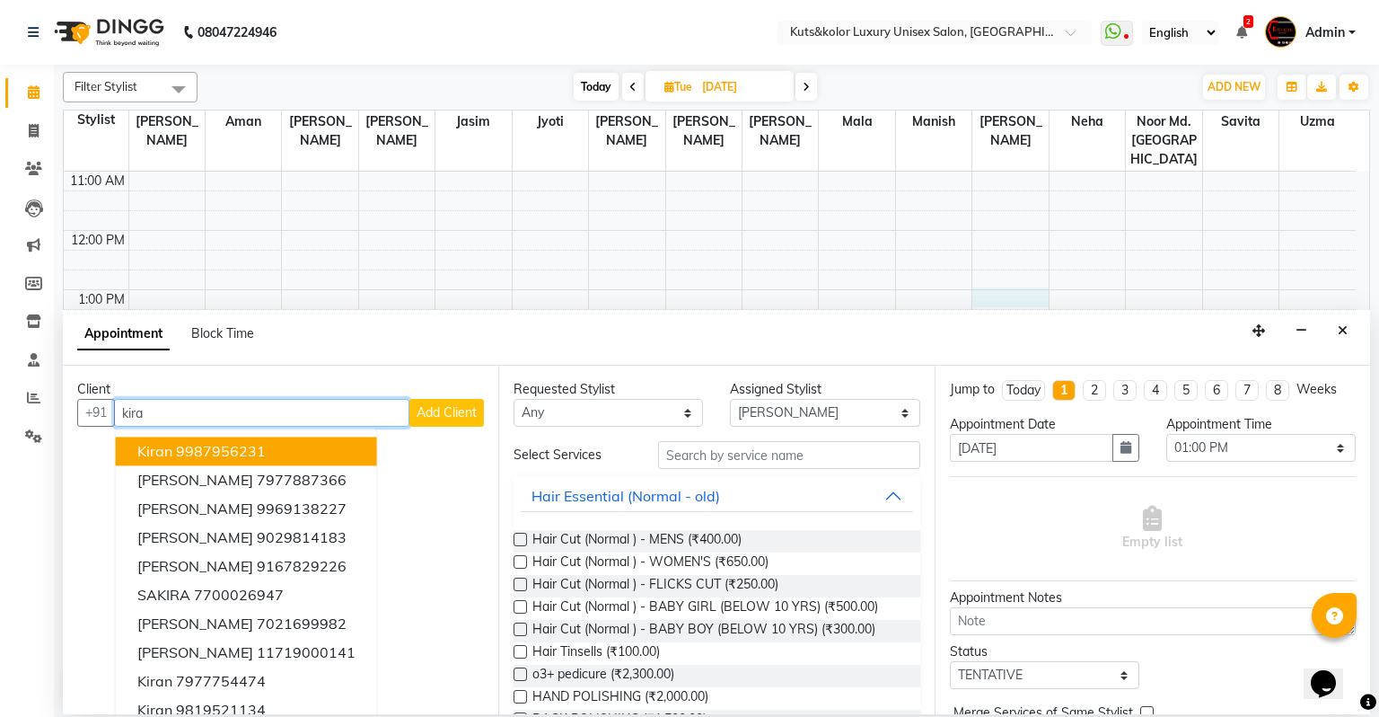
click at [229, 446] on ngb-highlight "9987956231" at bounding box center [221, 452] width 90 height 18
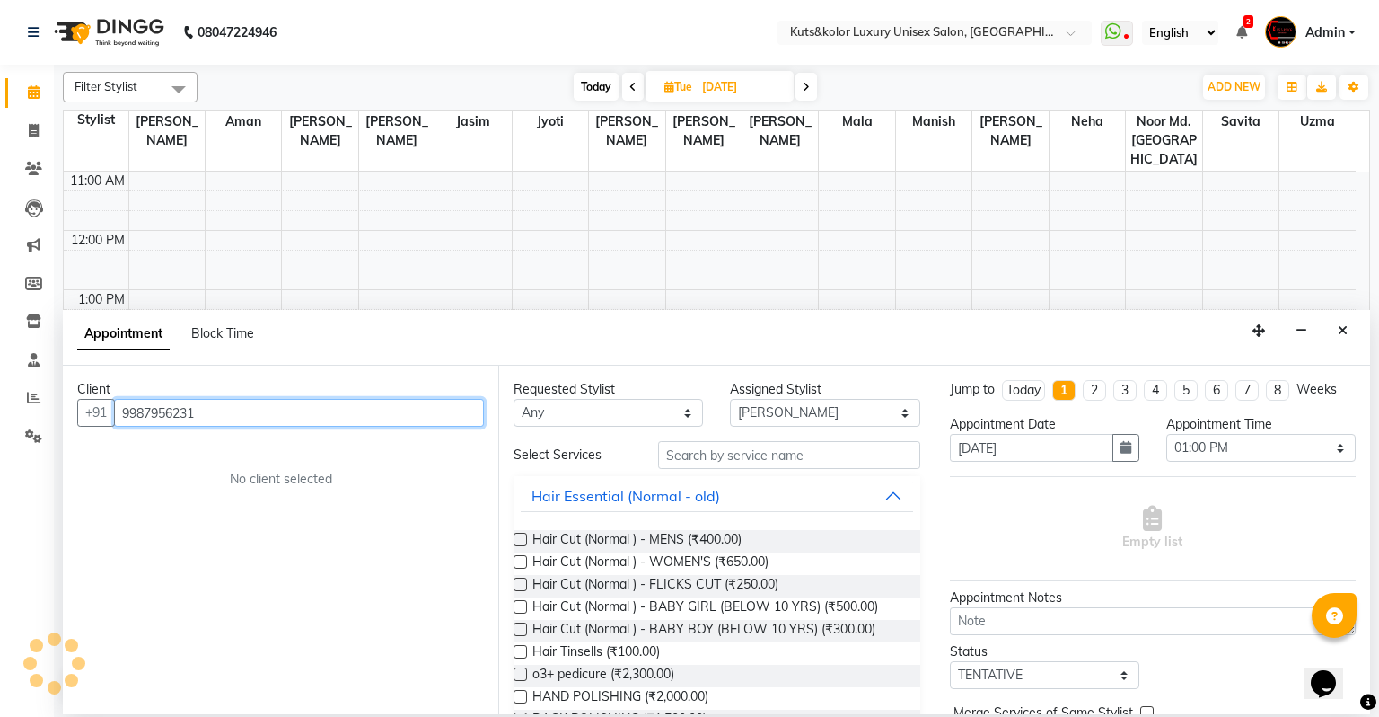
type input "9987956231"
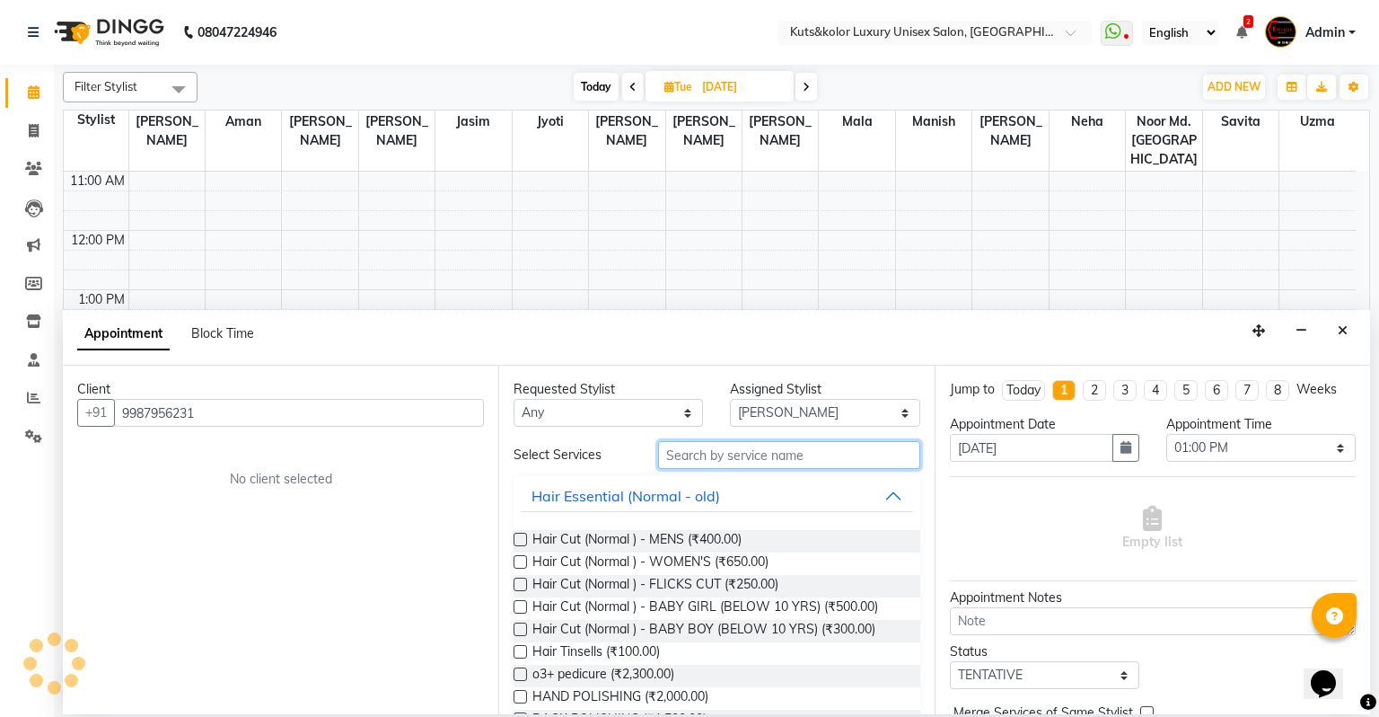
click at [730, 462] on input "text" at bounding box center [789, 455] width 262 height 28
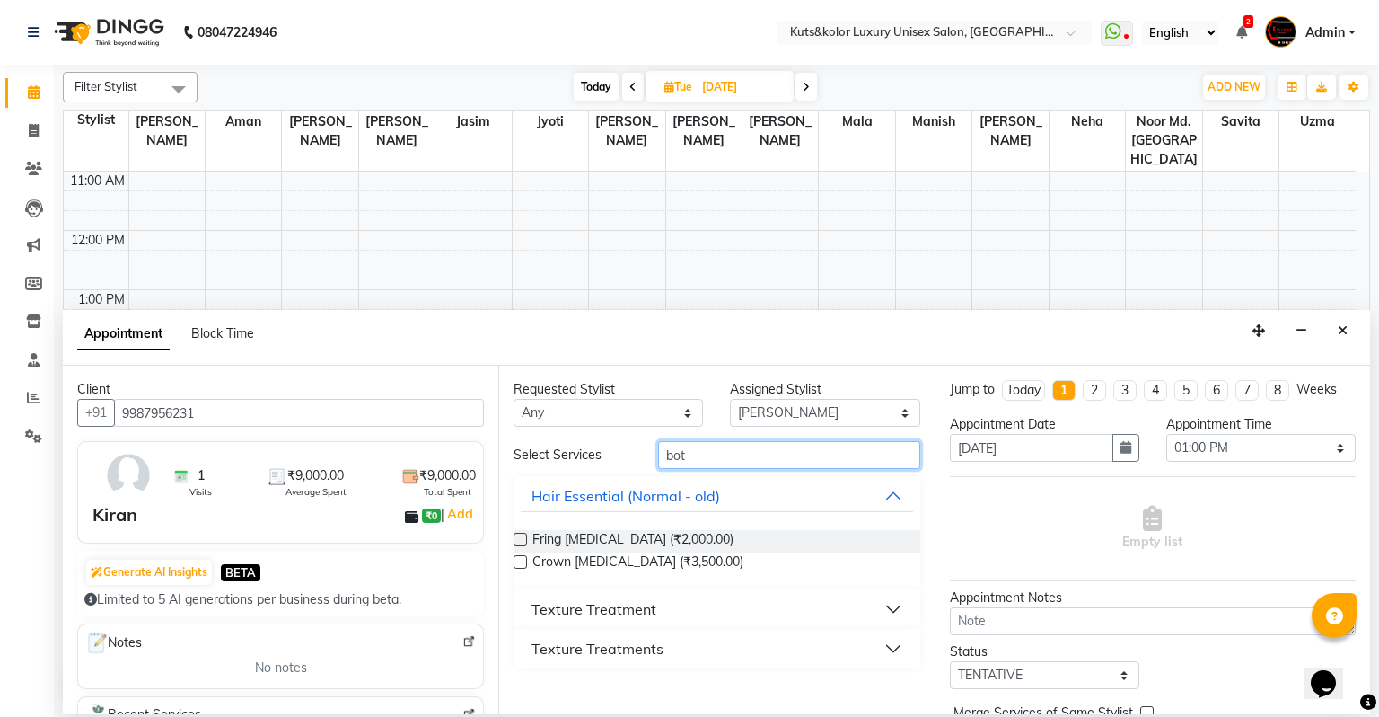
type input "bot"
click at [566, 606] on div "Texture Treatment" at bounding box center [594, 609] width 125 height 22
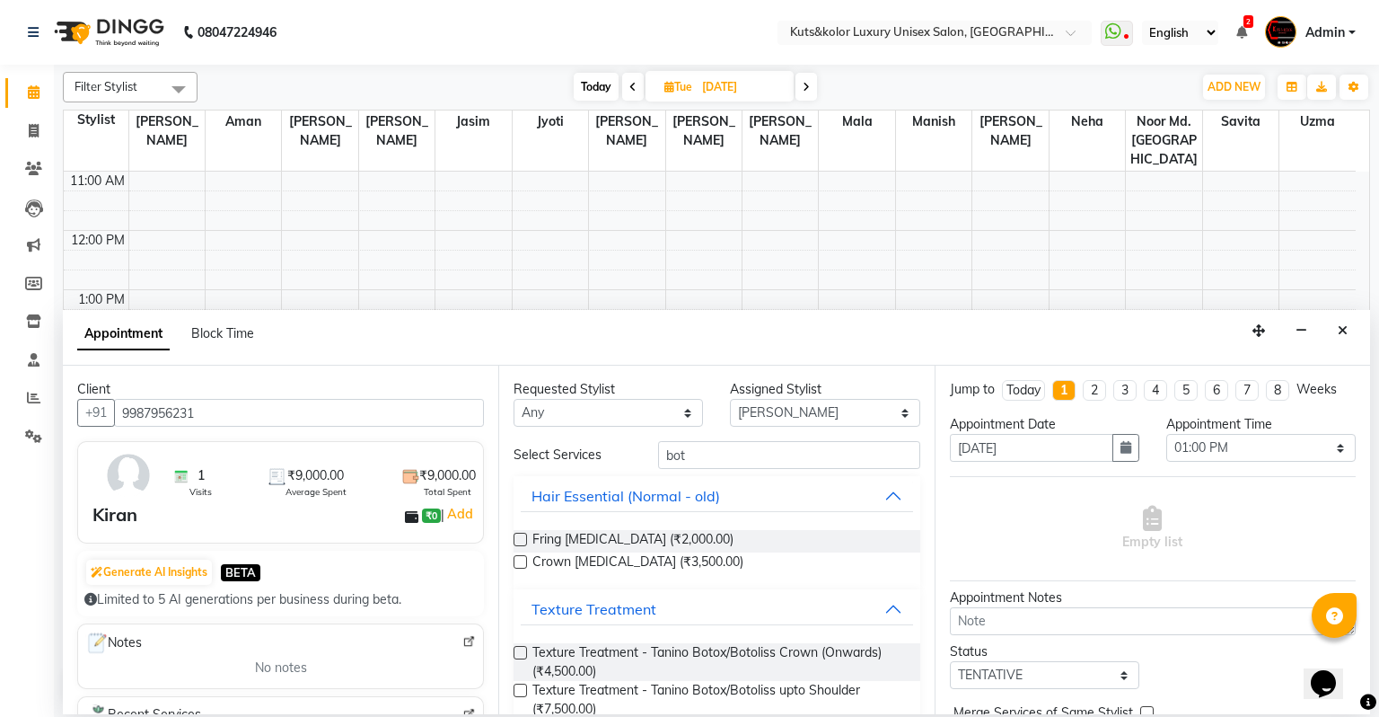
click at [518, 606] on label at bounding box center [520, 689] width 13 height 13
click at [518, 606] on input "checkbox" at bounding box center [520, 692] width 12 height 12
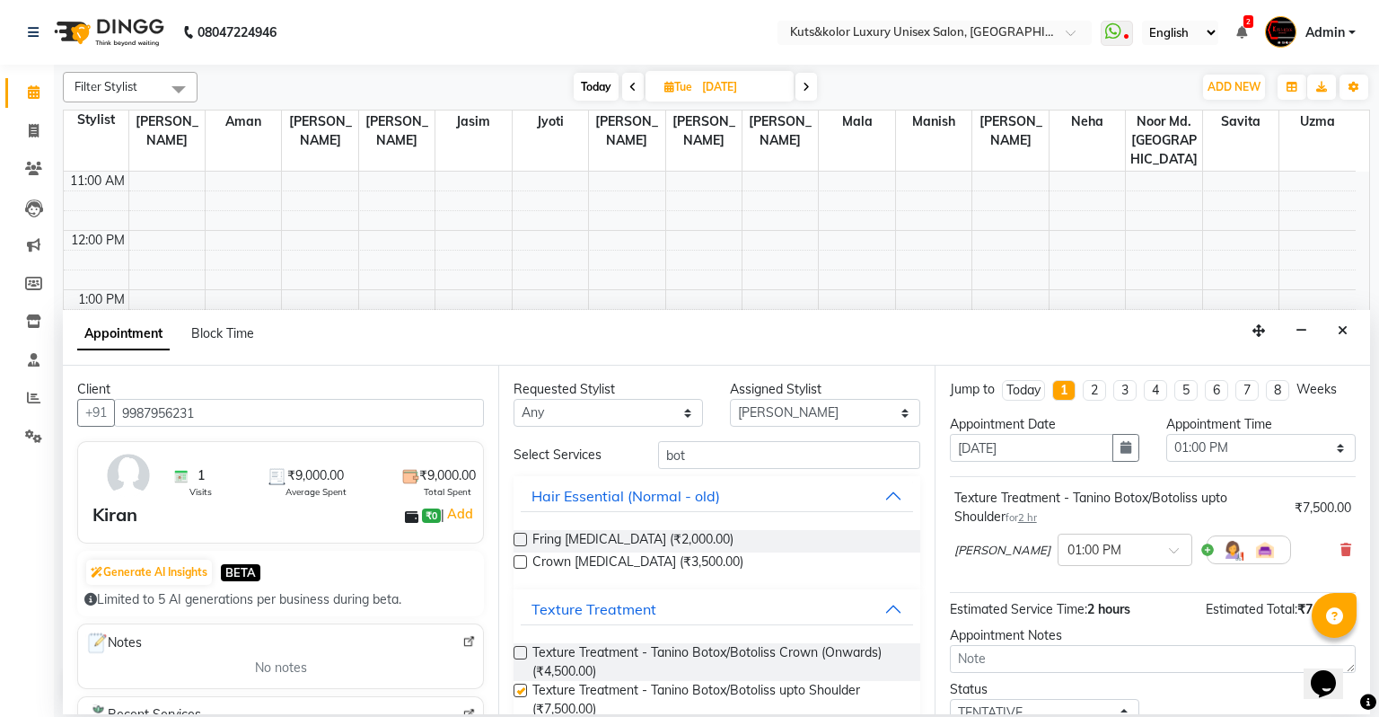
checkbox input "false"
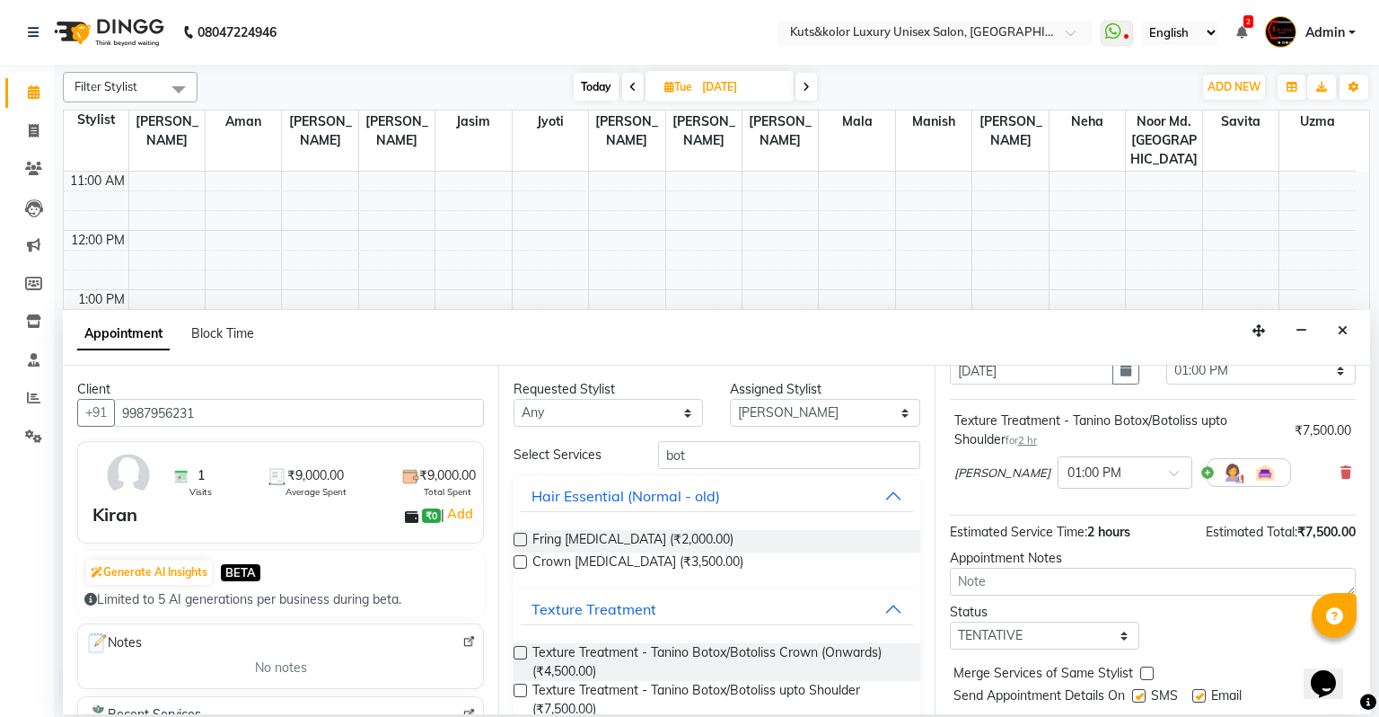
scroll to position [125, 0]
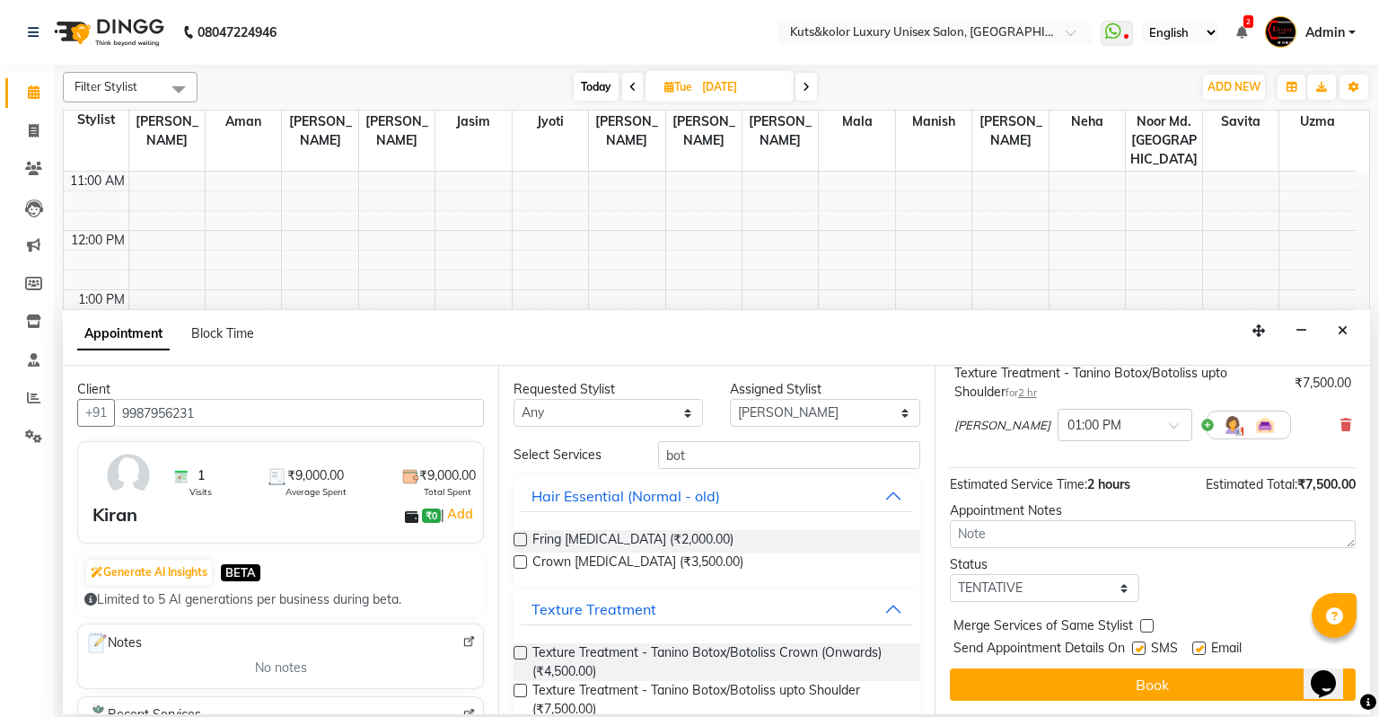
click at [982, 606] on label at bounding box center [1138, 647] width 13 height 13
click at [982, 606] on input "checkbox" at bounding box center [1138, 650] width 12 height 12
checkbox input "false"
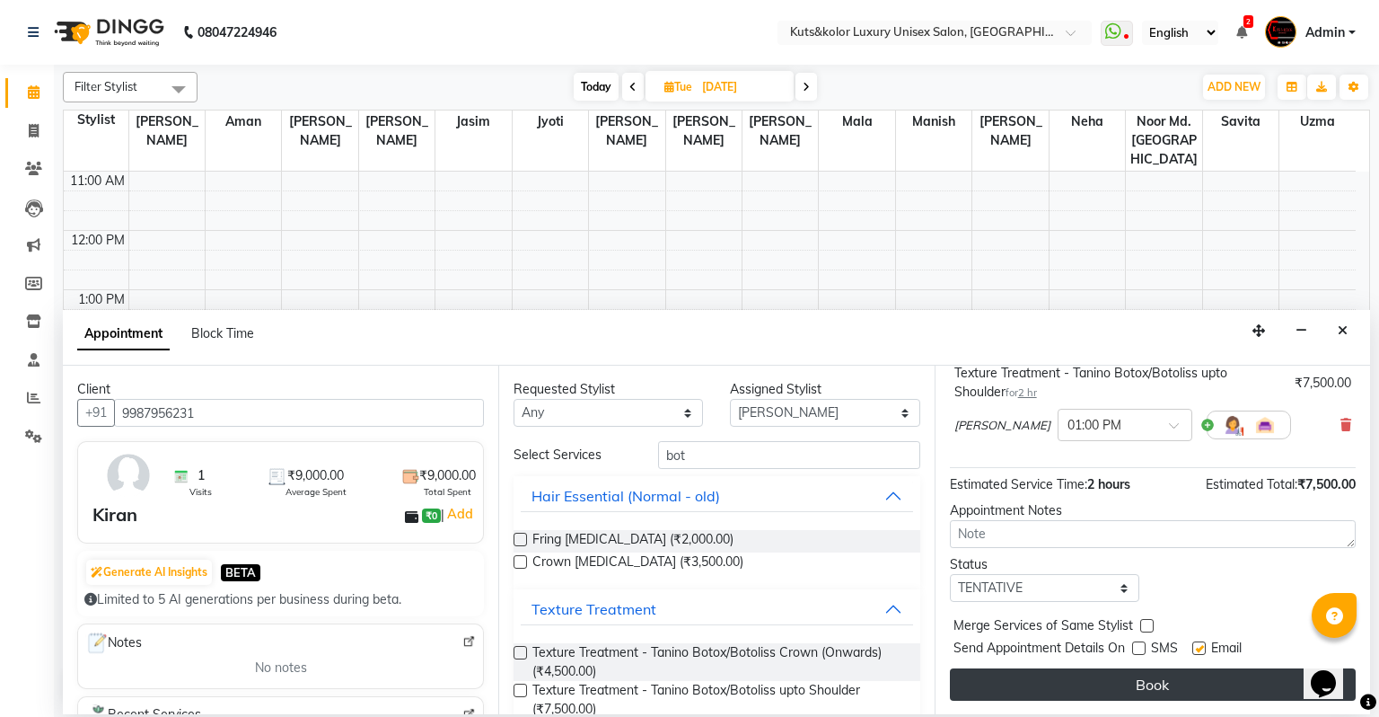
click at [982, 606] on button "Book" at bounding box center [1153, 684] width 406 height 32
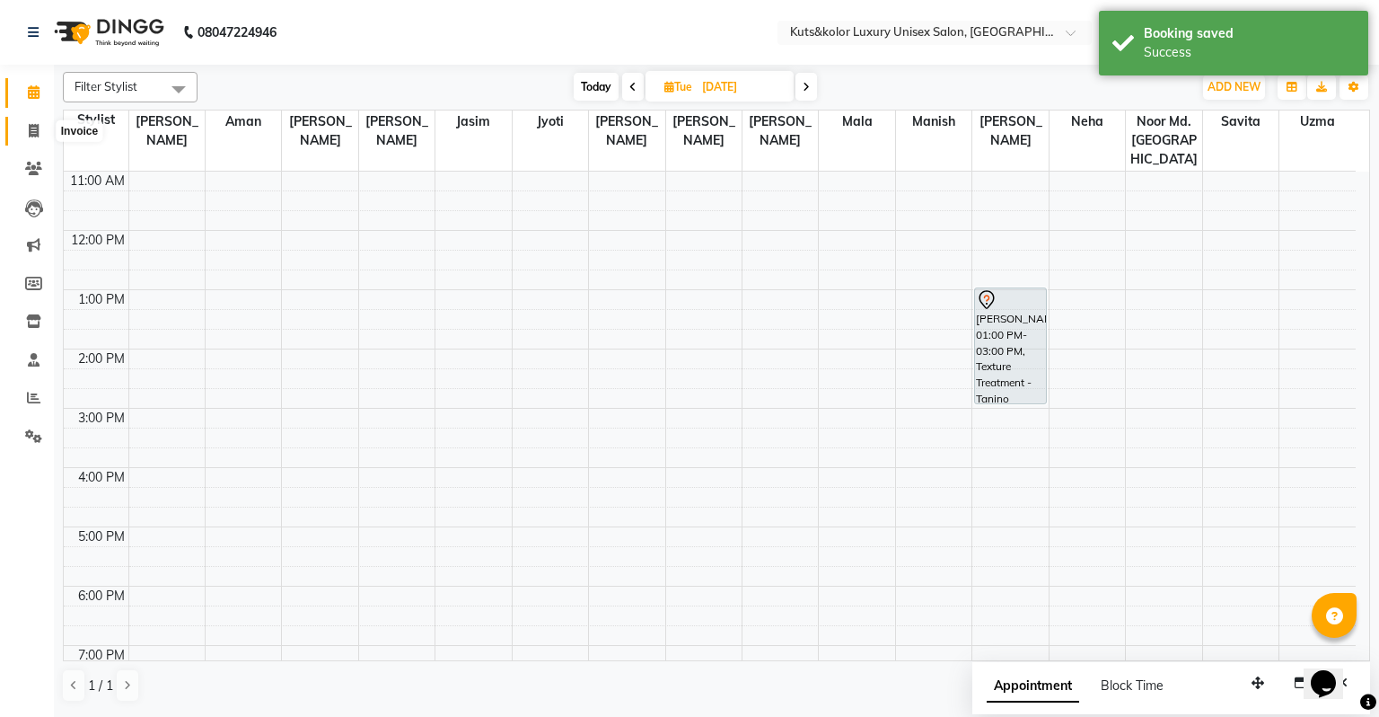
click at [29, 137] on icon at bounding box center [34, 130] width 10 height 13
select select "service"
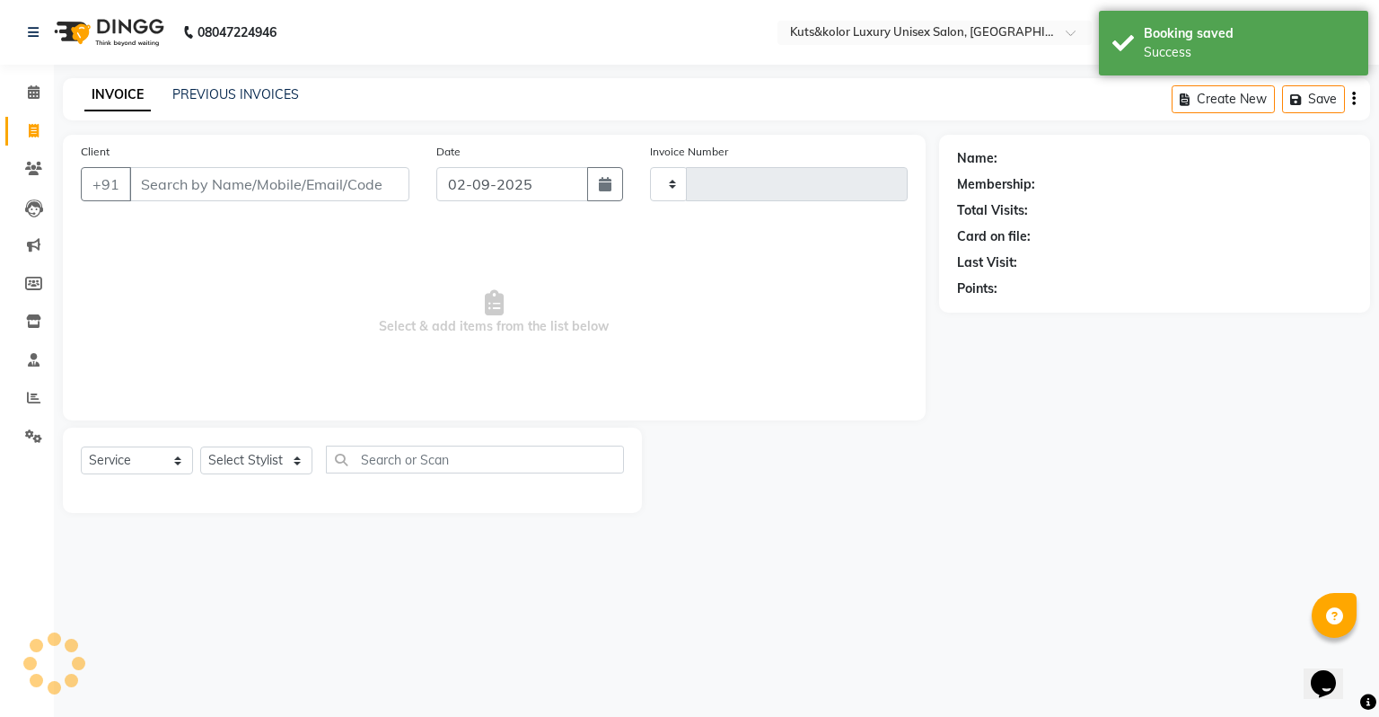
type input "2296"
select select "4172"
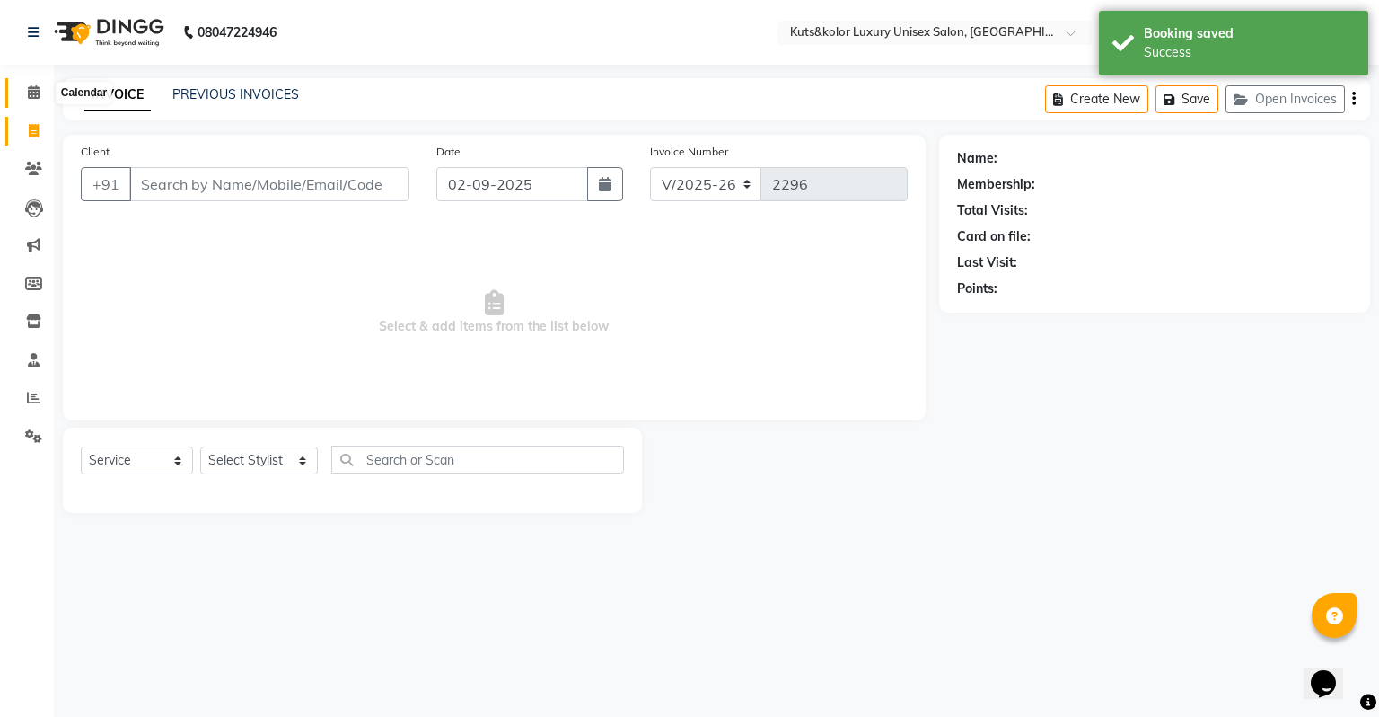
click at [38, 94] on icon at bounding box center [34, 91] width 12 height 13
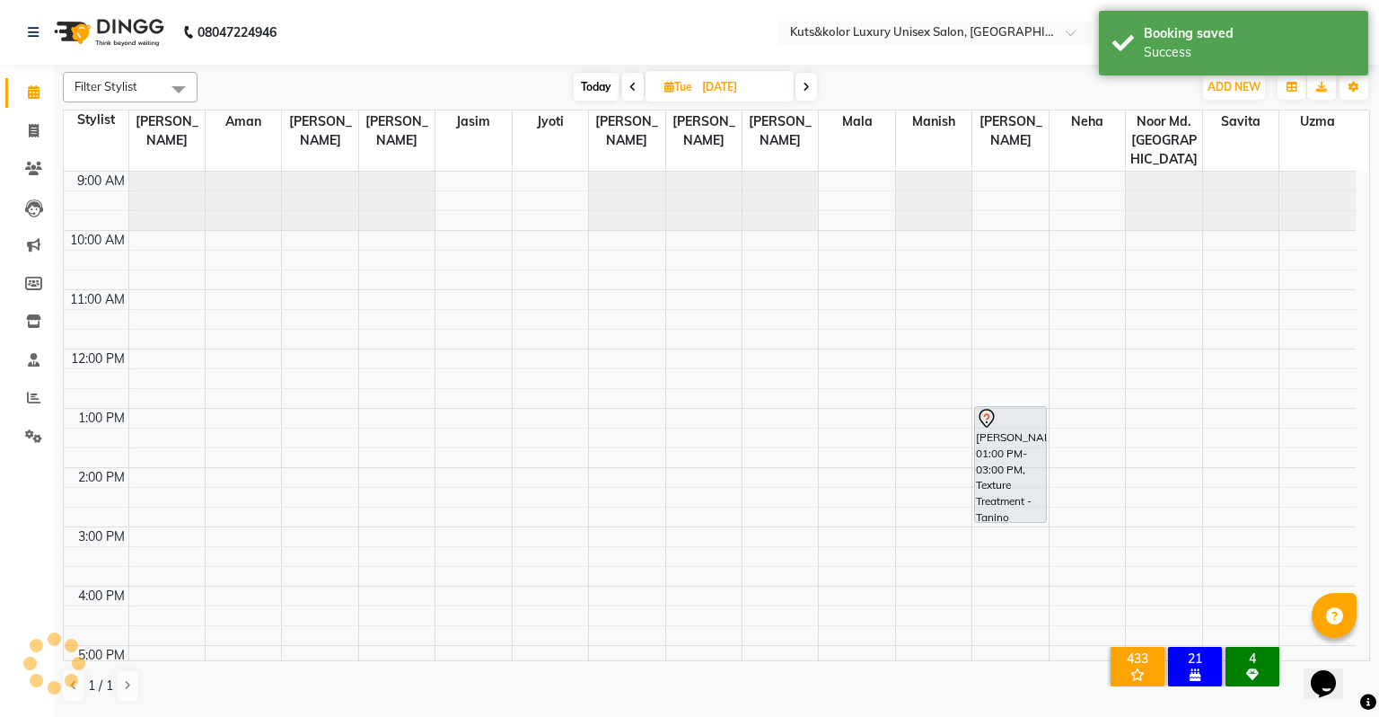
click at [623, 93] on span at bounding box center [633, 87] width 22 height 28
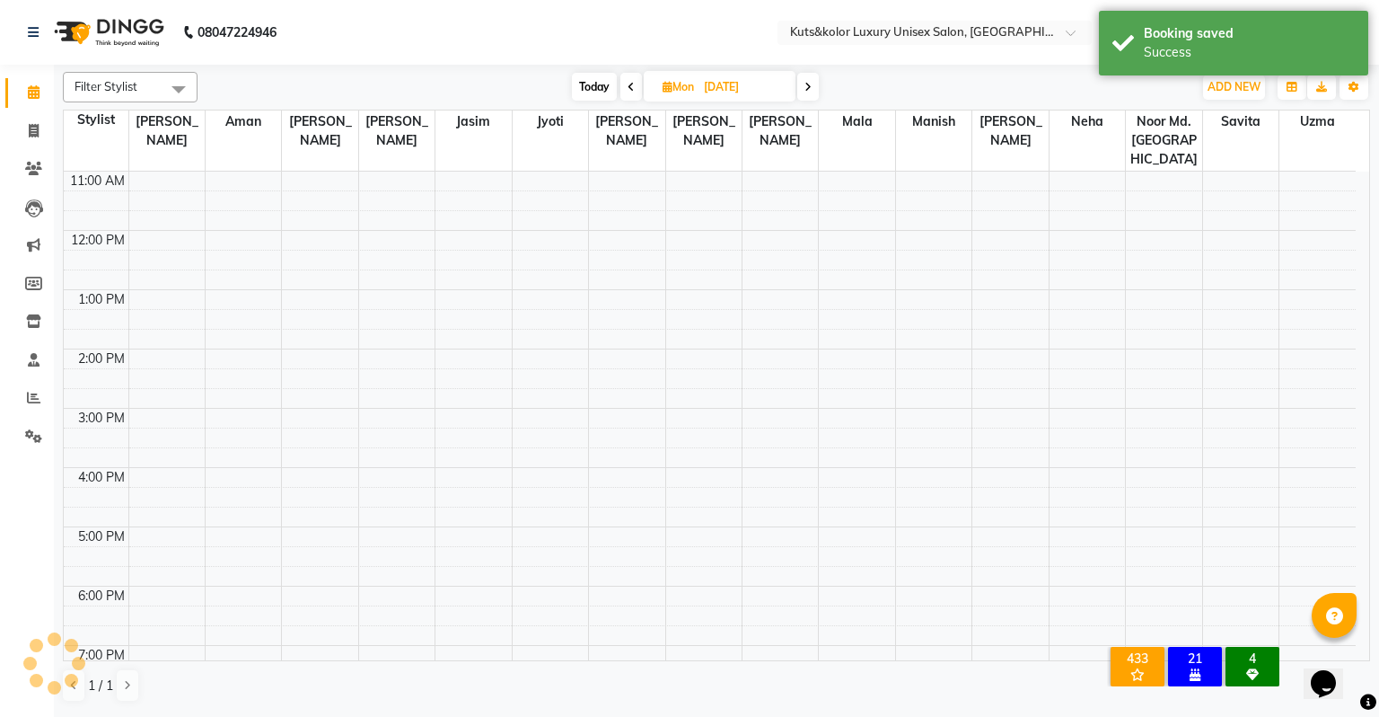
click at [598, 93] on span "Today" at bounding box center [594, 87] width 45 height 28
type input "02-09-2025"
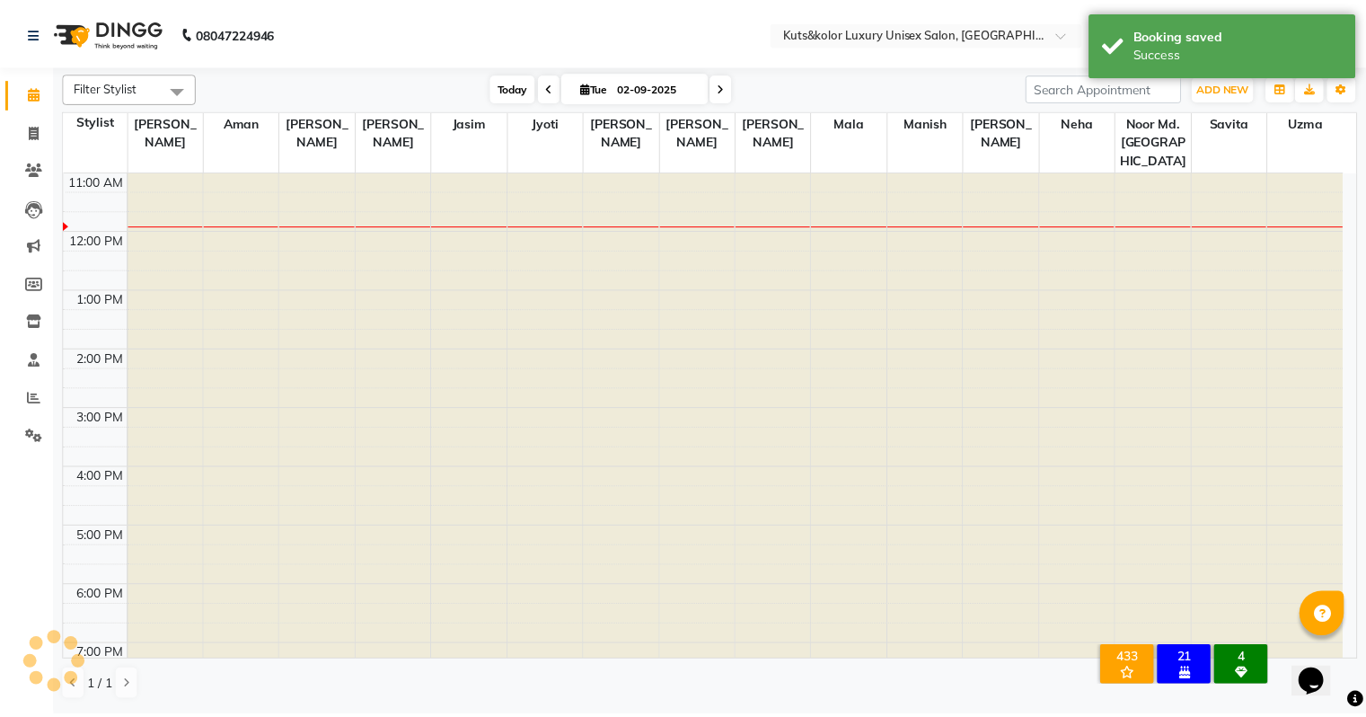
scroll to position [119, 0]
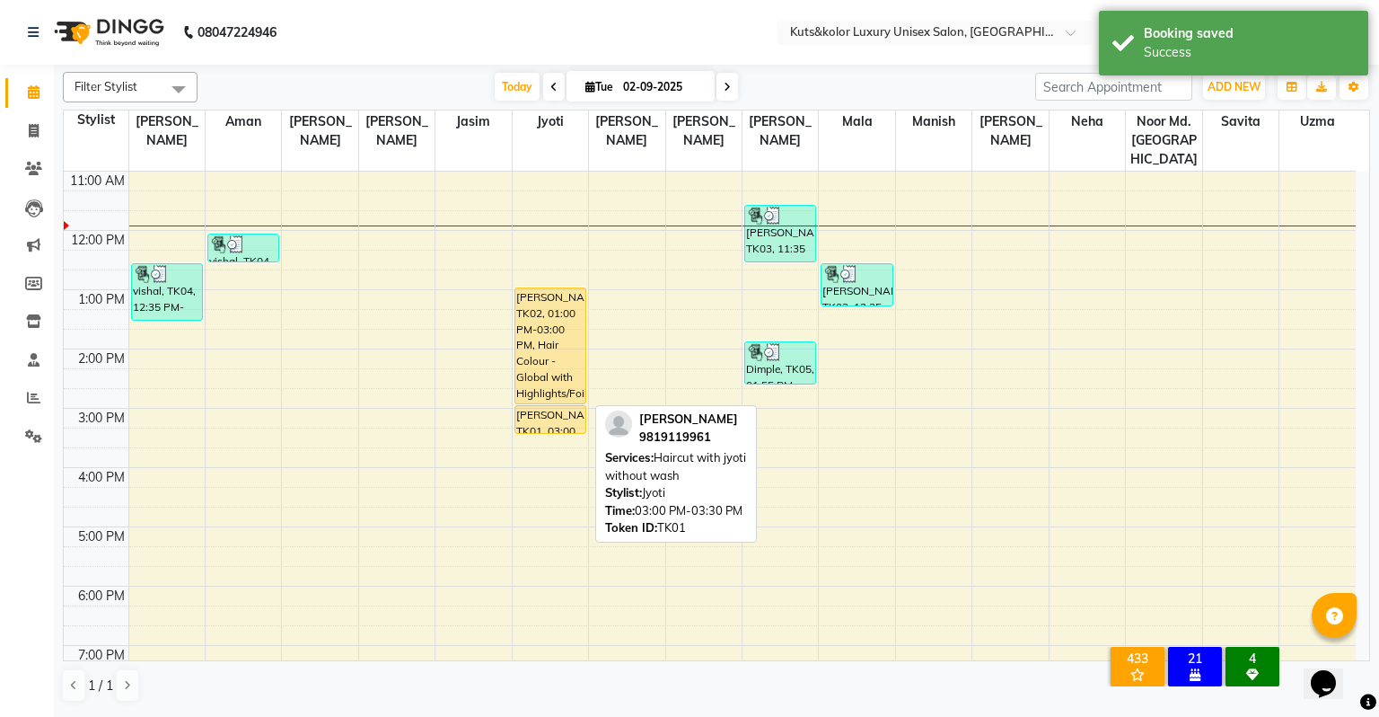
click at [553, 406] on div "[PERSON_NAME], TK01, 03:00 PM-03:30 PM, Haircut with jyoti without wash" at bounding box center [550, 419] width 70 height 27
select select "1"
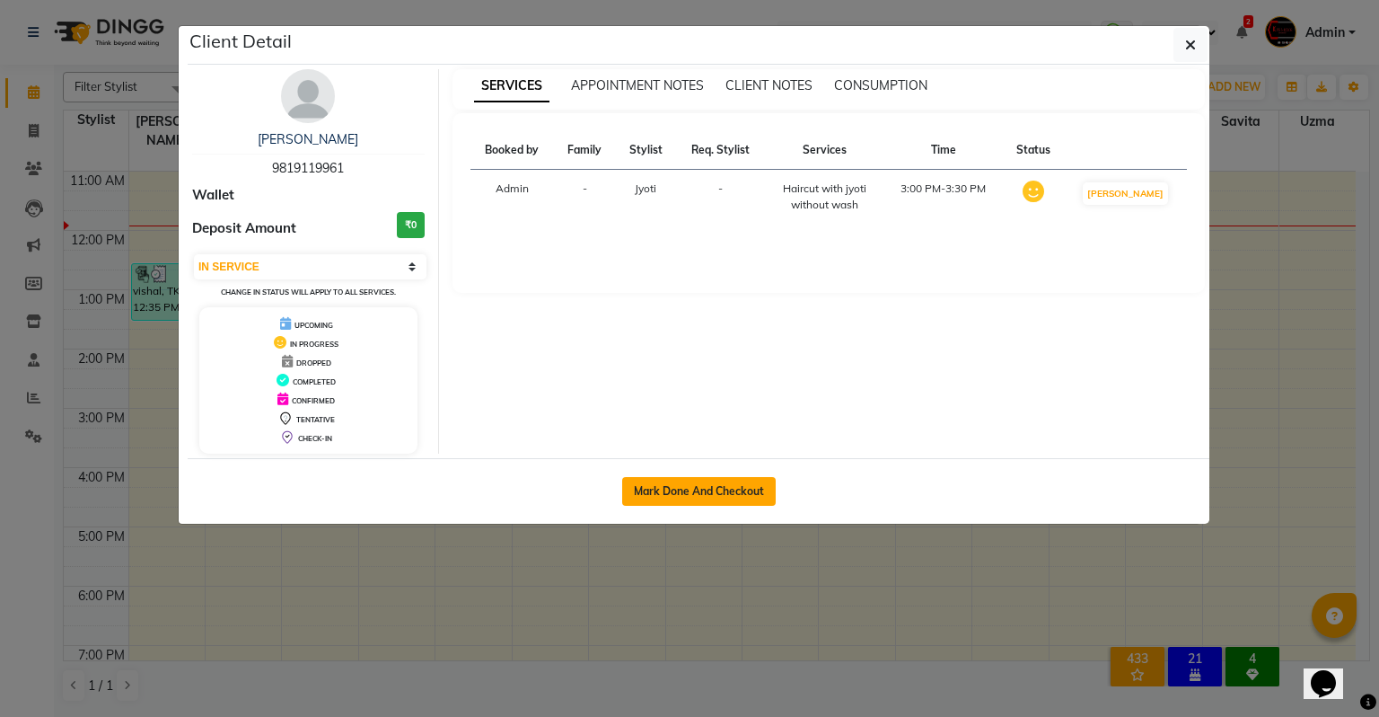
click at [666, 495] on button "Mark Done And Checkout" at bounding box center [699, 491] width 154 height 29
select select "4172"
select select "service"
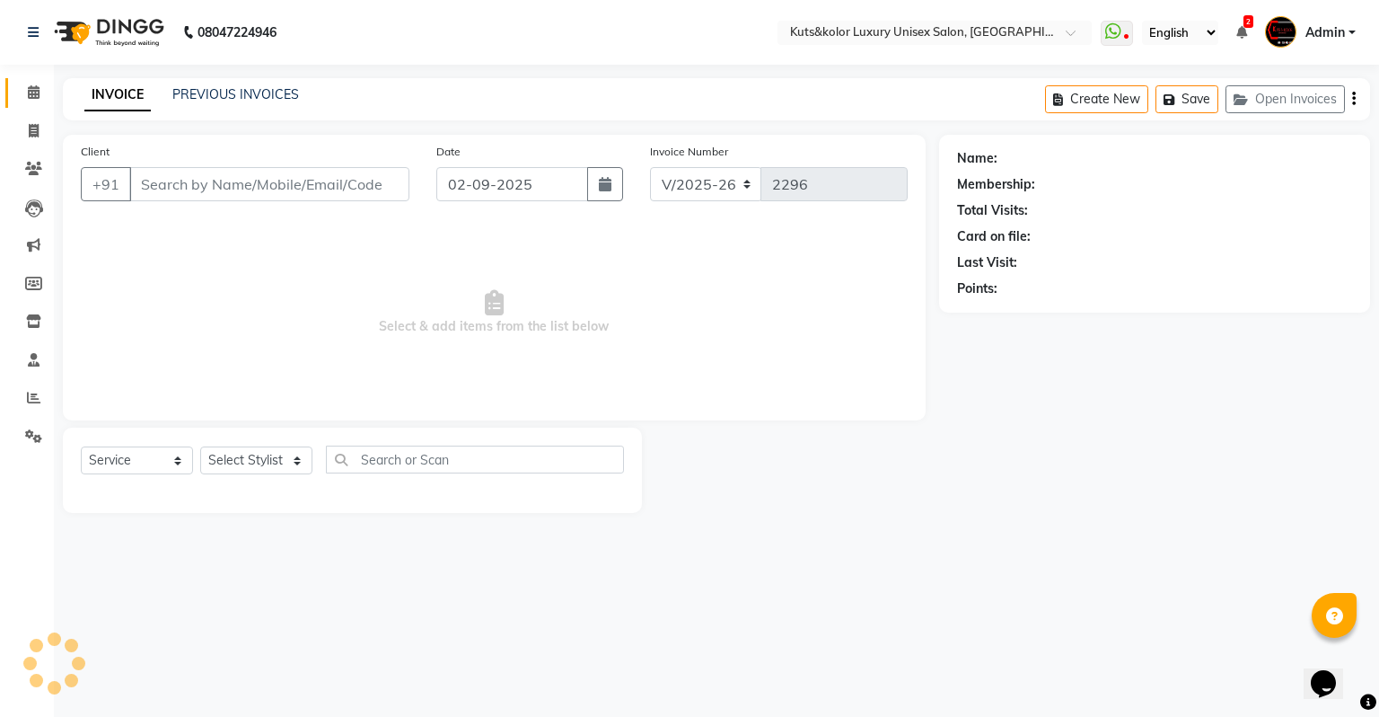
type input "9819119961"
select select "22535"
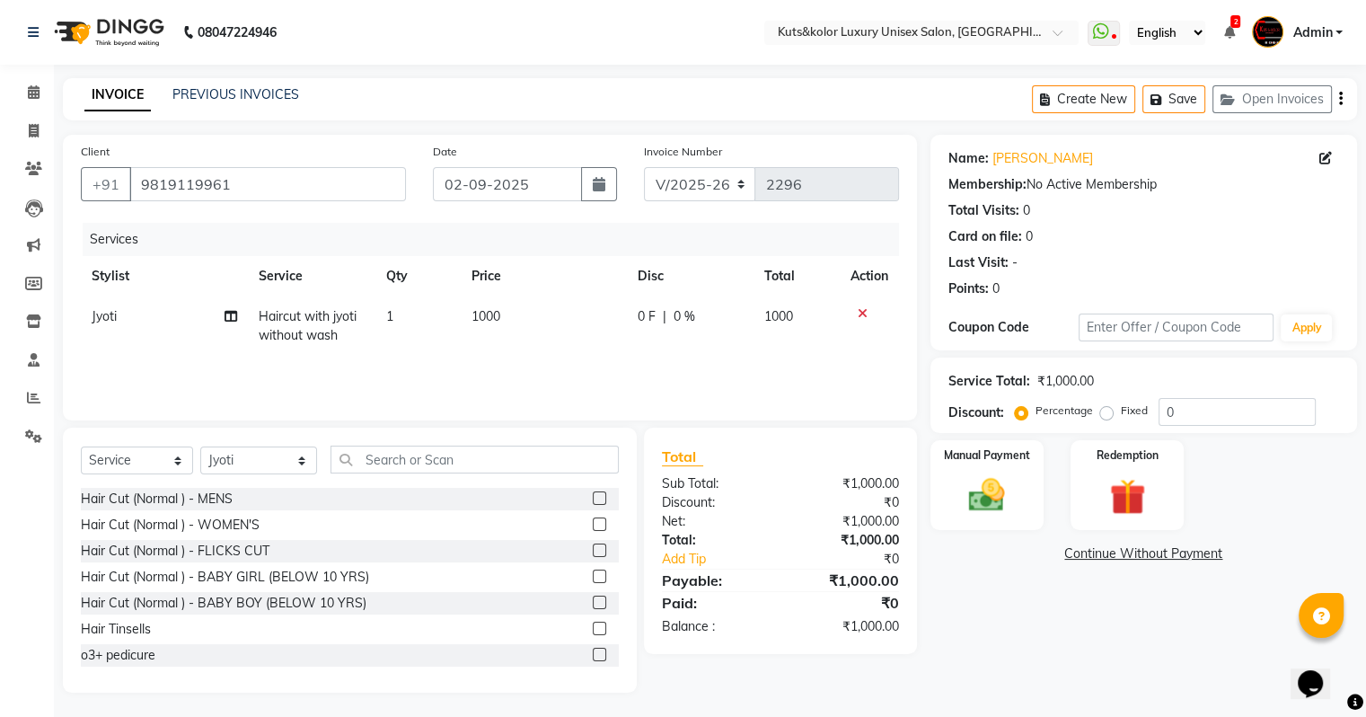
click at [982, 338] on div "Coupon Code Apply" at bounding box center [1143, 328] width 391 height 31
click at [982, 498] on img at bounding box center [986, 495] width 60 height 43
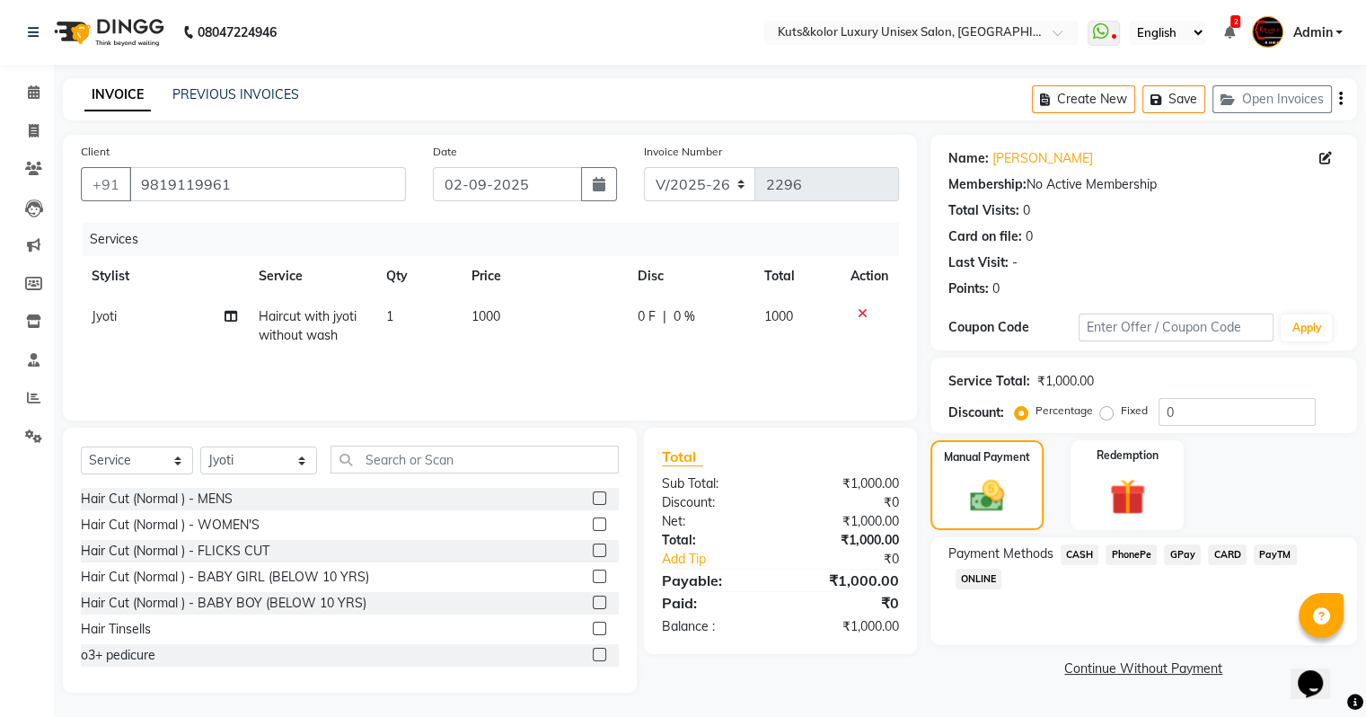
click at [982, 559] on span "CASH" at bounding box center [1080, 554] width 39 height 21
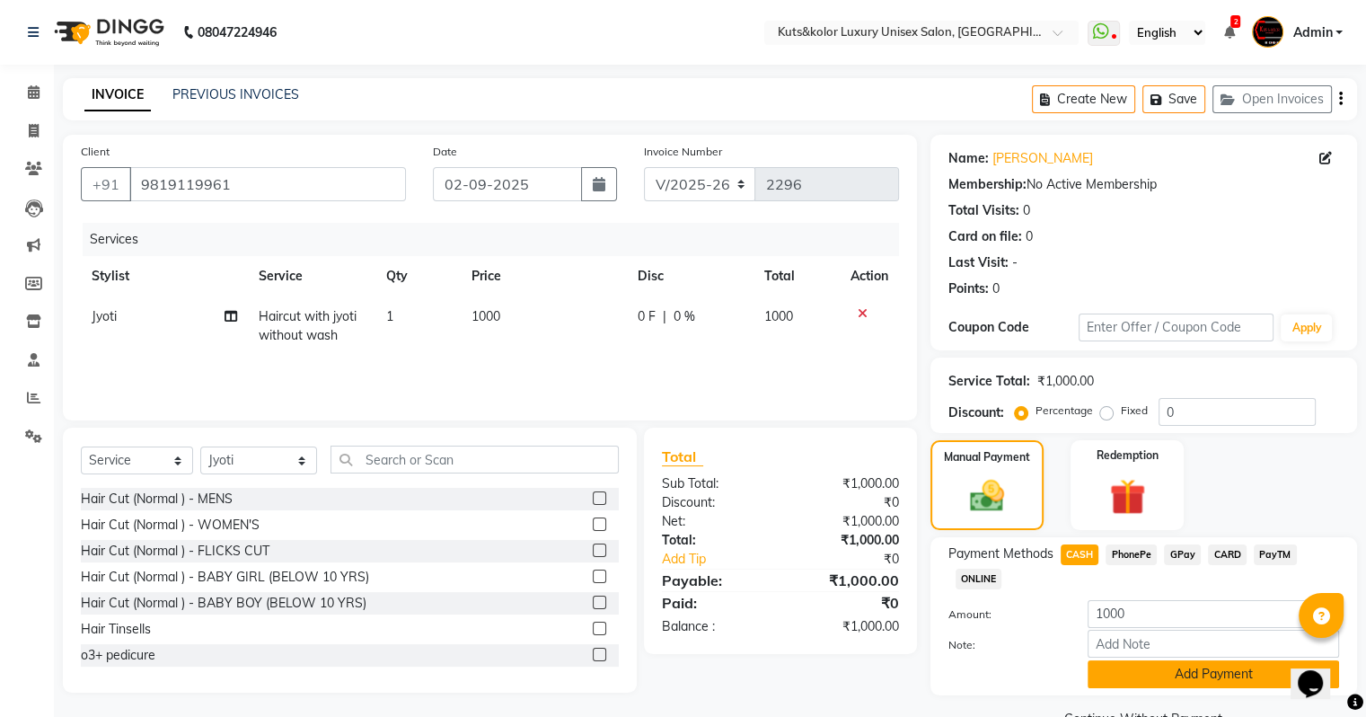
click at [982, 606] on button "Add Payment" at bounding box center [1213, 674] width 251 height 28
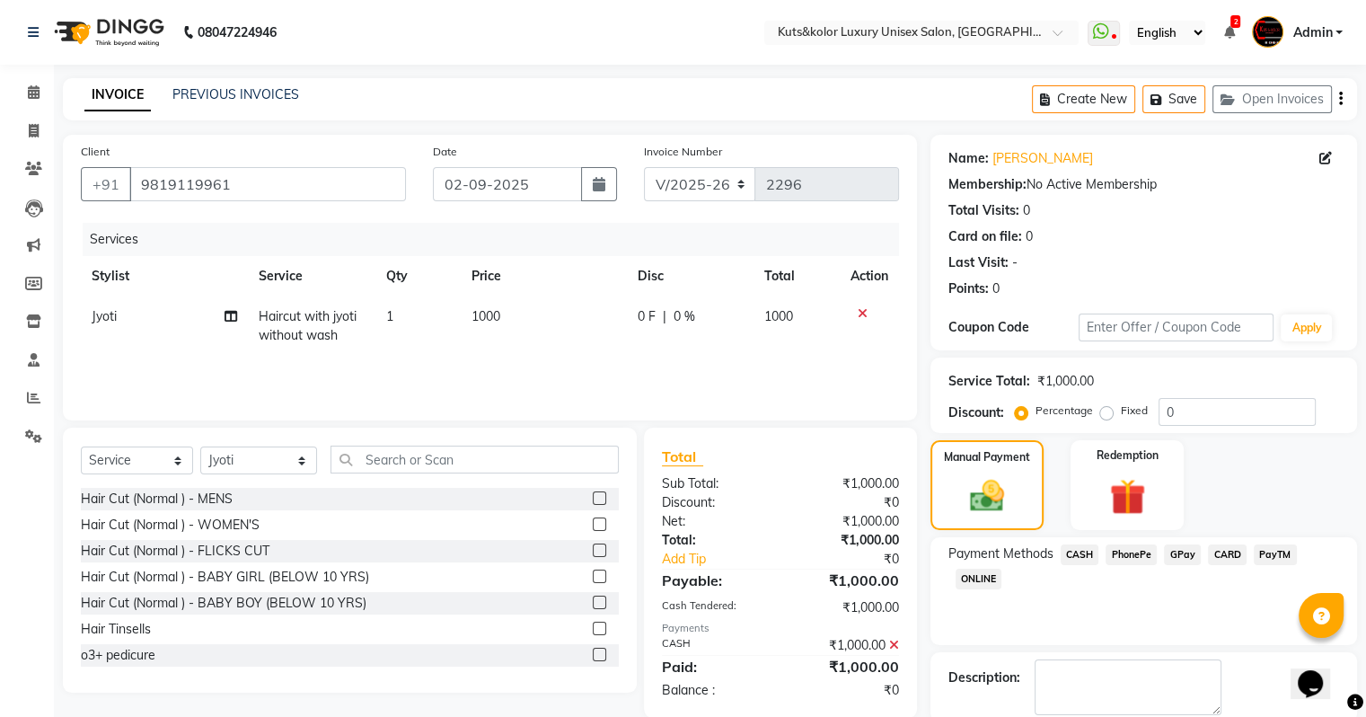
scroll to position [92, 0]
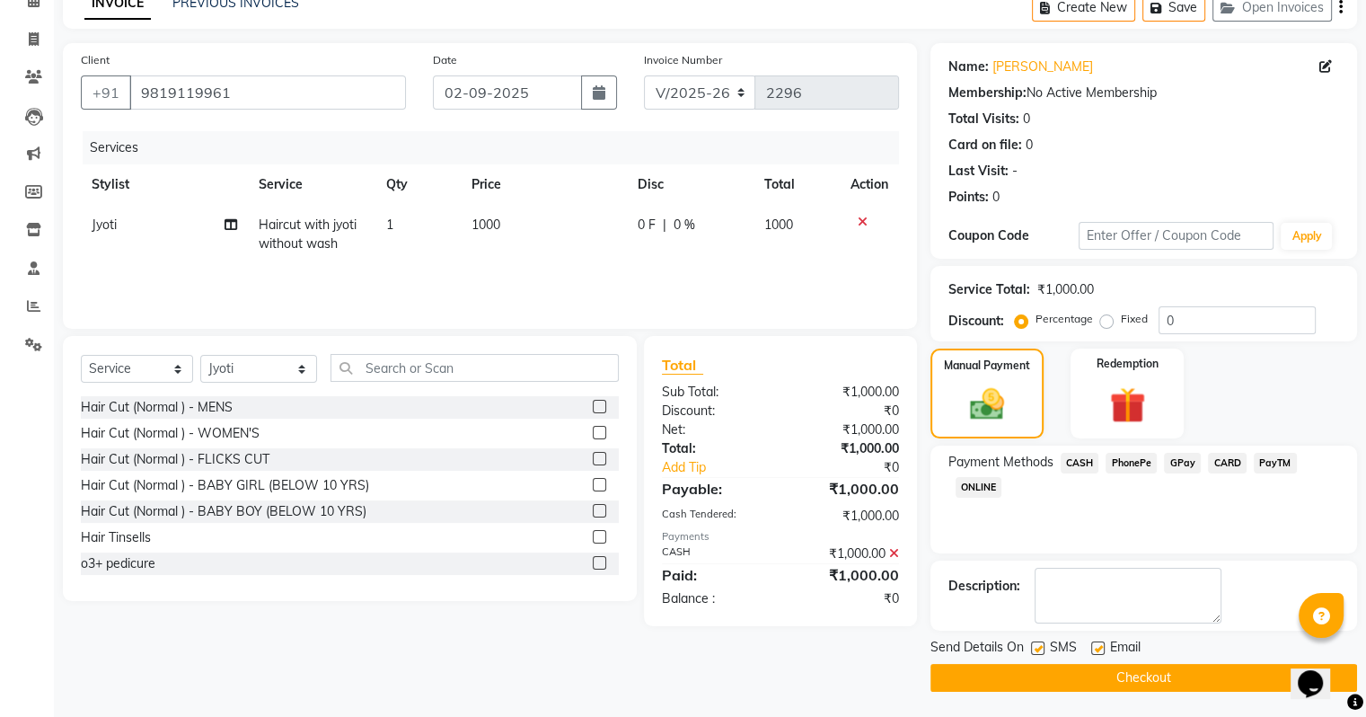
click at [982, 606] on label at bounding box center [1037, 647] width 13 height 13
click at [982, 606] on input "checkbox" at bounding box center [1037, 649] width 12 height 12
checkbox input "false"
click at [982, 606] on button "Checkout" at bounding box center [1143, 678] width 427 height 28
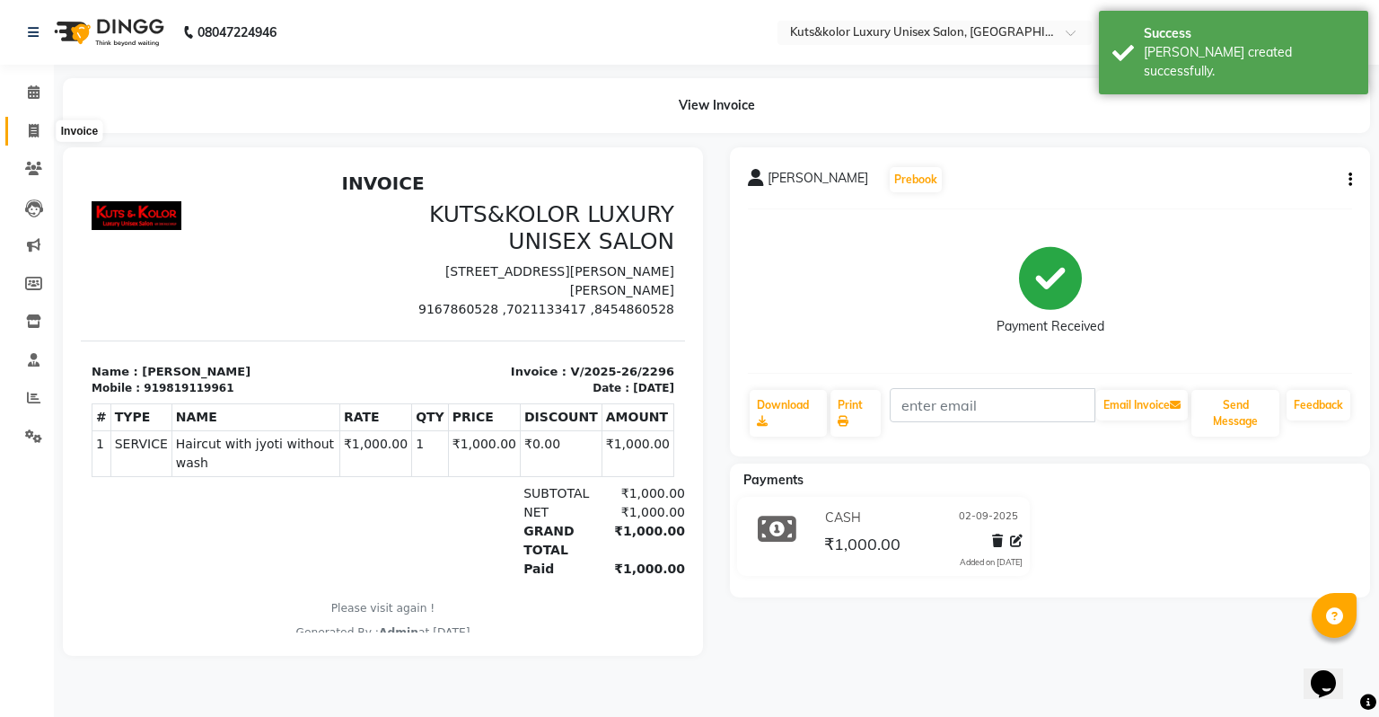
click at [32, 129] on icon at bounding box center [34, 130] width 10 height 13
select select "service"
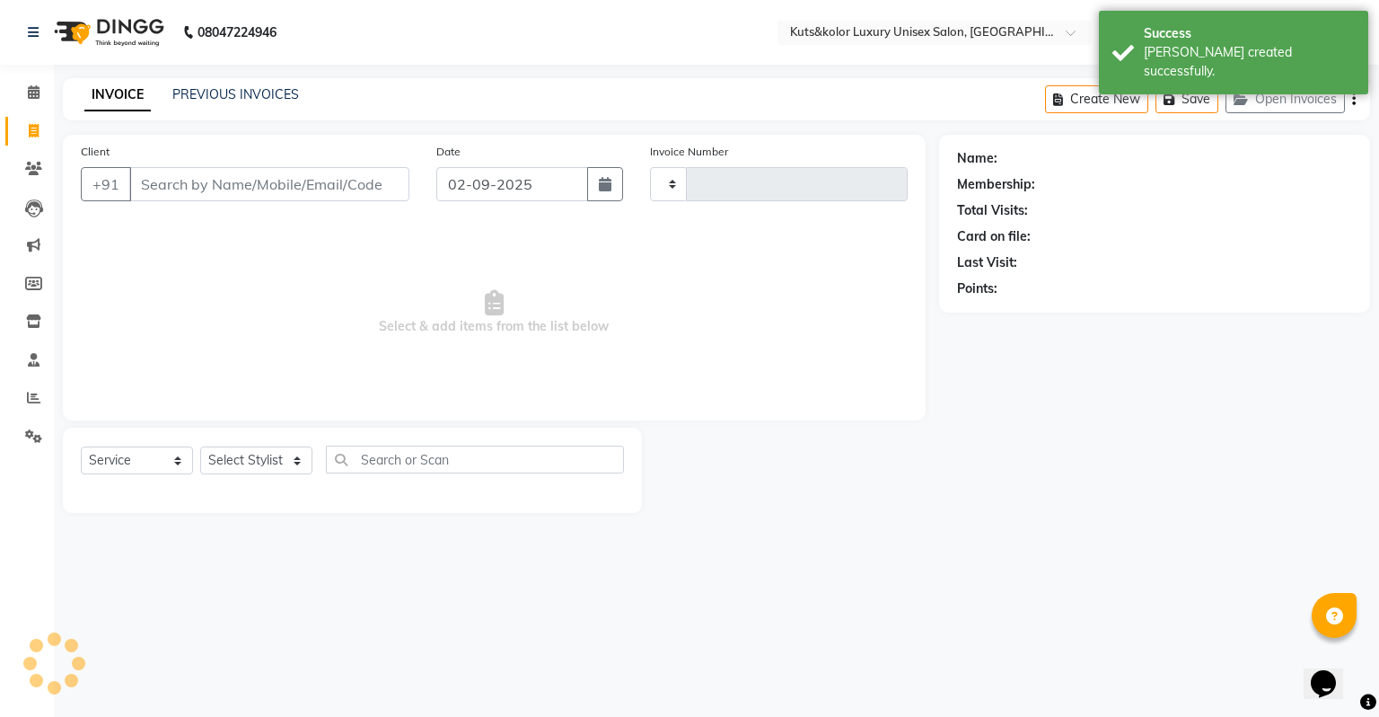
type input "2297"
select select "4172"
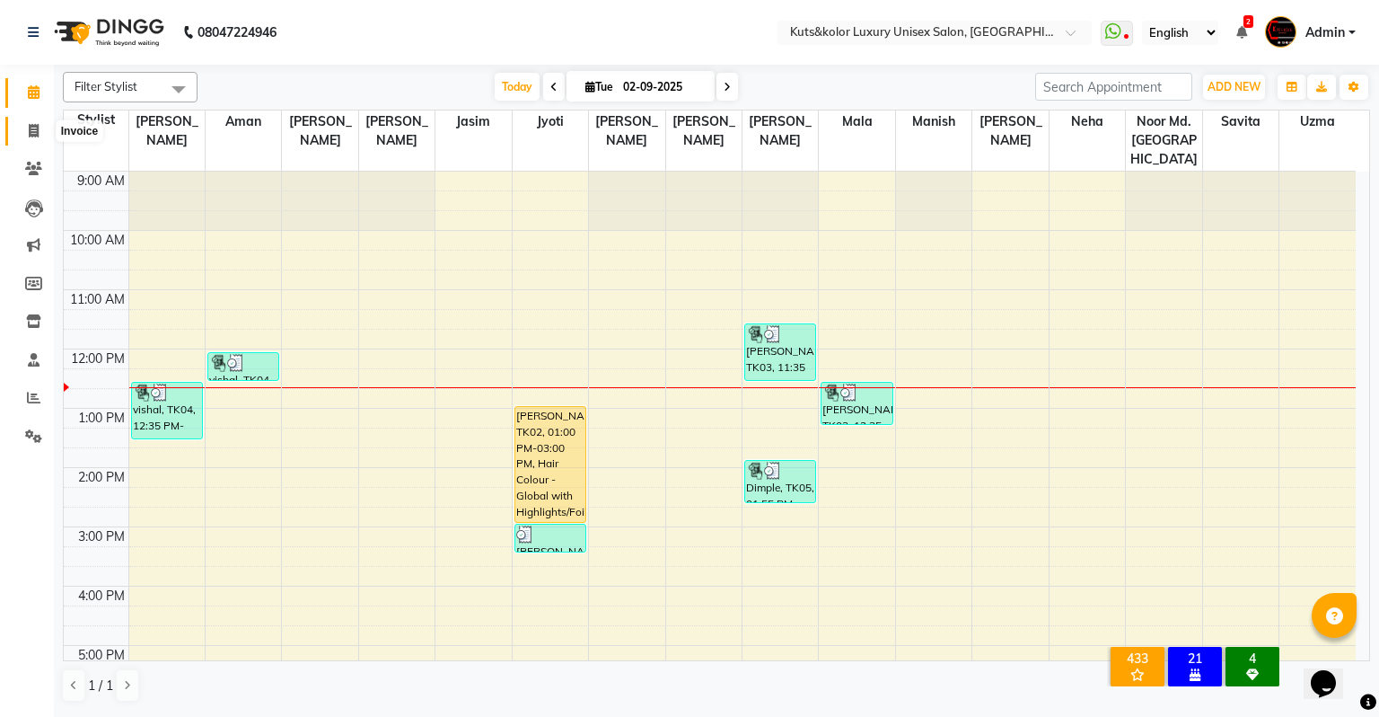
click at [31, 135] on icon at bounding box center [34, 130] width 10 height 13
select select "service"
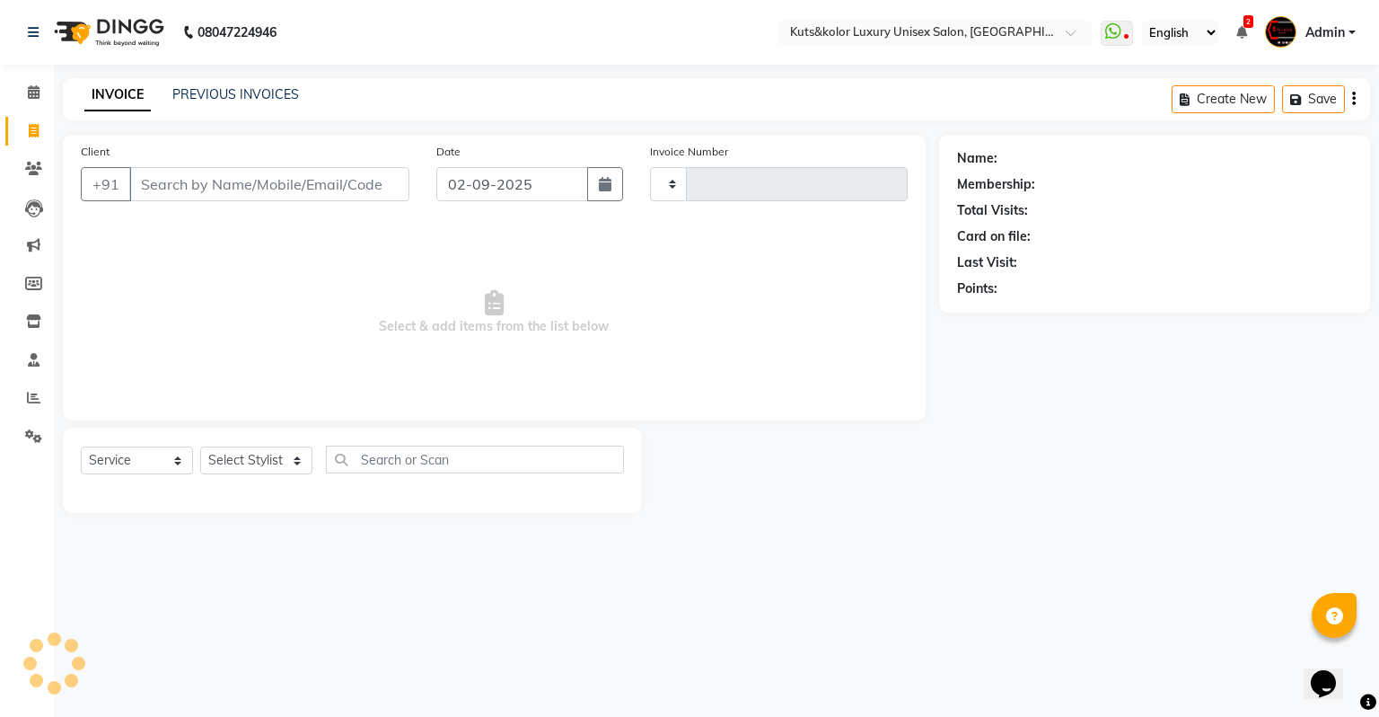
type input "2297"
select select "4172"
click at [243, 196] on input "Client" at bounding box center [269, 184] width 280 height 34
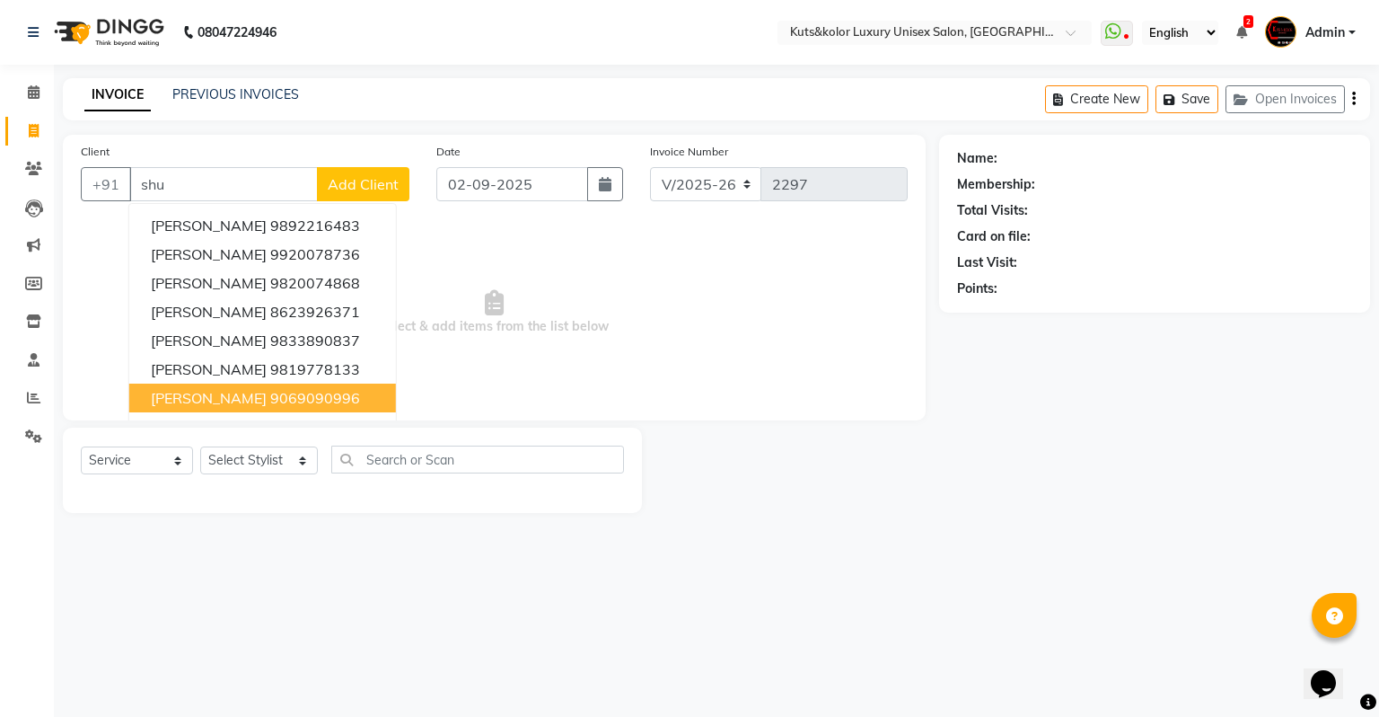
click at [220, 411] on button "[PERSON_NAME] 9069090996" at bounding box center [262, 397] width 267 height 29
type input "9069090996"
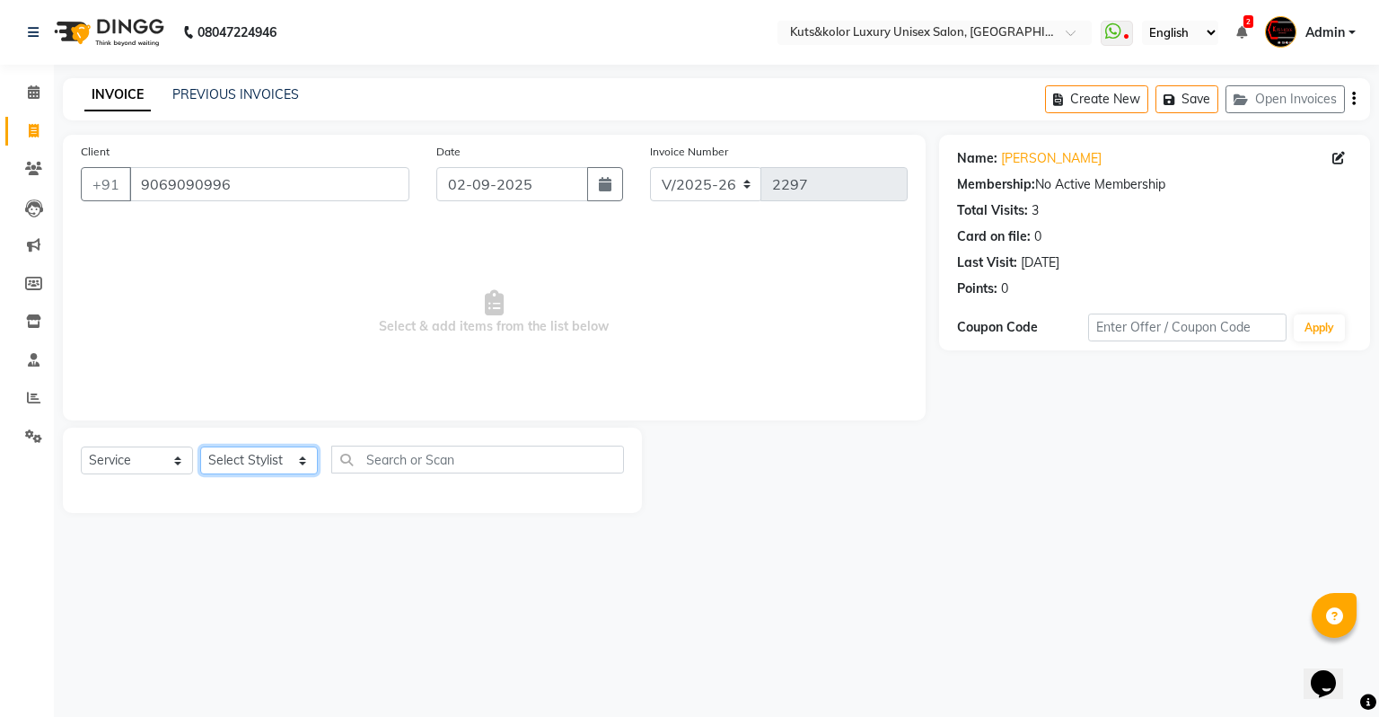
click at [267, 467] on select "Select Stylist [PERSON_NAME] [PERSON_NAME] [PERSON_NAME] [PERSON_NAME] [PERSON_…" at bounding box center [259, 460] width 118 height 28
select select "67534"
click at [200, 447] on select "Select Stylist [PERSON_NAME] [PERSON_NAME] [PERSON_NAME] [PERSON_NAME] [PERSON_…" at bounding box center [259, 460] width 118 height 28
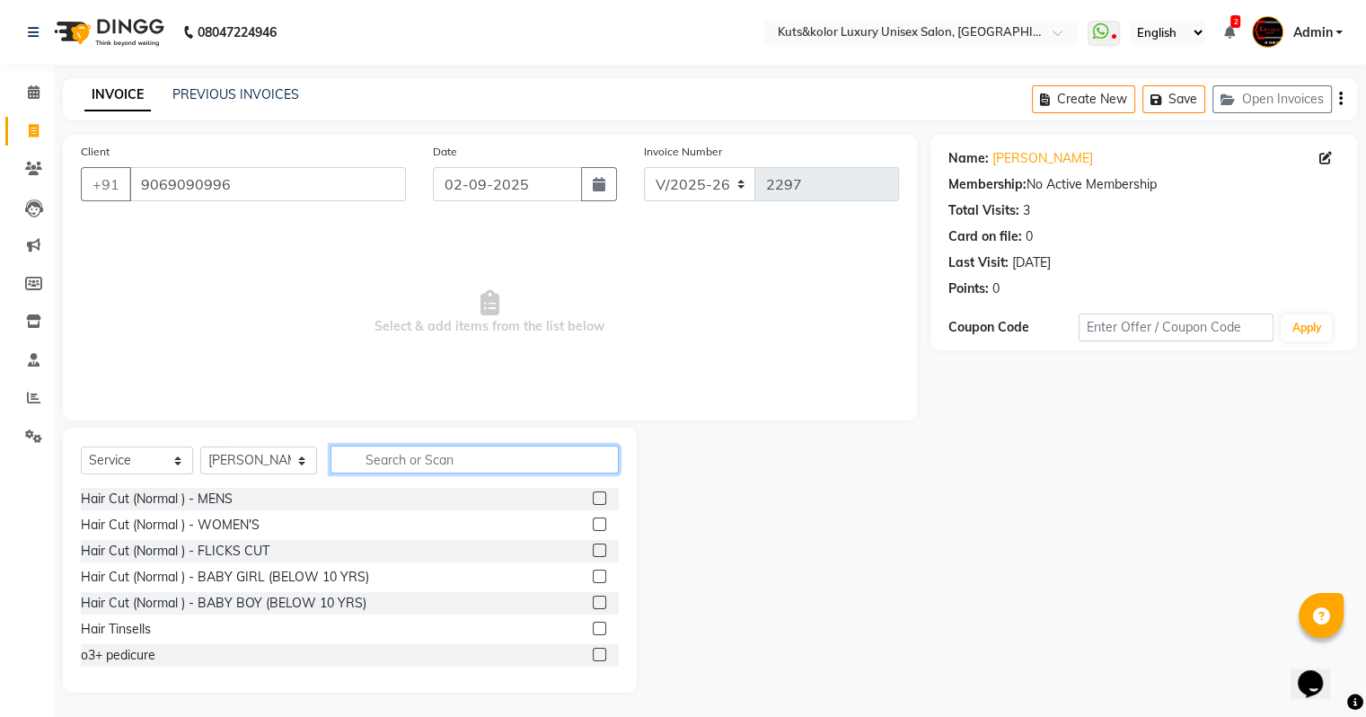
click at [402, 457] on input "text" at bounding box center [474, 459] width 288 height 28
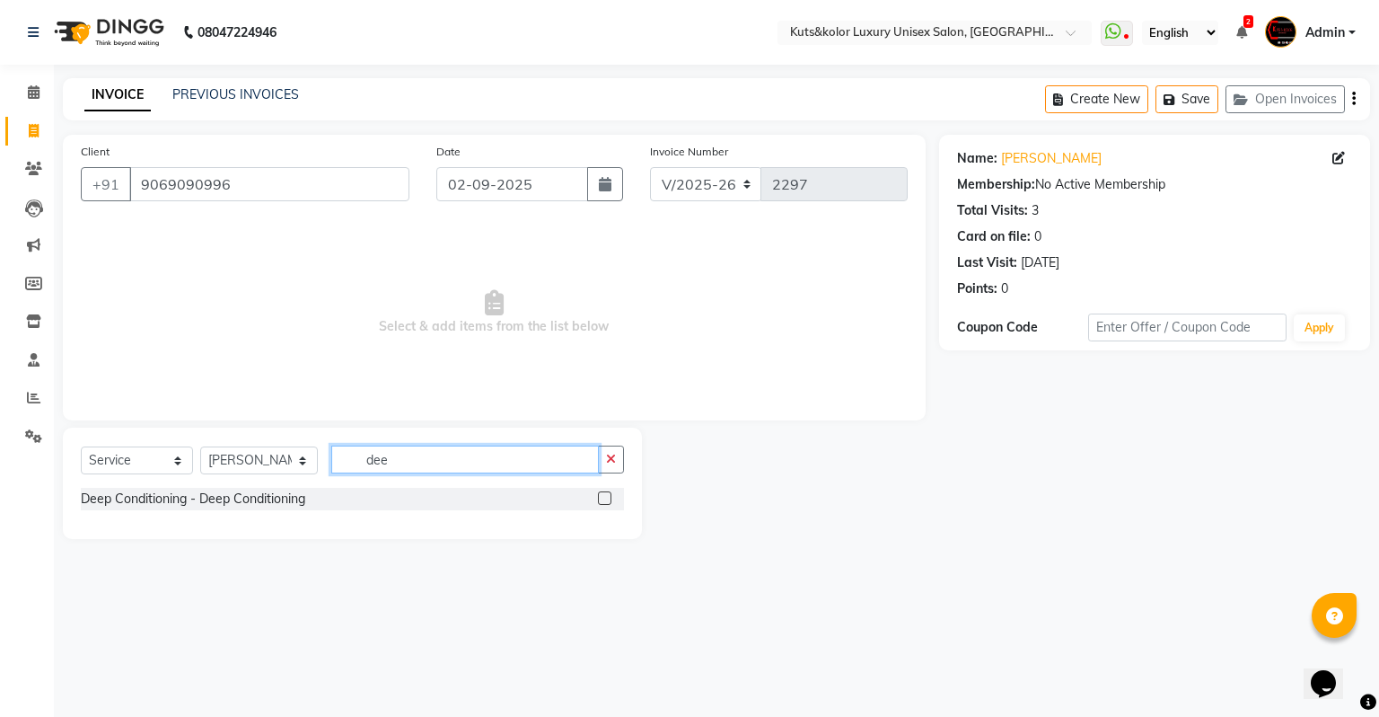
type input "dee"
click at [605, 501] on label at bounding box center [604, 497] width 13 height 13
click at [605, 501] on input "checkbox" at bounding box center [604, 499] width 12 height 12
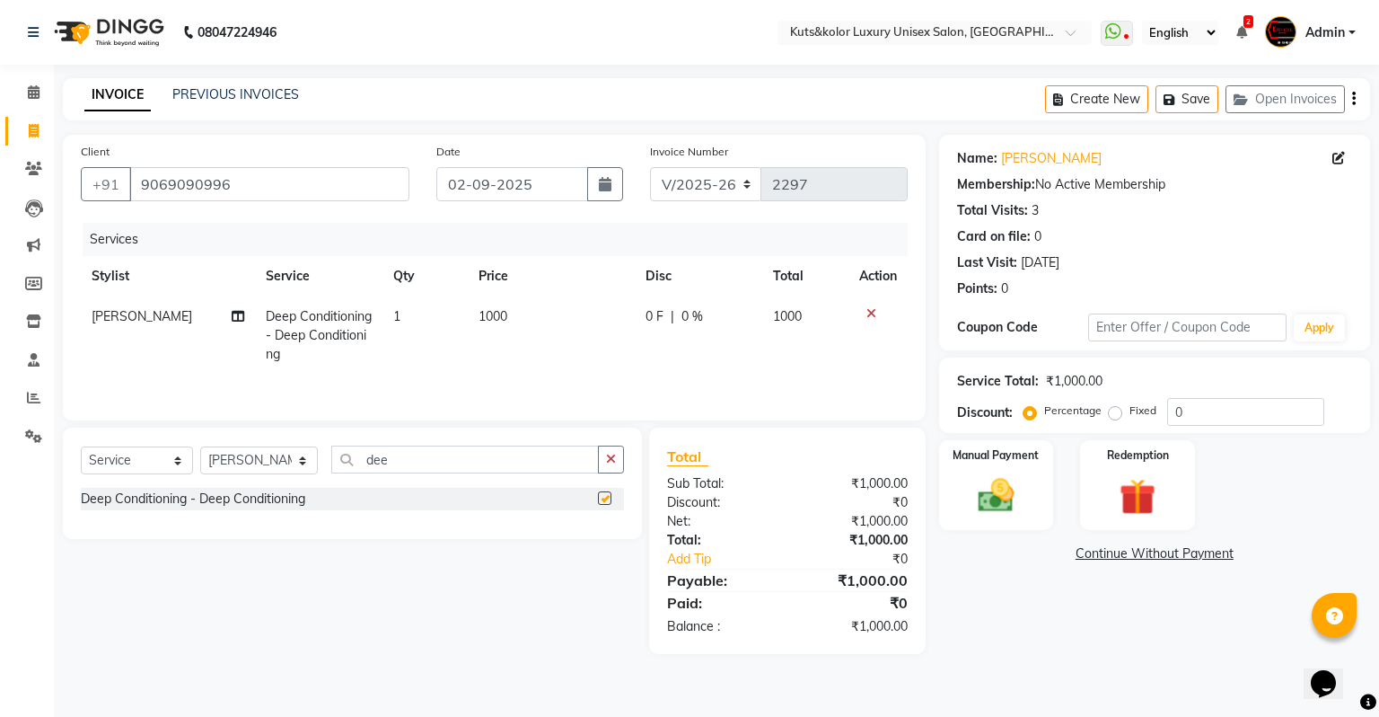
checkbox input "false"
click at [603, 453] on button "button" at bounding box center [611, 459] width 26 height 28
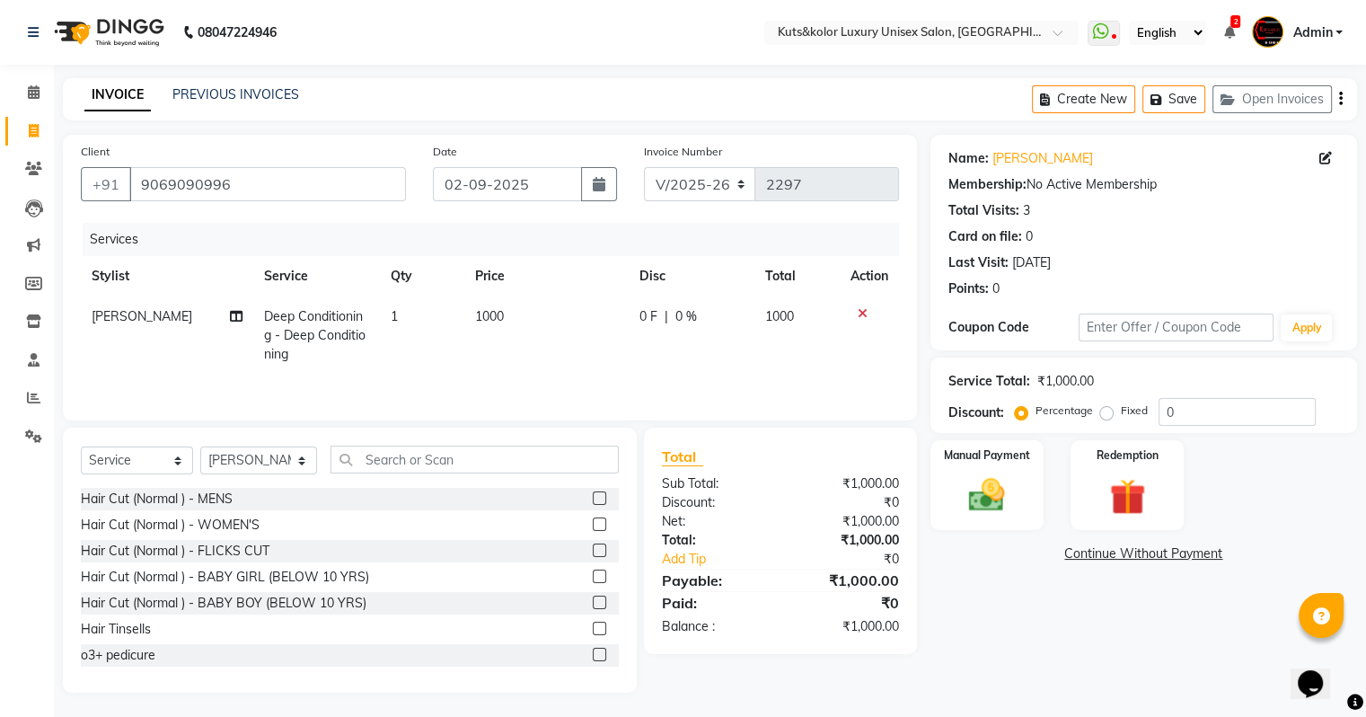
click at [593, 526] on label at bounding box center [599, 523] width 13 height 13
click at [593, 526] on input "checkbox" at bounding box center [599, 525] width 12 height 12
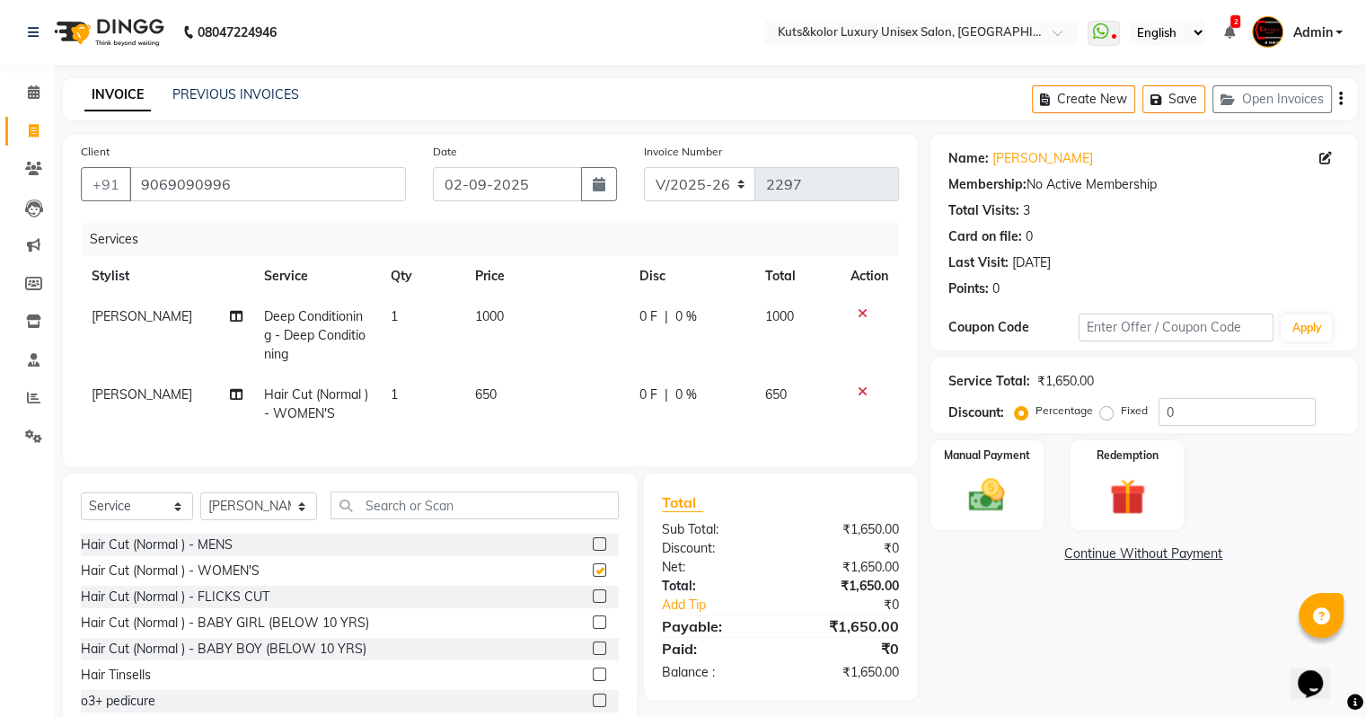
checkbox input "false"
click at [260, 520] on select "Select Stylist [PERSON_NAME] [PERSON_NAME] [PERSON_NAME] [PERSON_NAME] [PERSON_…" at bounding box center [258, 506] width 117 height 28
select select "22558"
click at [200, 507] on select "Select Stylist [PERSON_NAME] [PERSON_NAME] [PERSON_NAME] [PERSON_NAME] [PERSON_…" at bounding box center [258, 506] width 117 height 28
click at [406, 519] on input "text" at bounding box center [474, 505] width 288 height 28
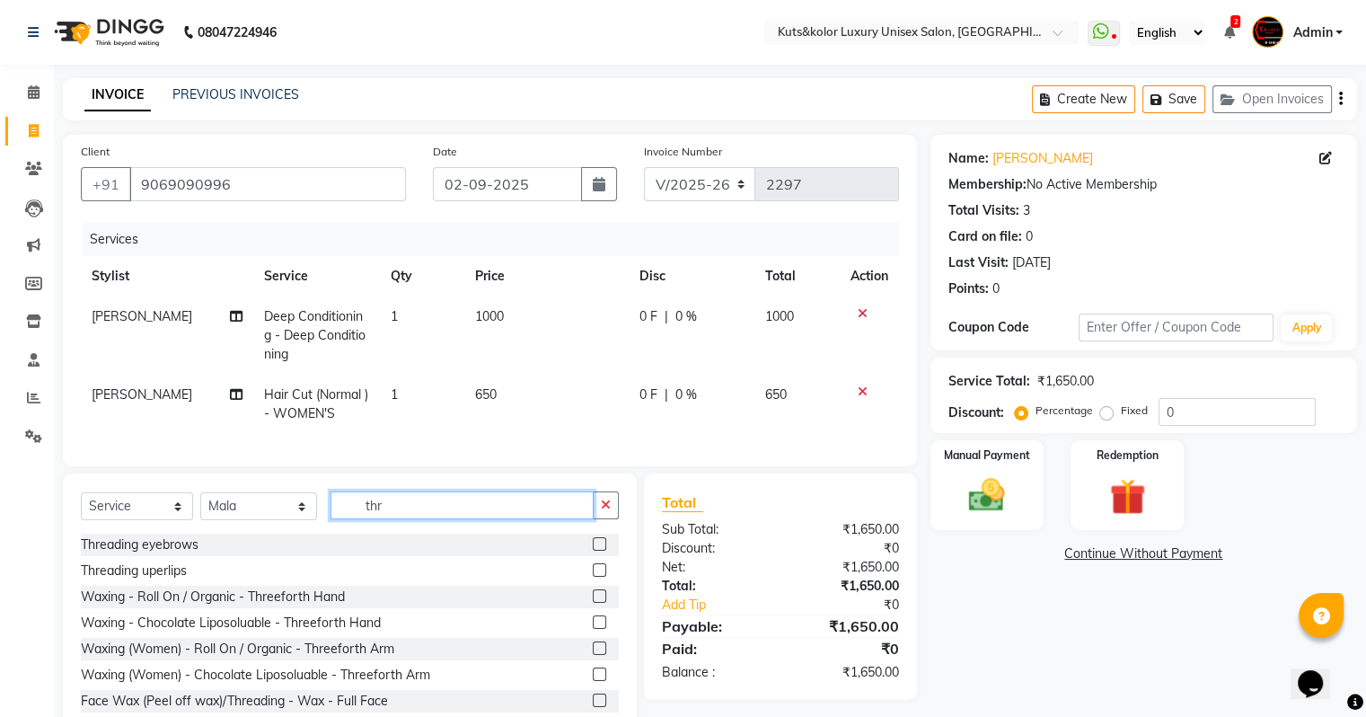
type input "thr"
click at [593, 577] on label at bounding box center [599, 569] width 13 height 13
click at [593, 577] on input "checkbox" at bounding box center [599, 571] width 12 height 12
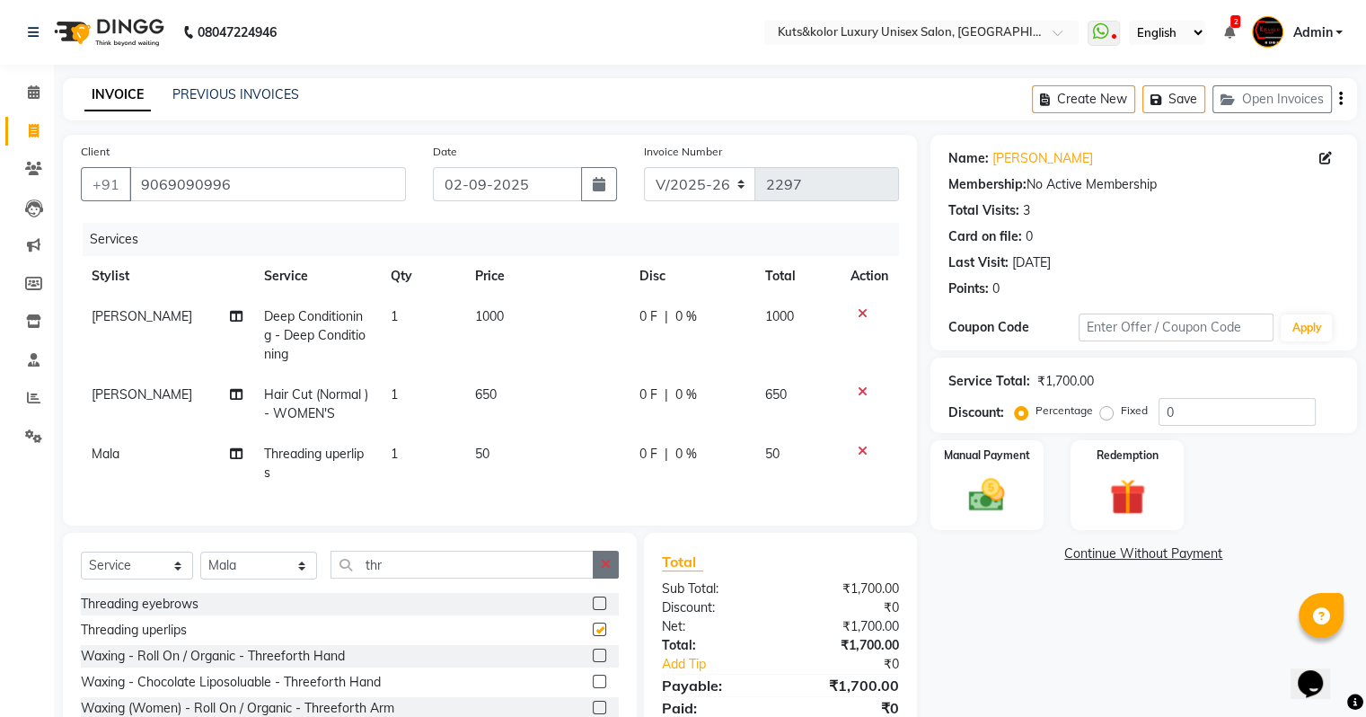
checkbox input "false"
click at [609, 570] on icon "button" at bounding box center [606, 564] width 10 height 13
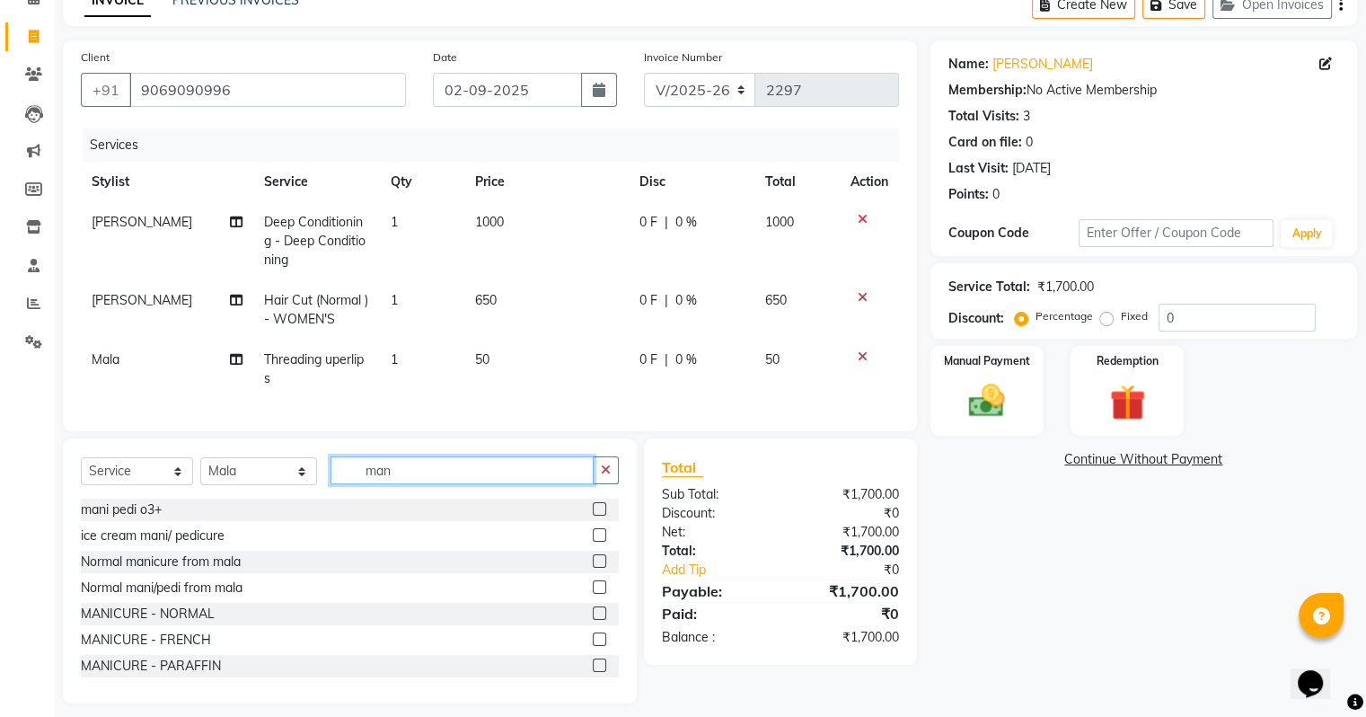
scroll to position [122, 0]
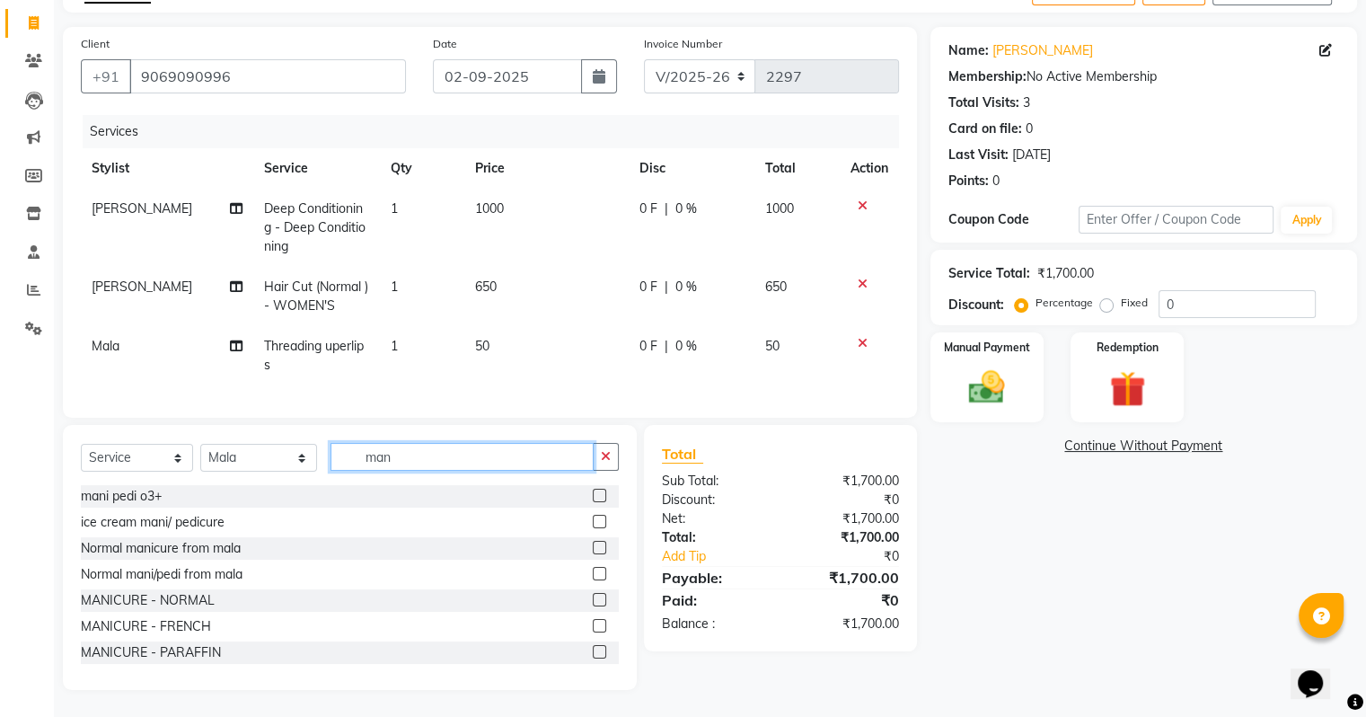
type input "man"
click at [593, 600] on label at bounding box center [599, 599] width 13 height 13
click at [593, 600] on input "checkbox" at bounding box center [599, 601] width 12 height 12
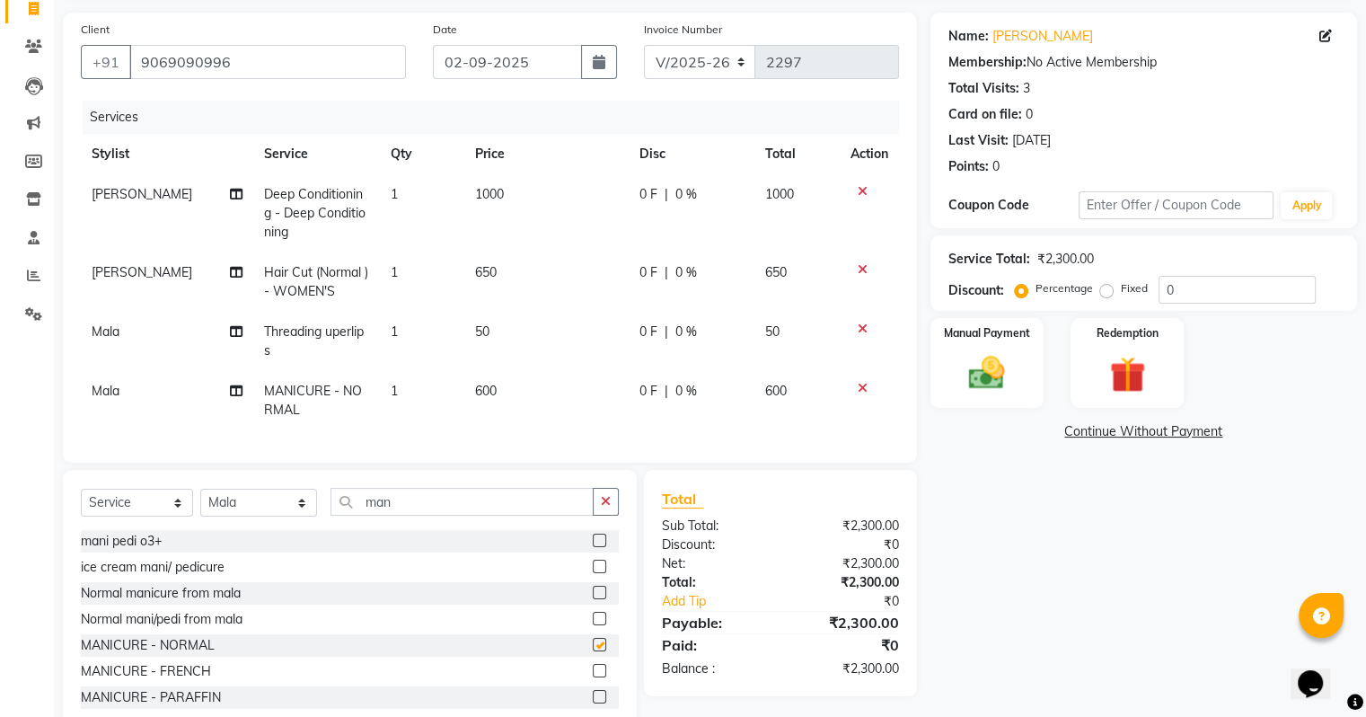
checkbox input "false"
drag, startPoint x: 609, startPoint y: 531, endPoint x: 607, endPoint y: 515, distance: 15.4
click at [607, 515] on div "Select Service Product Membership Package Voucher Prepaid Gift Card Select Styl…" at bounding box center [350, 509] width 538 height 42
click at [607, 507] on icon "button" at bounding box center [606, 501] width 10 height 13
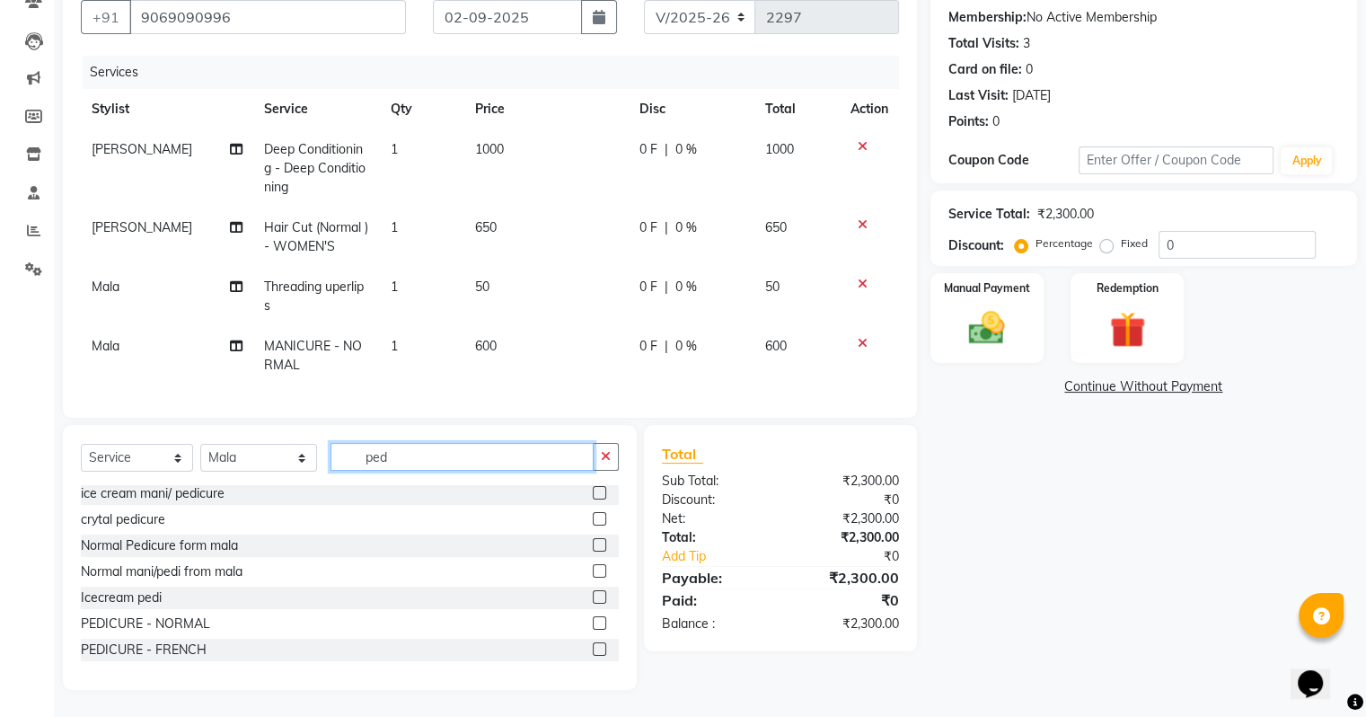
scroll to position [72, 0]
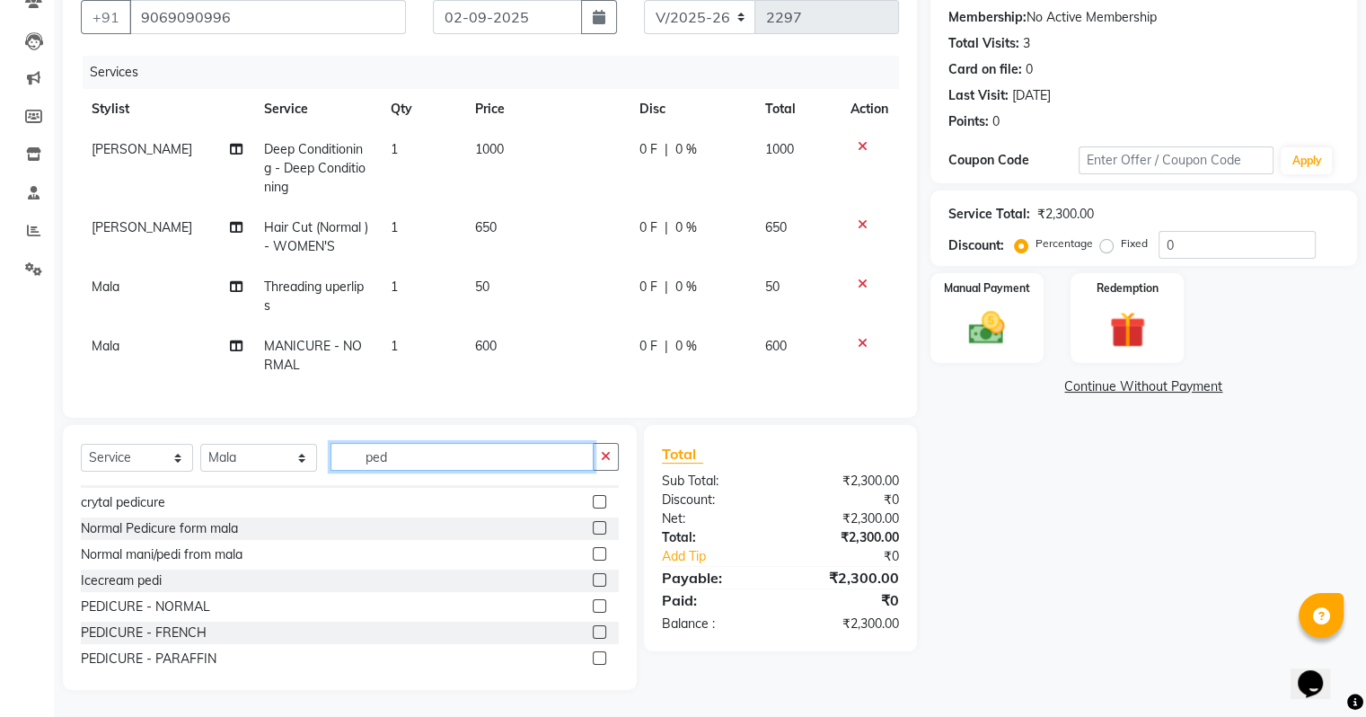
type input "ped"
click at [593, 605] on label at bounding box center [599, 605] width 13 height 13
click at [593, 605] on input "checkbox" at bounding box center [599, 607] width 12 height 12
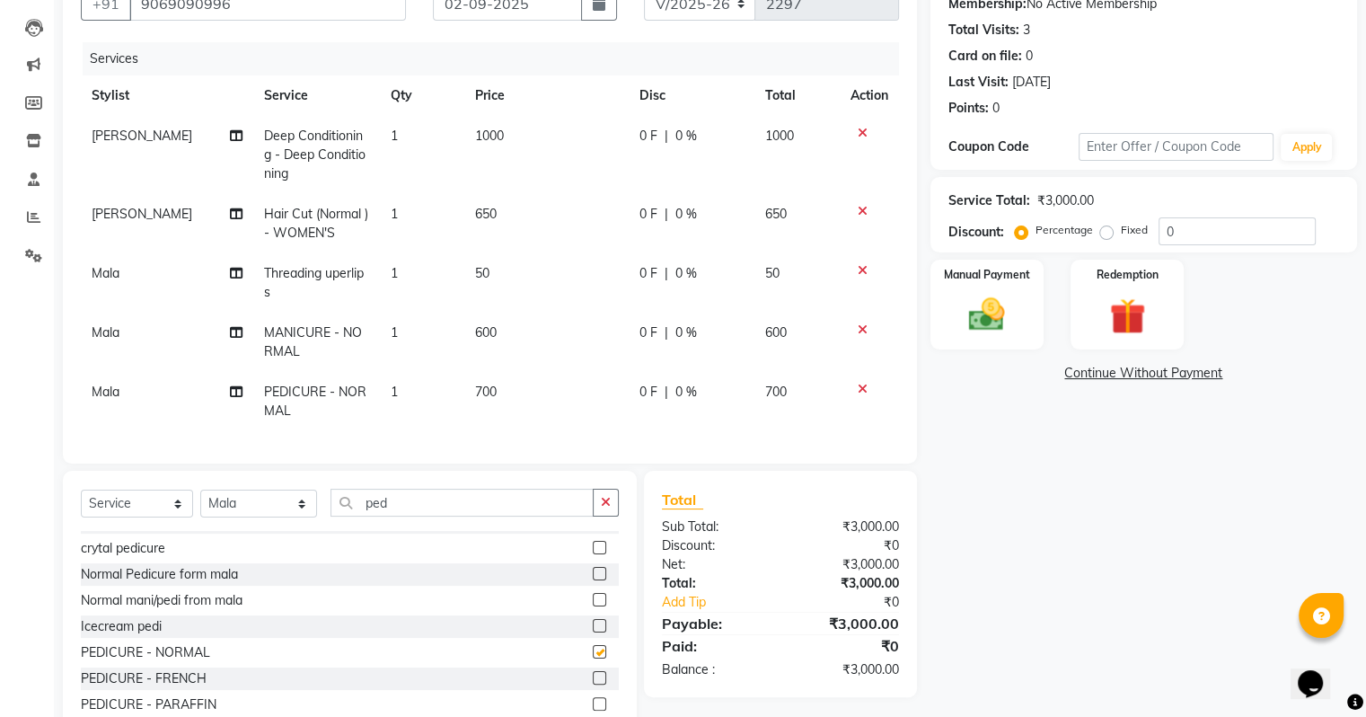
checkbox input "false"
click at [982, 354] on div "Name: [PERSON_NAME] Membership: No Active Membership Total Visits: 3 Card on fi…" at bounding box center [1150, 344] width 440 height 781
click at [982, 353] on div "Name: [PERSON_NAME] Membership: No Active Membership Total Visits: 3 Card on fi…" at bounding box center [1150, 344] width 440 height 781
click at [982, 297] on img at bounding box center [986, 315] width 60 height 43
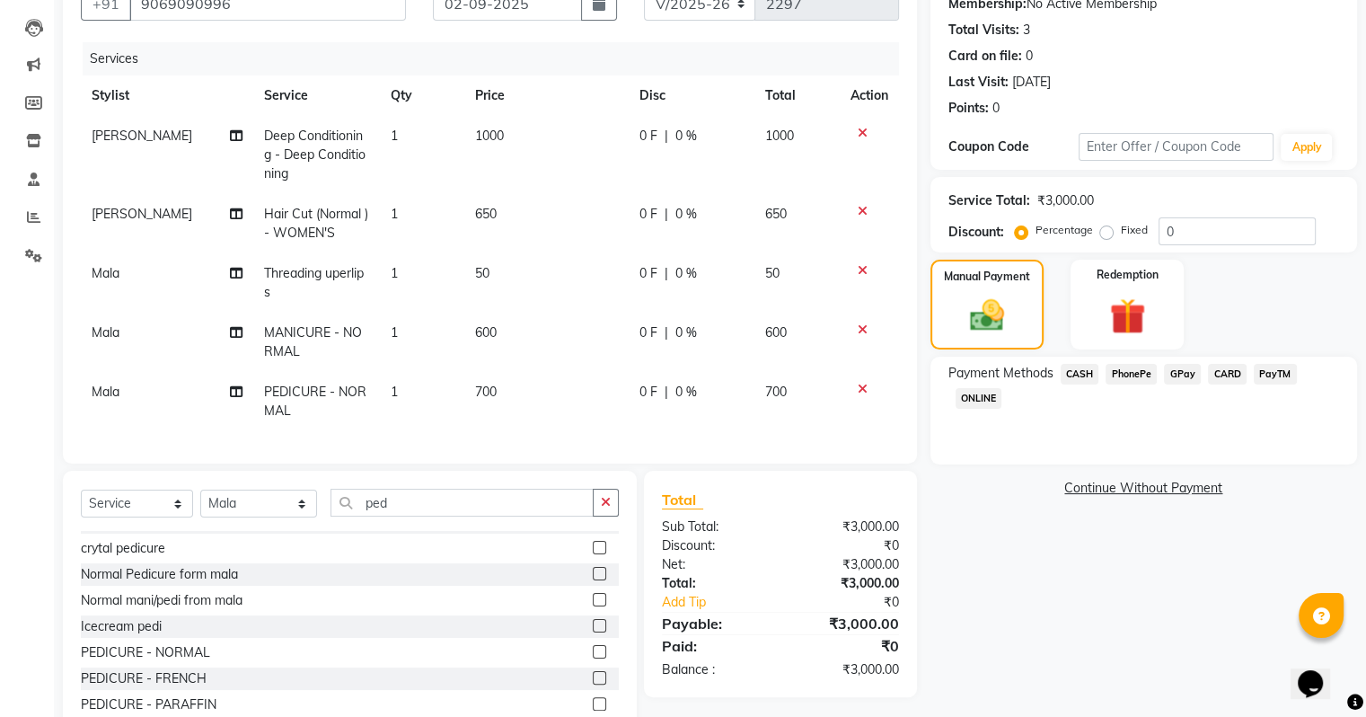
click at [982, 369] on span "GPay" at bounding box center [1182, 374] width 37 height 21
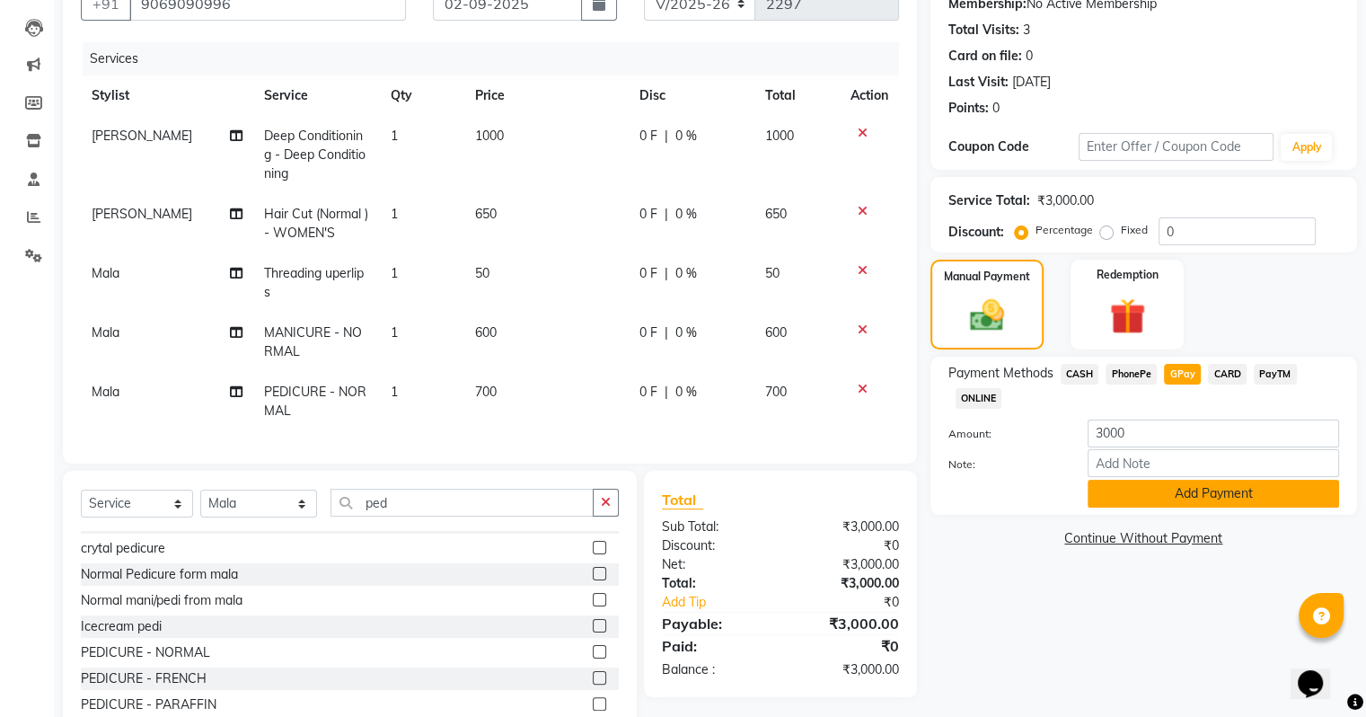
click at [982, 486] on button "Add Payment" at bounding box center [1213, 494] width 251 height 28
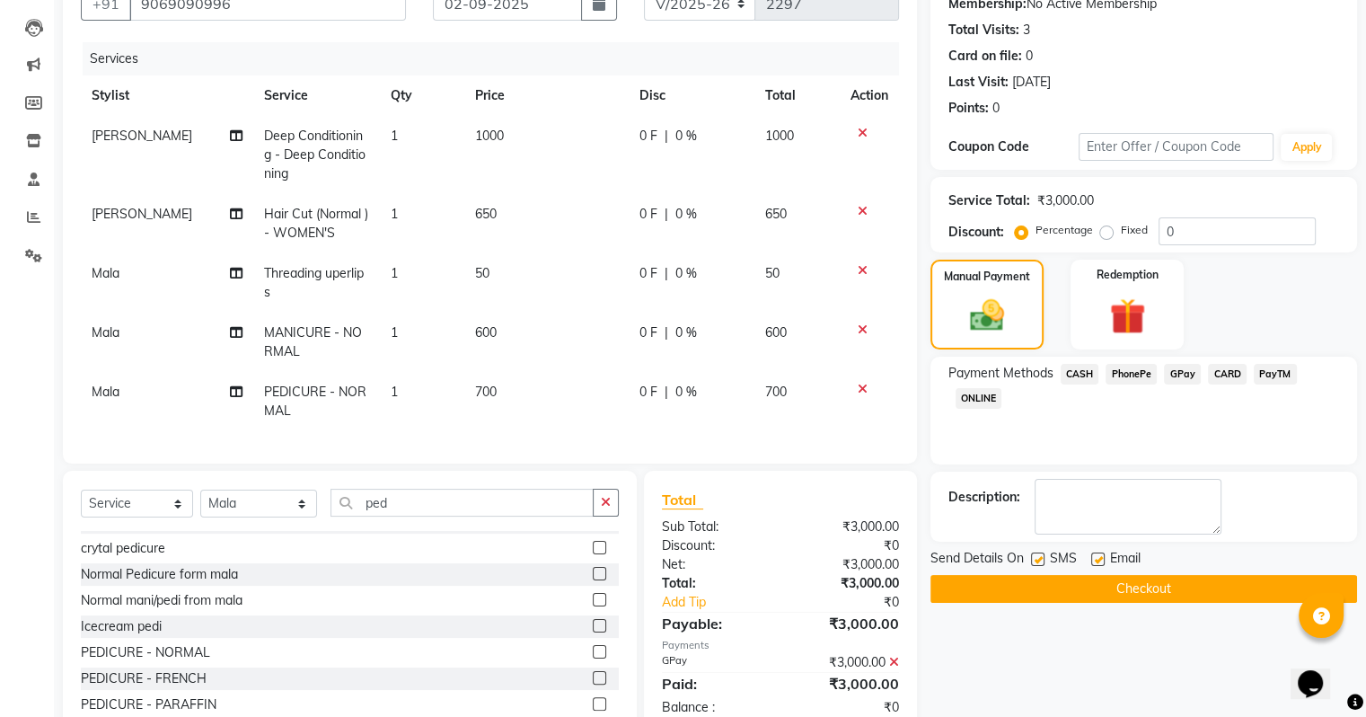
click at [982, 555] on label at bounding box center [1037, 558] width 13 height 13
click at [982, 555] on input "checkbox" at bounding box center [1037, 560] width 12 height 12
checkbox input "false"
click at [982, 595] on button "Checkout" at bounding box center [1143, 589] width 427 height 28
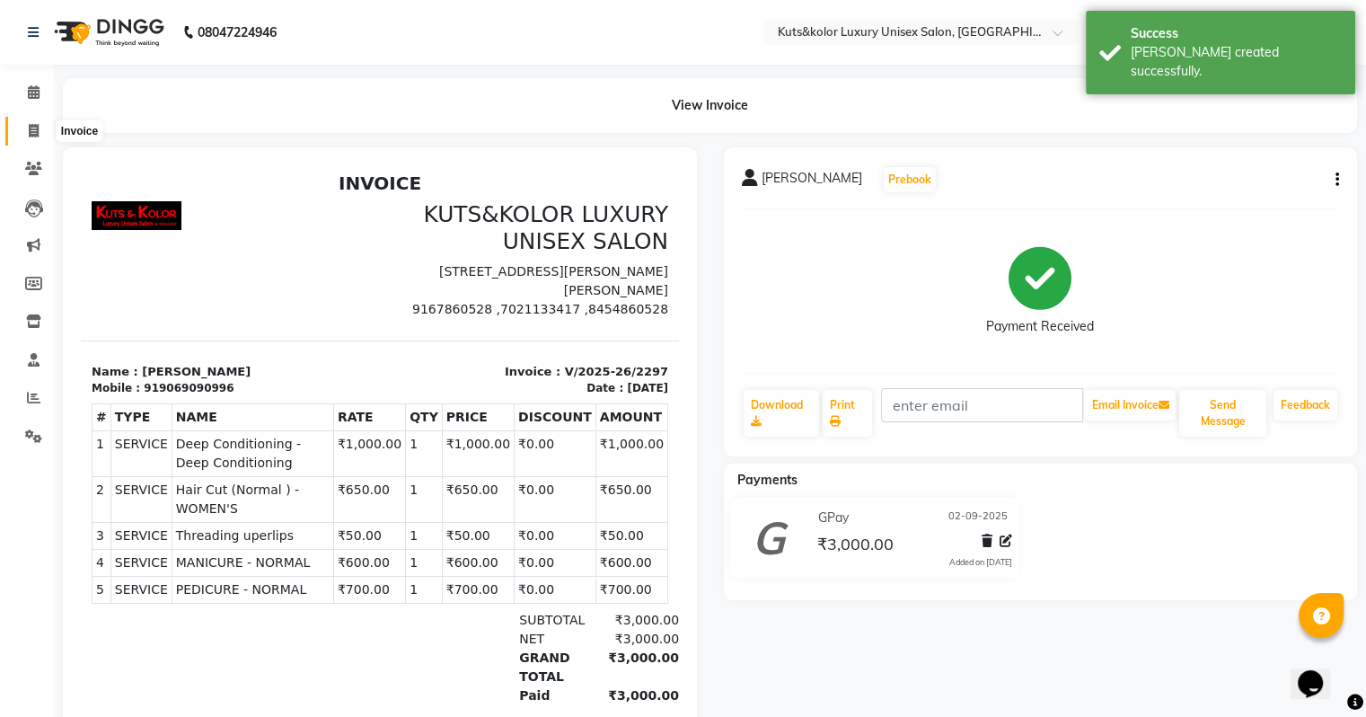
click at [36, 126] on icon at bounding box center [34, 130] width 10 height 13
select select "4172"
select select "service"
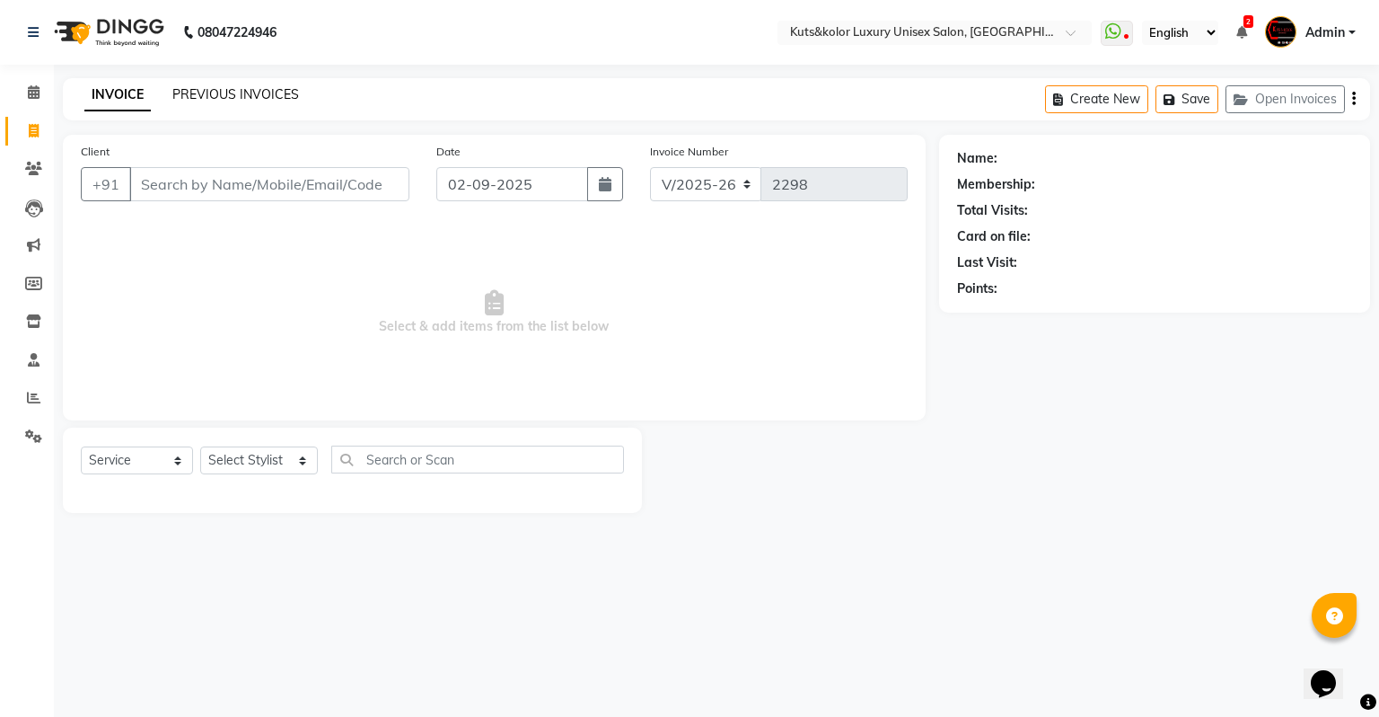
click at [242, 92] on link "PREVIOUS INVOICES" at bounding box center [235, 94] width 127 height 16
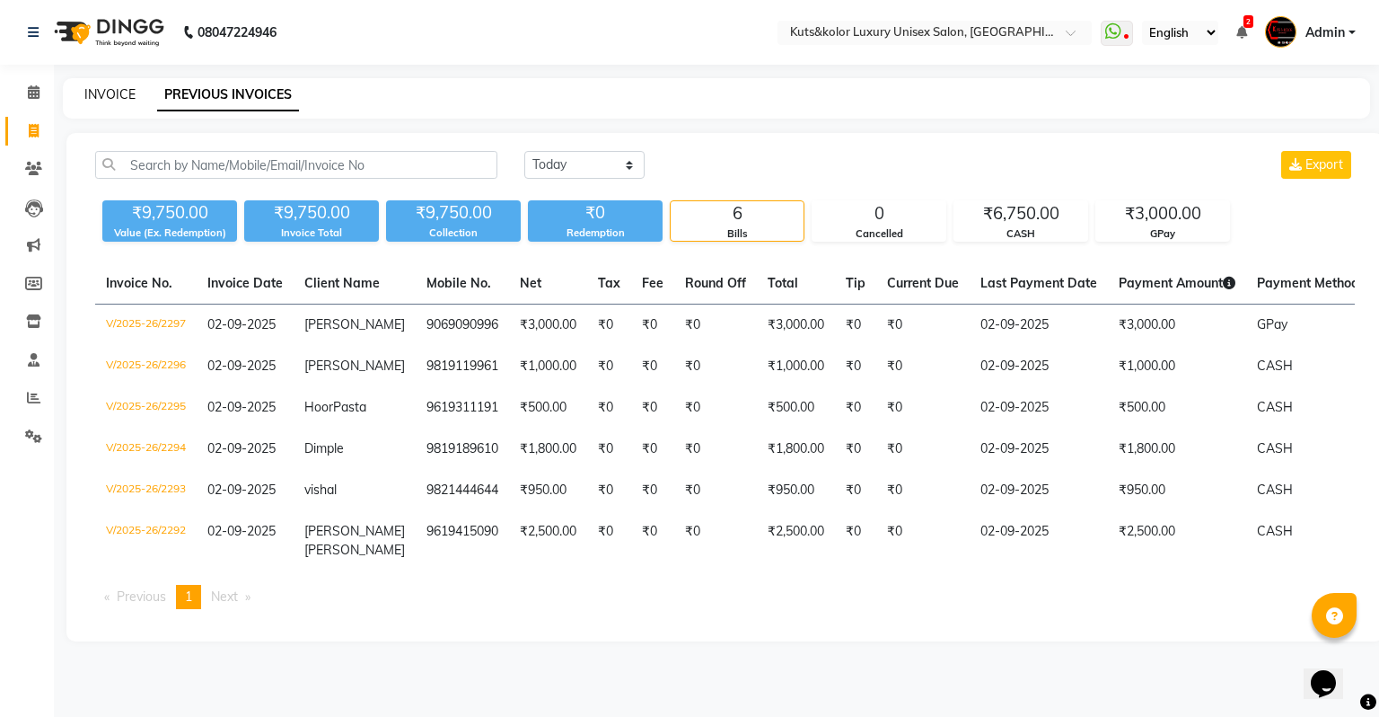
click at [104, 91] on link "INVOICE" at bounding box center [109, 94] width 51 height 16
select select "service"
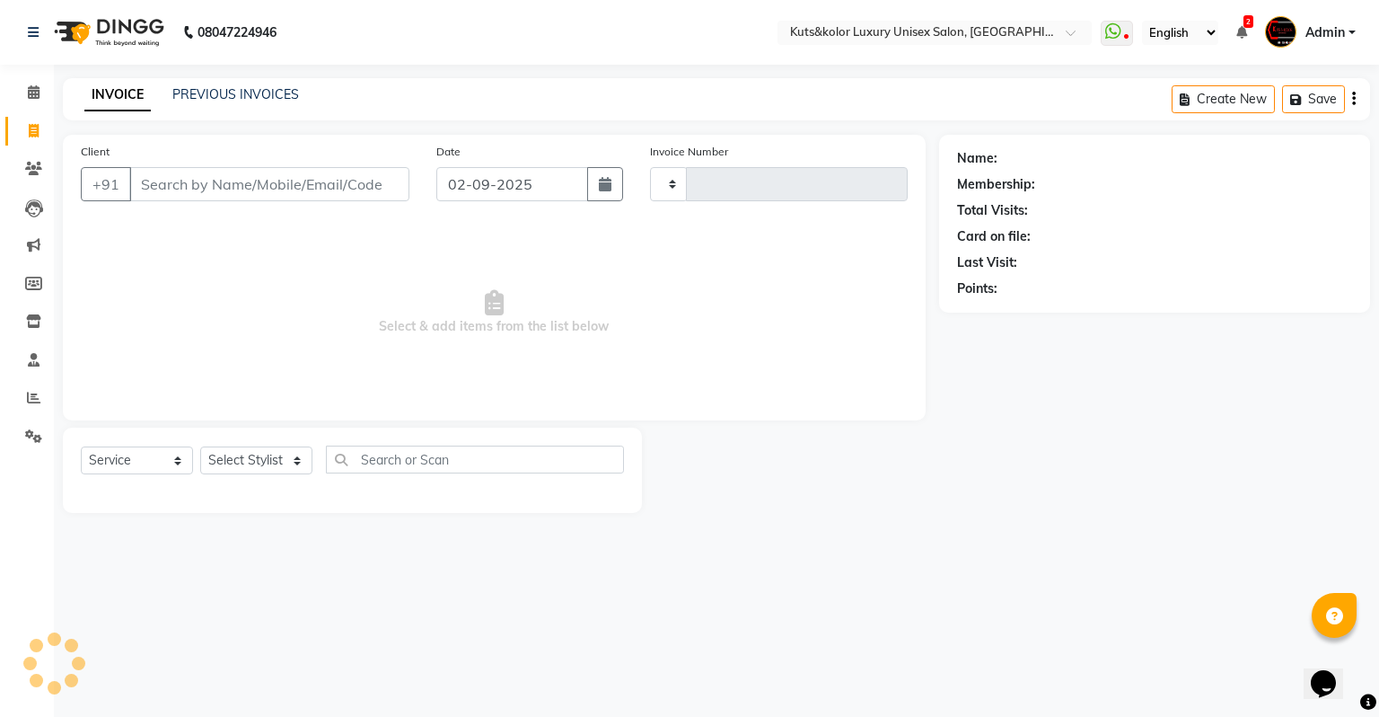
type input "2298"
select select "4172"
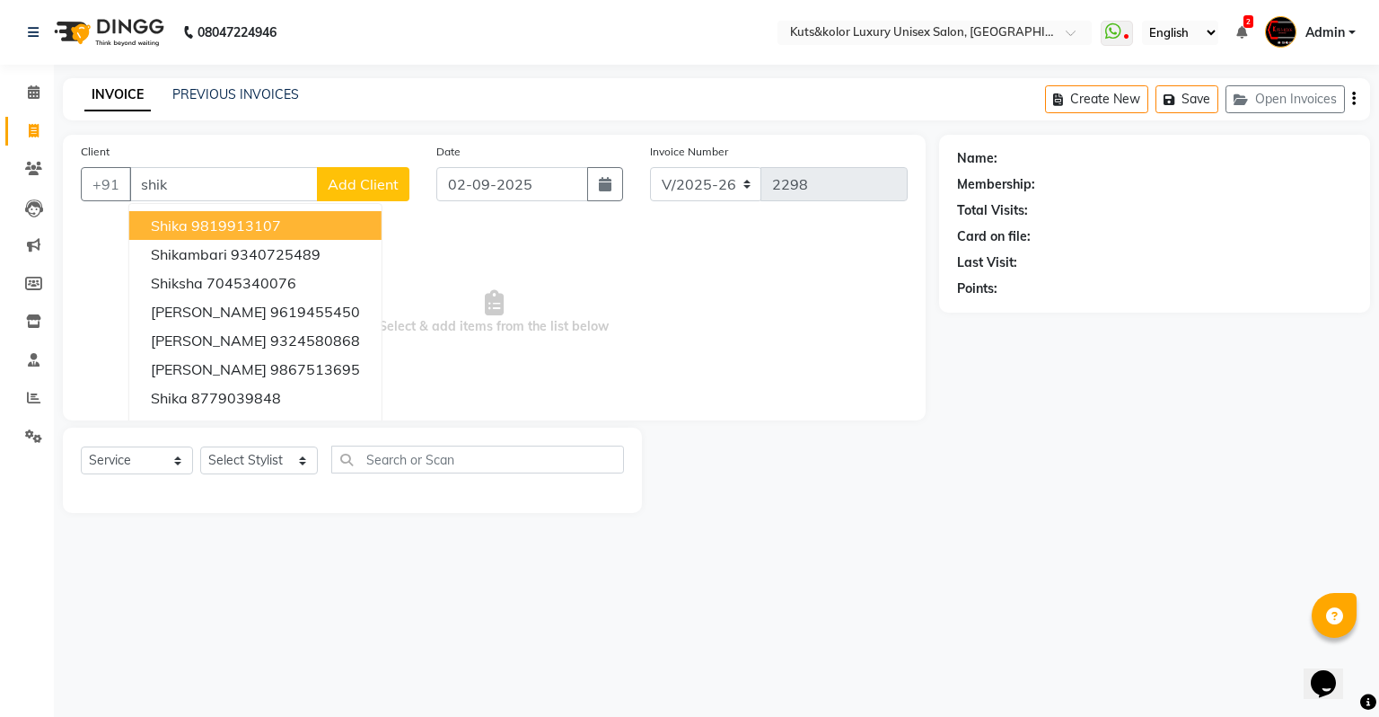
click at [205, 226] on ngb-highlight "9819913107" at bounding box center [236, 225] width 90 height 18
type input "9819913107"
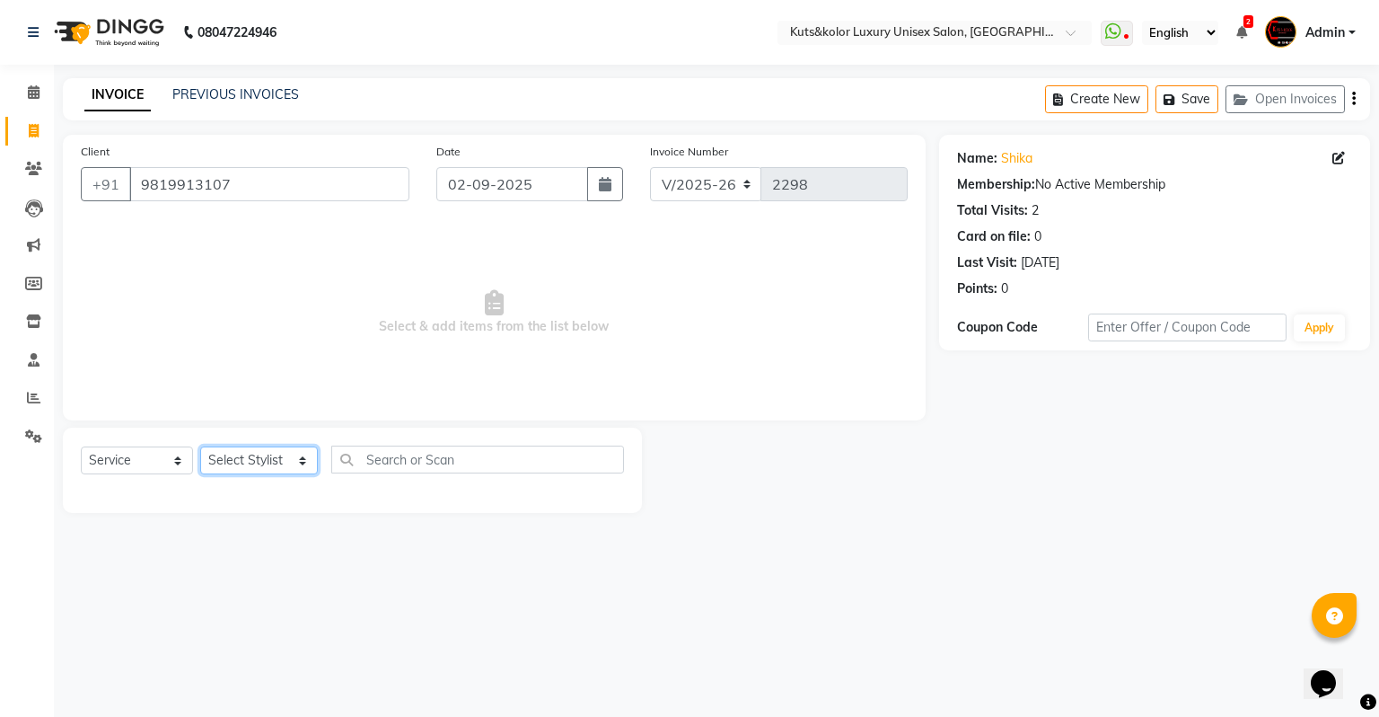
click at [242, 457] on select "Select Stylist [PERSON_NAME] [PERSON_NAME] [PERSON_NAME] [PERSON_NAME] [PERSON_…" at bounding box center [259, 460] width 118 height 28
select select "22535"
click at [200, 447] on select "Select Stylist [PERSON_NAME] [PERSON_NAME] [PERSON_NAME] [PERSON_NAME] [PERSON_…" at bounding box center [259, 460] width 118 height 28
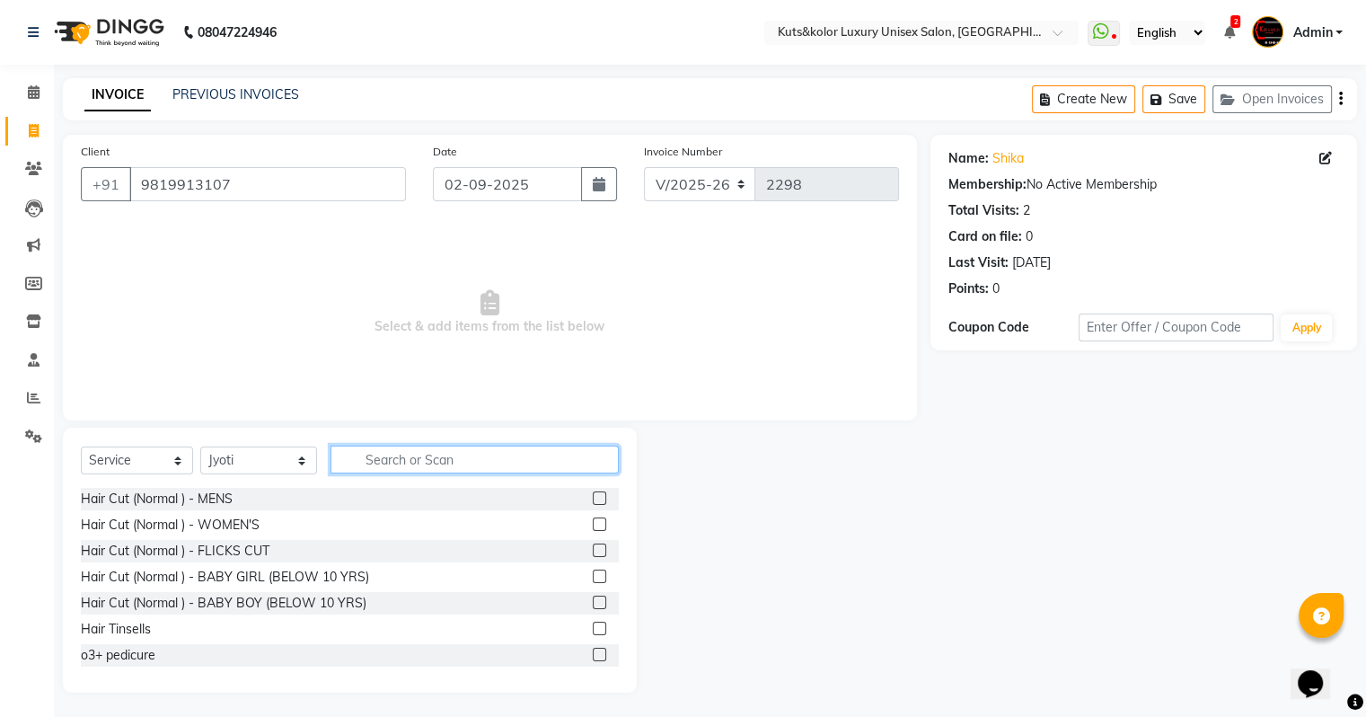
click at [392, 463] on input "text" at bounding box center [474, 459] width 288 height 28
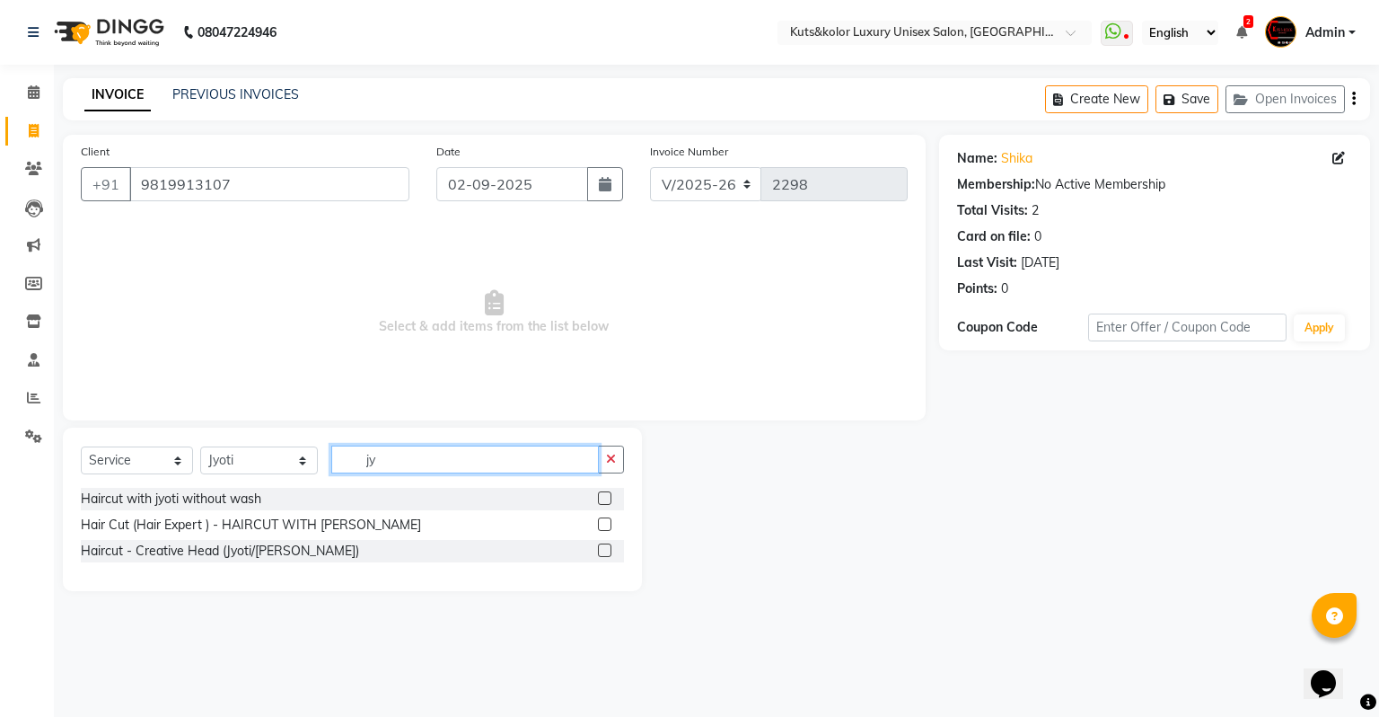
type input "jy"
click at [607, 501] on label at bounding box center [604, 497] width 13 height 13
click at [607, 501] on input "checkbox" at bounding box center [604, 499] width 12 height 12
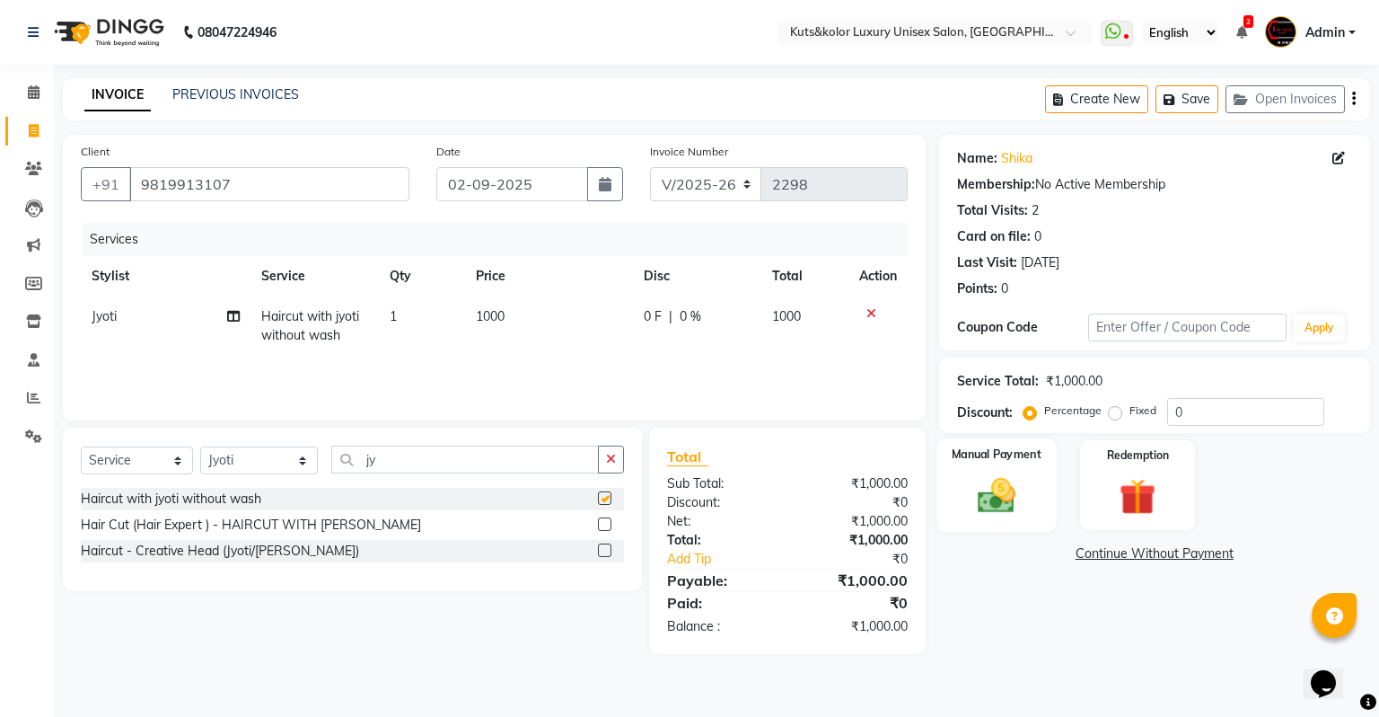
checkbox input "false"
click at [969, 484] on img at bounding box center [995, 495] width 61 height 43
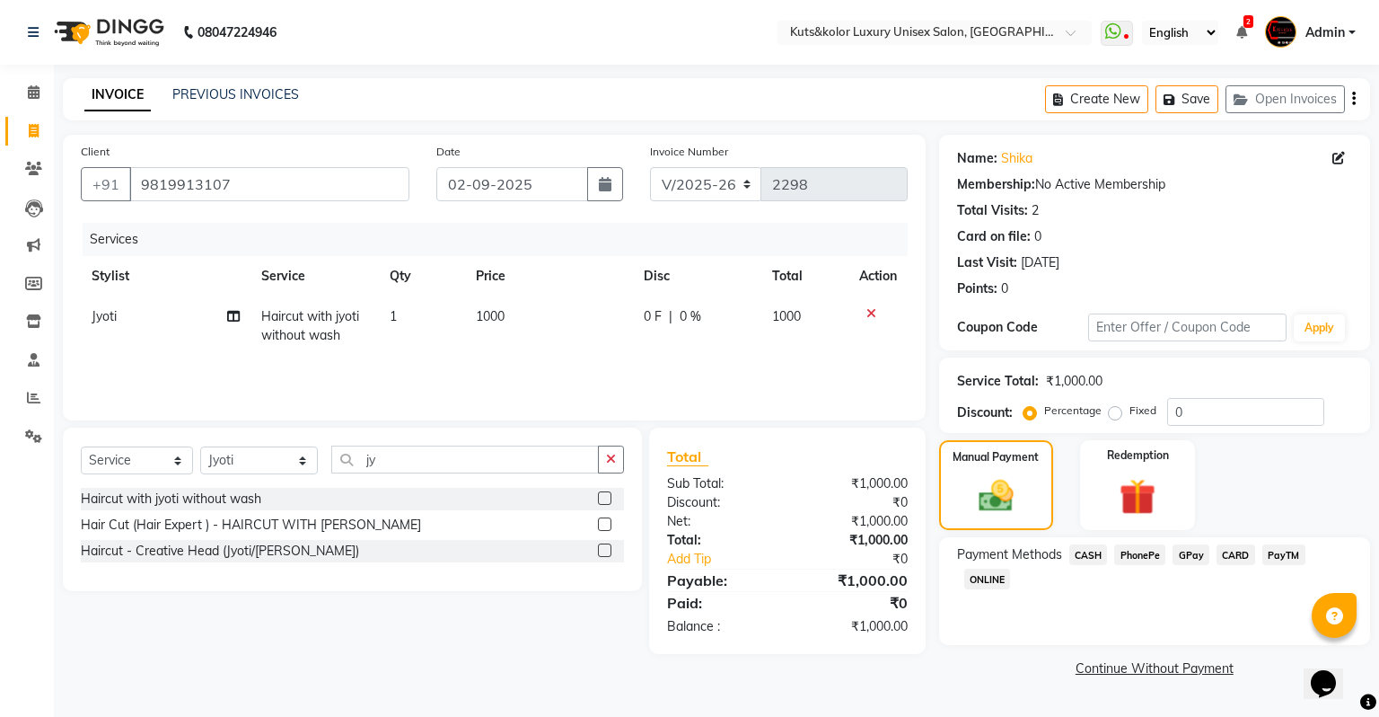
click at [982, 552] on span "GPay" at bounding box center [1191, 554] width 37 height 21
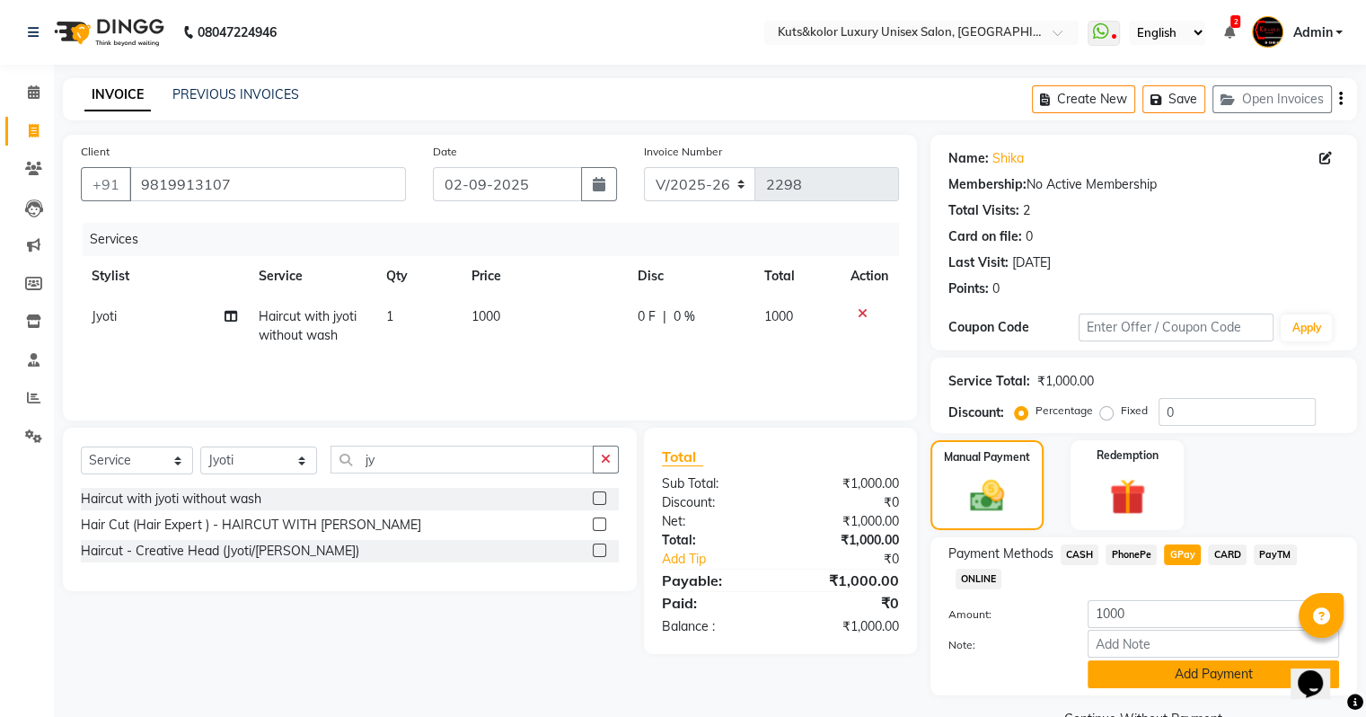
click at [982, 608] on button "Add Payment" at bounding box center [1213, 674] width 251 height 28
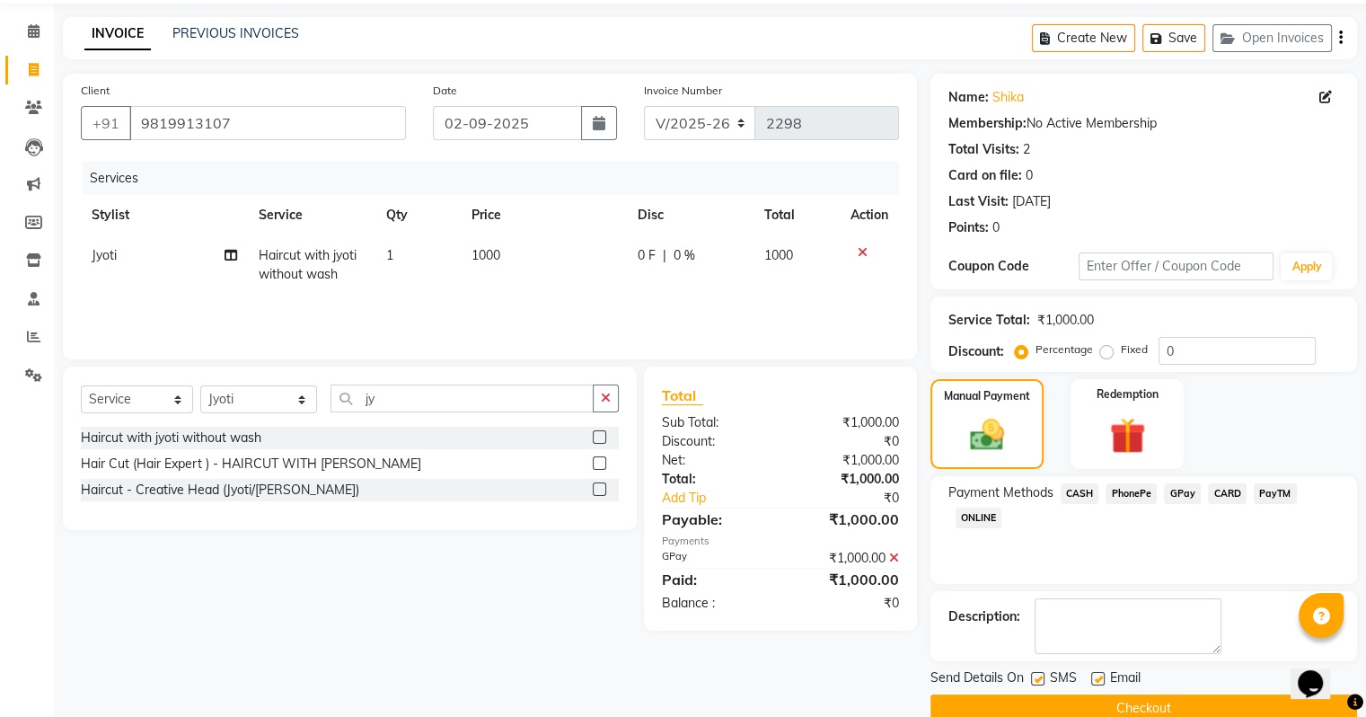
scroll to position [92, 0]
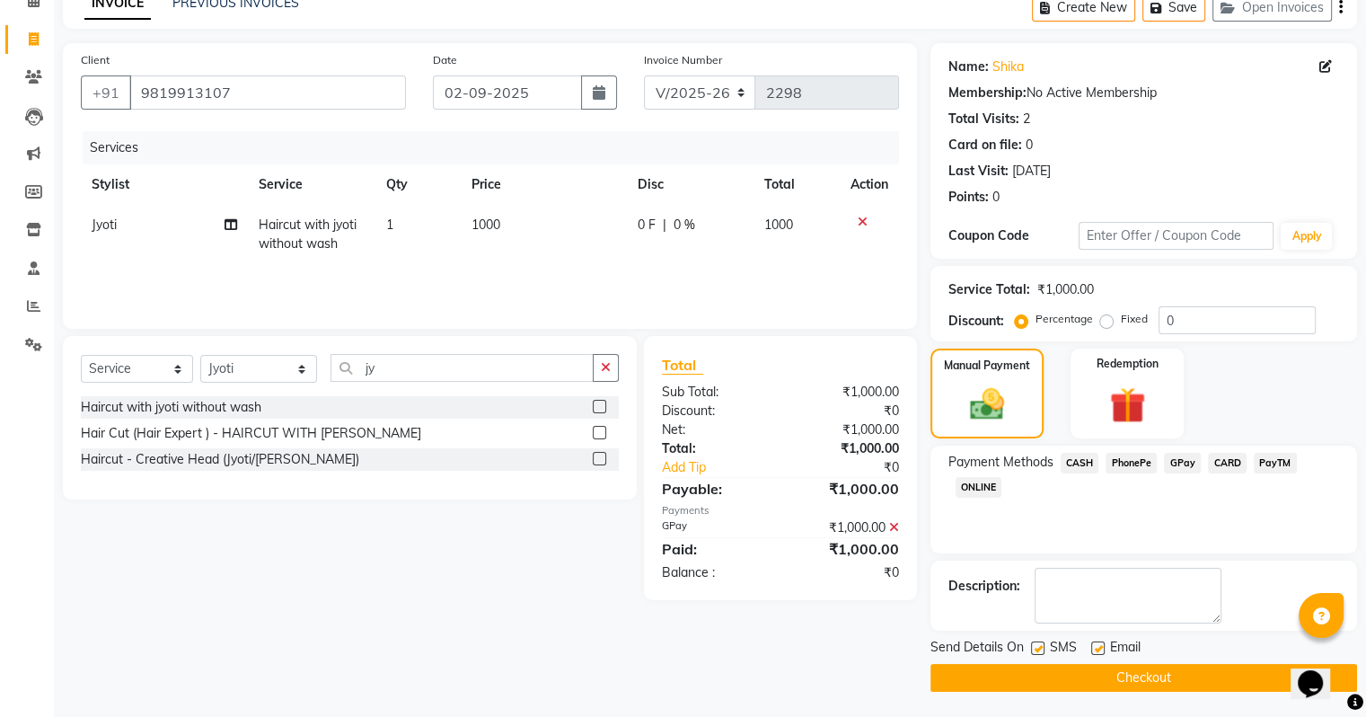
click at [982, 608] on label at bounding box center [1037, 647] width 13 height 13
click at [982, 608] on input "checkbox" at bounding box center [1037, 649] width 12 height 12
checkbox input "false"
click at [982, 608] on button "Checkout" at bounding box center [1143, 678] width 427 height 28
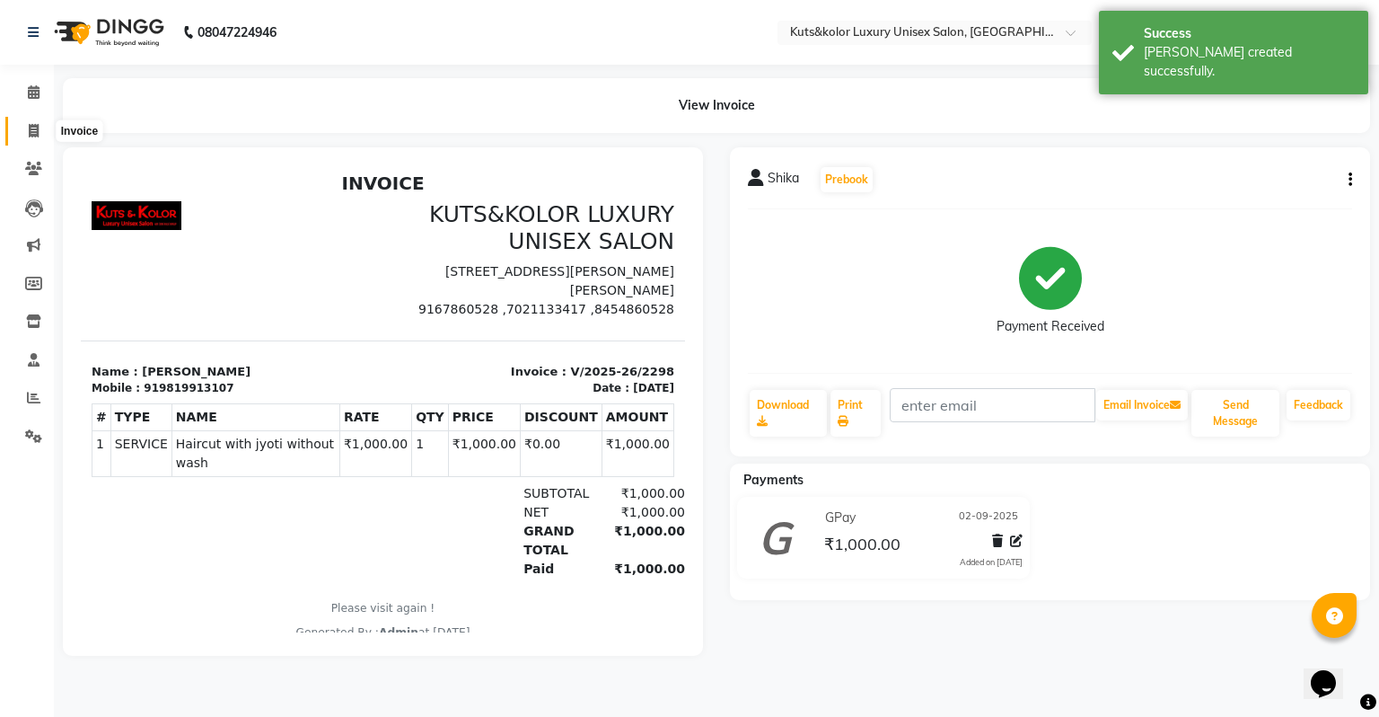
click at [34, 131] on icon at bounding box center [34, 130] width 10 height 13
select select "service"
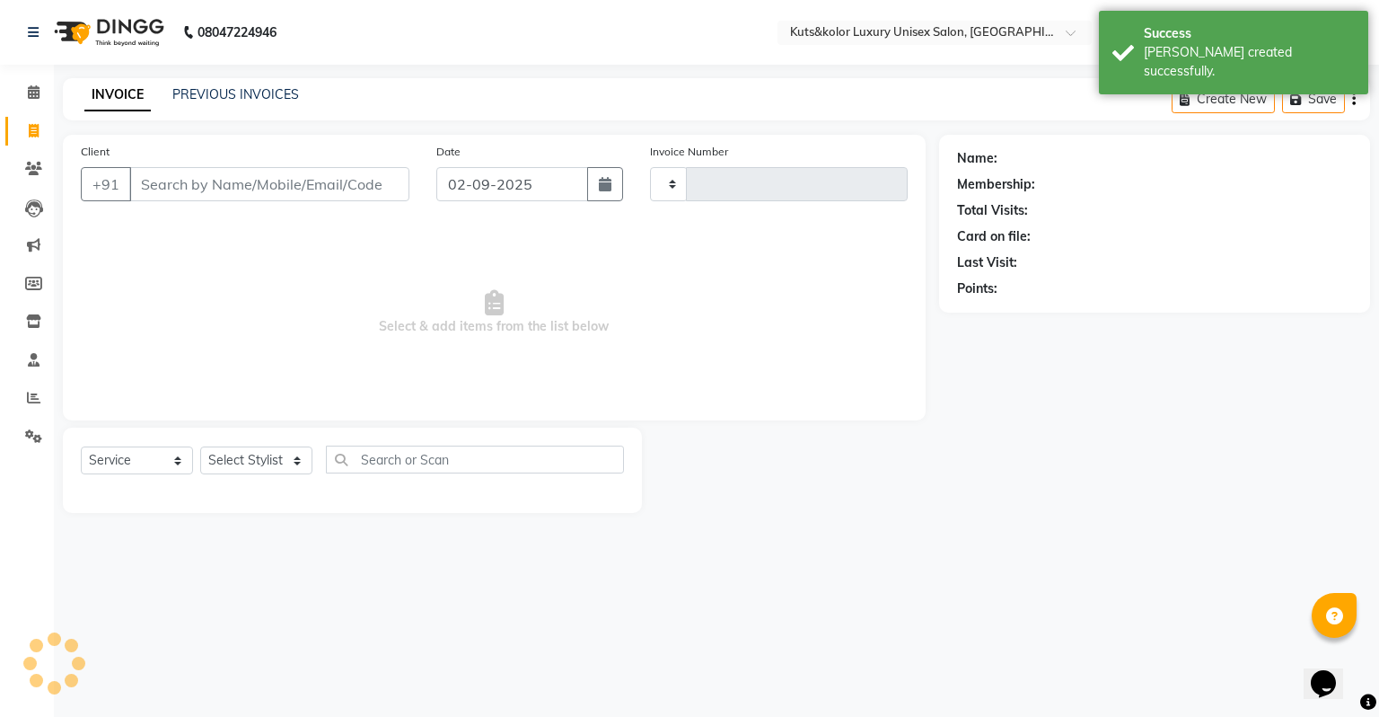
type input "2299"
select select "4172"
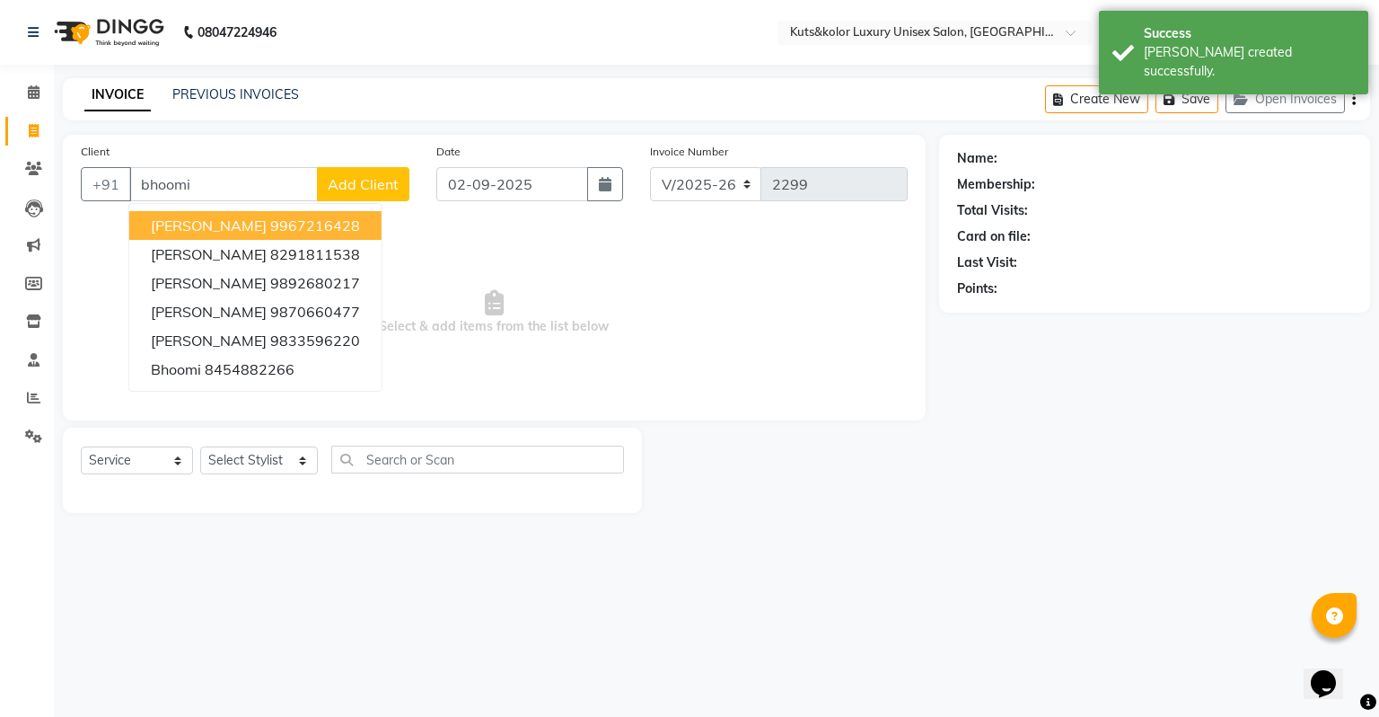
click at [205, 227] on span "[PERSON_NAME]" at bounding box center [209, 225] width 116 height 18
type input "9967216428"
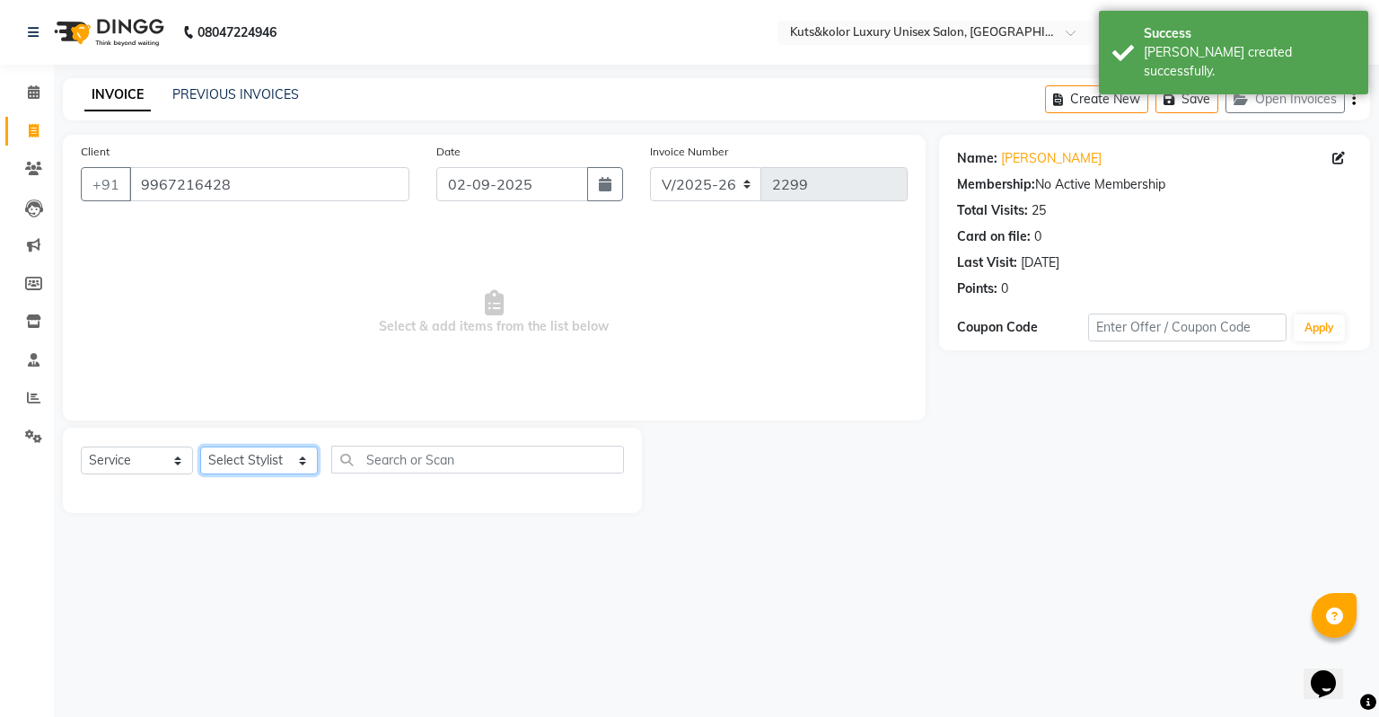
click at [232, 451] on select "Select Stylist [PERSON_NAME] [PERSON_NAME] [PERSON_NAME] [PERSON_NAME] [PERSON_…" at bounding box center [259, 460] width 118 height 28
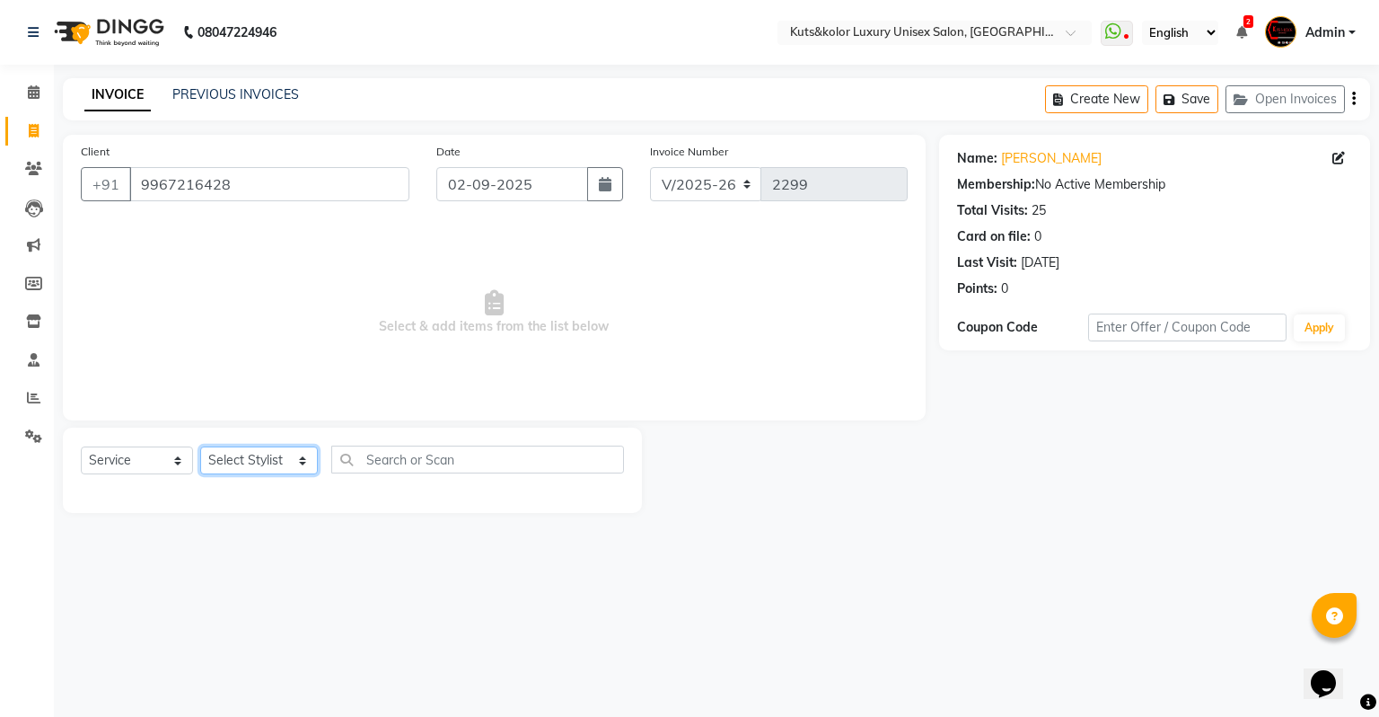
select select "22558"
click at [200, 447] on select "Select Stylist [PERSON_NAME] [PERSON_NAME] [PERSON_NAME] [PERSON_NAME] [PERSON_…" at bounding box center [259, 460] width 118 height 28
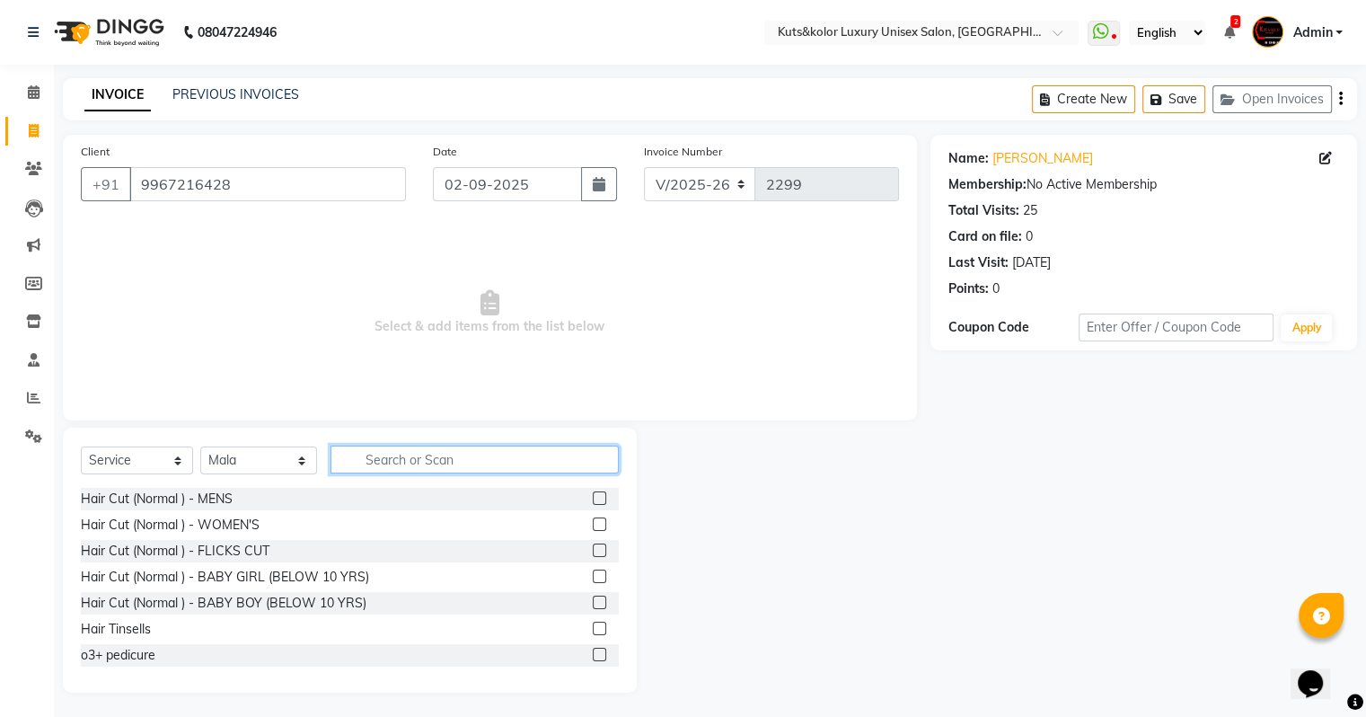
click at [419, 454] on input "text" at bounding box center [474, 459] width 288 height 28
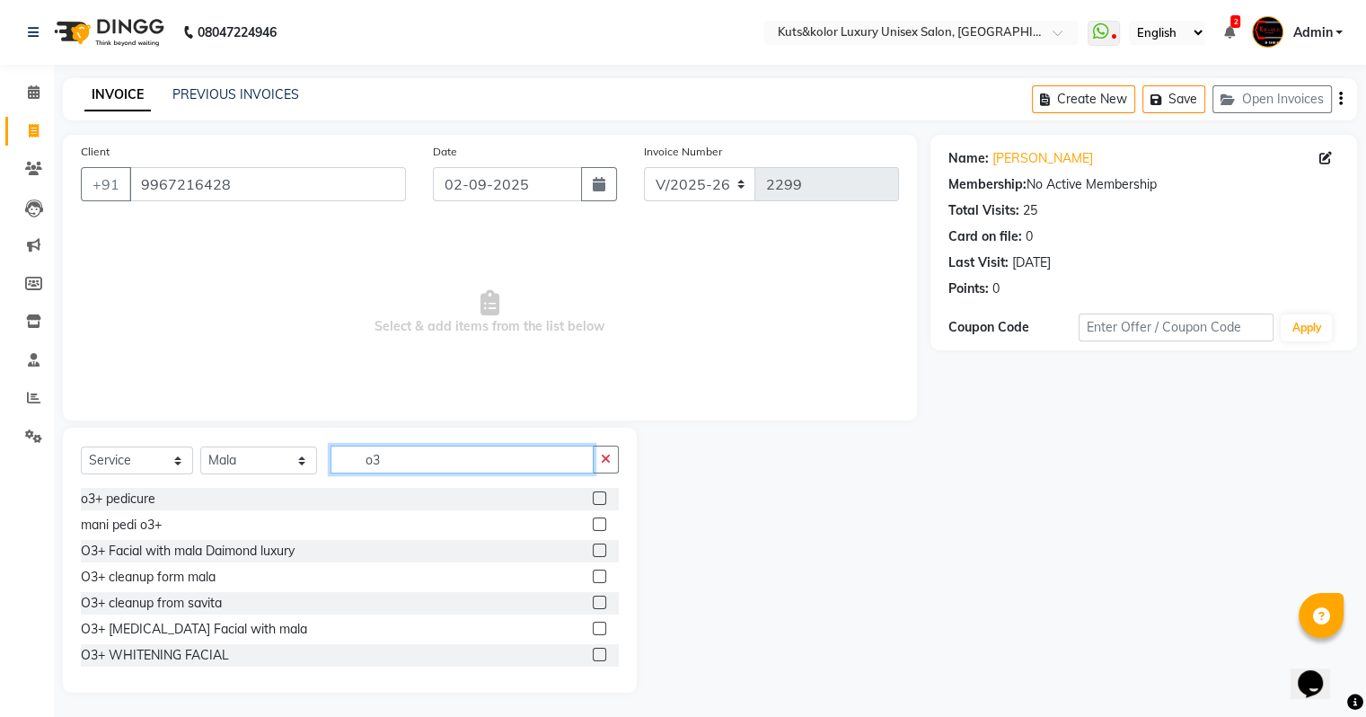
type input "o3"
click at [593, 608] on label at bounding box center [599, 627] width 13 height 13
click at [593, 608] on input "checkbox" at bounding box center [599, 629] width 12 height 12
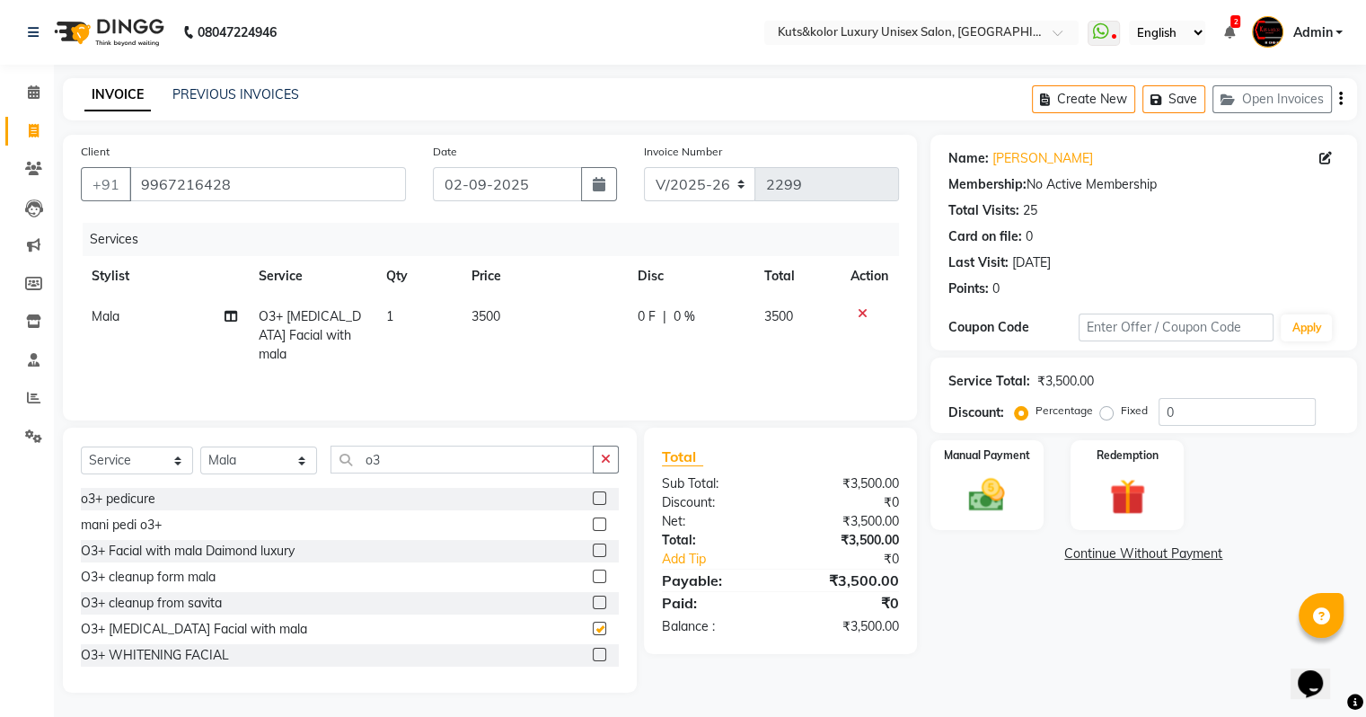
checkbox input "false"
click at [603, 445] on div "Select Service Product Membership Package Voucher Prepaid Gift Card Select Styl…" at bounding box center [350, 559] width 574 height 265
click at [603, 445] on button "button" at bounding box center [606, 459] width 26 height 28
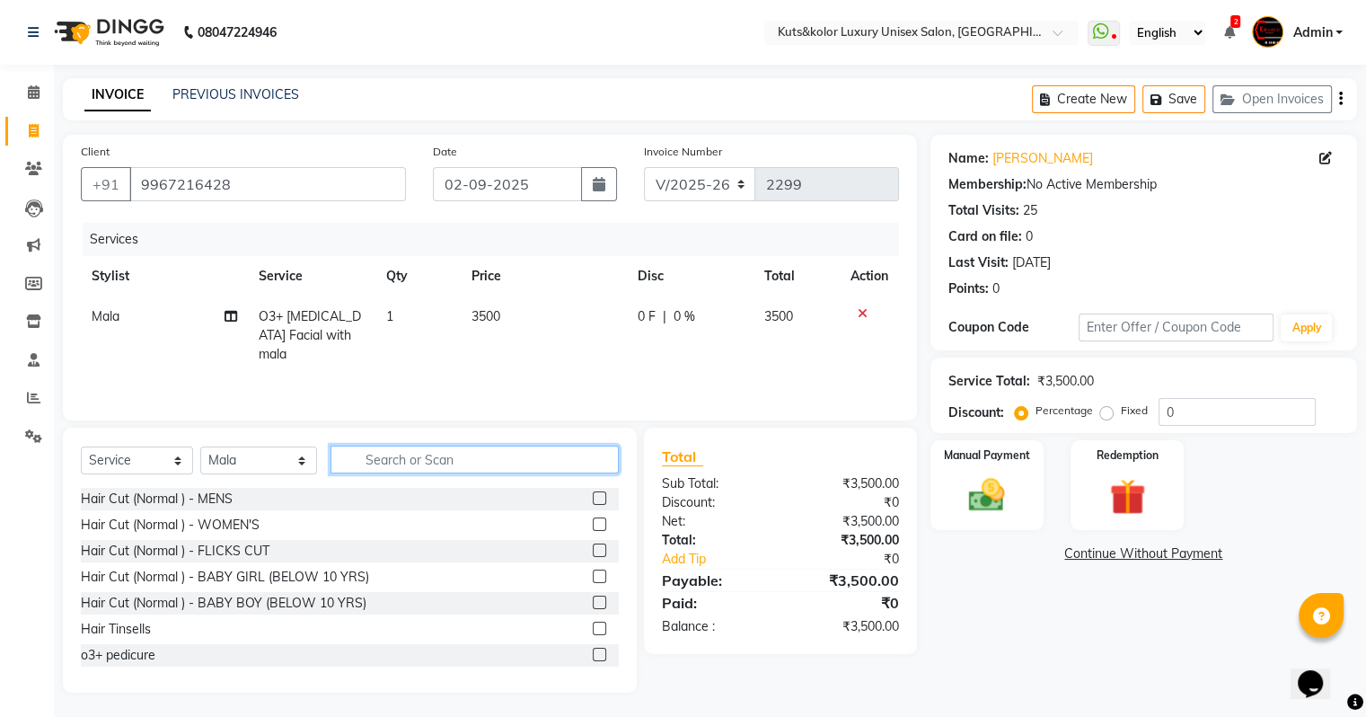
click at [393, 451] on input "text" at bounding box center [474, 459] width 288 height 28
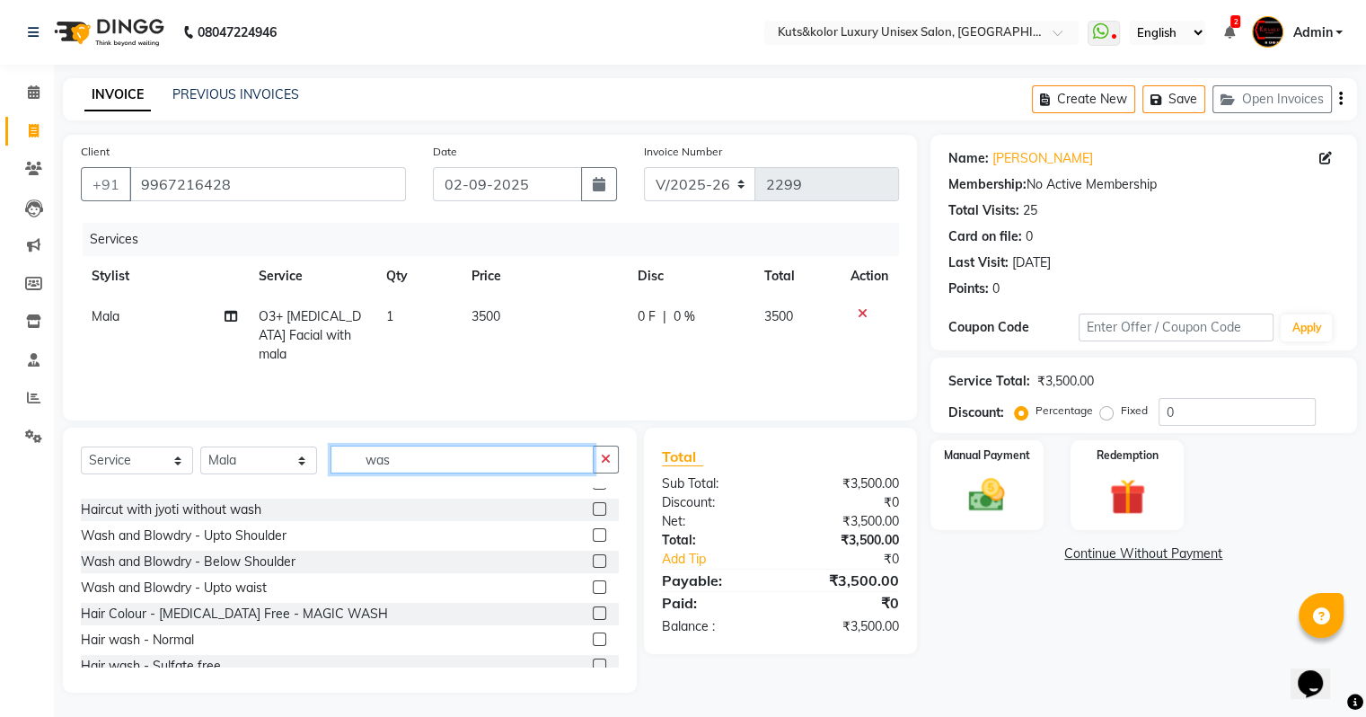
scroll to position [211, 0]
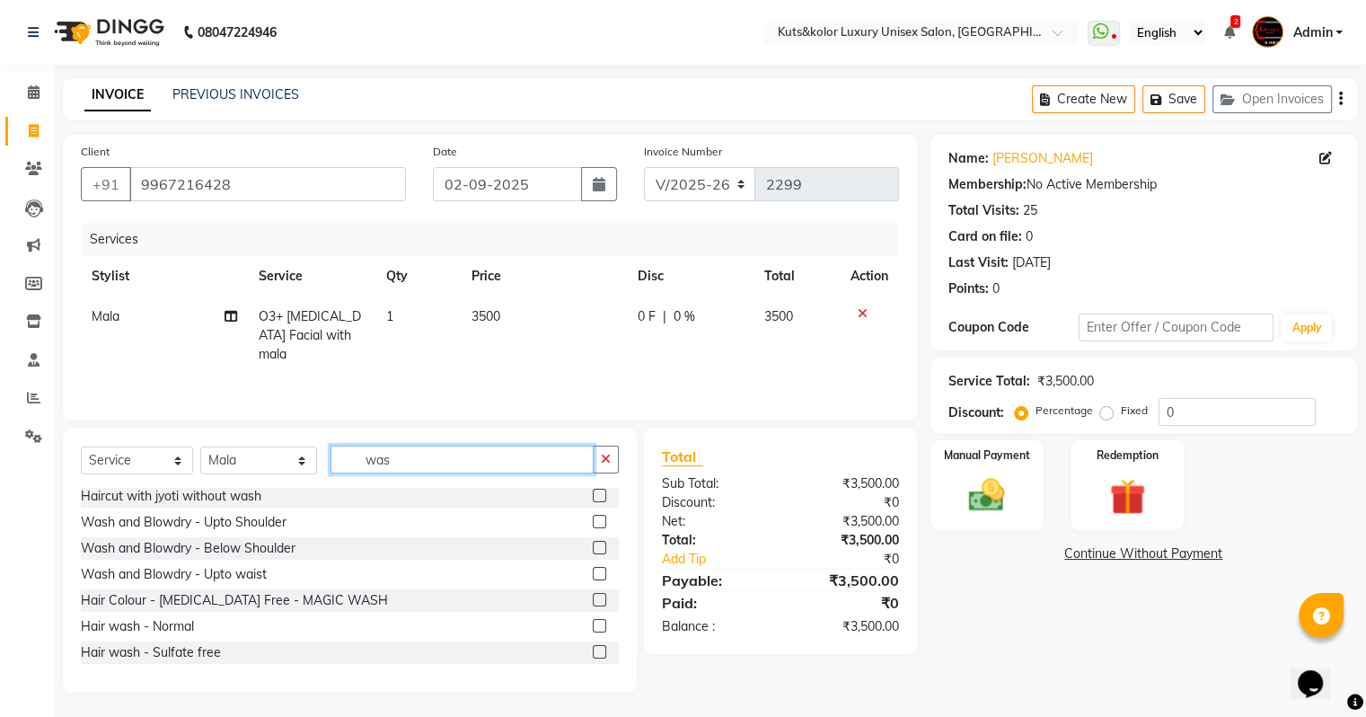
type input "was"
click at [593, 608] on label at bounding box center [599, 625] width 13 height 13
click at [593, 608] on input "checkbox" at bounding box center [599, 627] width 12 height 12
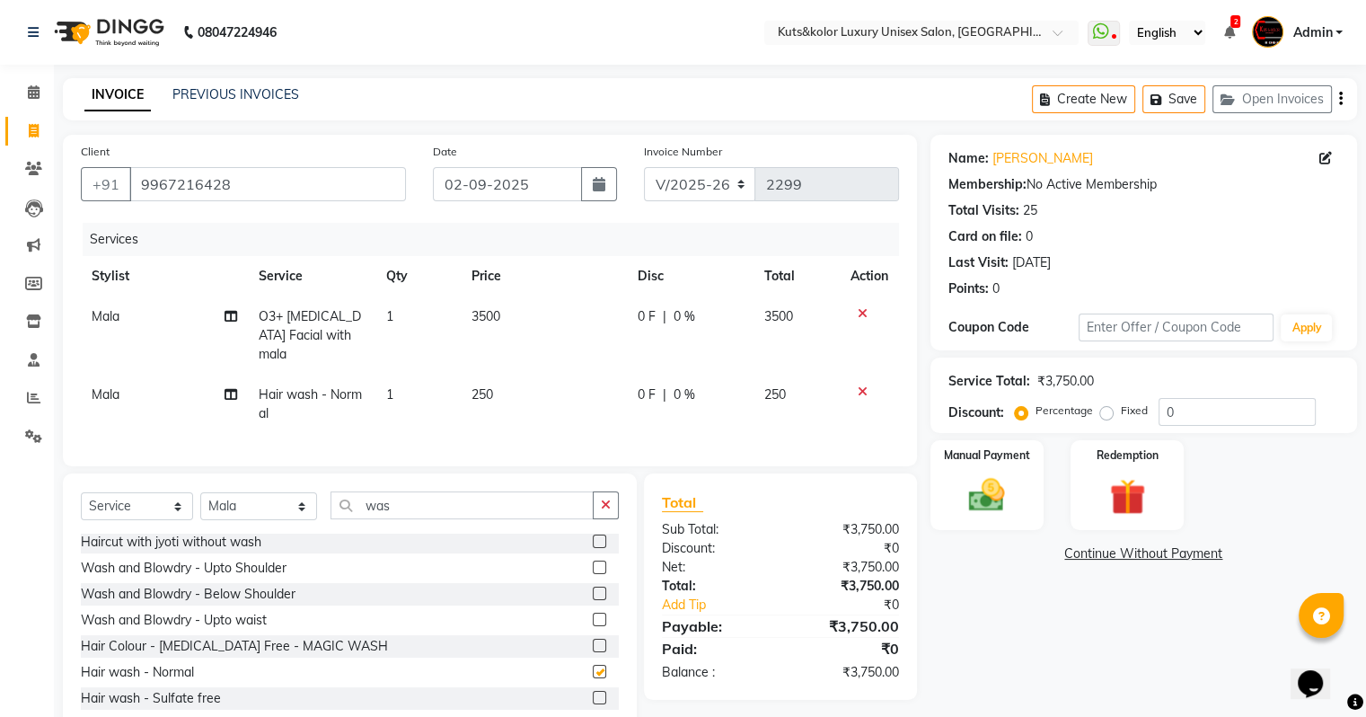
checkbox input "false"
click at [501, 391] on td "250" at bounding box center [544, 403] width 166 height 59
select select "22558"
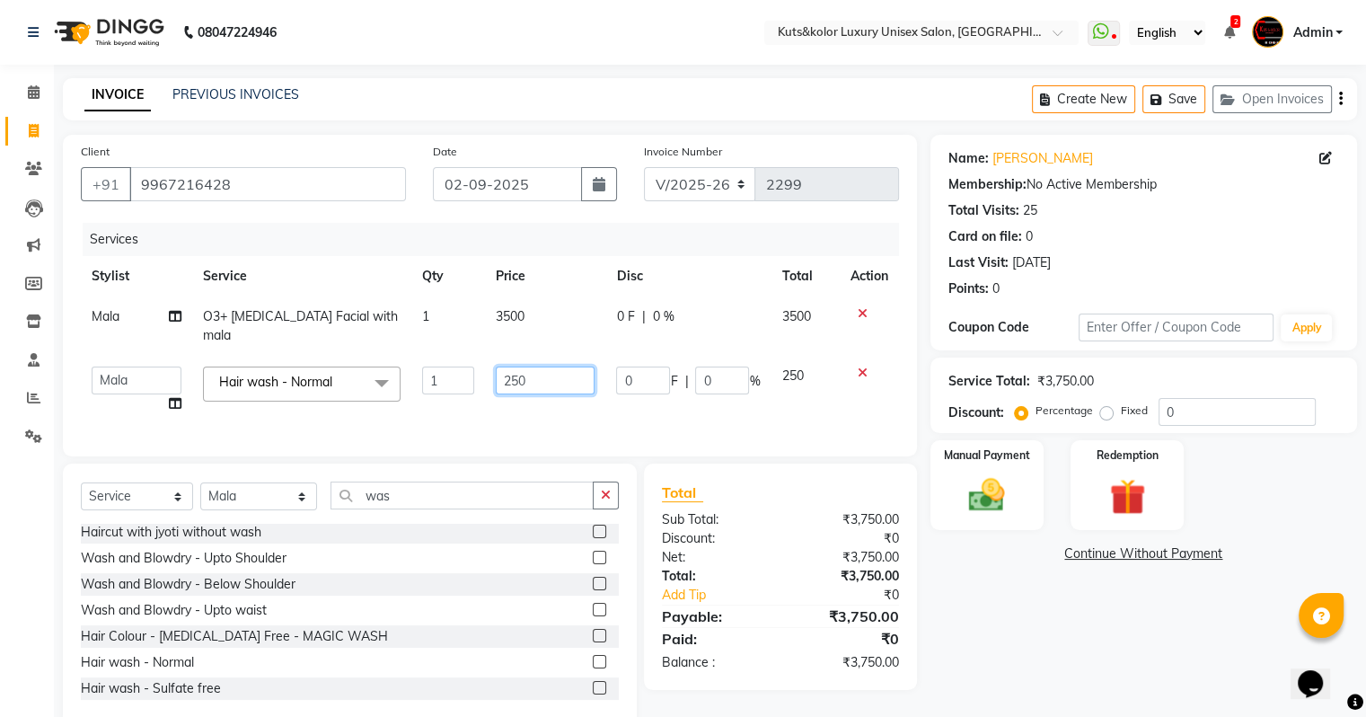
click at [558, 368] on input "250" at bounding box center [545, 380] width 99 height 28
type input "2"
type input "500"
click at [568, 406] on div "Services Stylist Service Qty Price Disc Total Action Mala O3+ [MEDICAL_DATA] Fa…" at bounding box center [490, 331] width 818 height 216
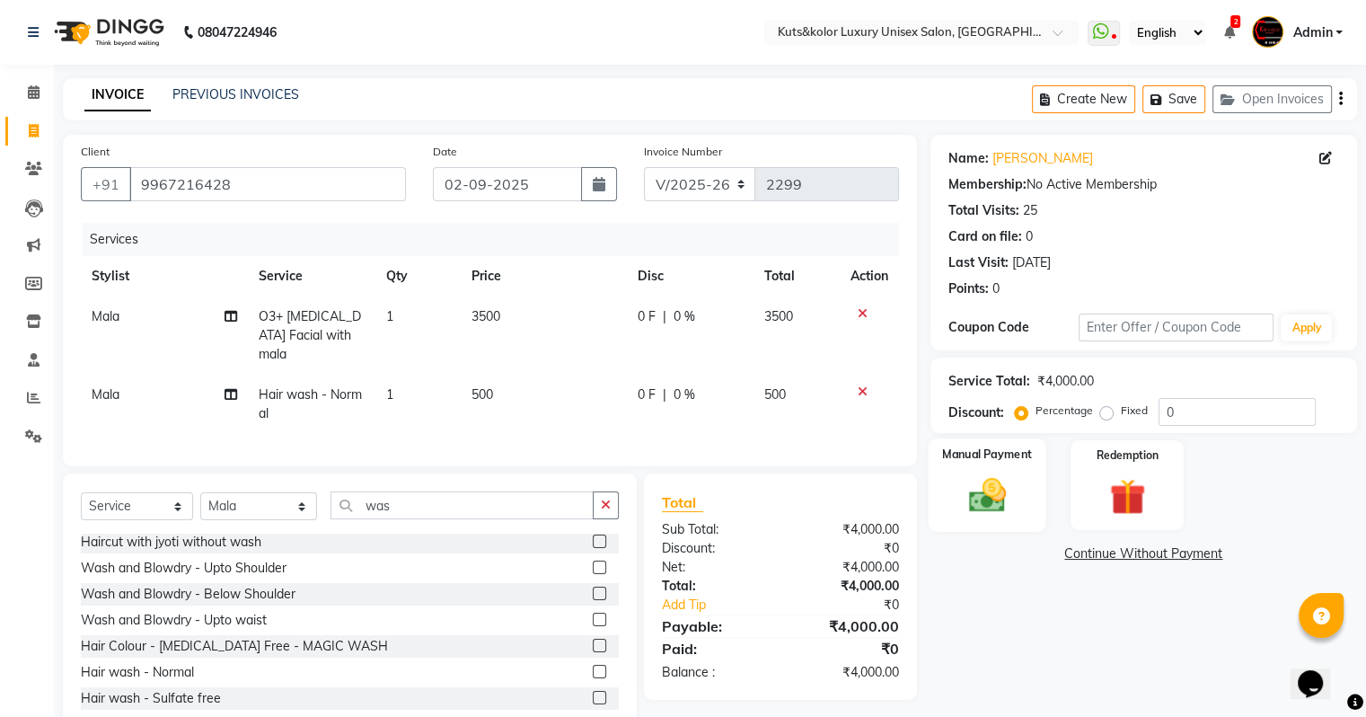
click at [982, 494] on div "Manual Payment" at bounding box center [987, 484] width 118 height 93
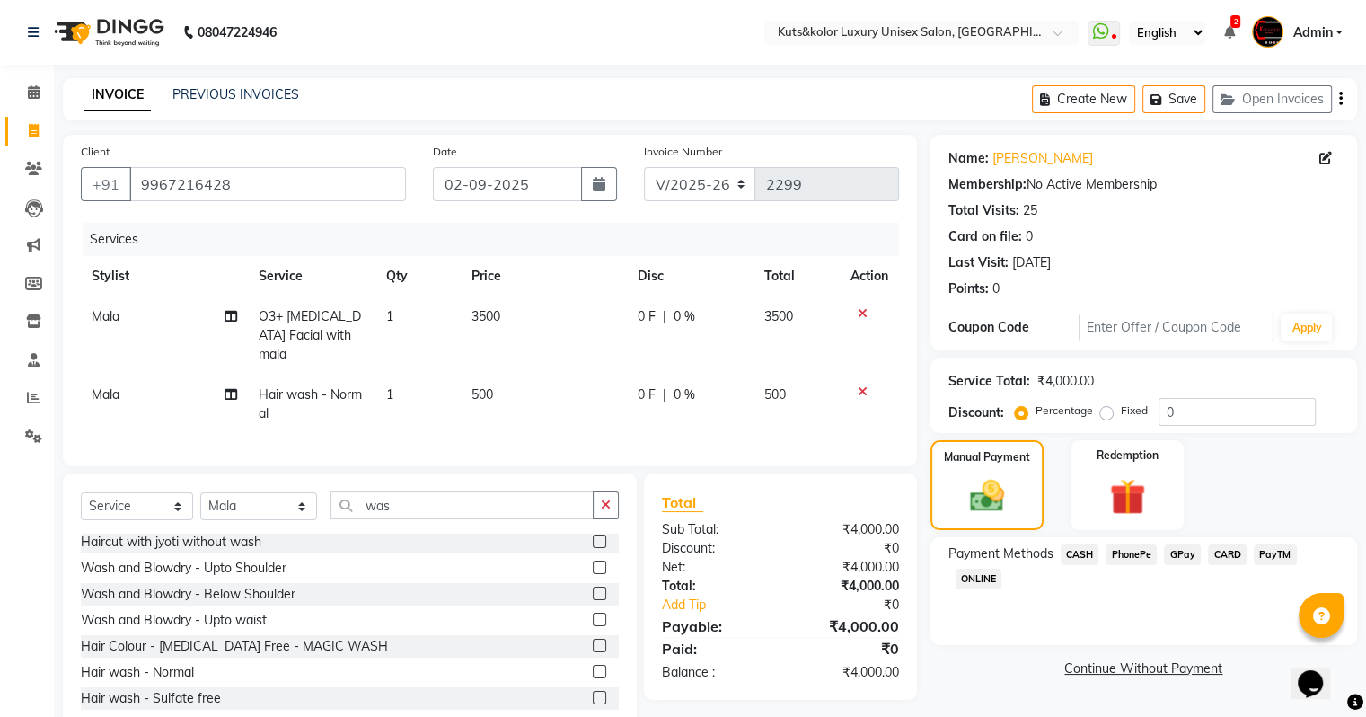
click at [982, 548] on span "CASH" at bounding box center [1080, 554] width 39 height 21
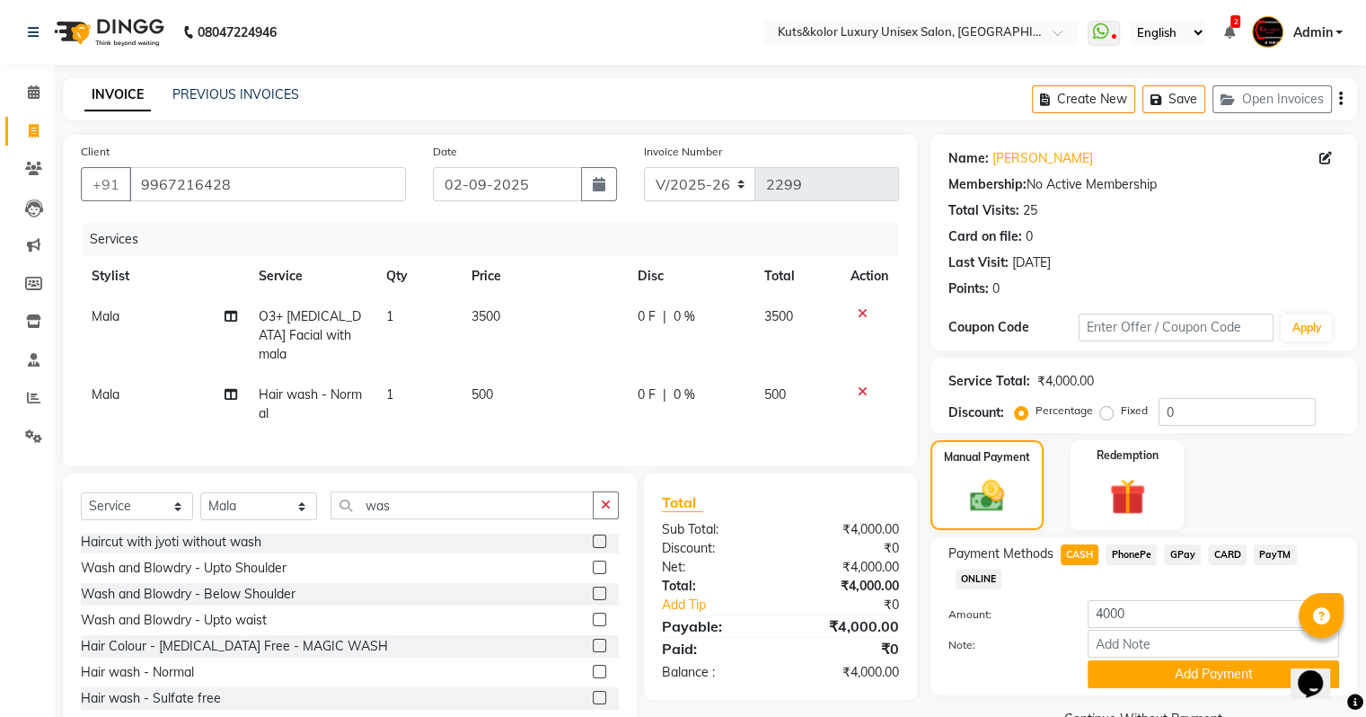
click at [982, 608] on div "Note:" at bounding box center [1144, 645] width 418 height 31
click at [982, 608] on button "Add Payment" at bounding box center [1213, 674] width 251 height 28
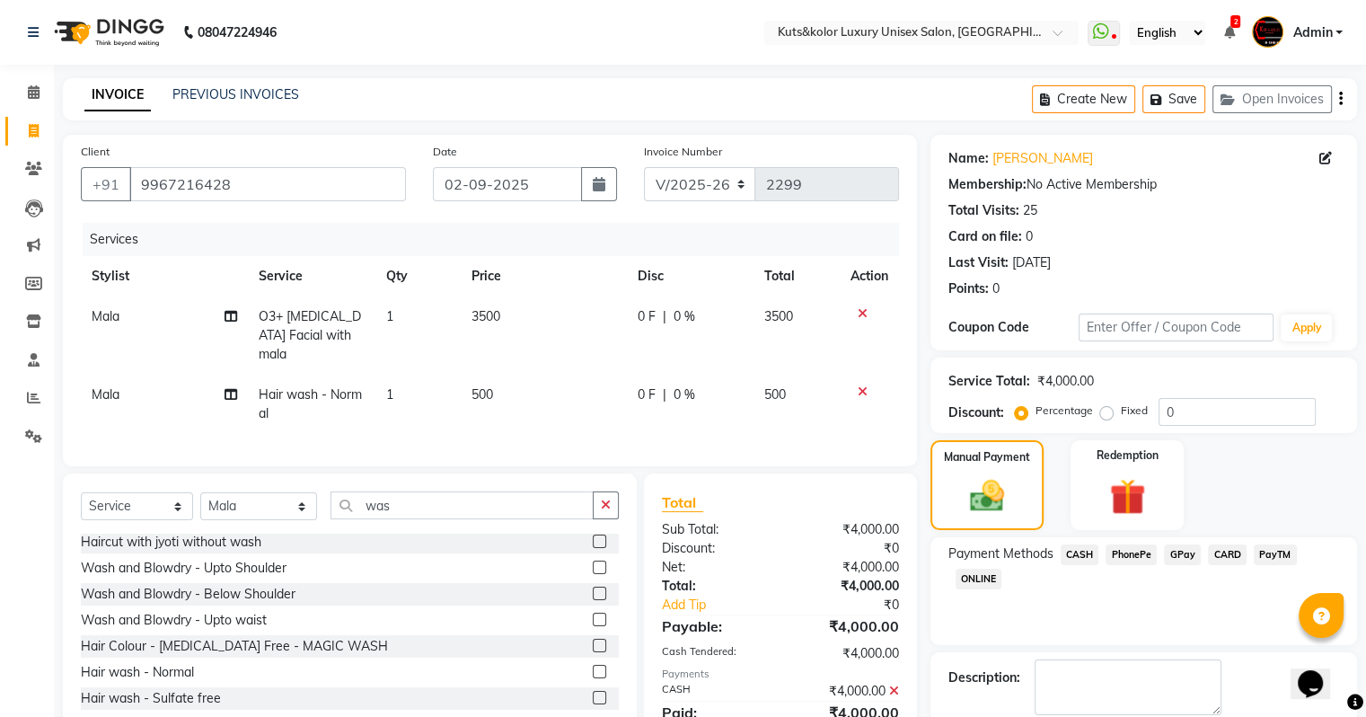
scroll to position [92, 0]
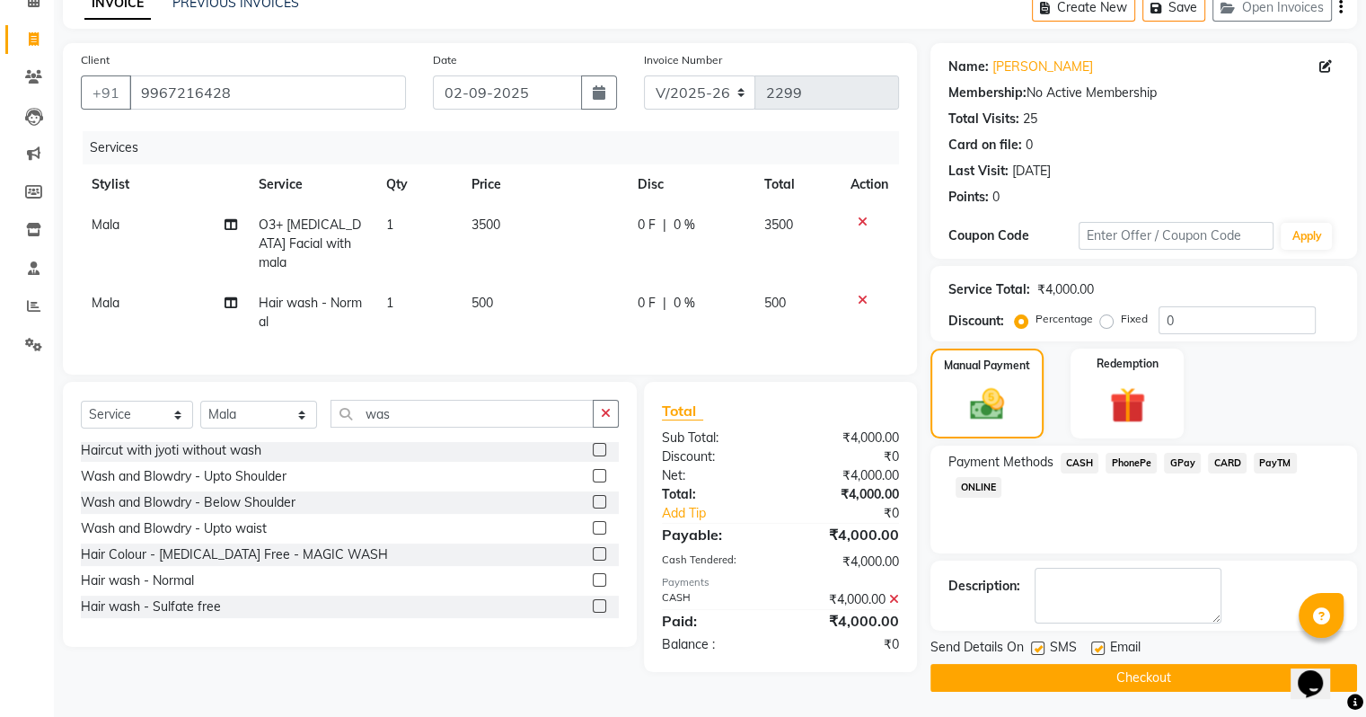
click at [982, 608] on label at bounding box center [1037, 647] width 13 height 13
click at [982, 608] on input "checkbox" at bounding box center [1037, 649] width 12 height 12
checkbox input "false"
click at [982, 608] on button "Checkout" at bounding box center [1143, 678] width 427 height 28
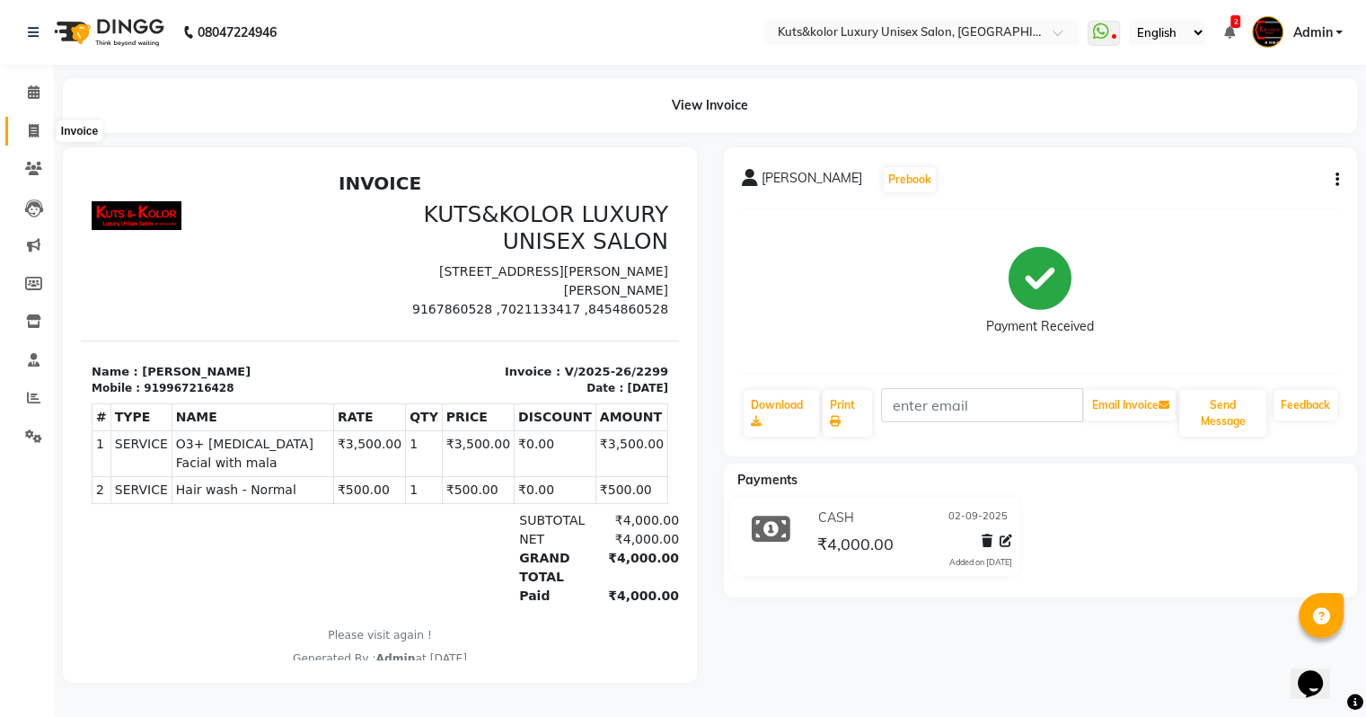
click at [27, 124] on span at bounding box center [33, 131] width 31 height 21
select select "service"
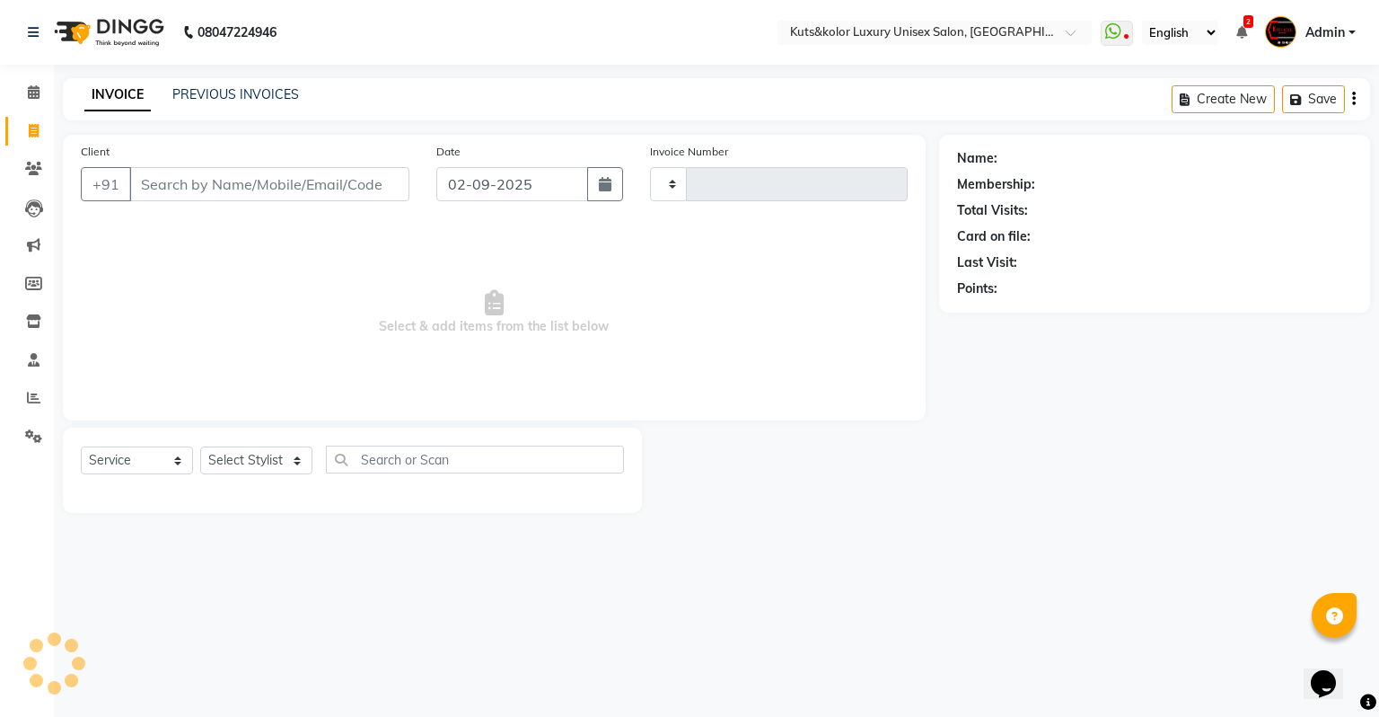
type input "2300"
select select "4172"
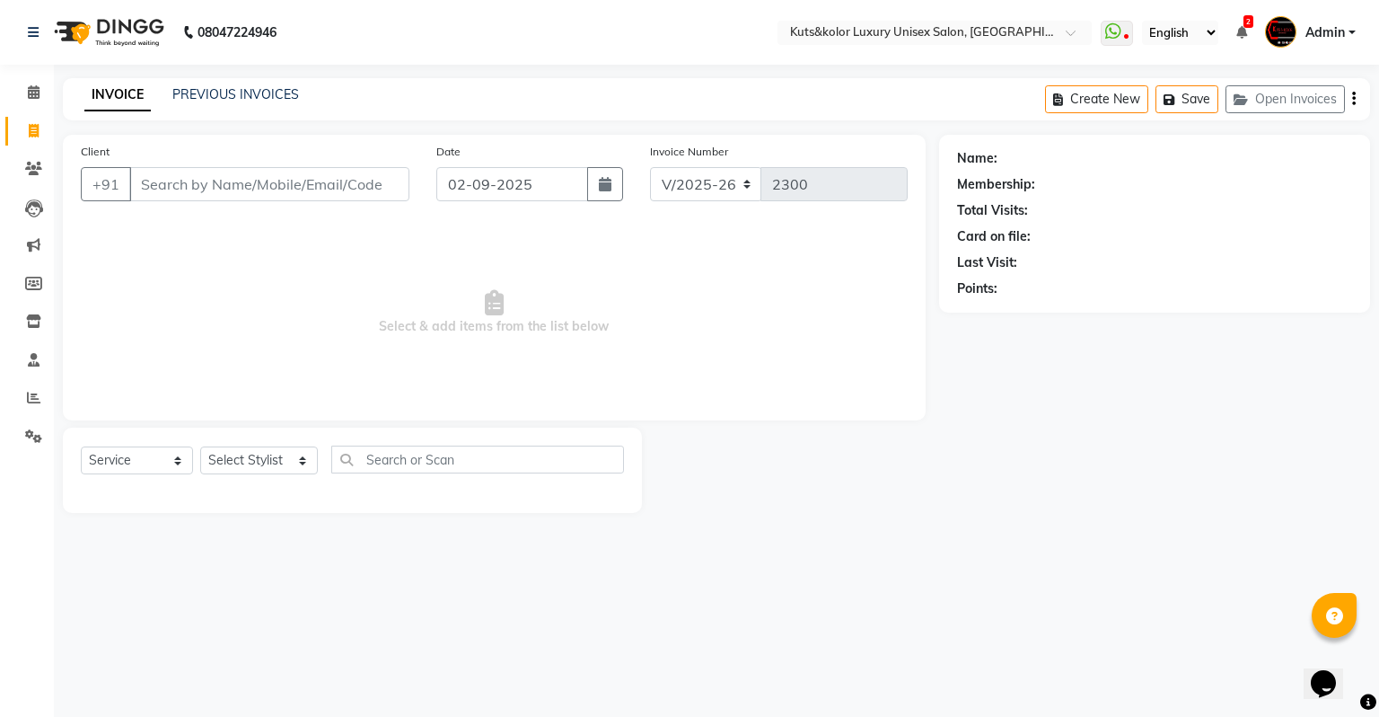
click at [49, 132] on li "Invoice" at bounding box center [27, 131] width 54 height 39
click at [60, 137] on div "Client +91 Date [DATE] Invoice Number V/2025 V/[PHONE_NUMBER] Select & add item…" at bounding box center [494, 324] width 890 height 378
click at [26, 75] on li "Calendar" at bounding box center [27, 93] width 54 height 39
